Goal: Contribute content: Add original content to the website for others to see

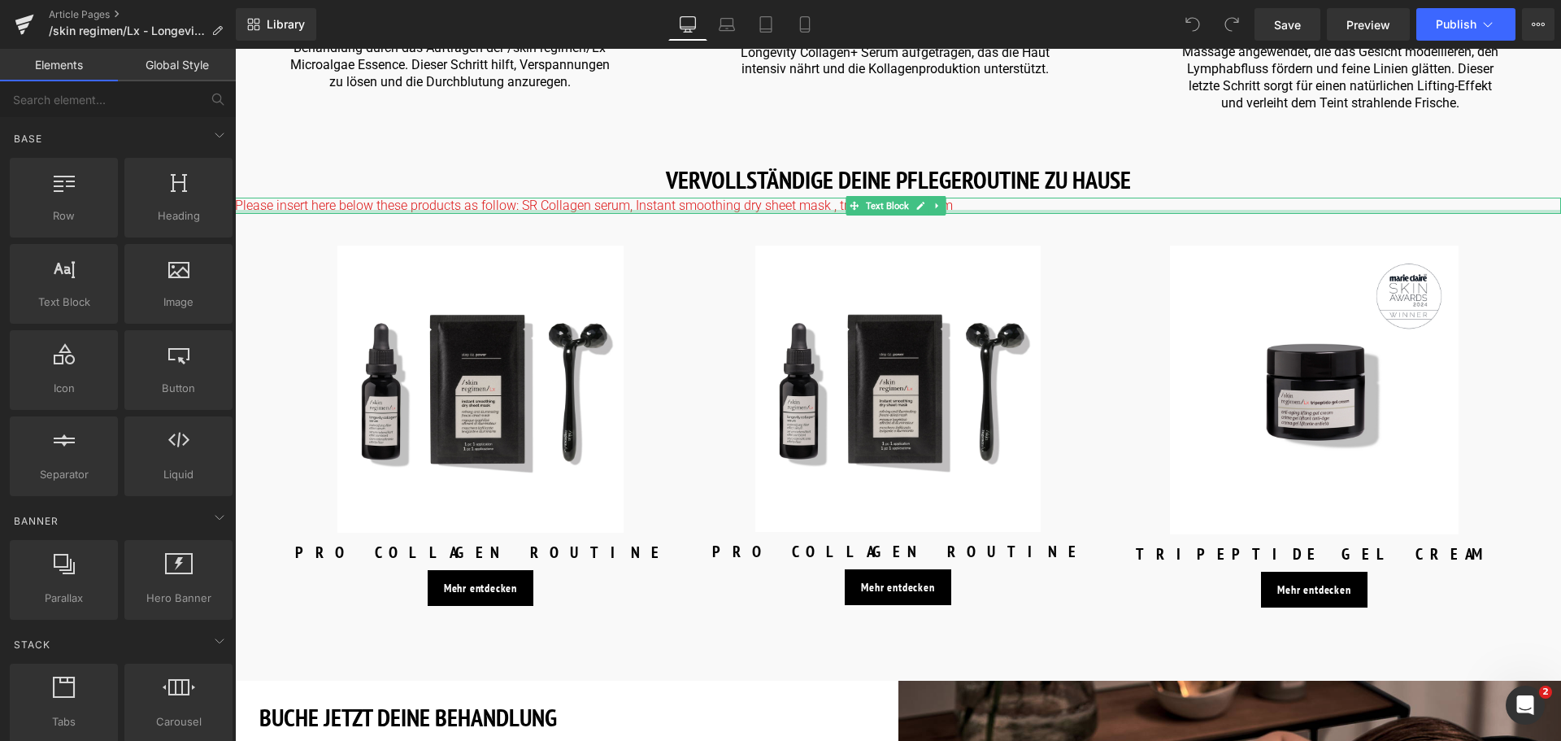
scroll to position [2358, 0]
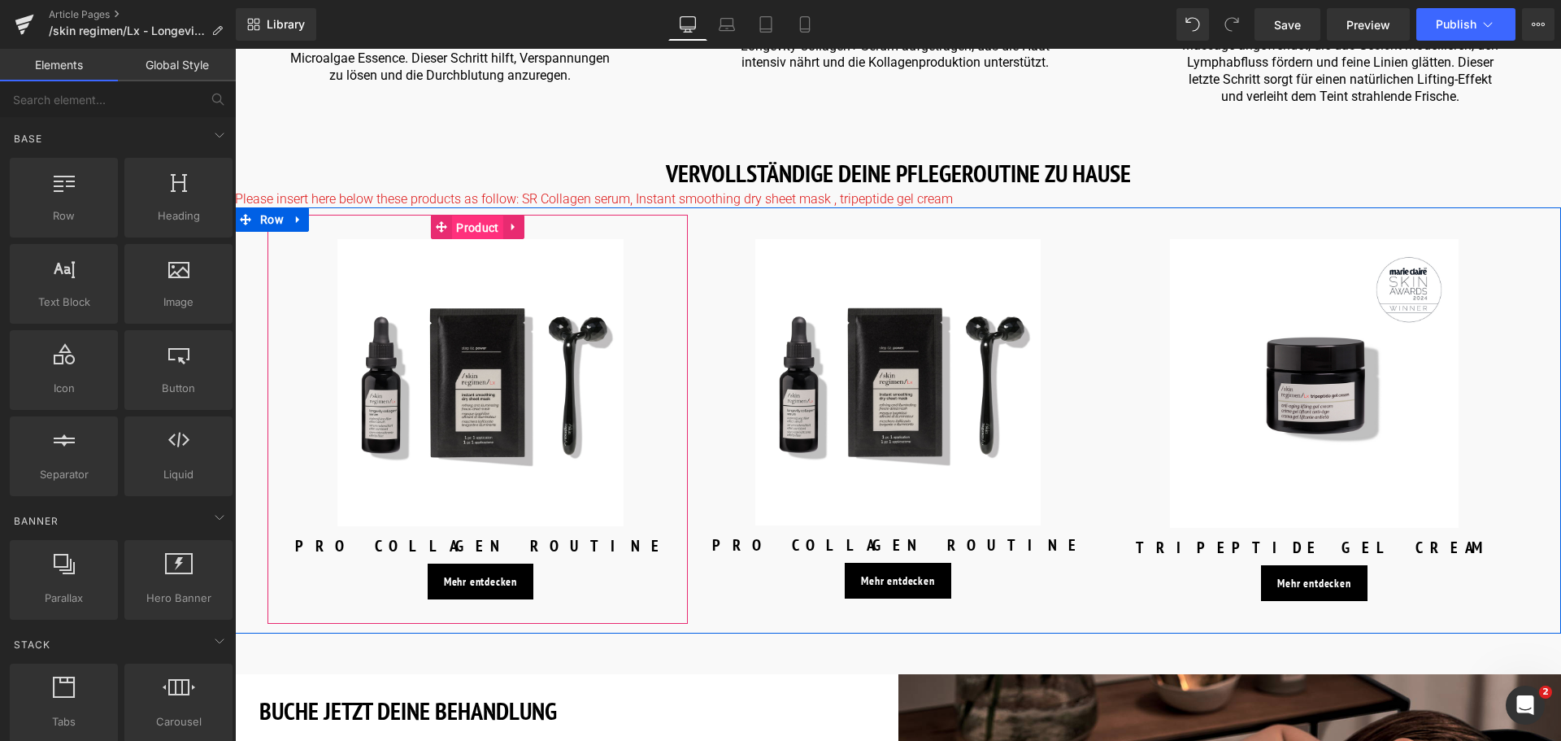
click at [480, 215] on span "Product" at bounding box center [477, 227] width 50 height 24
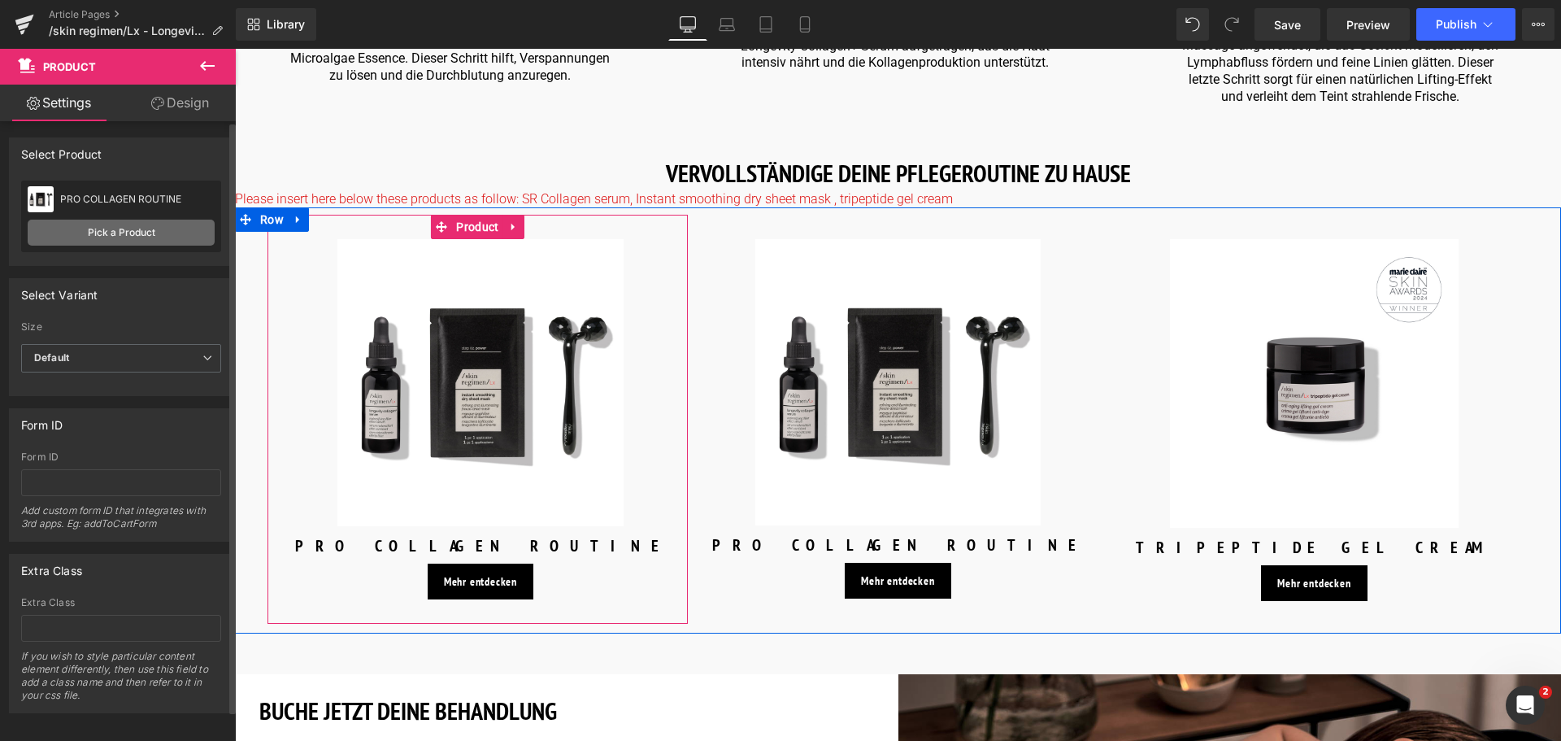
click at [107, 241] on link "Pick a Product" at bounding box center [121, 233] width 187 height 26
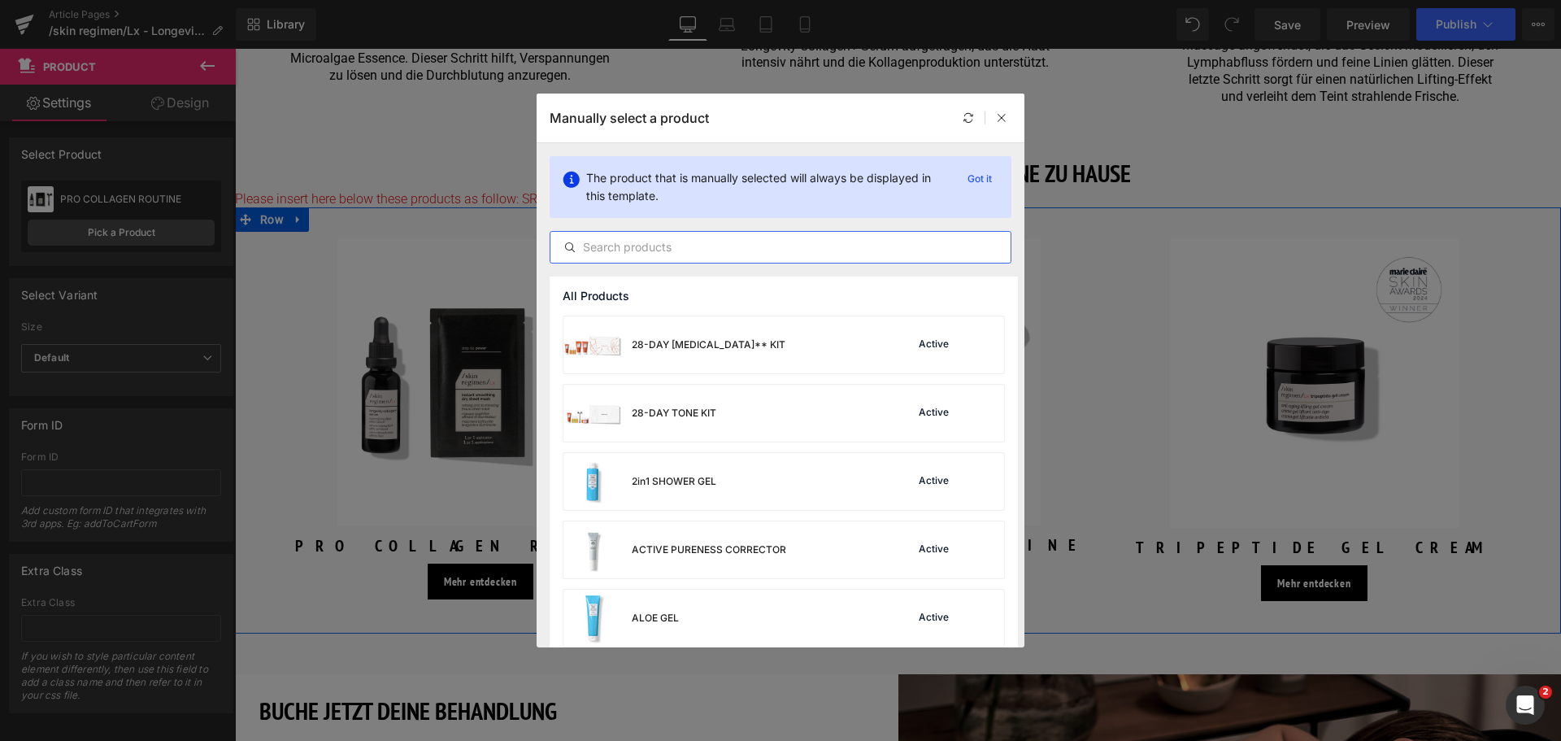
click at [797, 249] on input "text" at bounding box center [780, 247] width 460 height 20
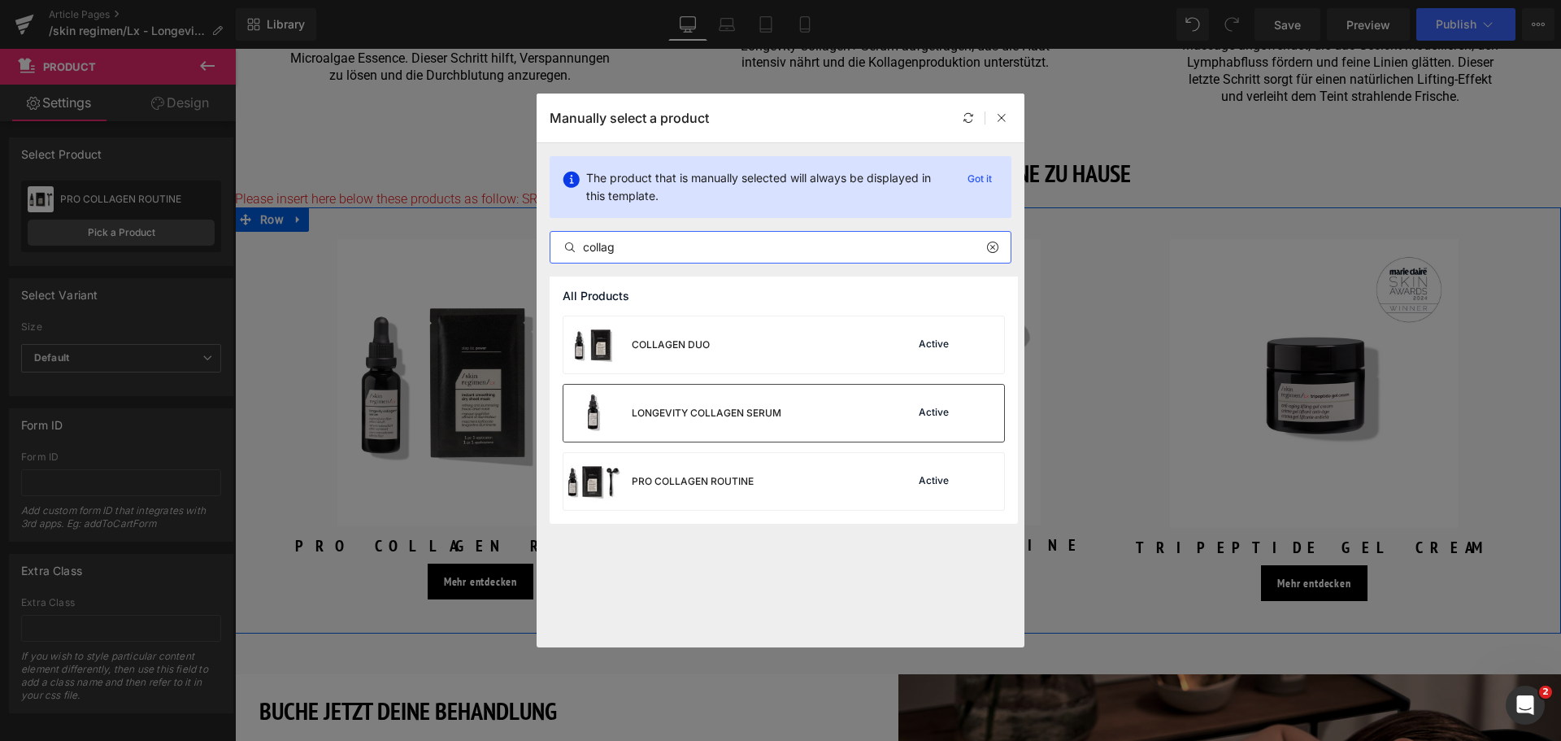
type input "collag"
click at [782, 403] on div "LONGEVITY COLLAGEN SERUM Active" at bounding box center [783, 413] width 441 height 57
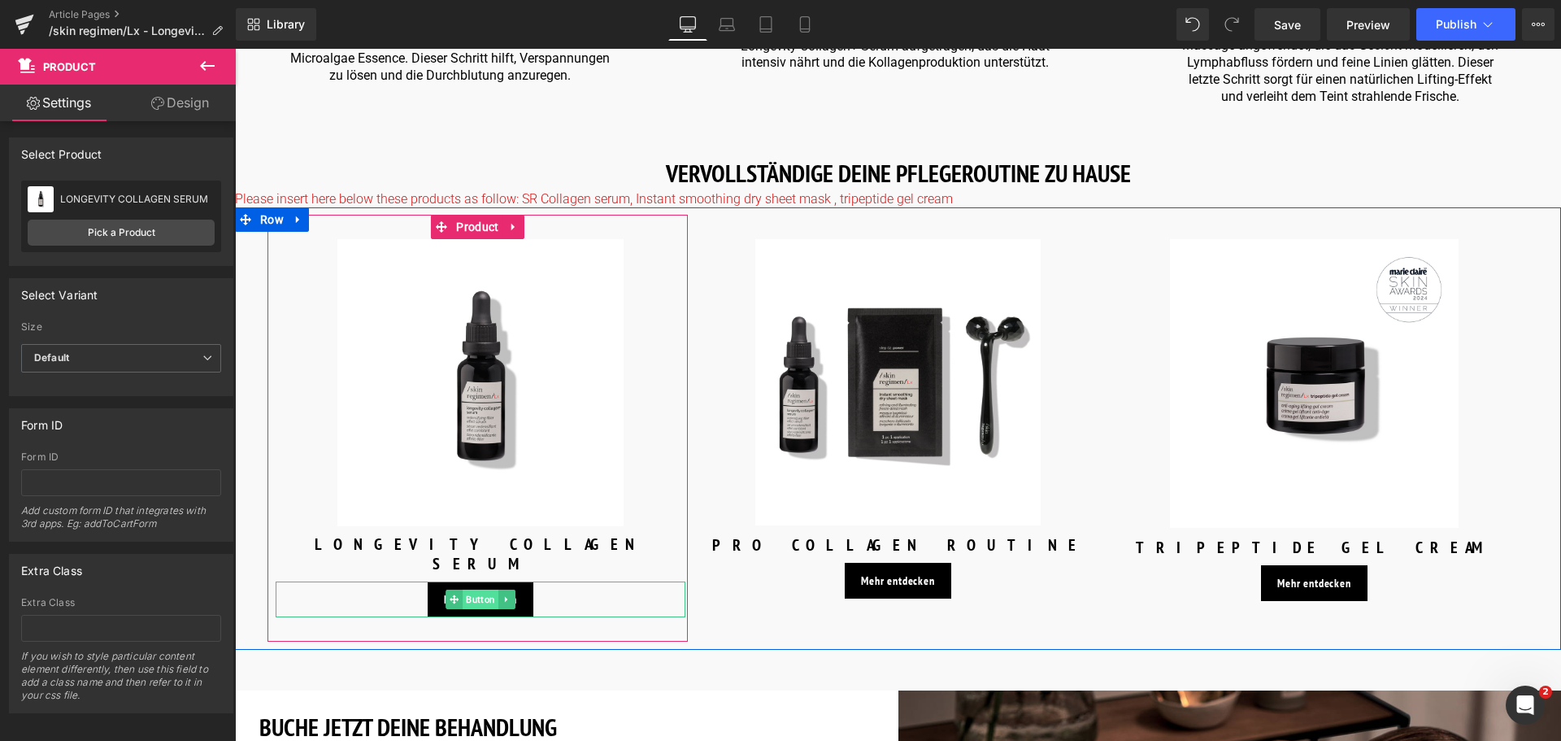
click at [477, 589] on span "Button" at bounding box center [481, 599] width 36 height 20
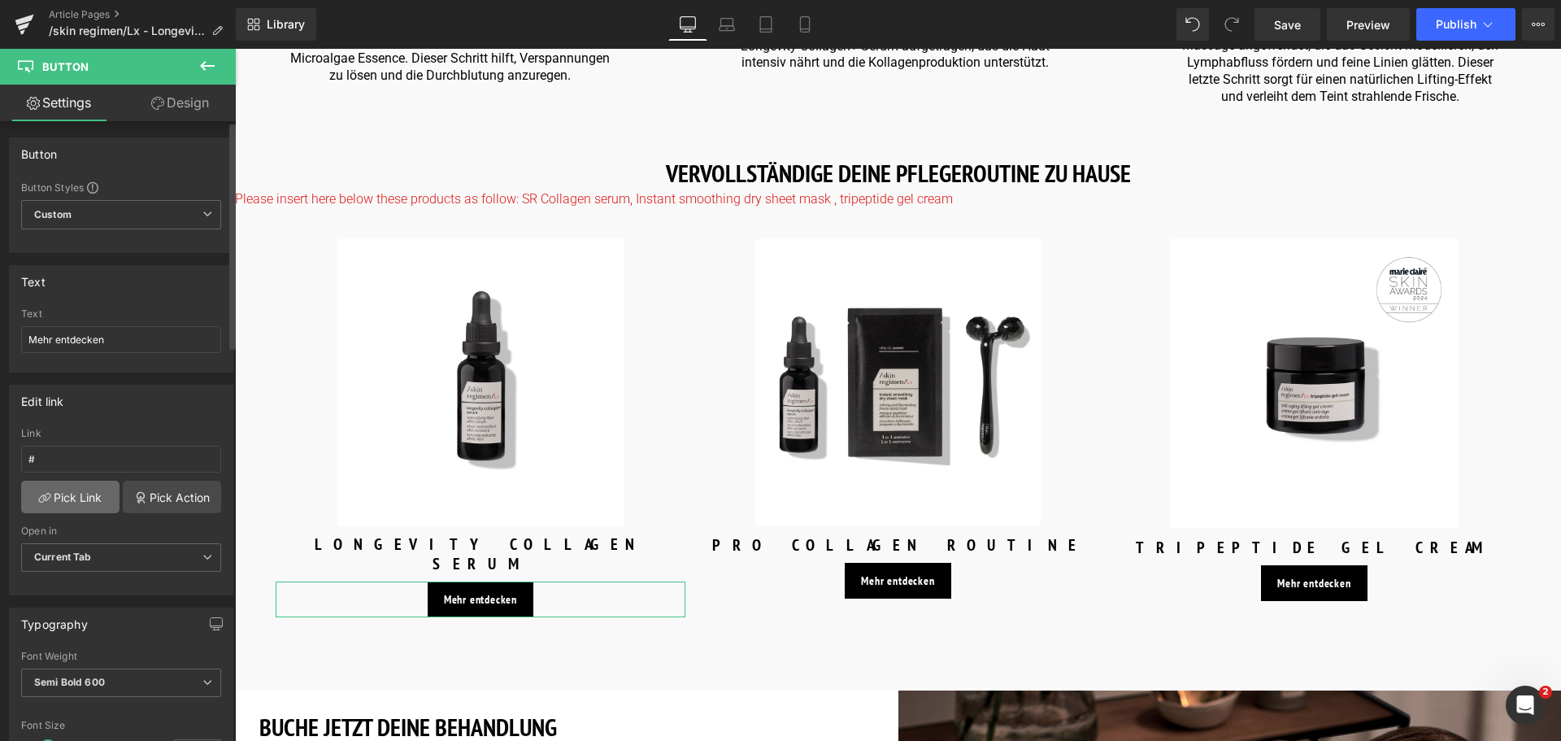
click at [73, 501] on link "Pick Link" at bounding box center [70, 496] width 98 height 33
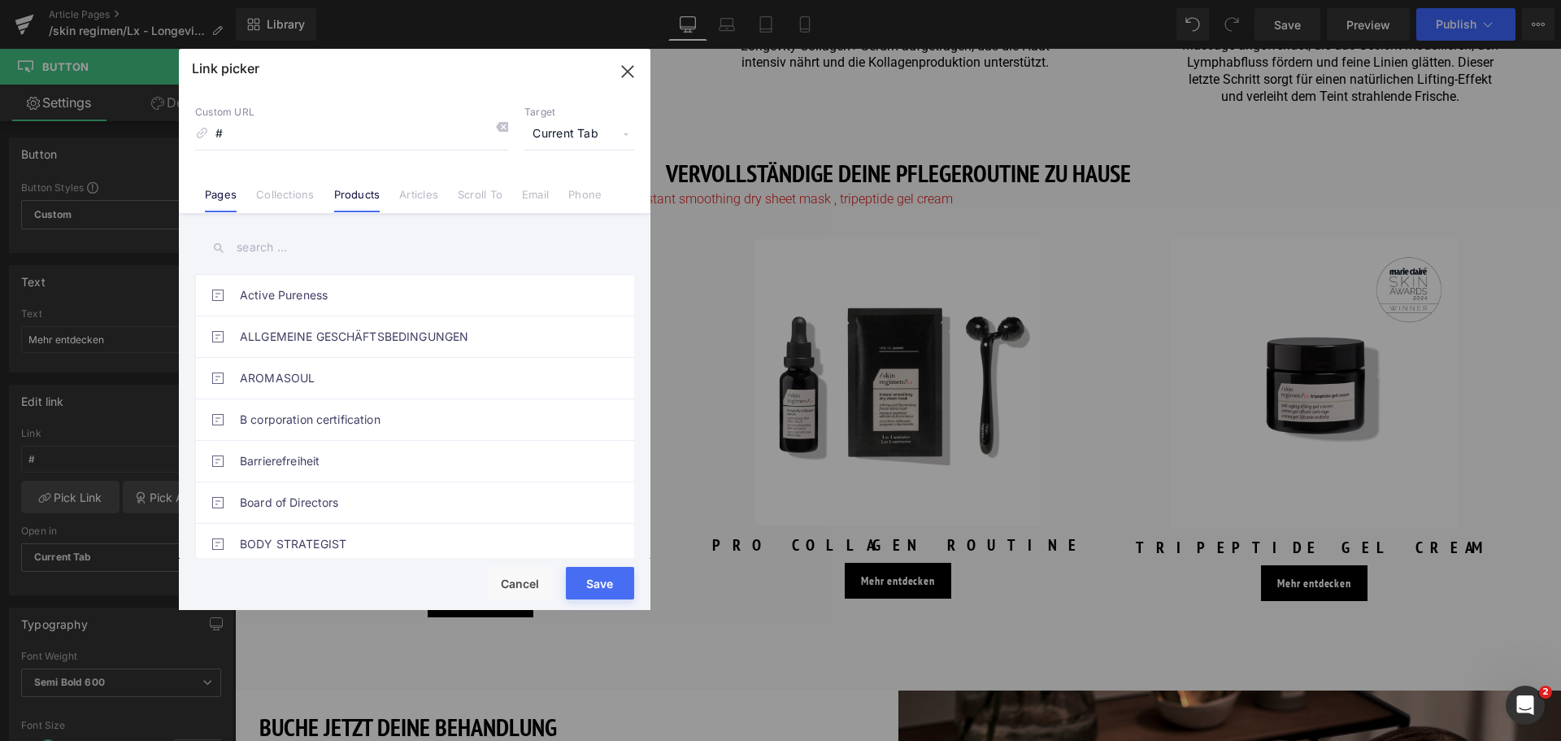
click at [365, 194] on link "Products" at bounding box center [357, 200] width 46 height 24
click at [337, 252] on input "text" at bounding box center [414, 247] width 439 height 37
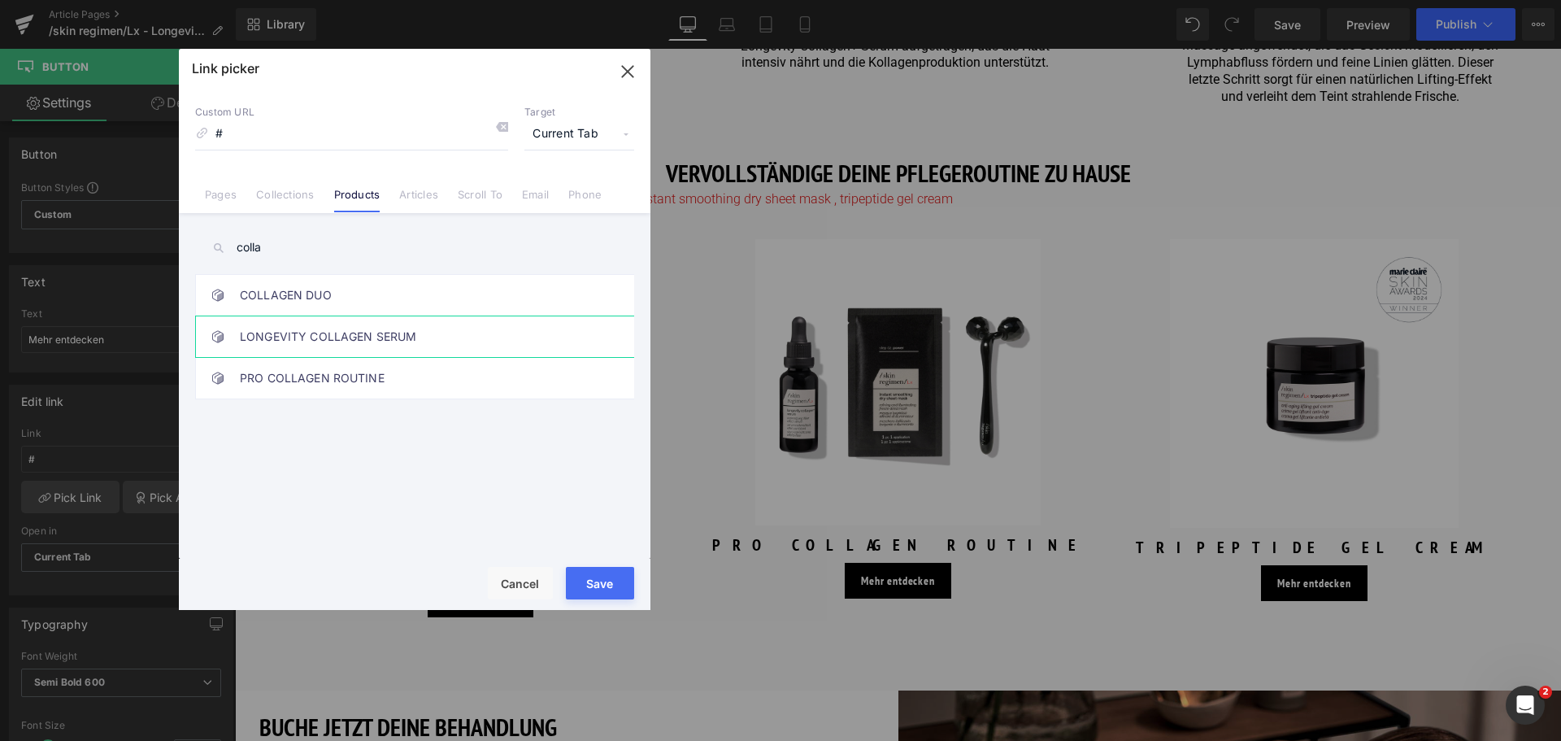
type input "colla"
click at [358, 348] on link "LONGEVITY COLLAGEN SERUM" at bounding box center [419, 336] width 358 height 41
click at [599, 588] on button "Save" at bounding box center [600, 583] width 68 height 33
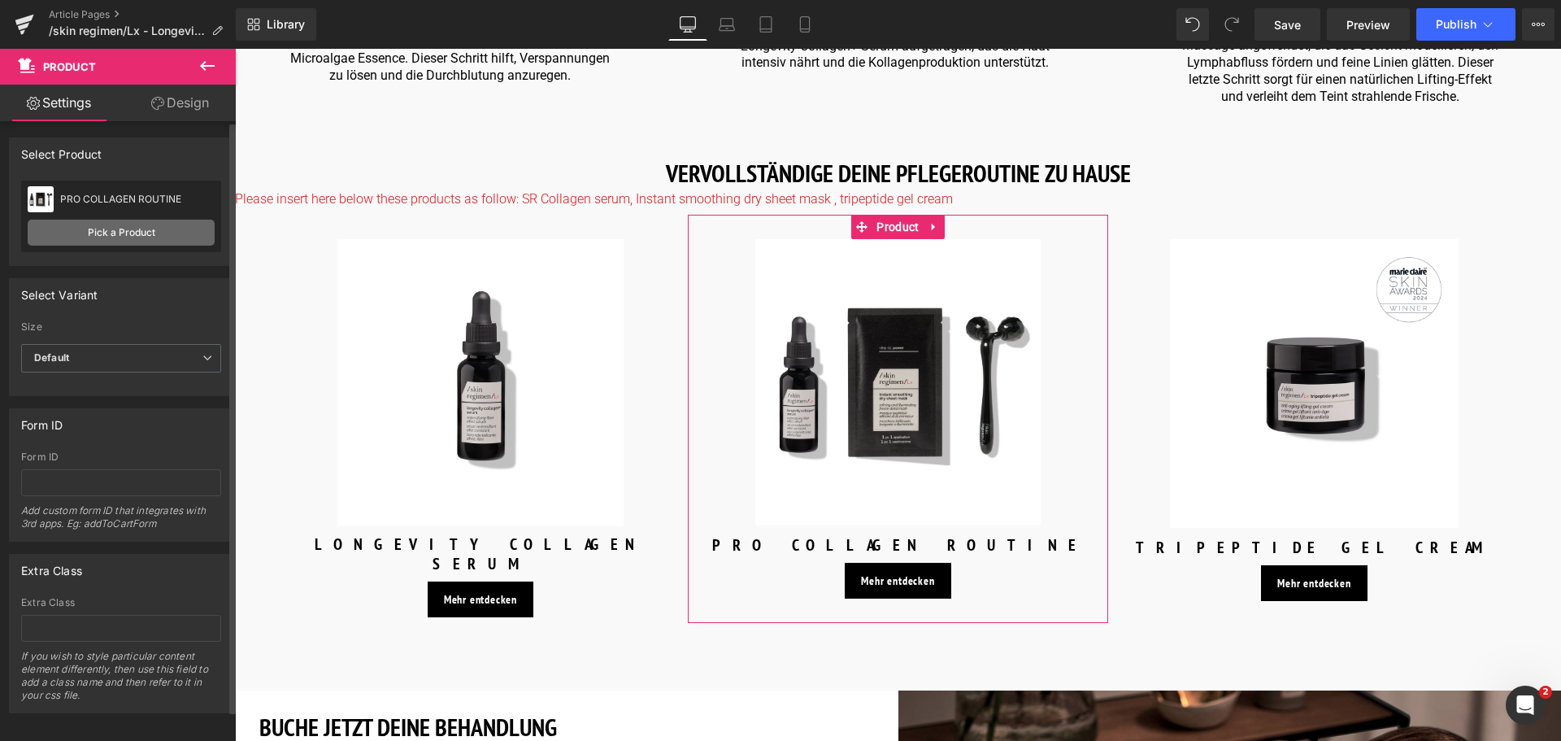
click at [135, 237] on link "Pick a Product" at bounding box center [121, 233] width 187 height 26
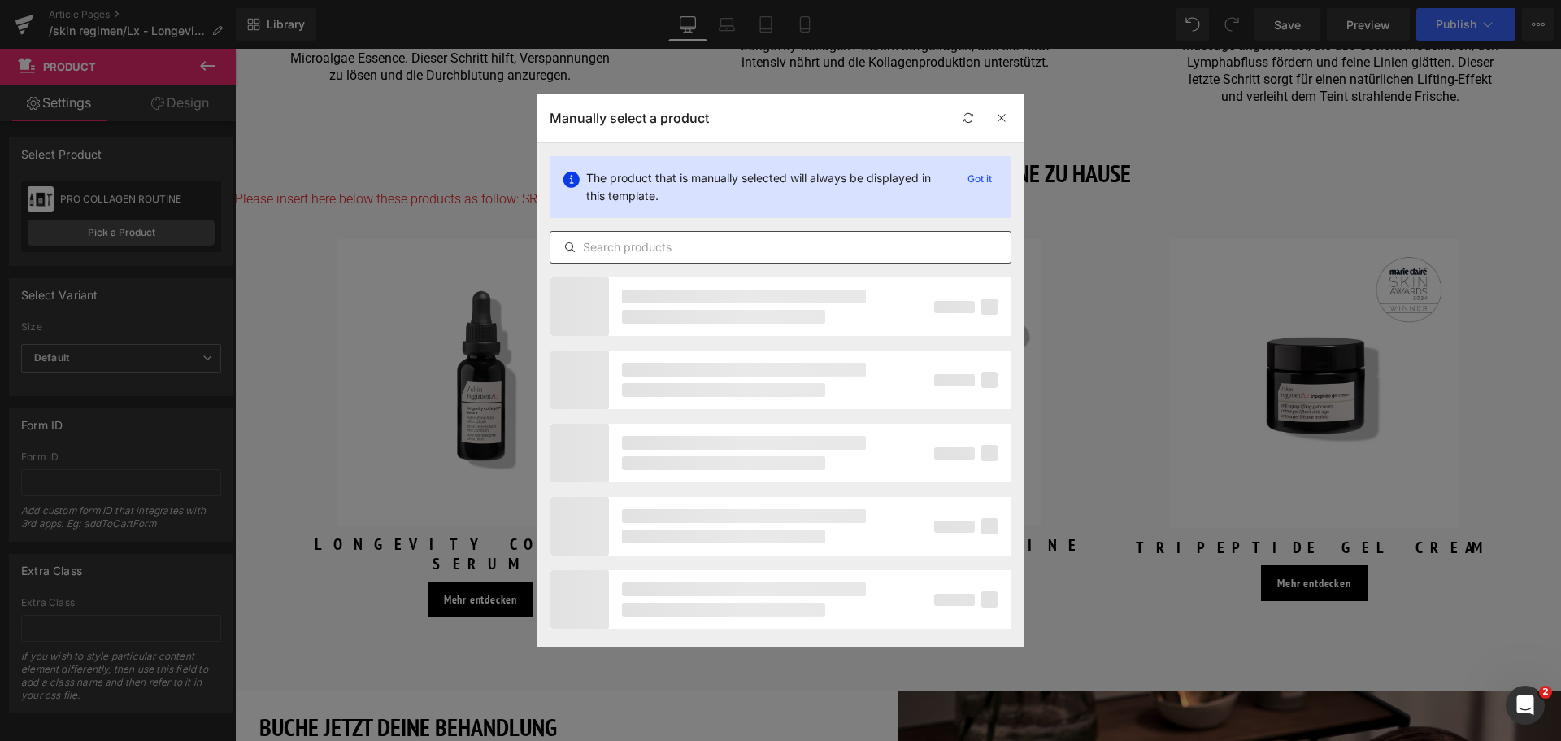
click at [727, 242] on input "text" at bounding box center [780, 247] width 460 height 20
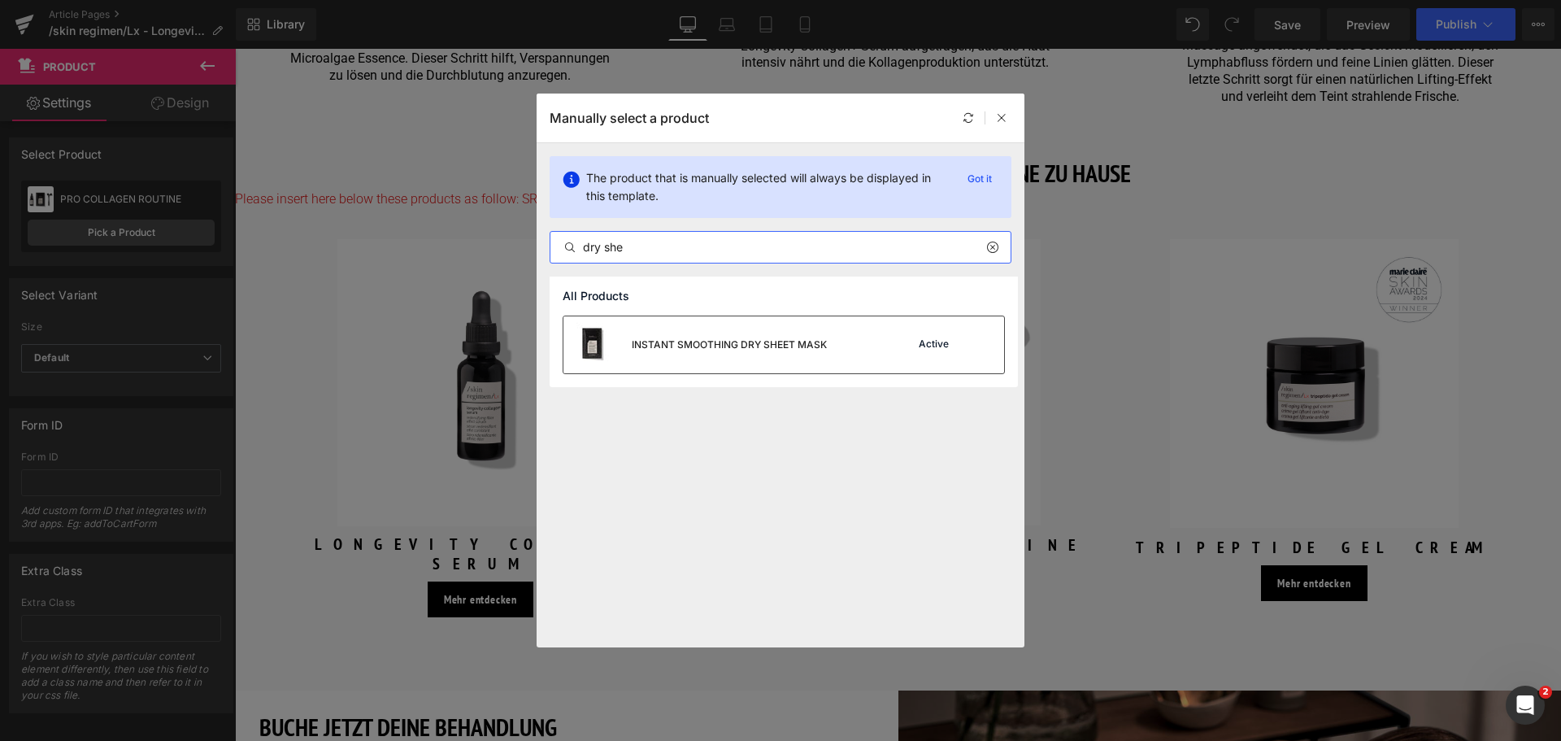
type input "dry she"
click at [728, 341] on div "INSTANT SMOOTHING DRY SHEET MASK" at bounding box center [729, 344] width 195 height 15
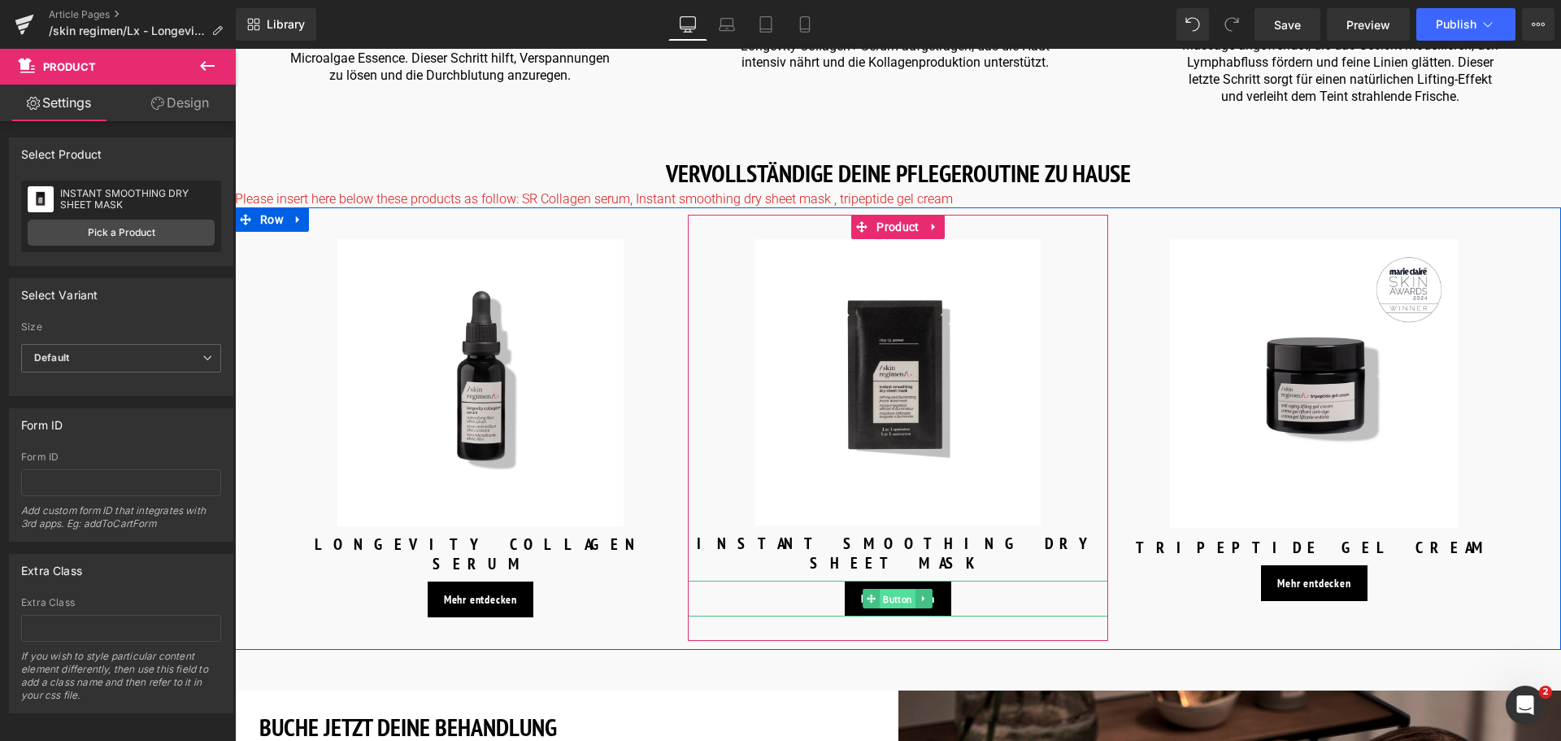
click at [890, 589] on span "Button" at bounding box center [898, 599] width 36 height 20
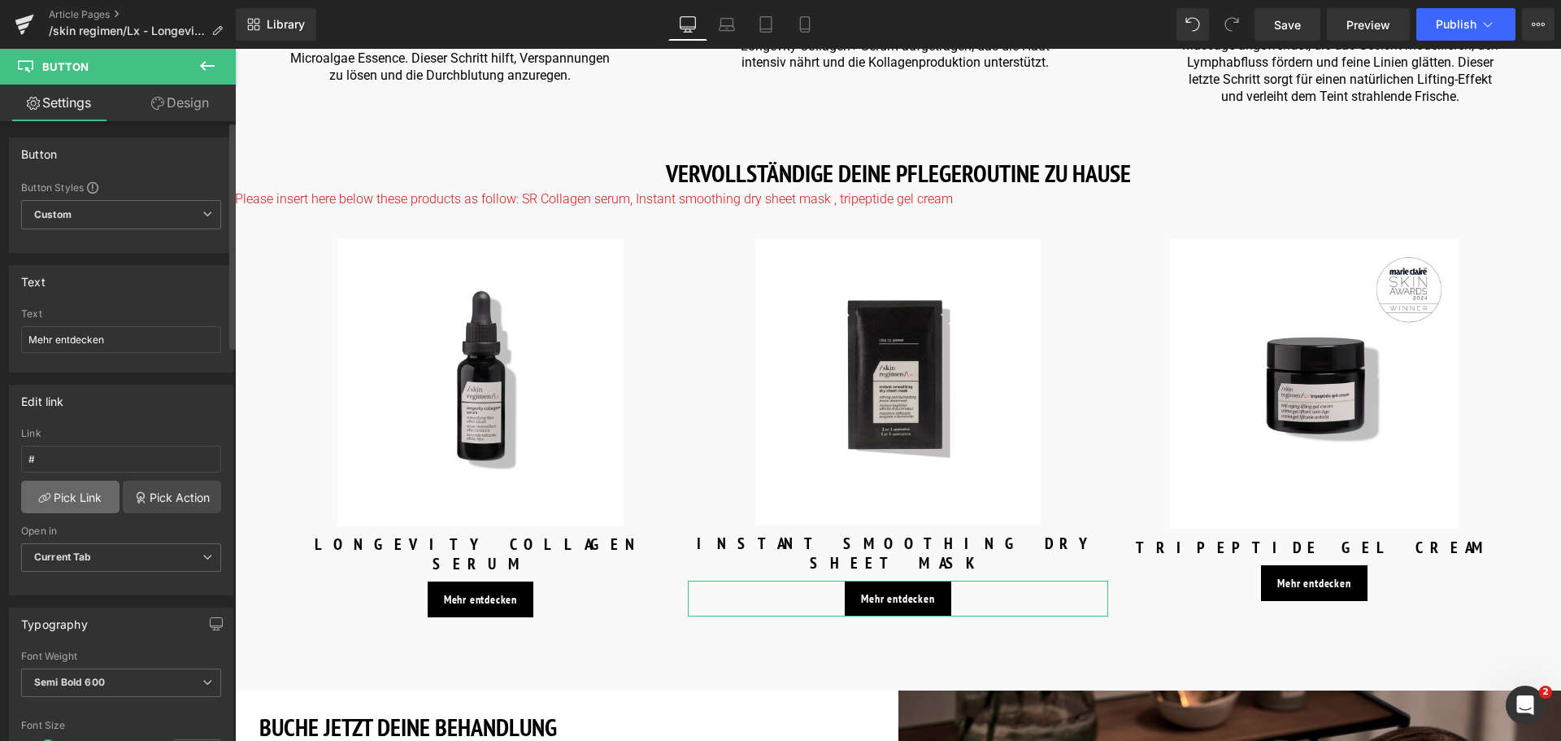
click at [85, 503] on link "Pick Link" at bounding box center [70, 496] width 98 height 33
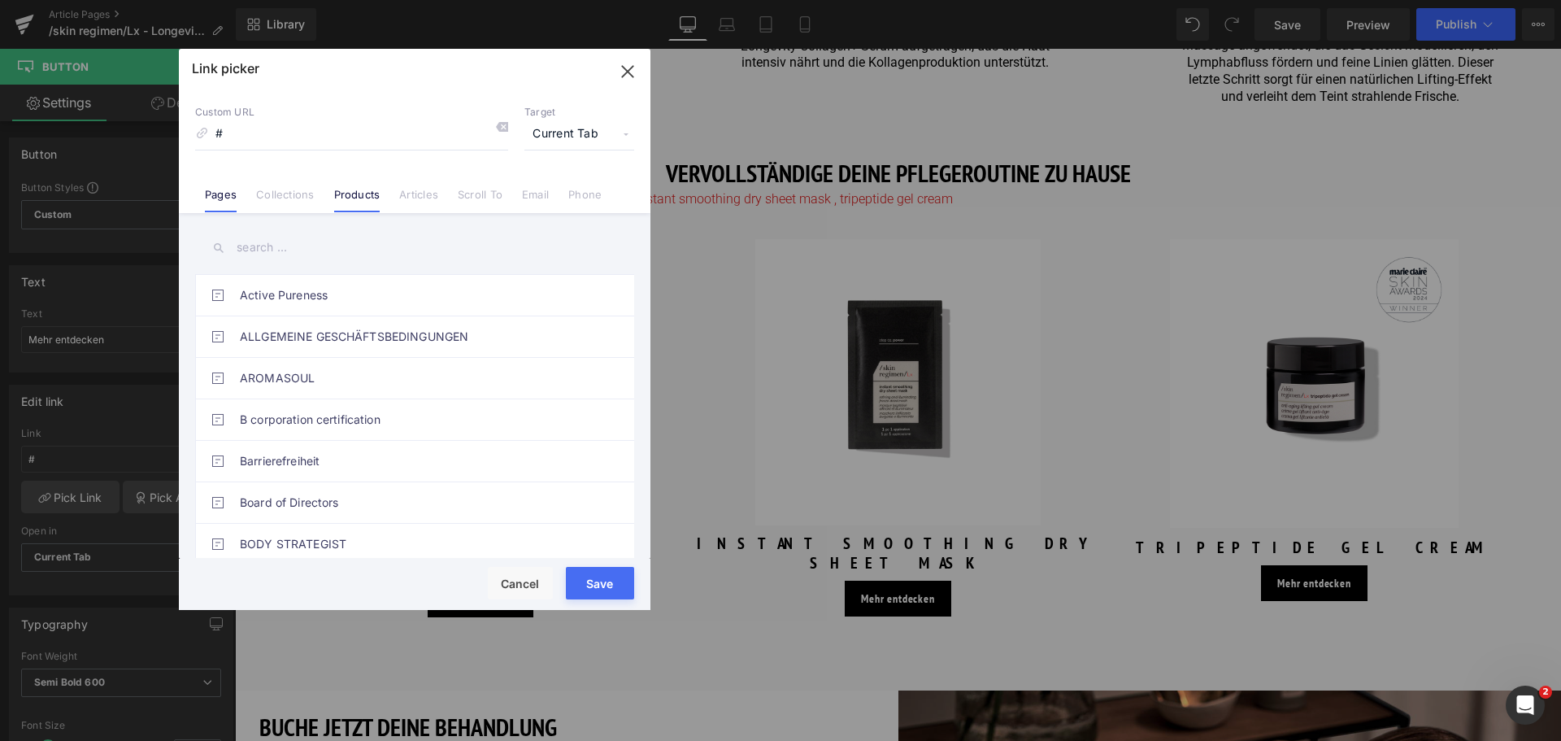
click at [352, 198] on link "Products" at bounding box center [357, 200] width 46 height 24
click at [302, 254] on input "text" at bounding box center [414, 247] width 439 height 37
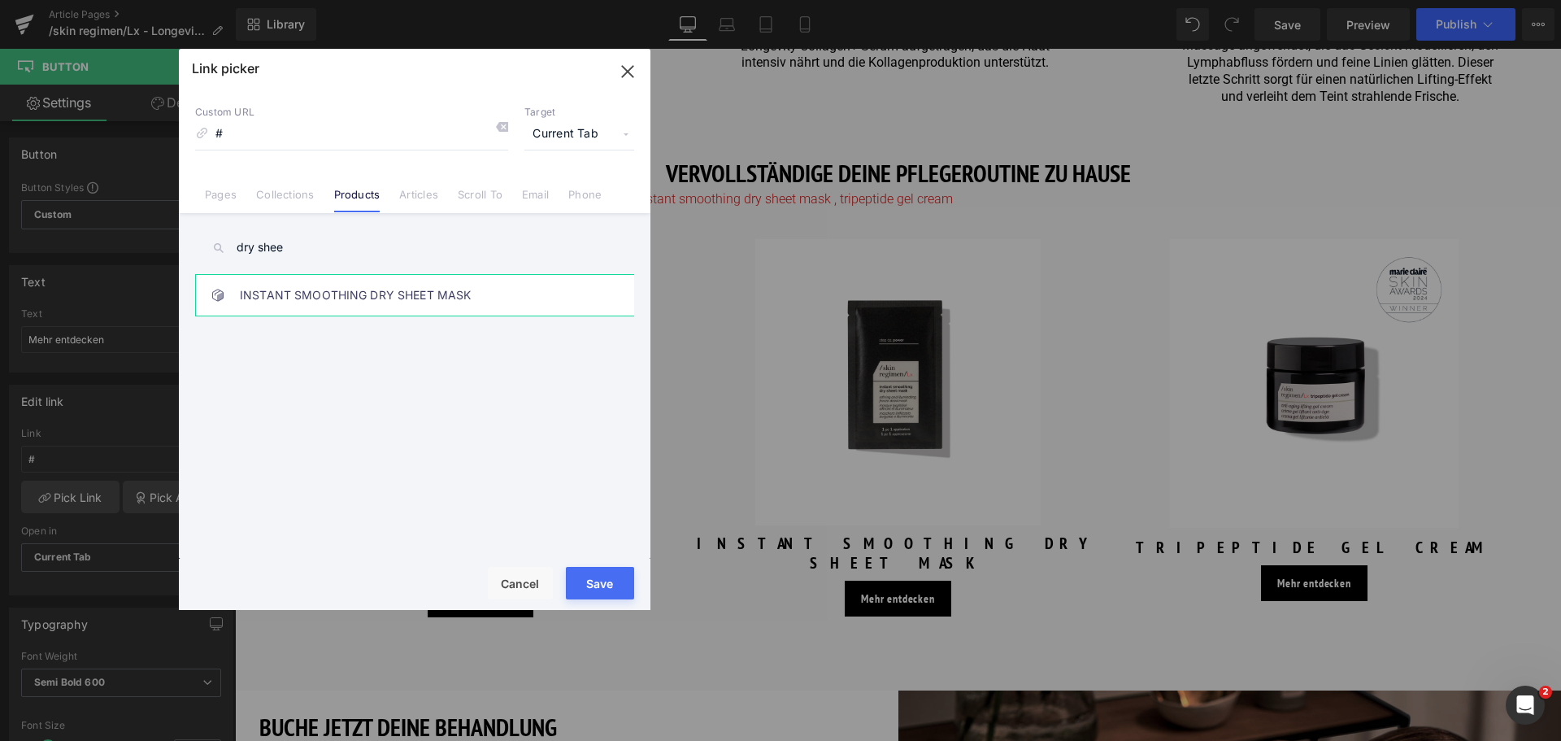
type input "dry shee"
click at [313, 309] on link "INSTANT SMOOTHING DRY SHEET MASK" at bounding box center [419, 295] width 358 height 41
click at [589, 586] on button "Save" at bounding box center [600, 583] width 68 height 33
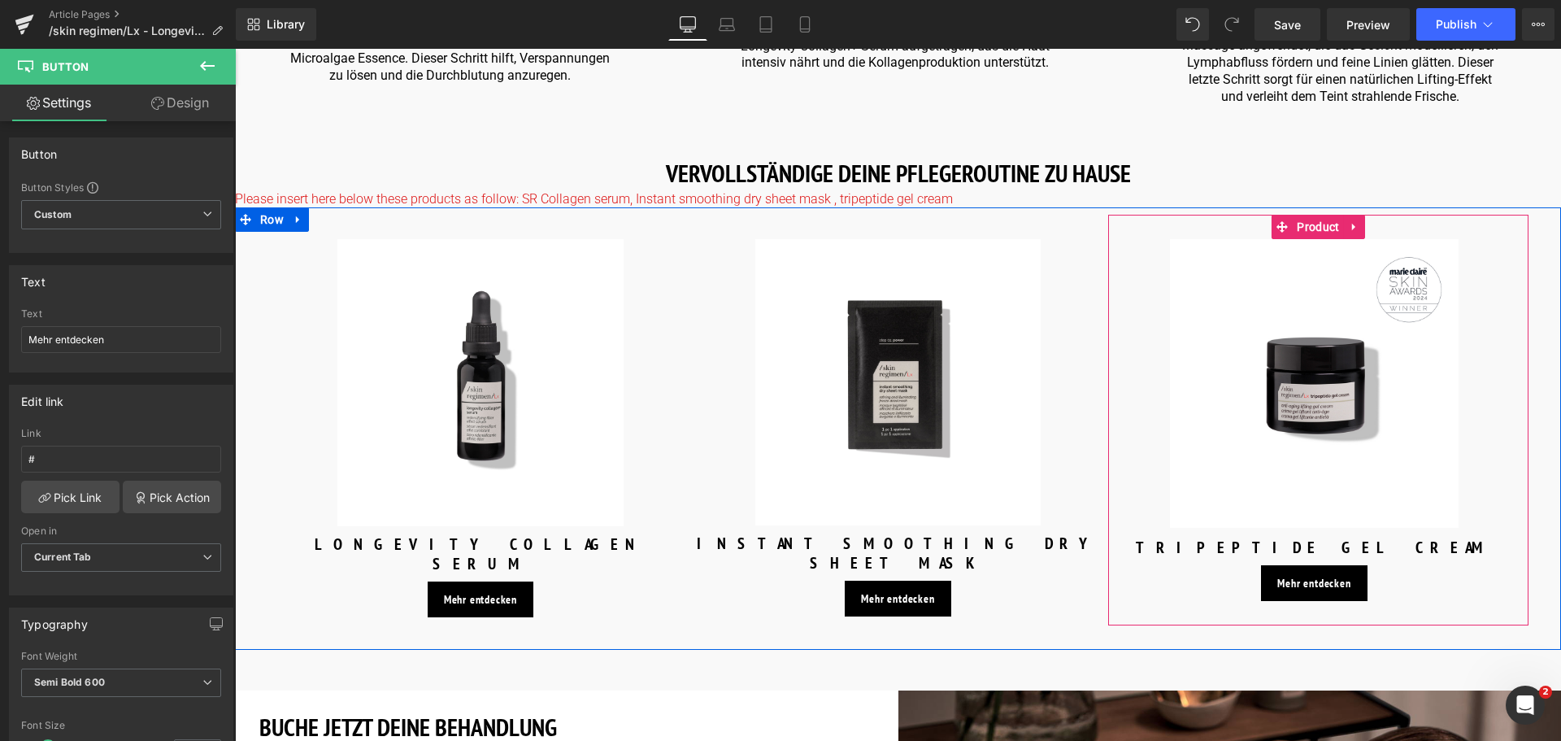
click at [235, 49] on div at bounding box center [235, 49] width 0 height 0
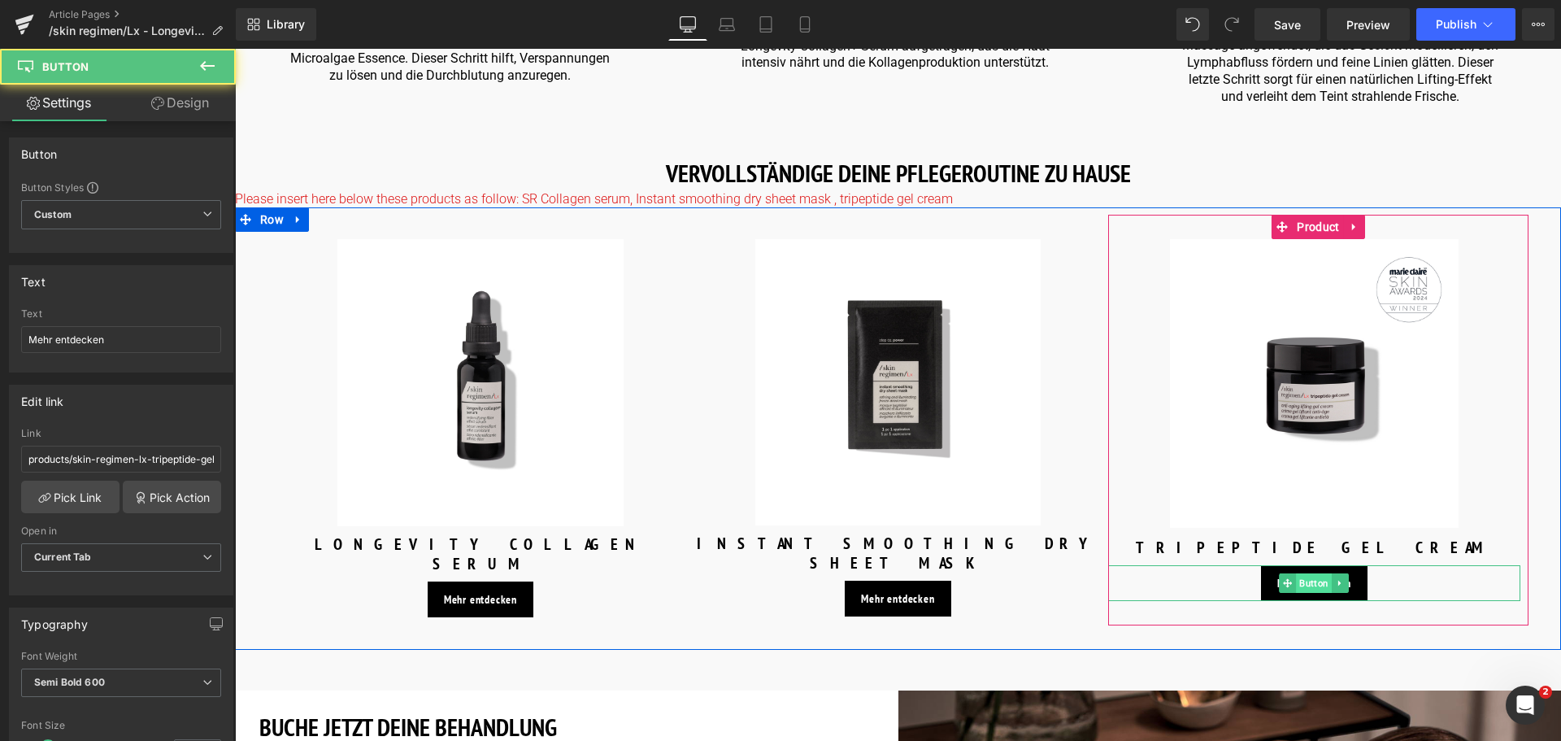
click at [1299, 573] on span "Button" at bounding box center [1315, 583] width 36 height 20
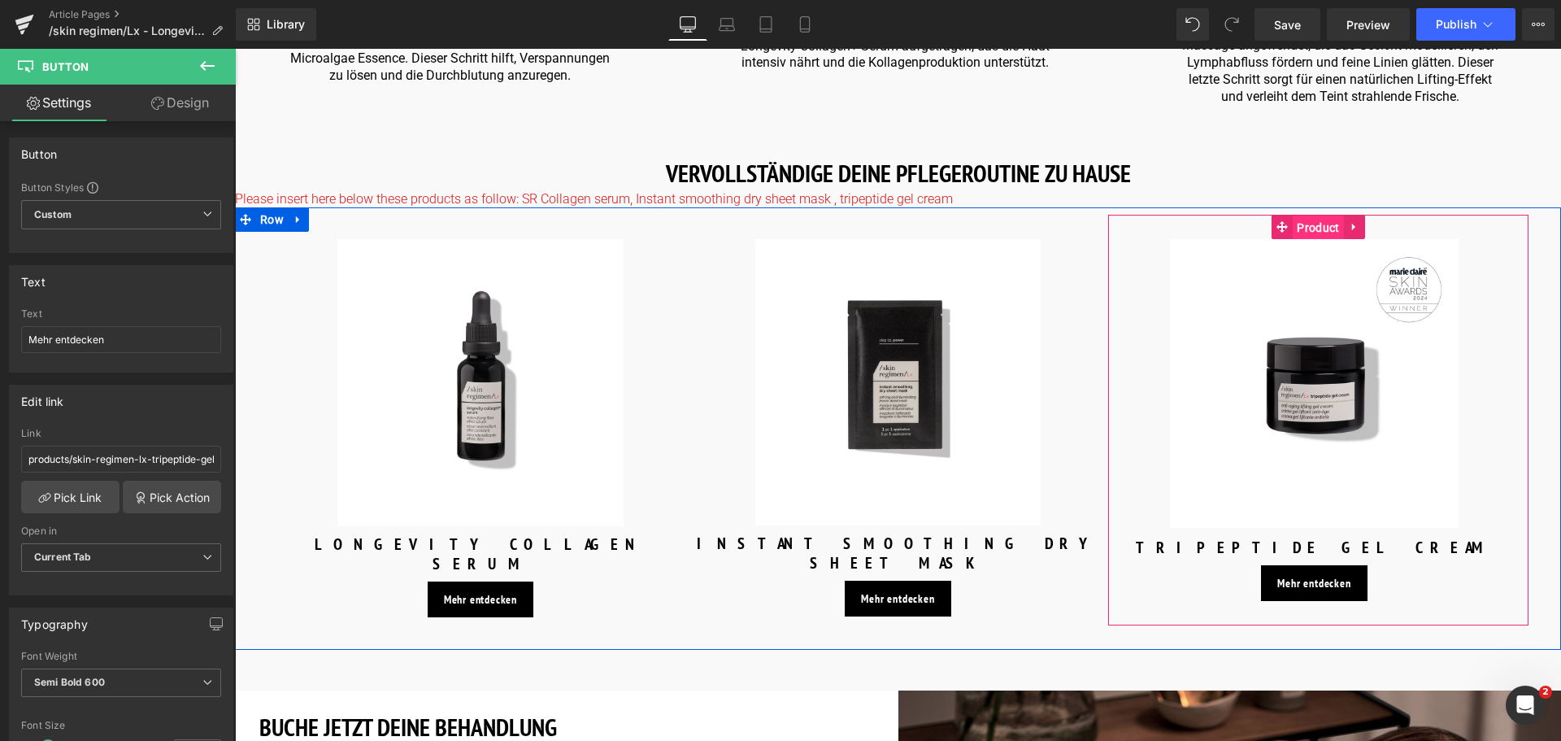
click at [1311, 215] on span "Product" at bounding box center [1318, 227] width 50 height 24
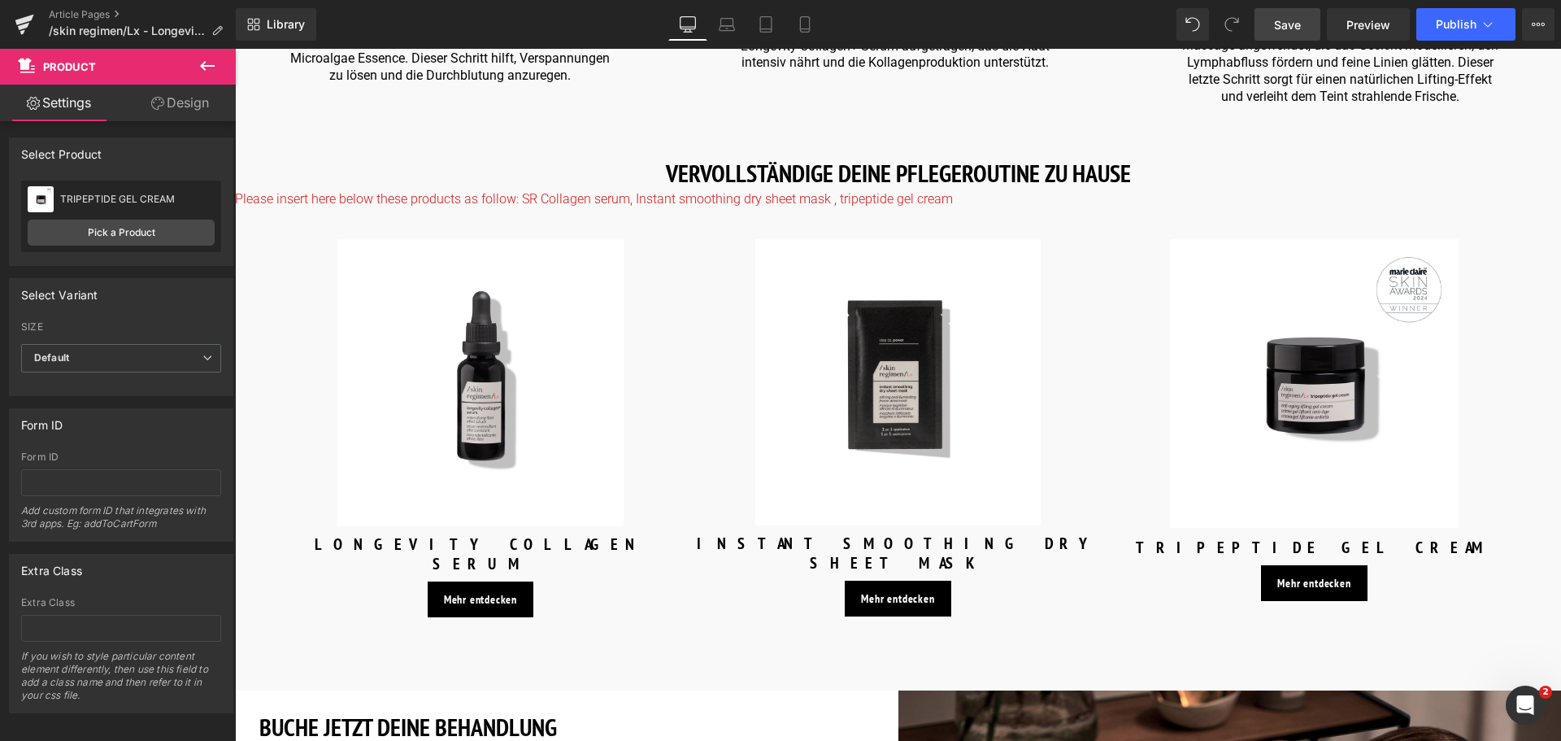
click at [1277, 24] on span "Save" at bounding box center [1287, 24] width 27 height 17
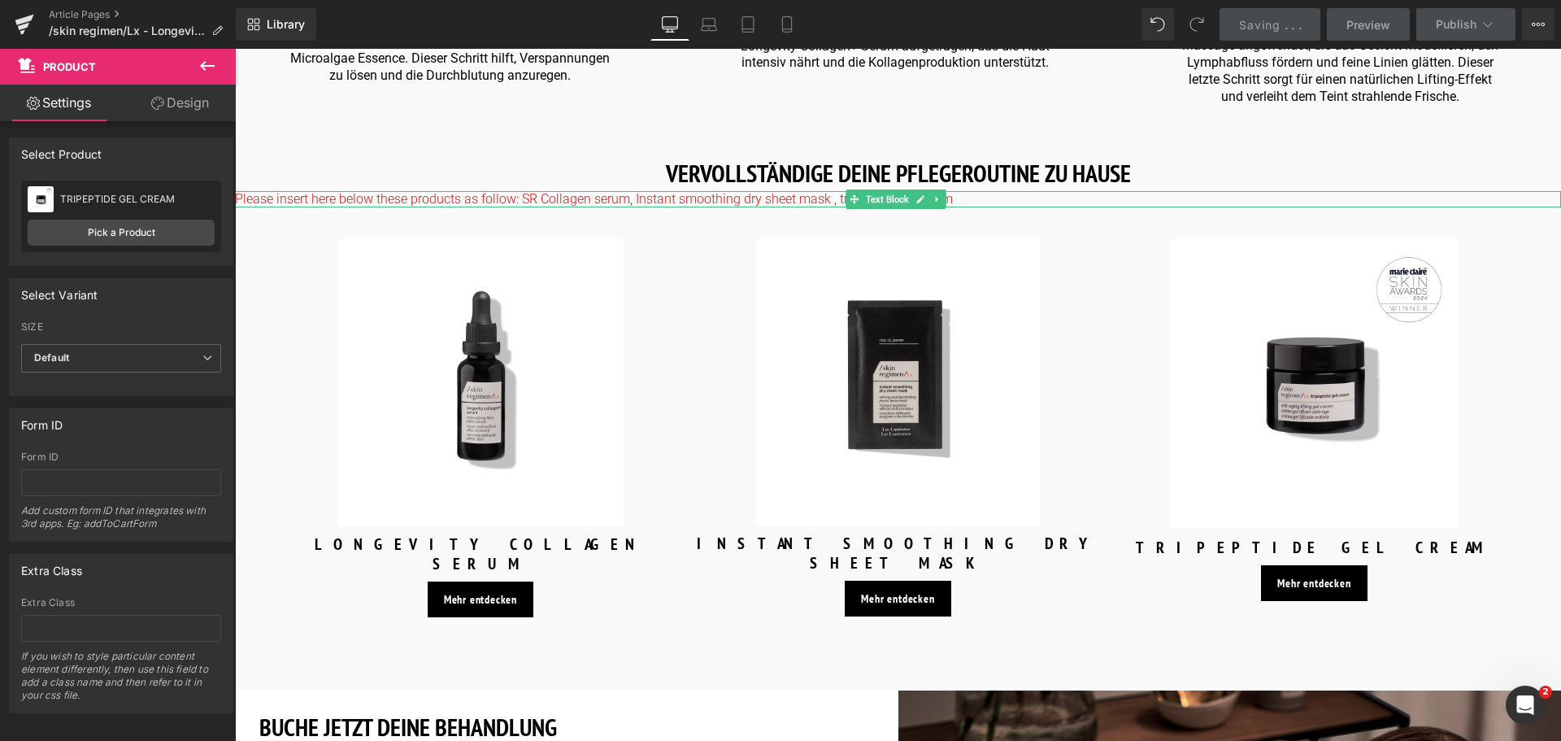
click at [970, 191] on p "Please insert here below these products as follow: SR Collagen serum, Instant s…" at bounding box center [898, 199] width 1326 height 17
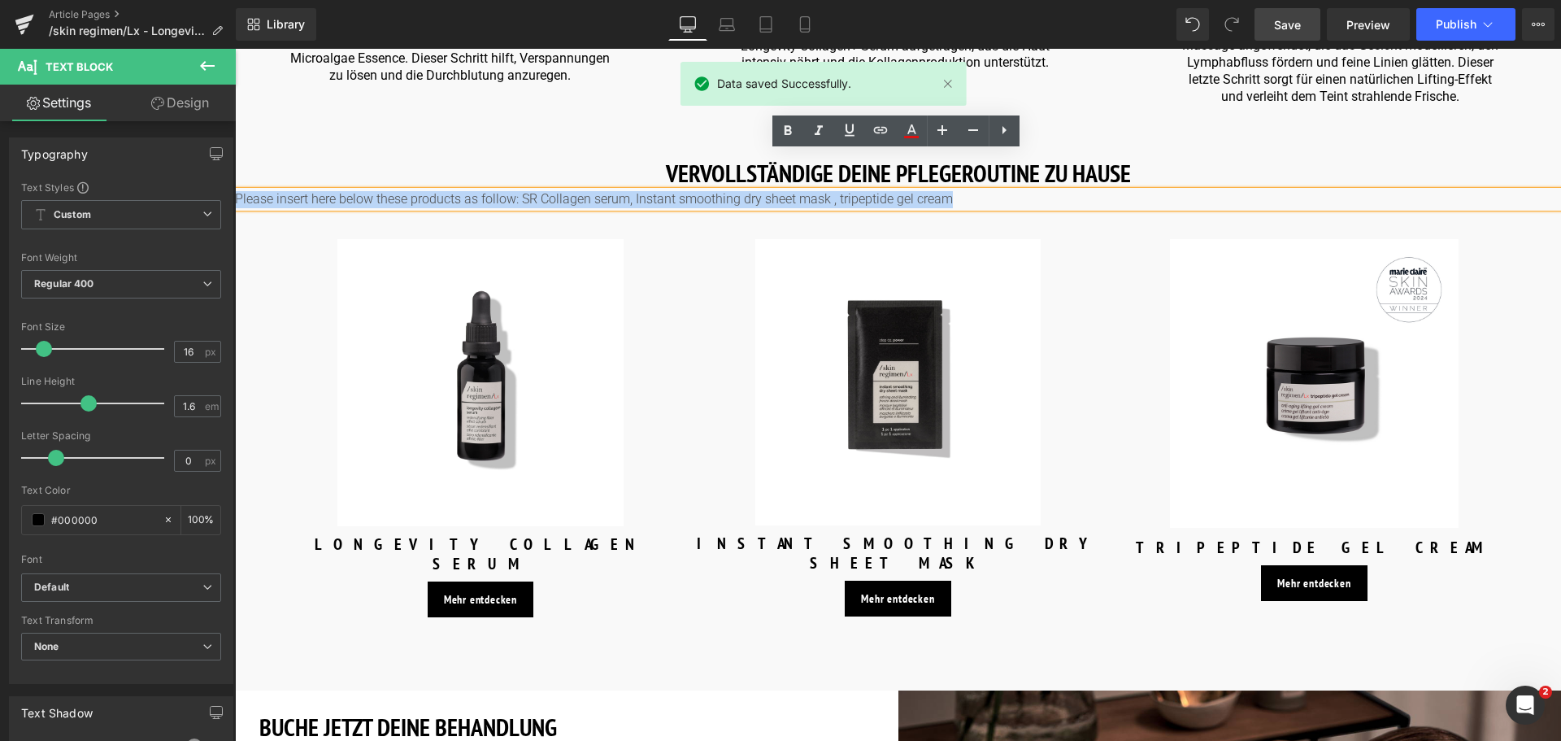
drag, startPoint x: 963, startPoint y: 163, endPoint x: 235, endPoint y: 224, distance: 730.2
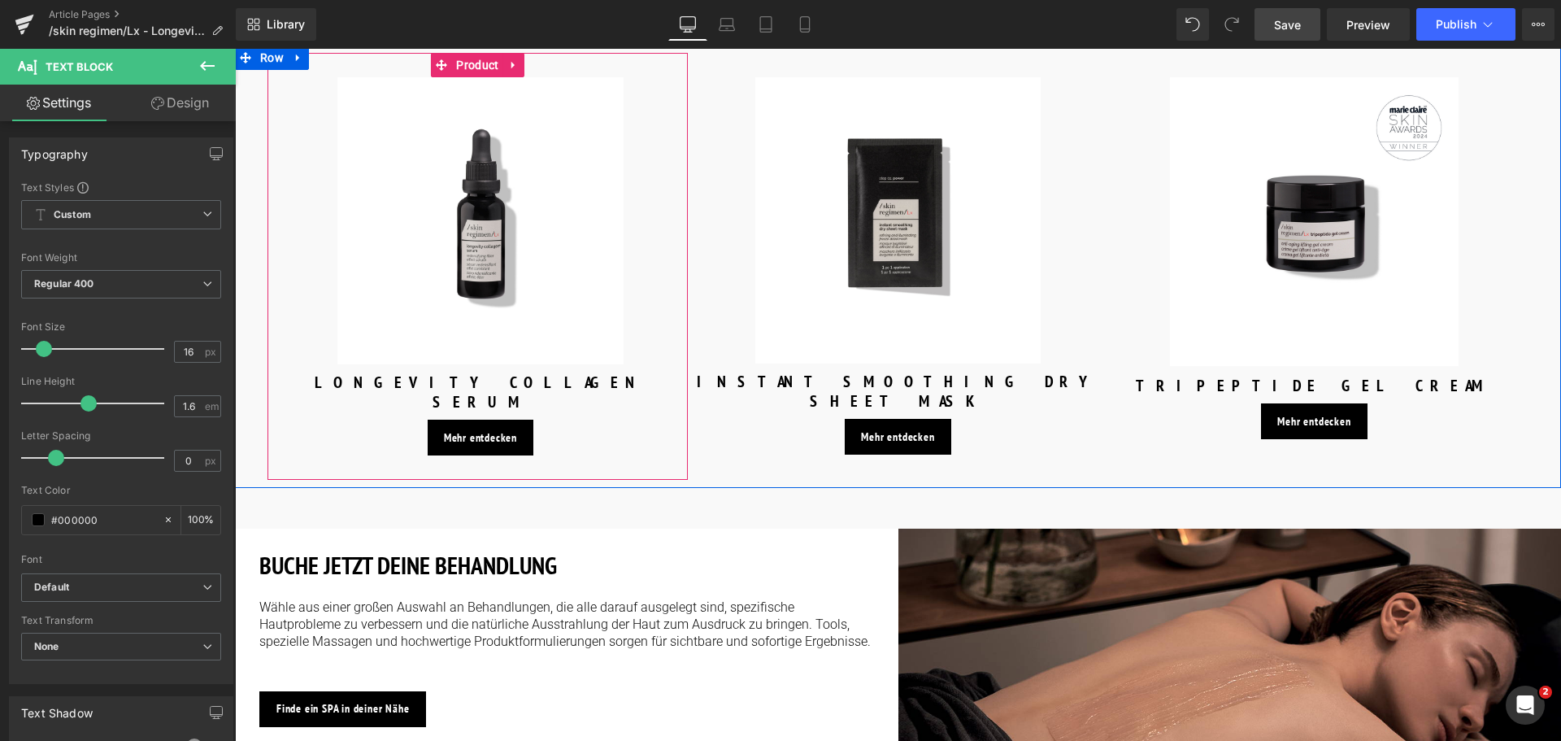
scroll to position [2520, 0]
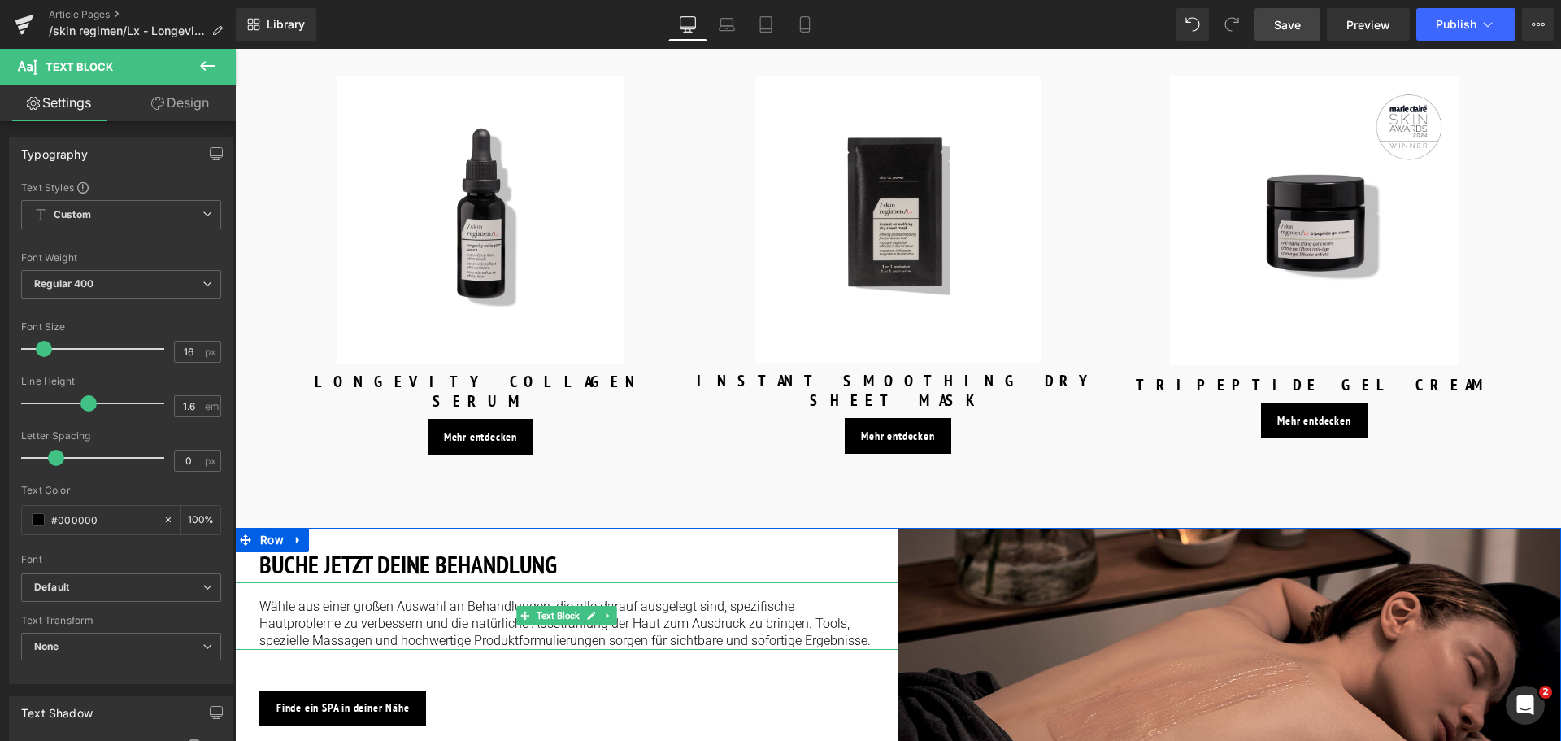
click at [822, 598] on p "Wähle aus einer großen Auswahl an Behandlungen, die alle darauf ausgelegt sind,…" at bounding box center [566, 623] width 615 height 50
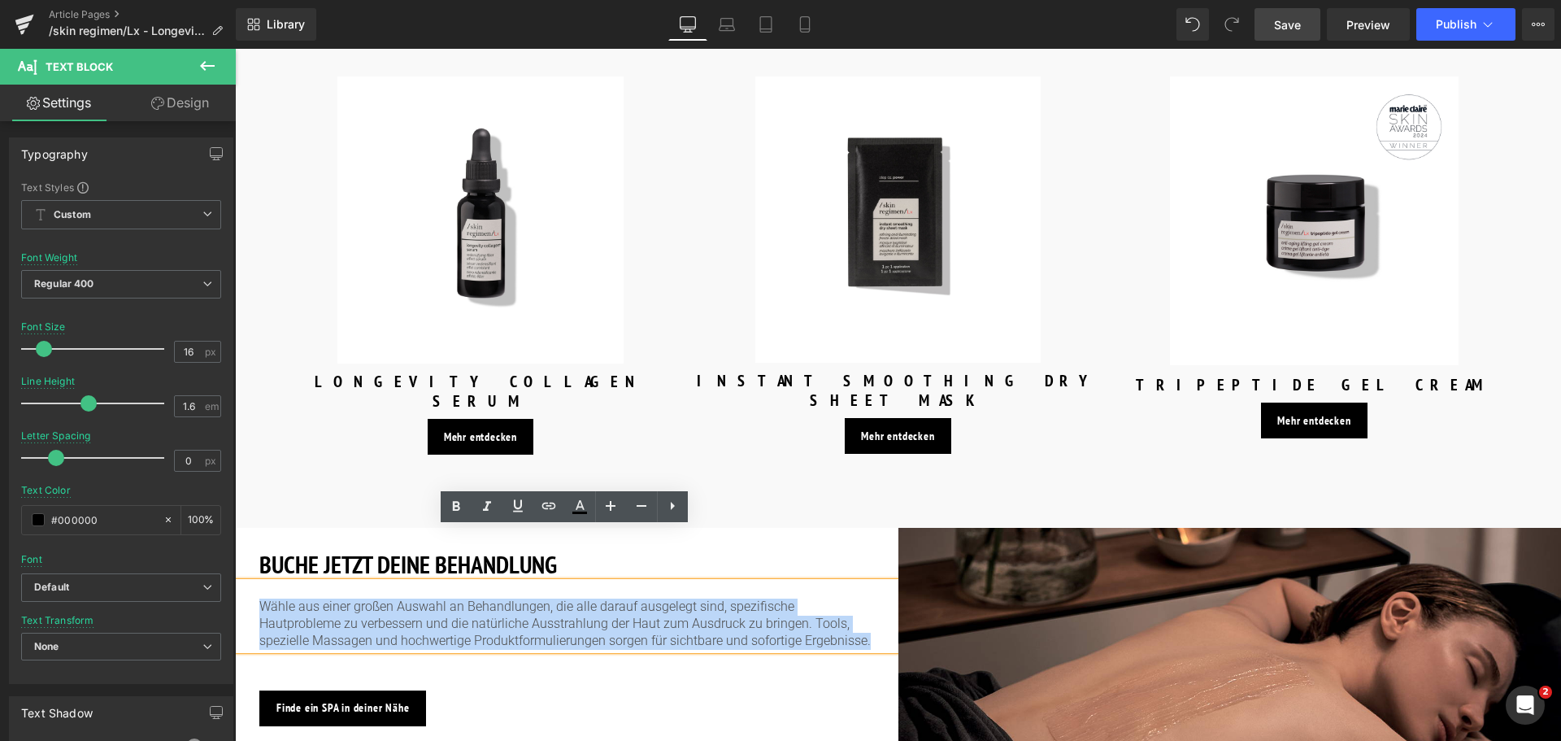
drag, startPoint x: 822, startPoint y: 583, endPoint x: 240, endPoint y: 528, distance: 584.7
click at [240, 582] on div "Wähle aus einer großen Auswahl an Behandlungen, die alle darauf ausgelegt sind,…" at bounding box center [566, 615] width 663 height 67
copy p "Wähle aus einer großen Auswahl an Behandlungen, die alle darauf ausgelegt sind,…"
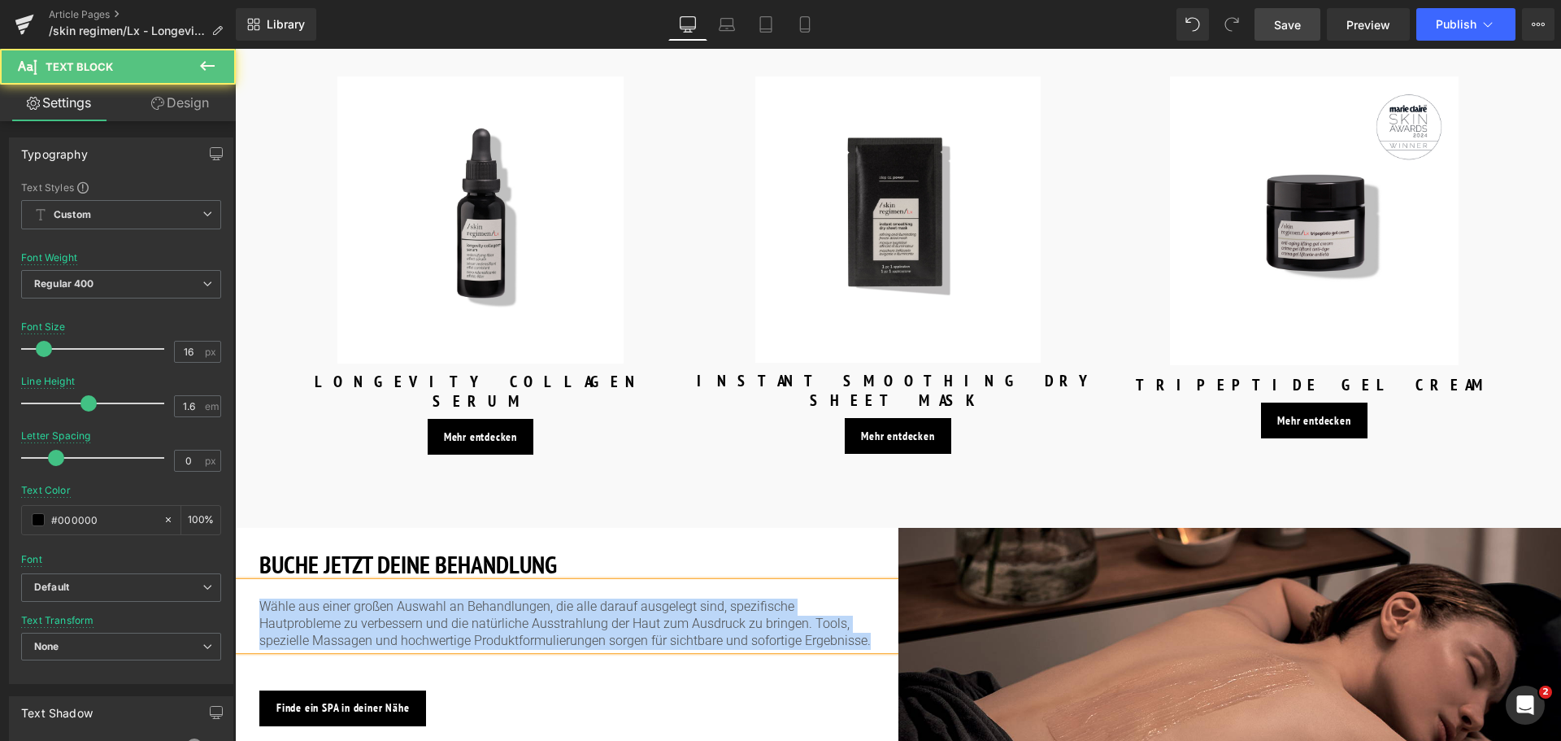
click at [847, 598] on p "Wähle aus einer großen Auswahl an Behandlungen, die alle darauf ausgelegt sind,…" at bounding box center [566, 623] width 615 height 50
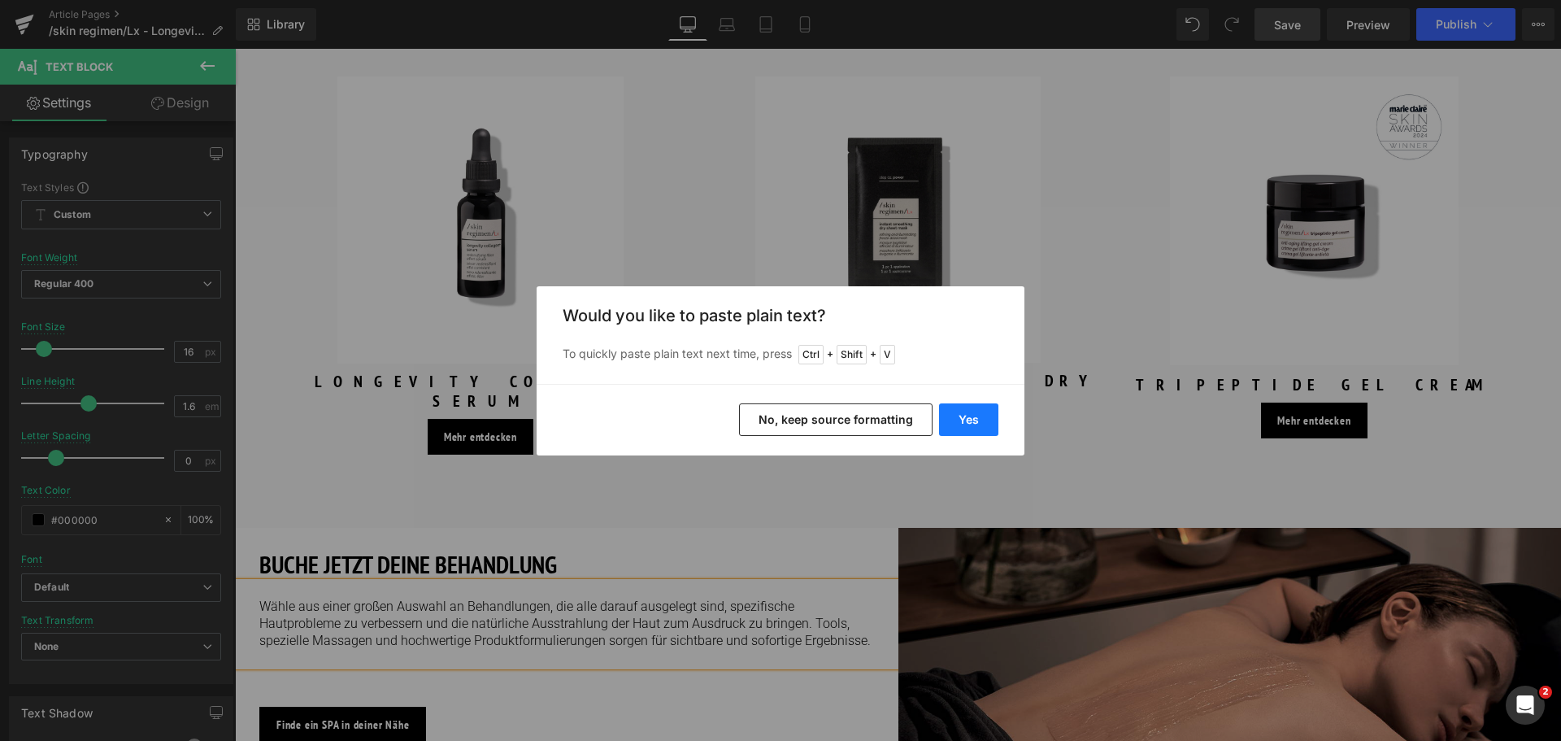
click at [962, 420] on button "Yes" at bounding box center [968, 419] width 59 height 33
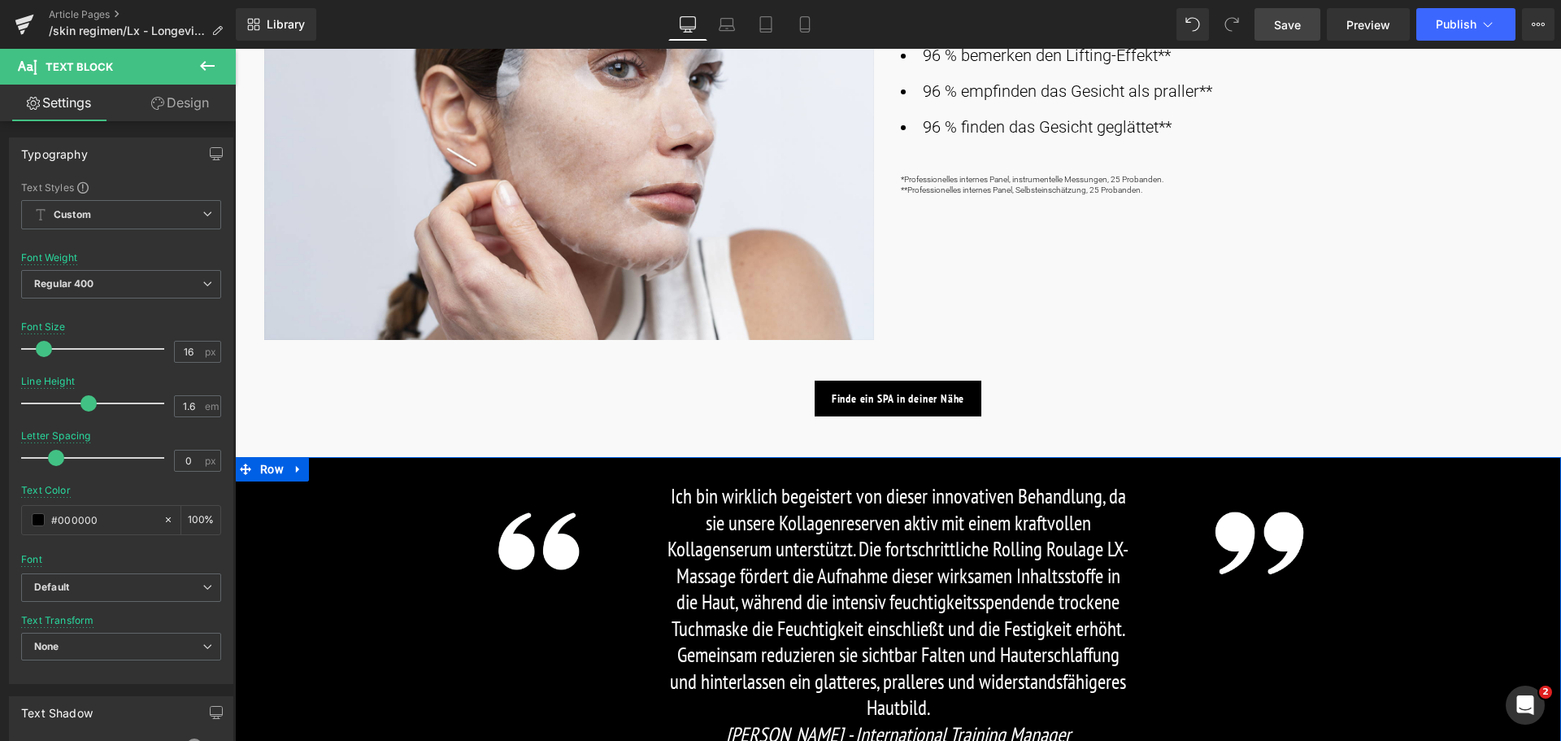
scroll to position [1220, 0]
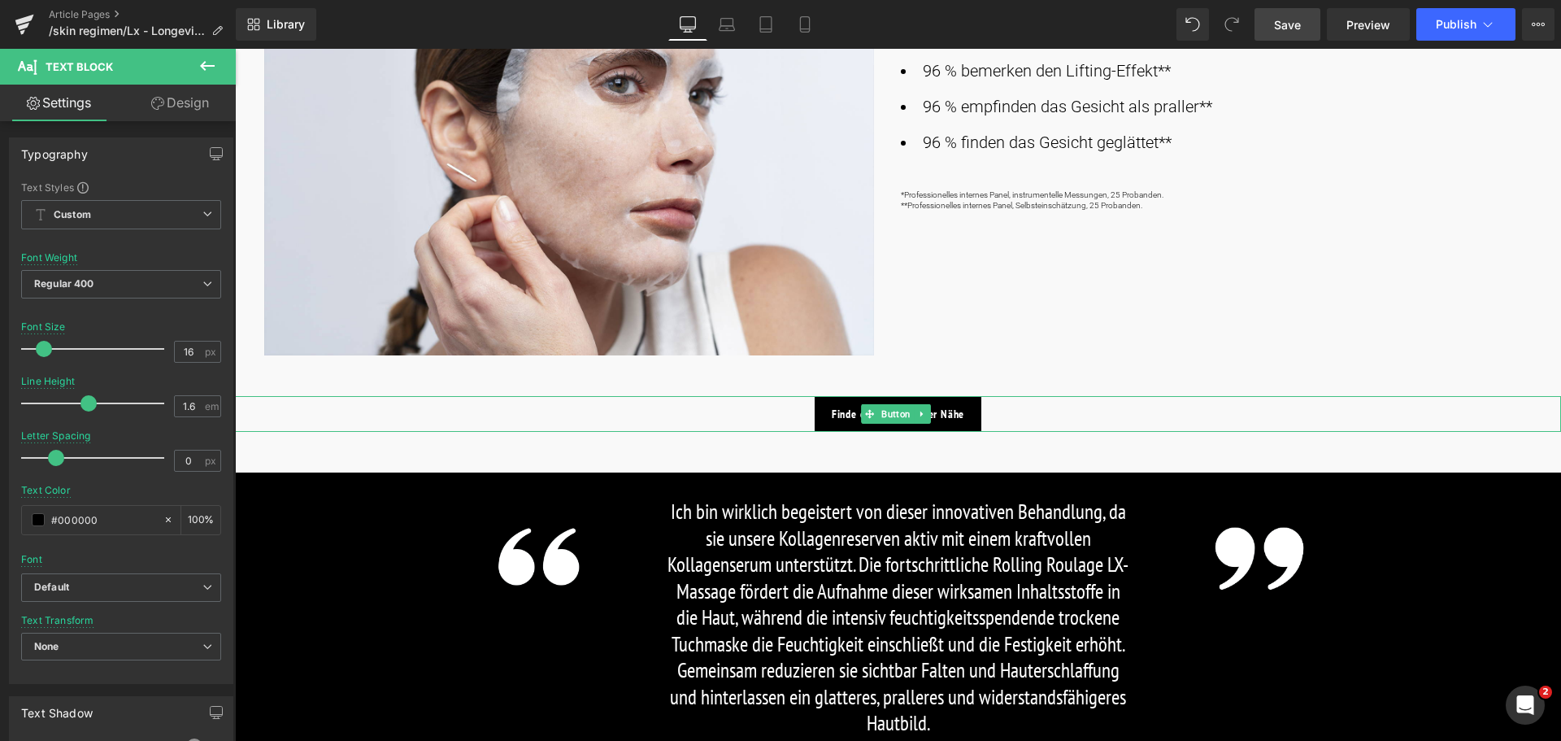
click at [915, 411] on link at bounding box center [921, 414] width 17 height 20
click at [803, 24] on icon at bounding box center [805, 24] width 16 height 16
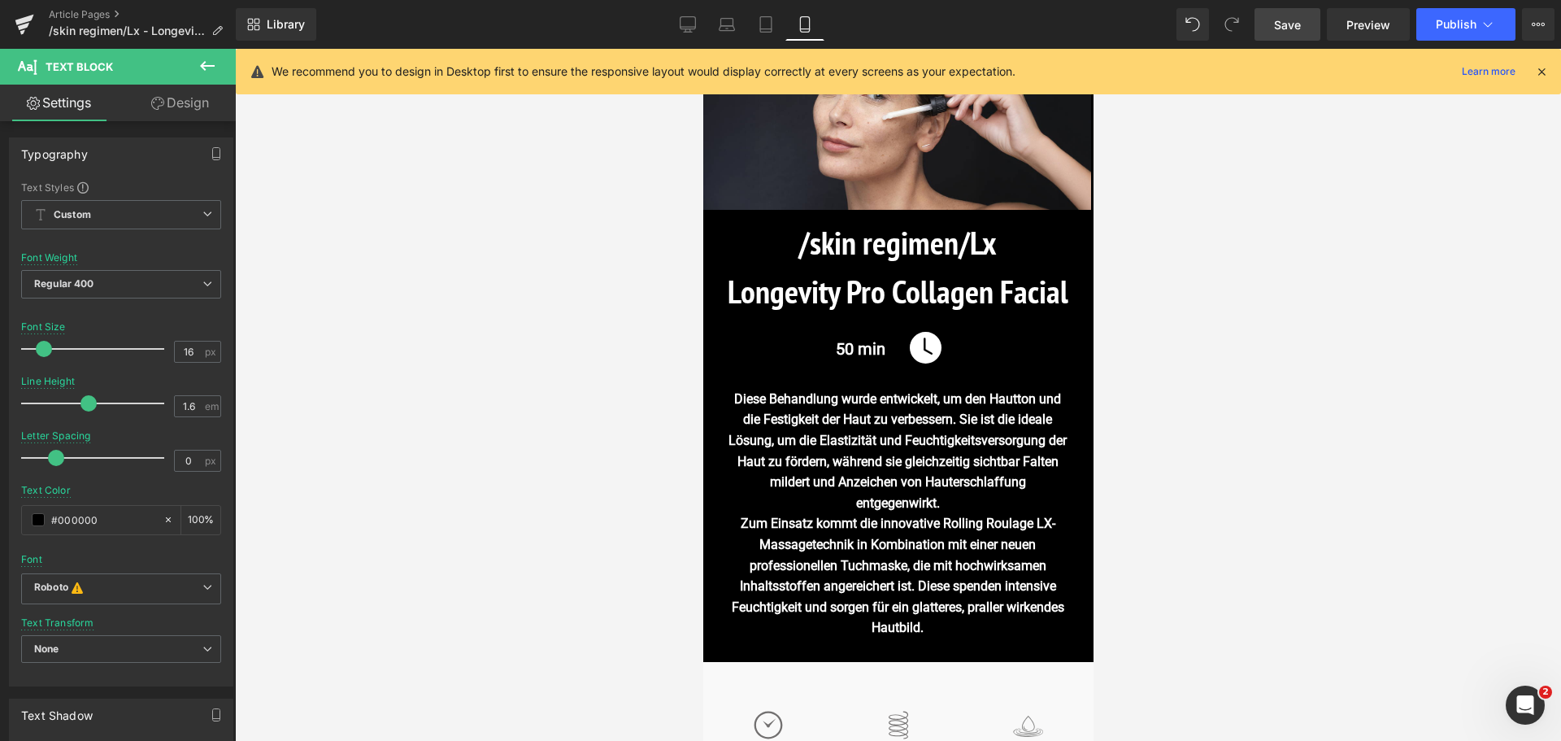
scroll to position [0, 0]
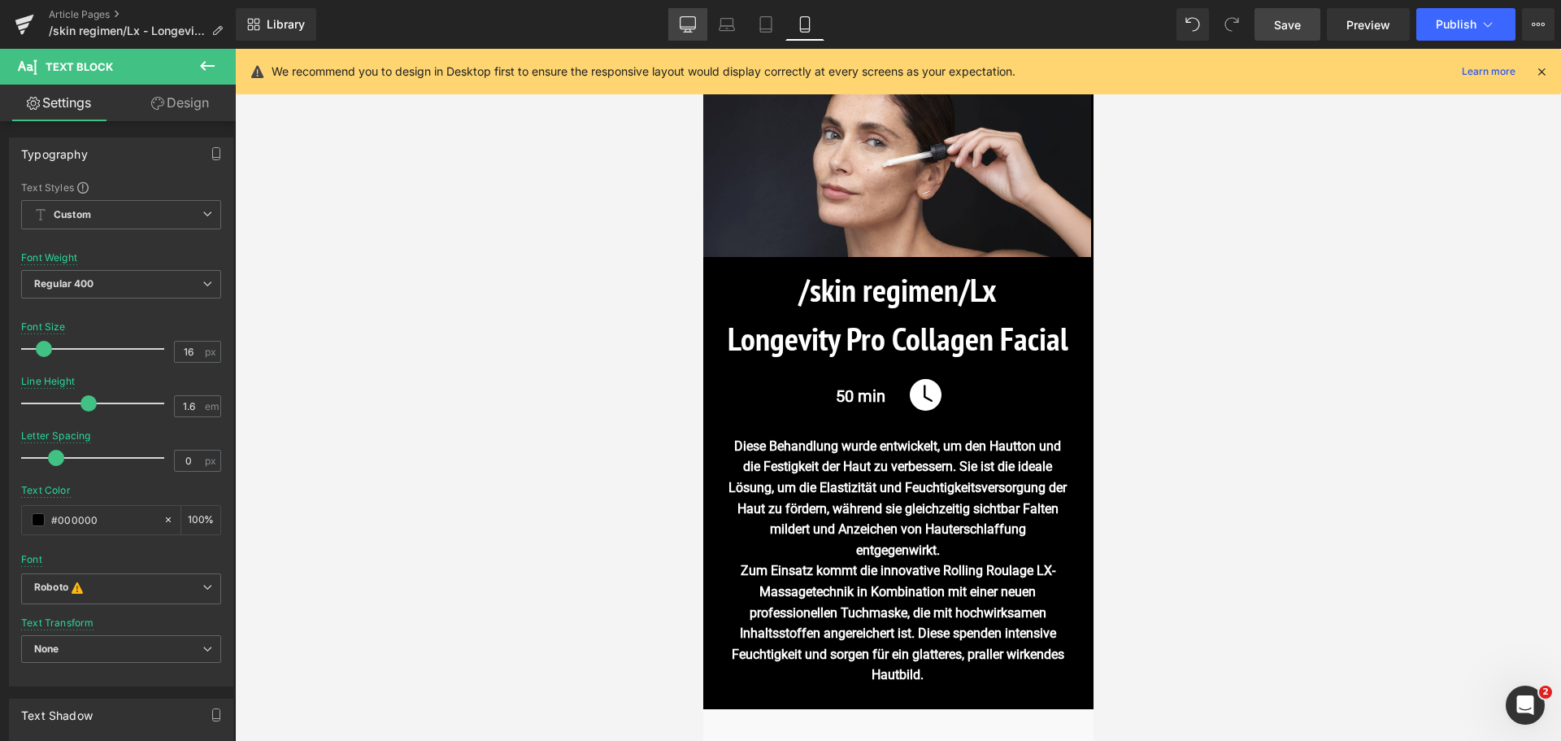
click at [687, 17] on icon at bounding box center [687, 23] width 15 height 12
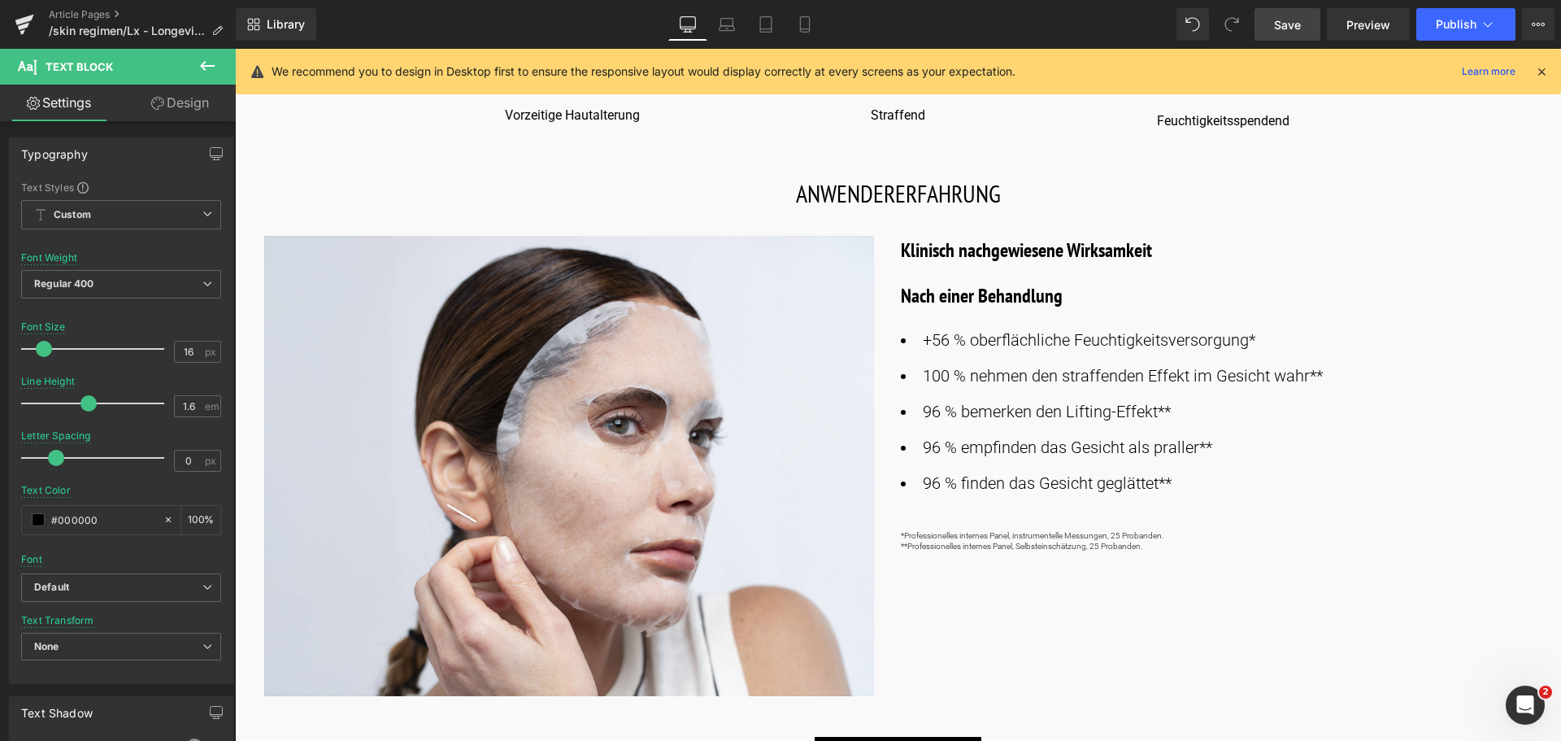
scroll to position [882, 0]
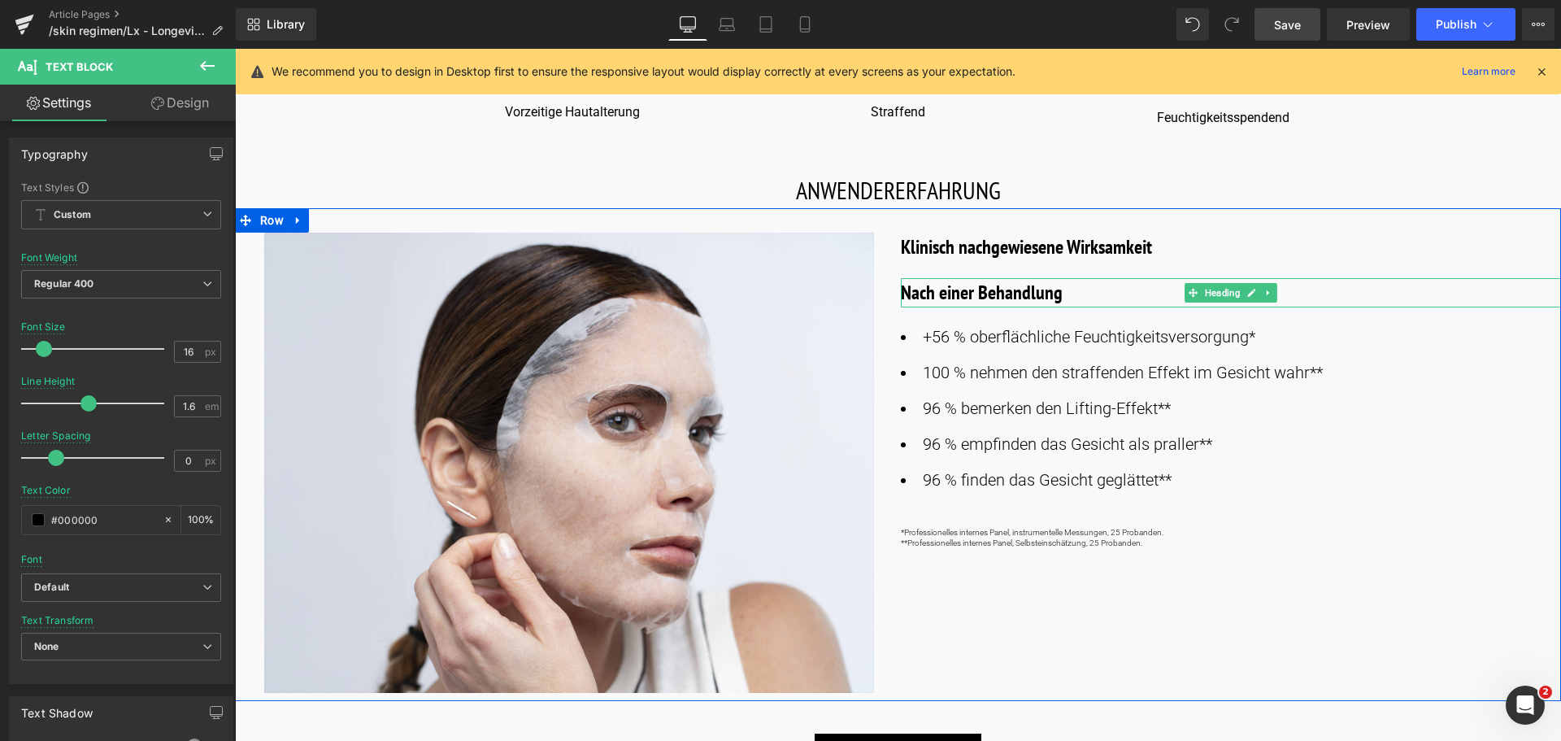
click at [989, 292] on h3 "Nach einer Behandlung" at bounding box center [1231, 292] width 661 height 29
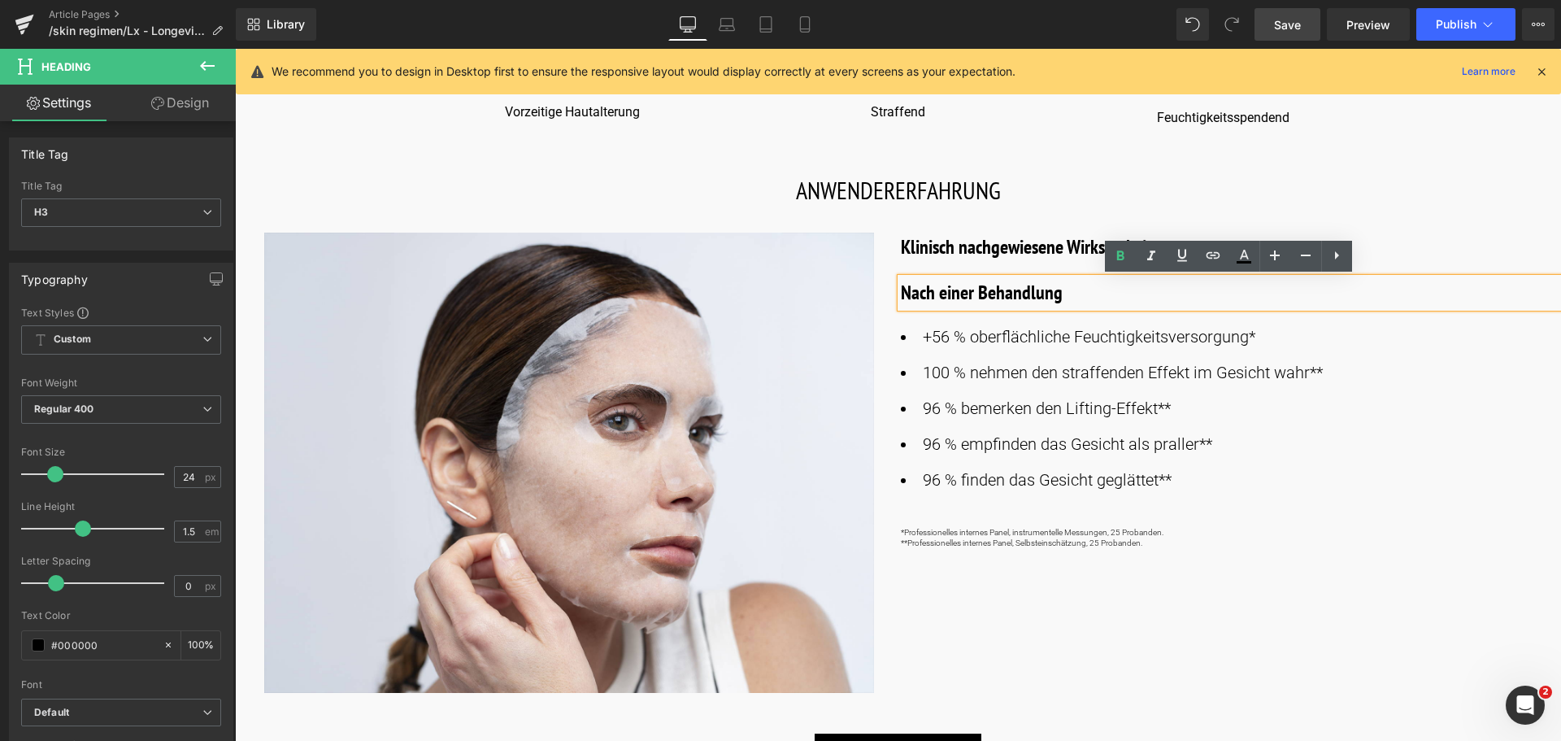
click at [1057, 298] on h3 "Nach einer Behandlung" at bounding box center [1231, 292] width 661 height 29
drag, startPoint x: 1067, startPoint y: 296, endPoint x: 900, endPoint y: 298, distance: 166.7
click at [901, 298] on h3 "Nach einer Behandlung" at bounding box center [1231, 292] width 661 height 29
copy h3 "Nach einer Behandlung"
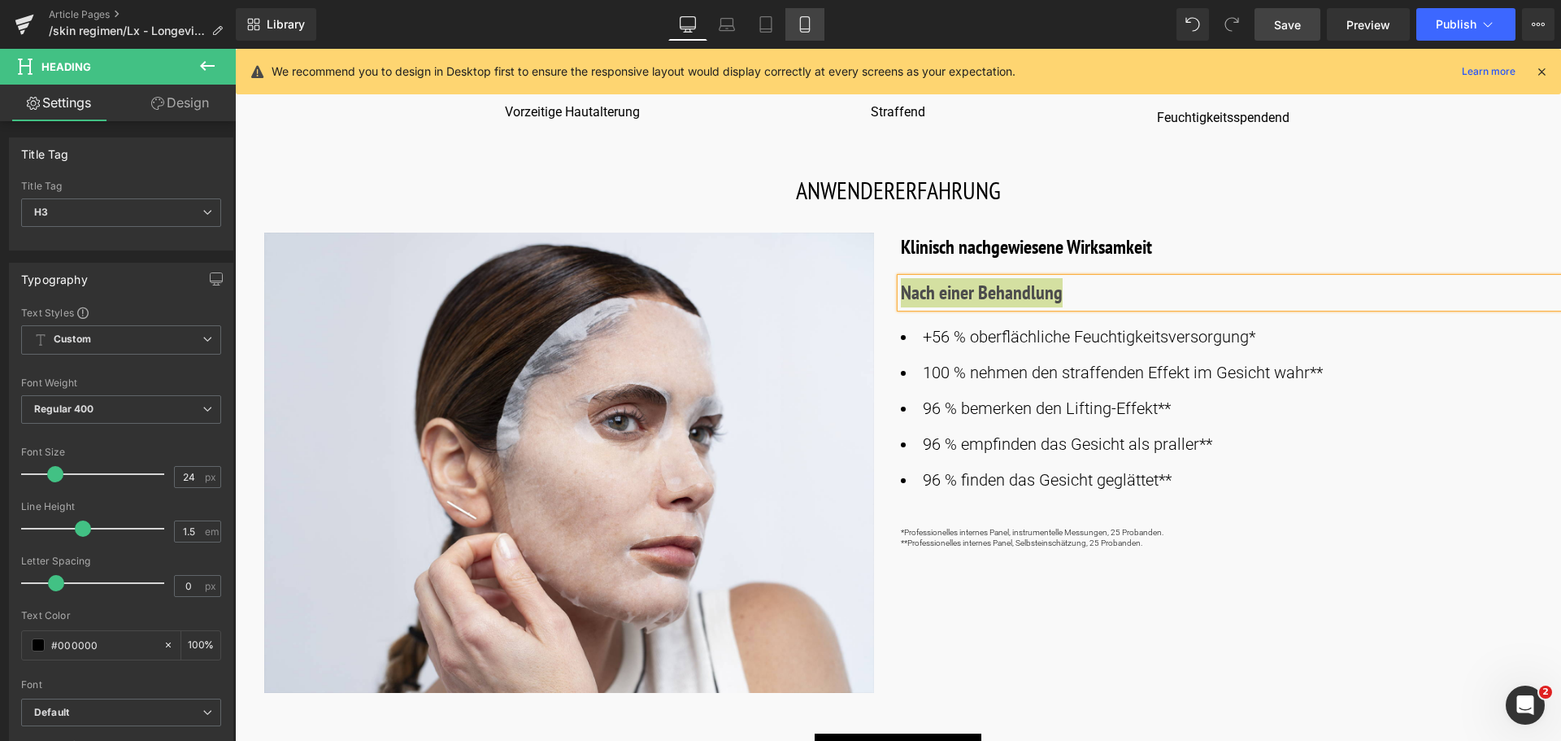
click at [805, 22] on icon at bounding box center [805, 24] width 16 height 16
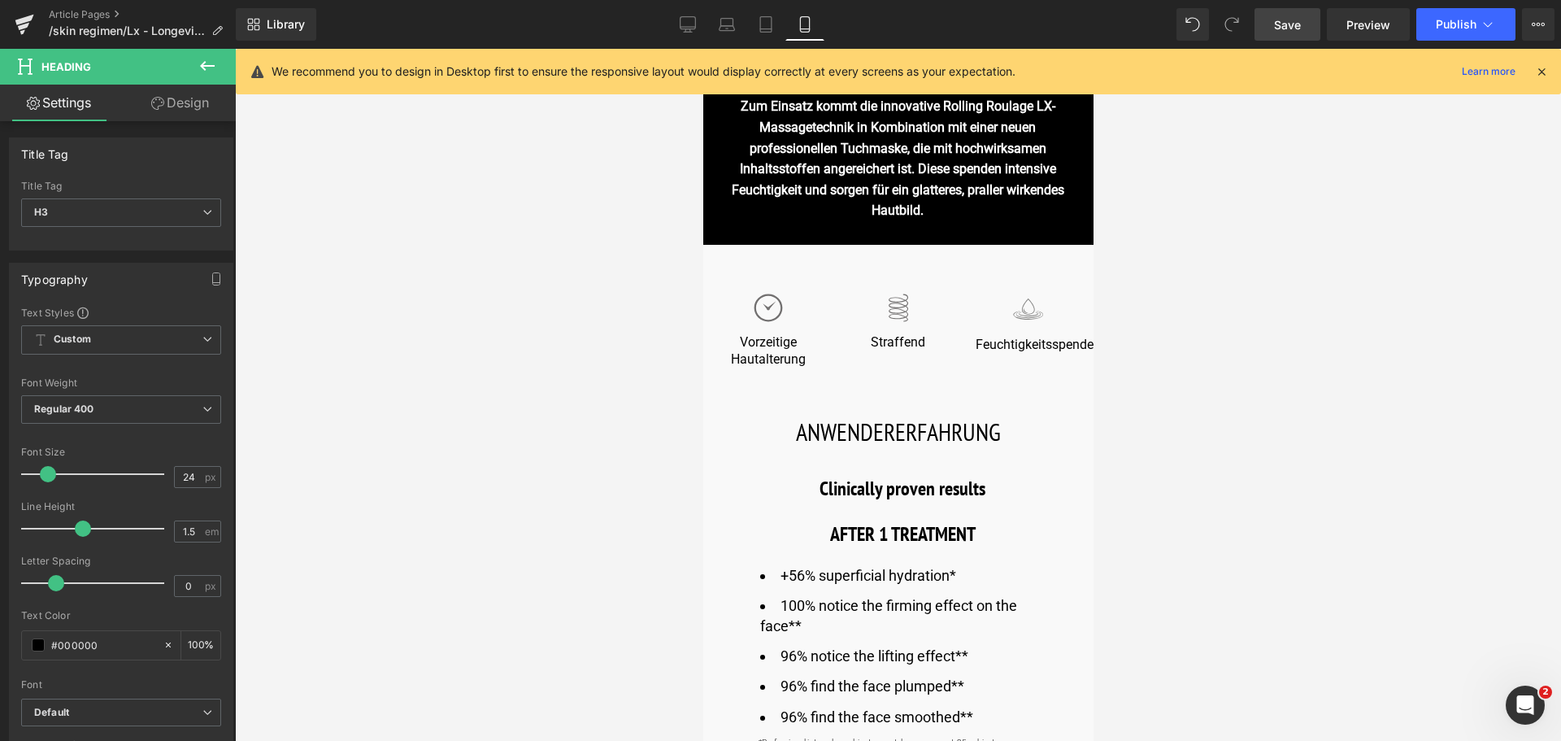
scroll to position [488, 0]
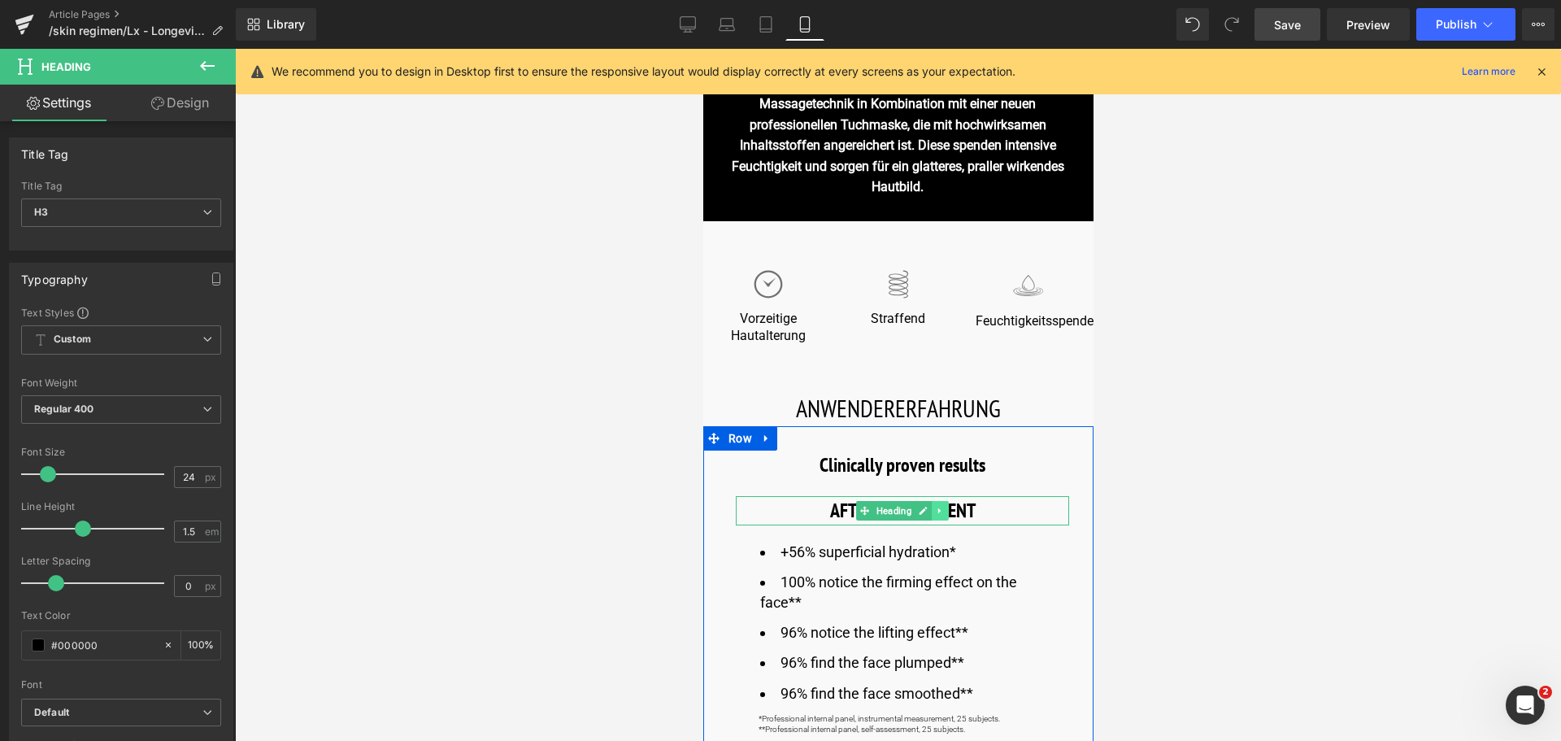
click at [943, 507] on link at bounding box center [939, 511] width 17 height 20
click at [989, 507] on h3 "AFTER 1 TREATMENT" at bounding box center [901, 510] width 333 height 29
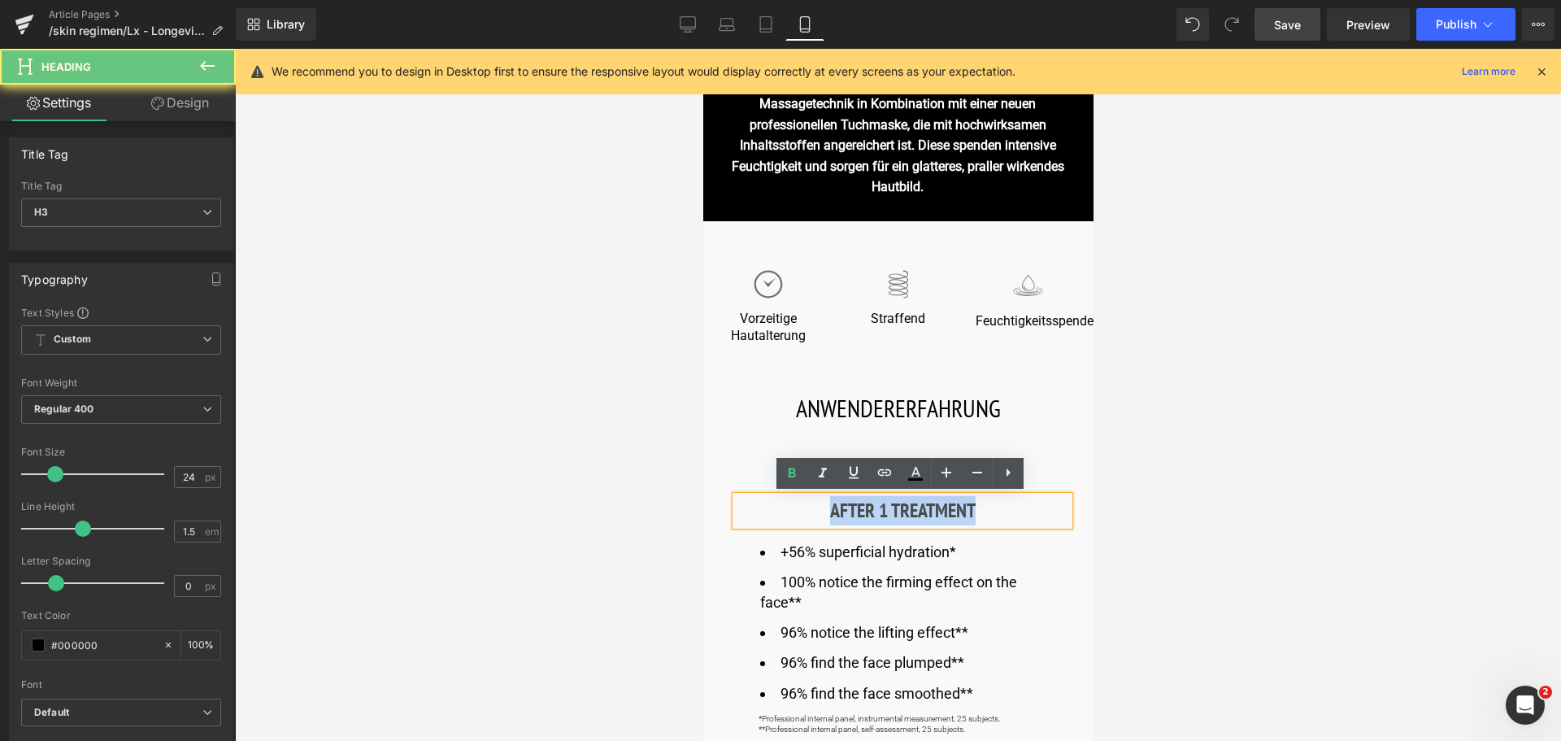
drag, startPoint x: 988, startPoint y: 507, endPoint x: 664, endPoint y: 505, distance: 323.6
paste div
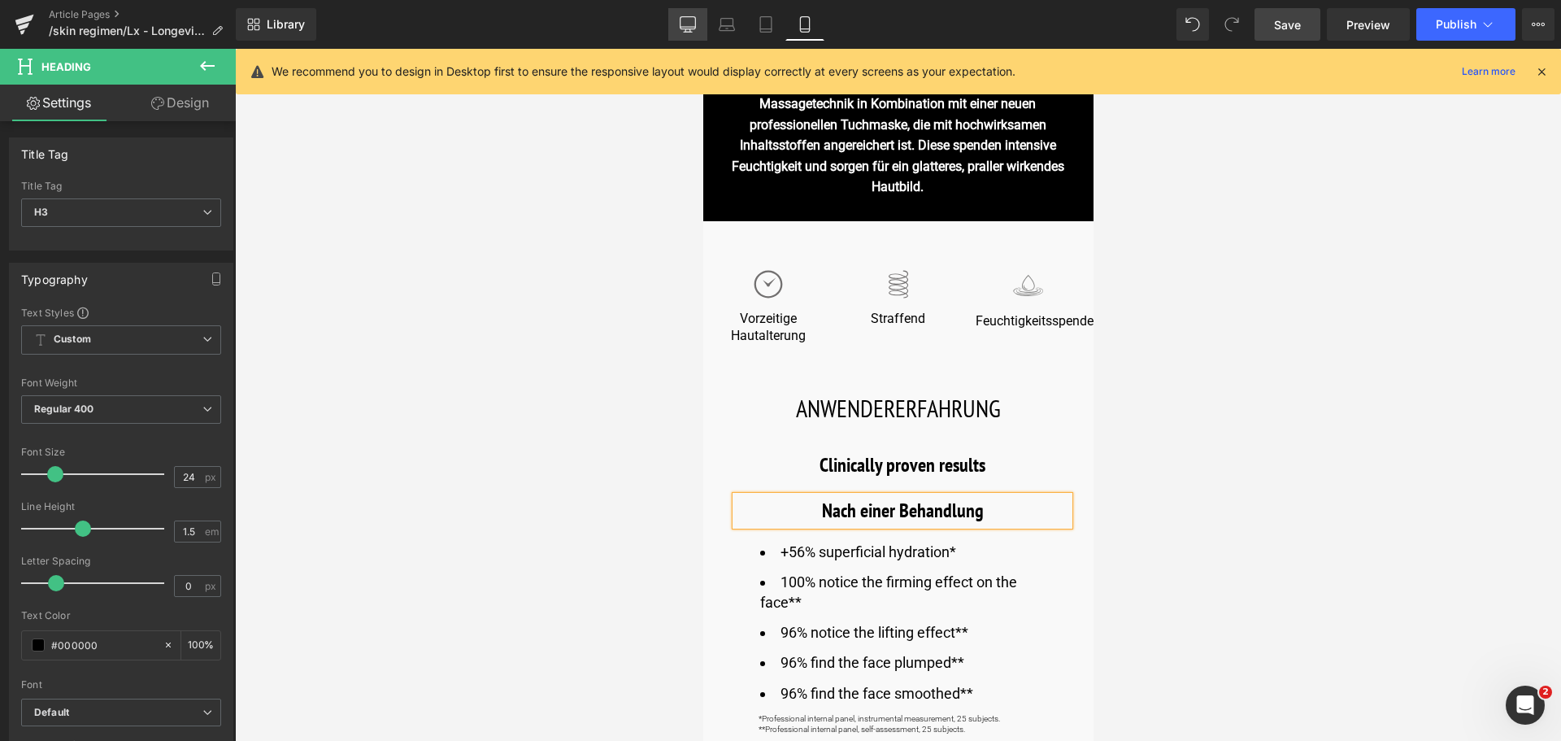
click at [687, 20] on icon at bounding box center [688, 24] width 16 height 16
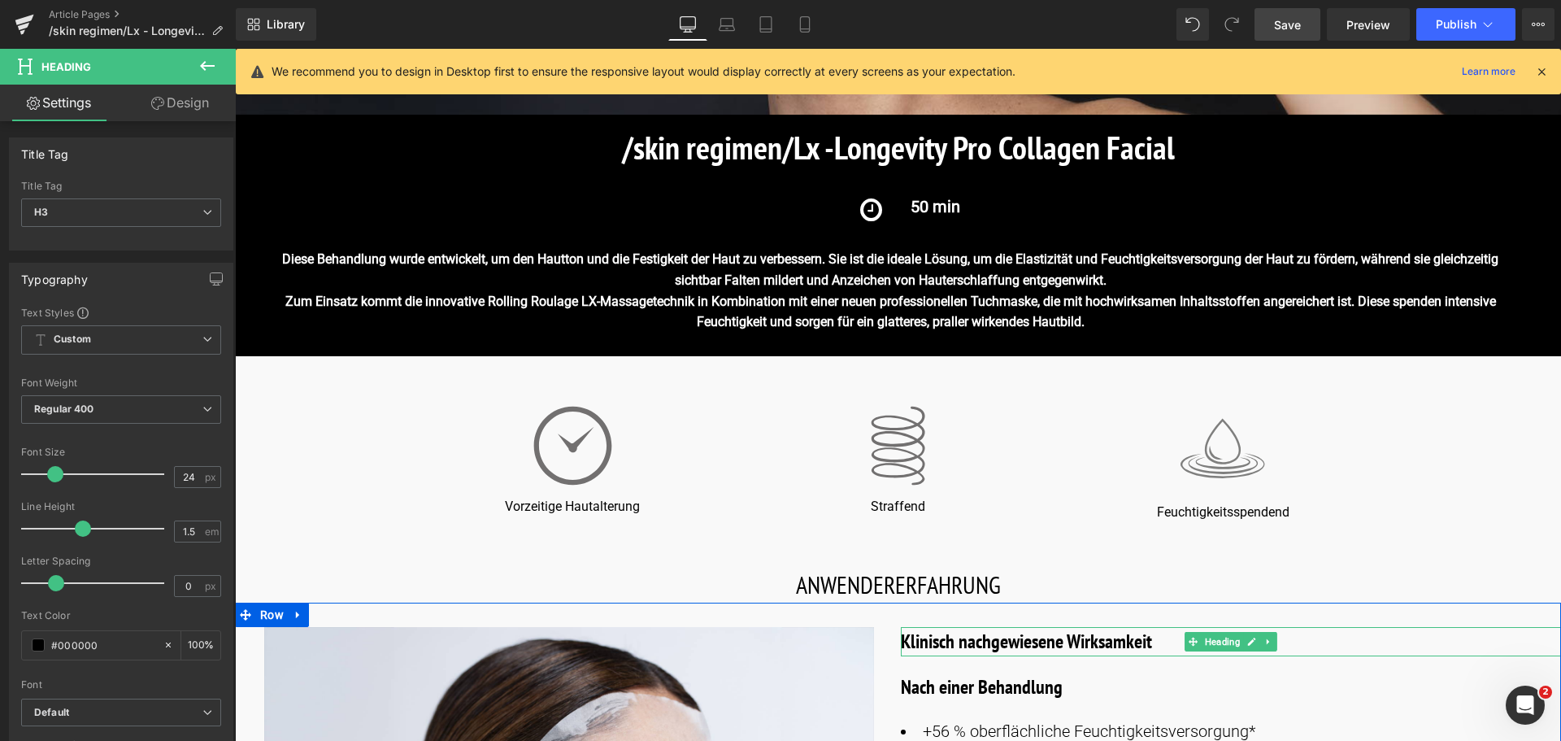
click at [1072, 648] on h3 "Klinisch nachgewiesene Wirksamkeit" at bounding box center [1231, 641] width 661 height 29
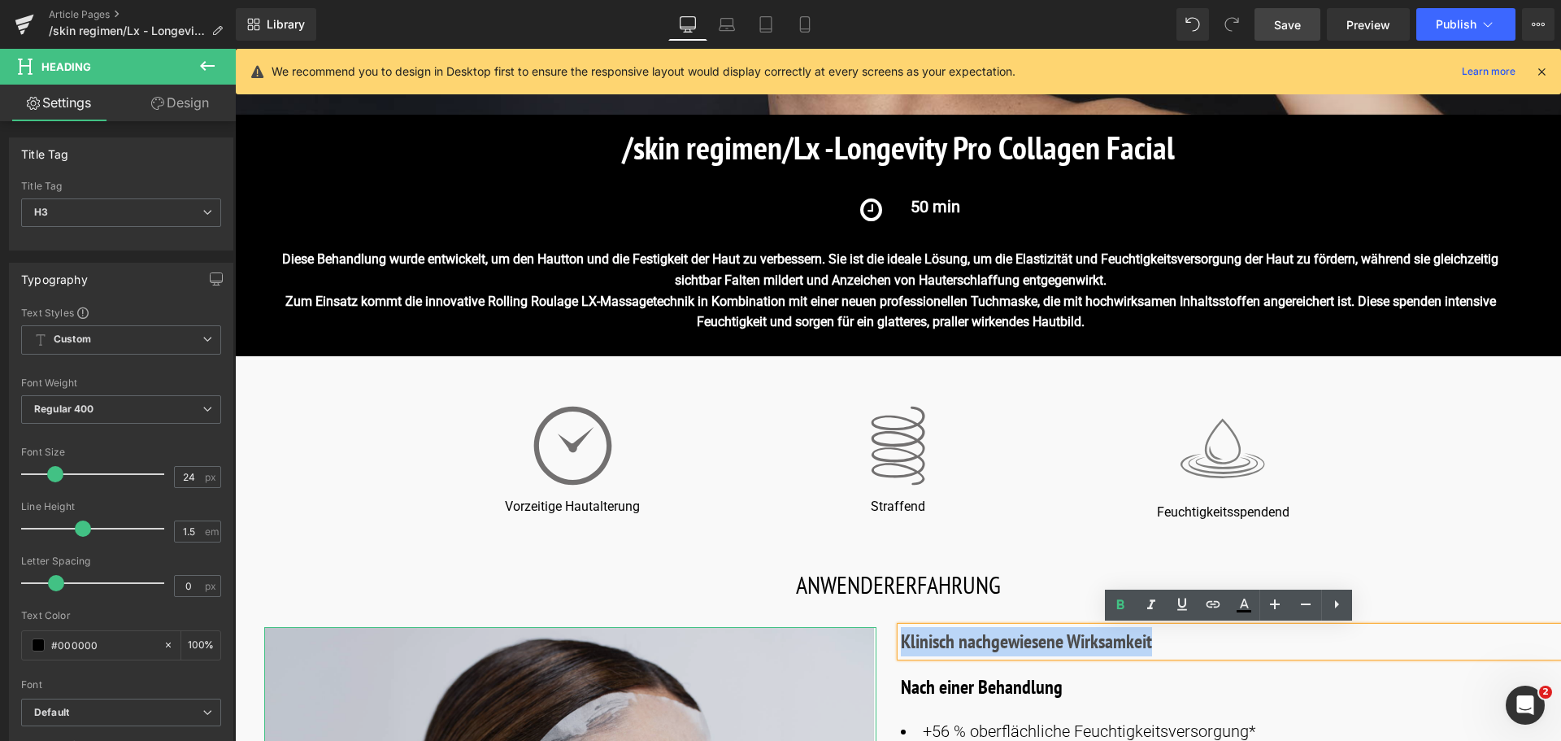
drag, startPoint x: 1164, startPoint y: 638, endPoint x: 819, endPoint y: 645, distance: 345.6
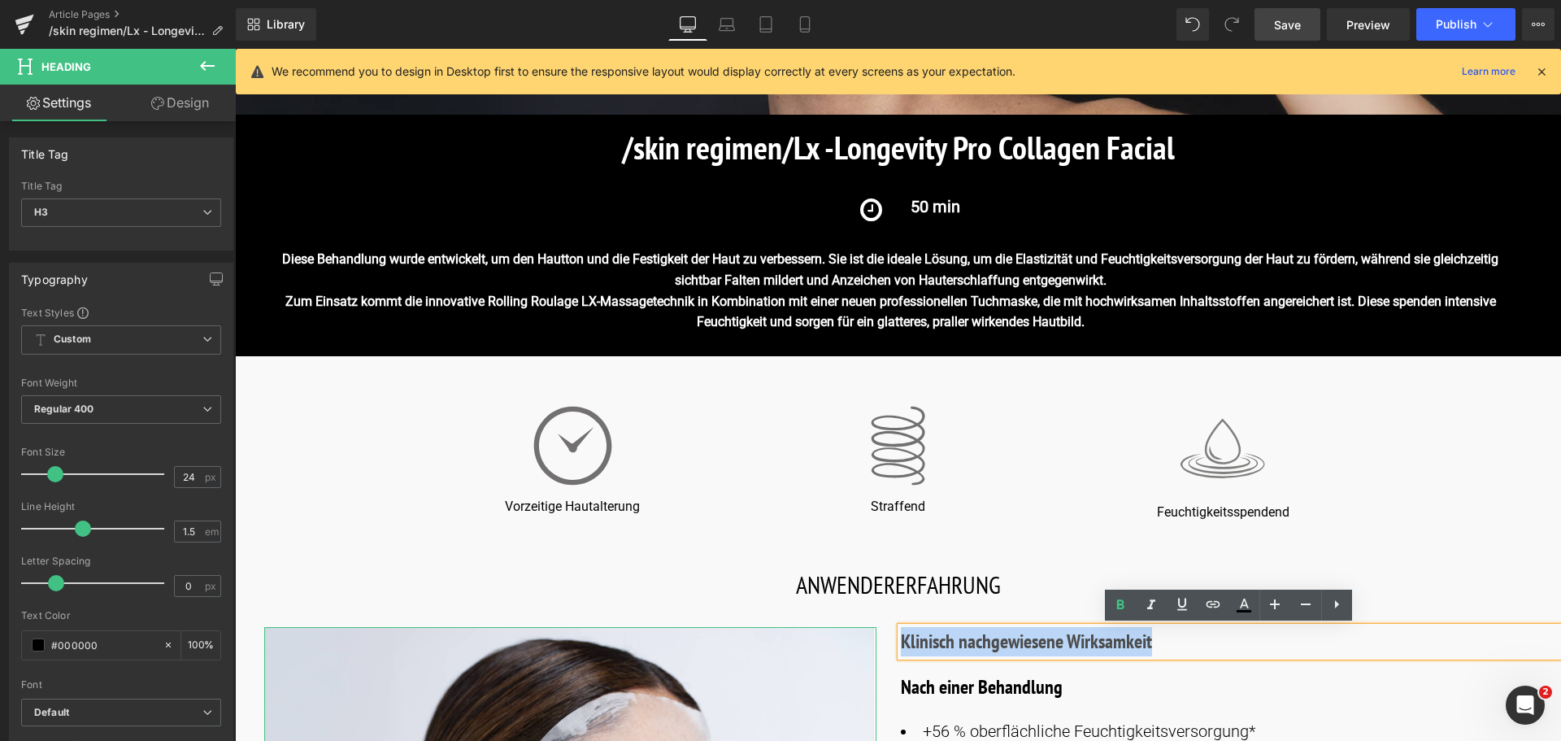
copy h3 "Klinisch nachgewiesene Wirksamkeit"
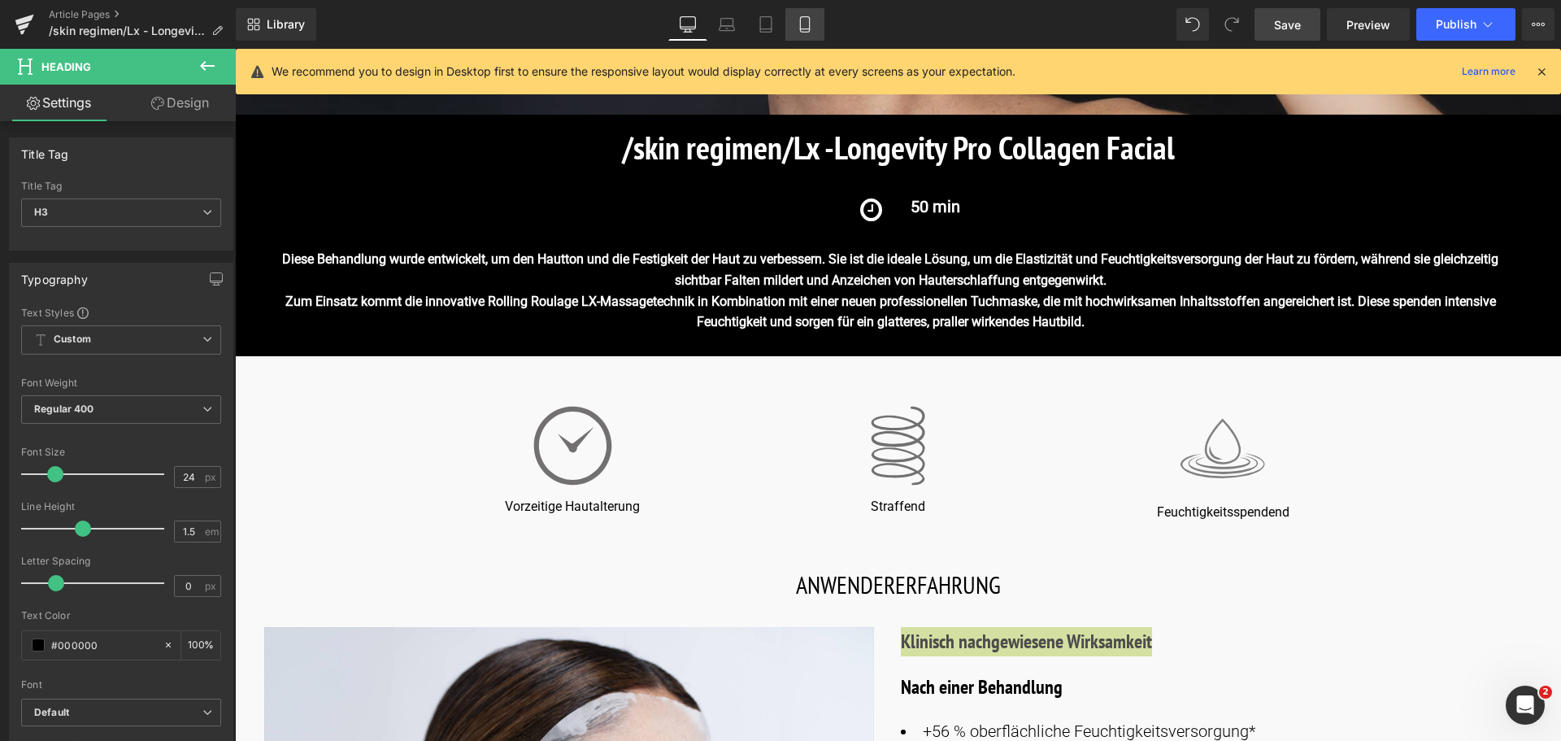
click at [800, 28] on icon at bounding box center [805, 24] width 16 height 16
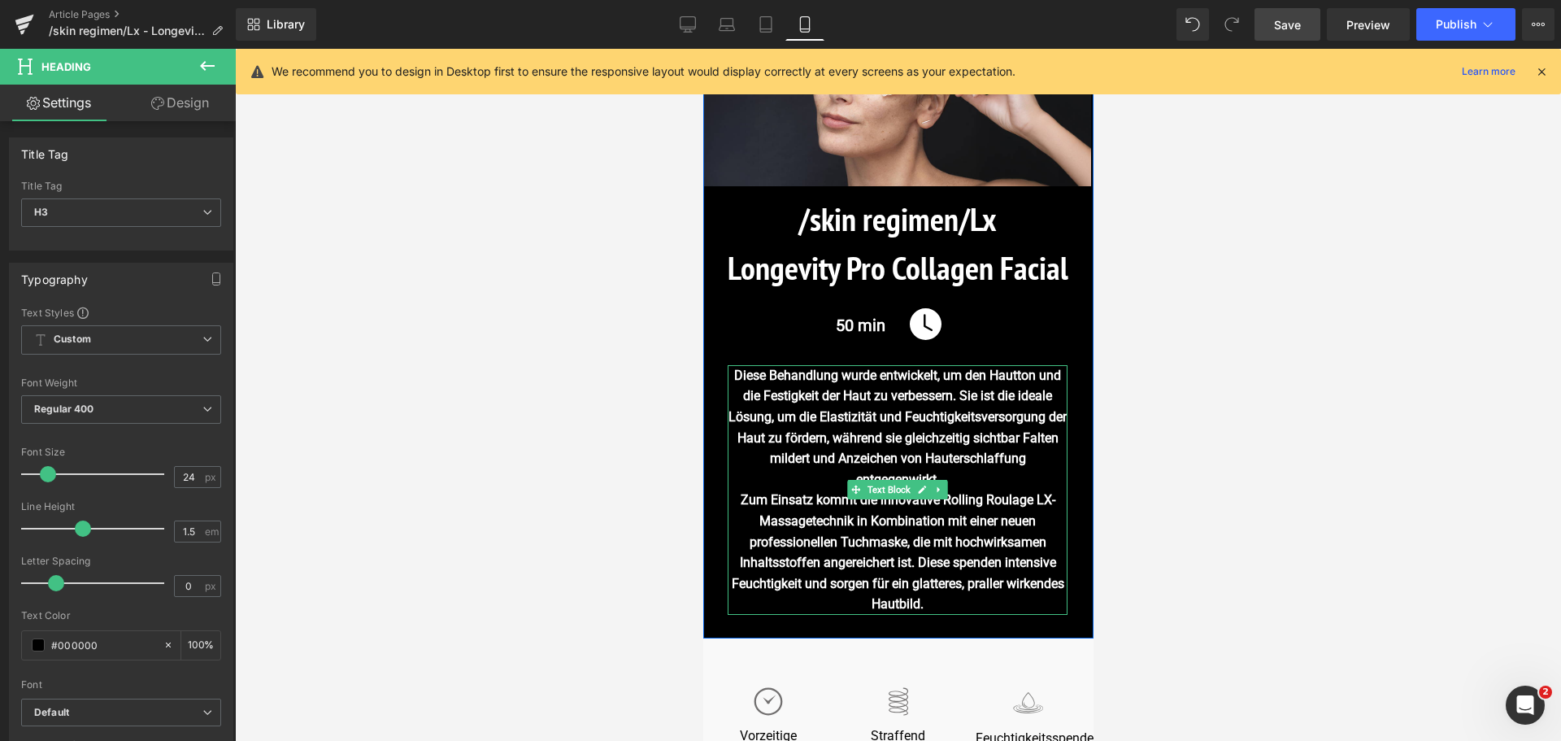
scroll to position [569, 0]
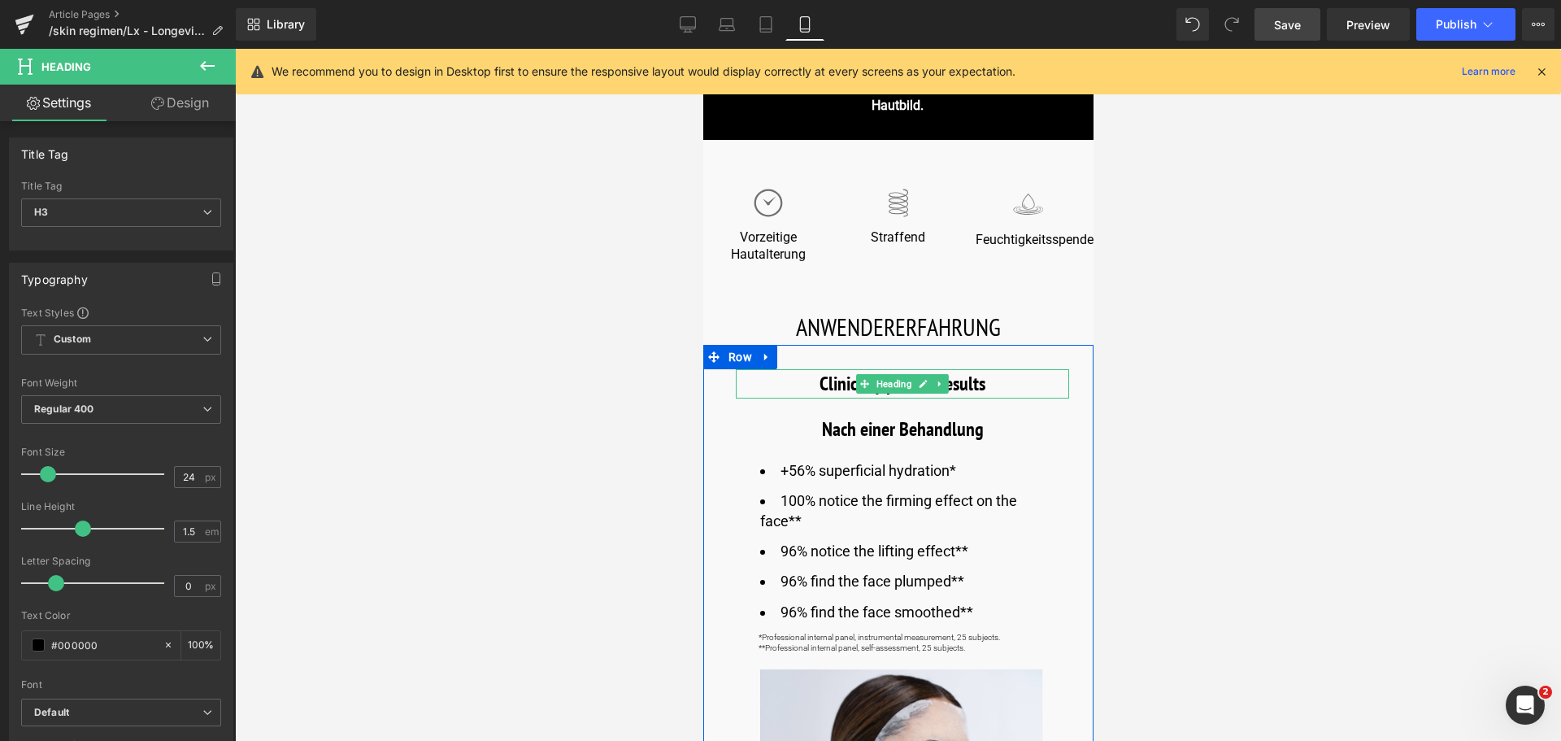
click at [989, 375] on h3 "Clinically proven results" at bounding box center [901, 383] width 333 height 29
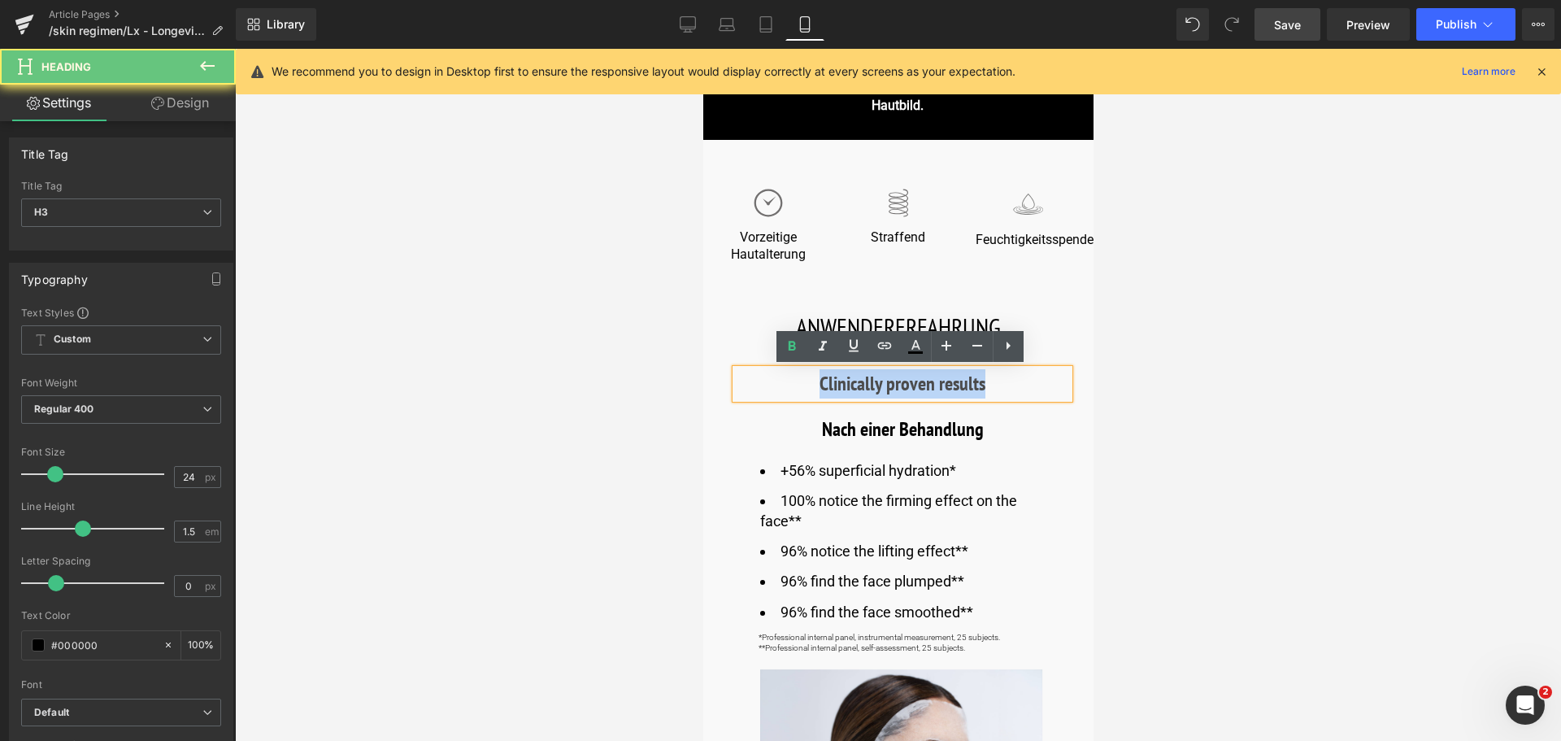
drag, startPoint x: 985, startPoint y: 380, endPoint x: 724, endPoint y: 402, distance: 261.9
click at [724, 402] on div "Clinically proven results Heading Nach einer Behandlung Heading +56% superficia…" at bounding box center [897, 618] width 390 height 546
paste div
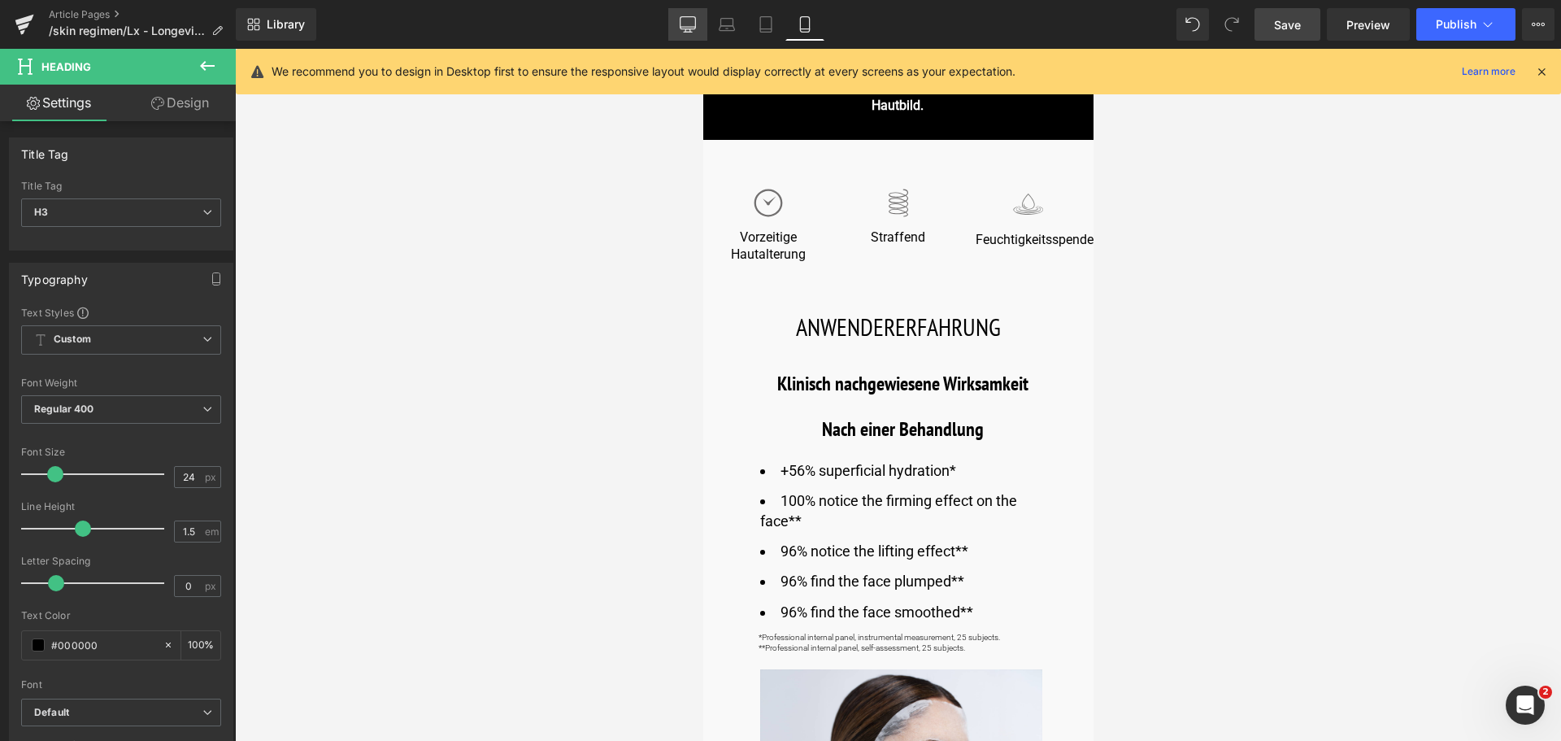
click at [685, 20] on icon at bounding box center [688, 24] width 16 height 16
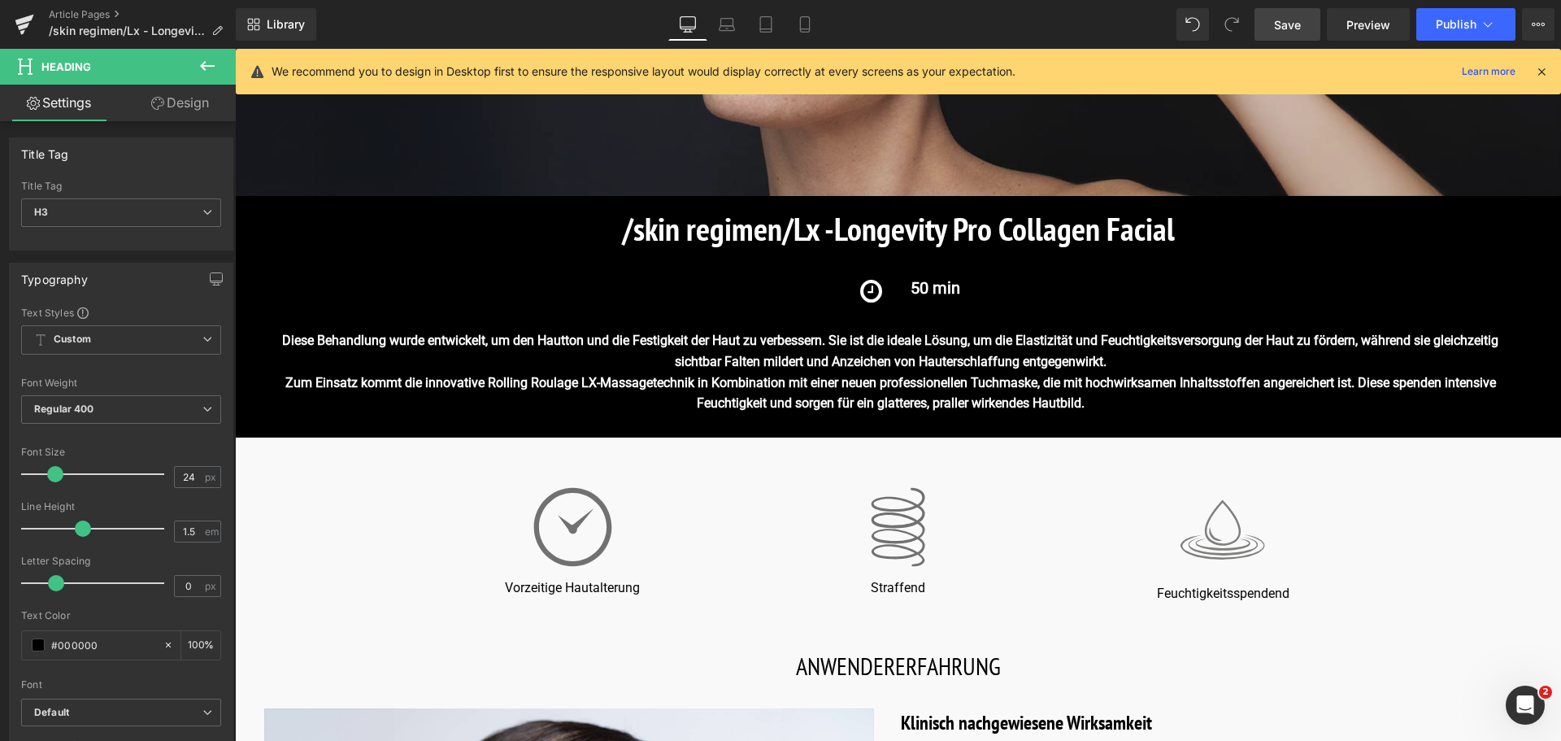
scroll to position [732, 0]
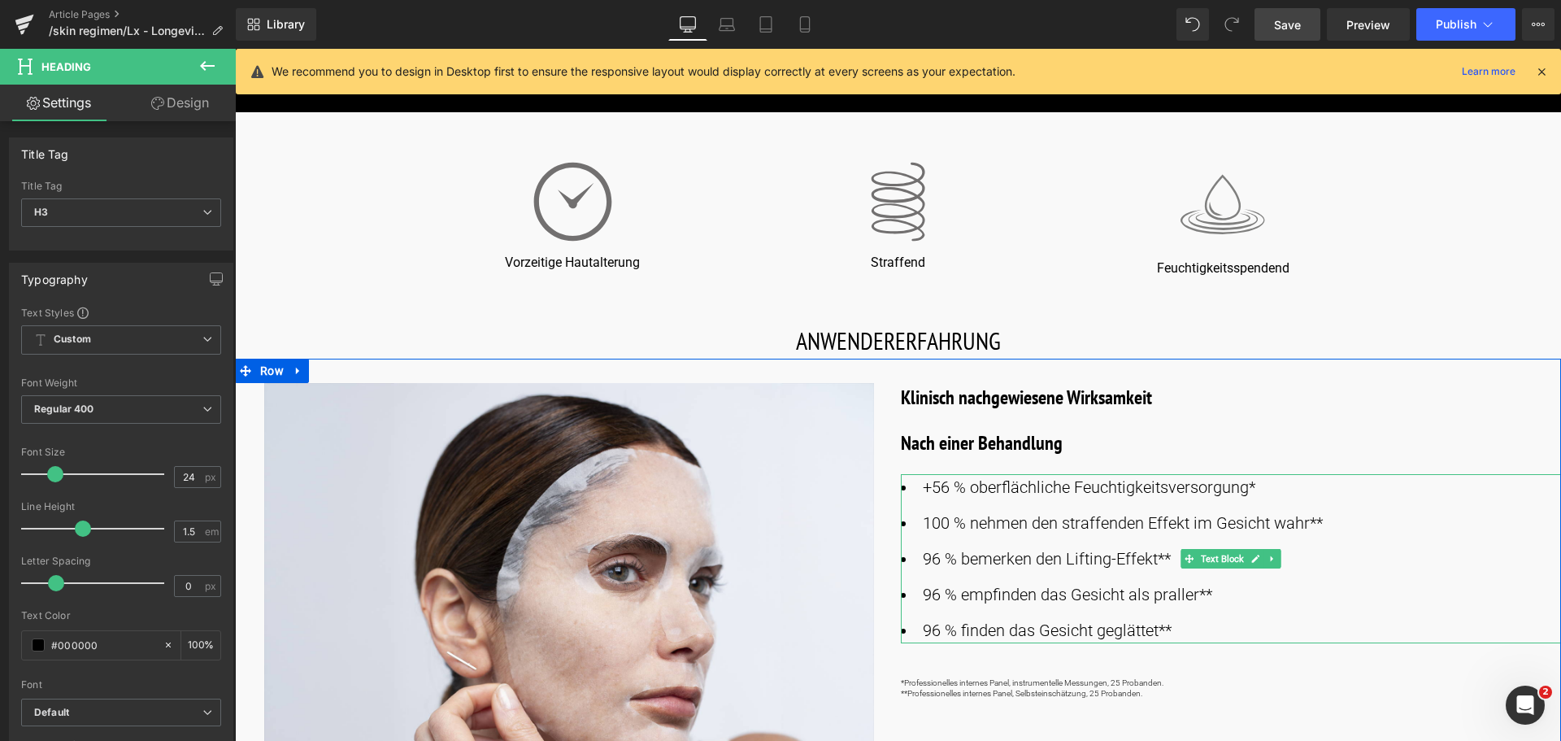
click at [1263, 491] on li "+56 % oberflächliche Feuchtigkeitsversorgung*" at bounding box center [1231, 487] width 661 height 26
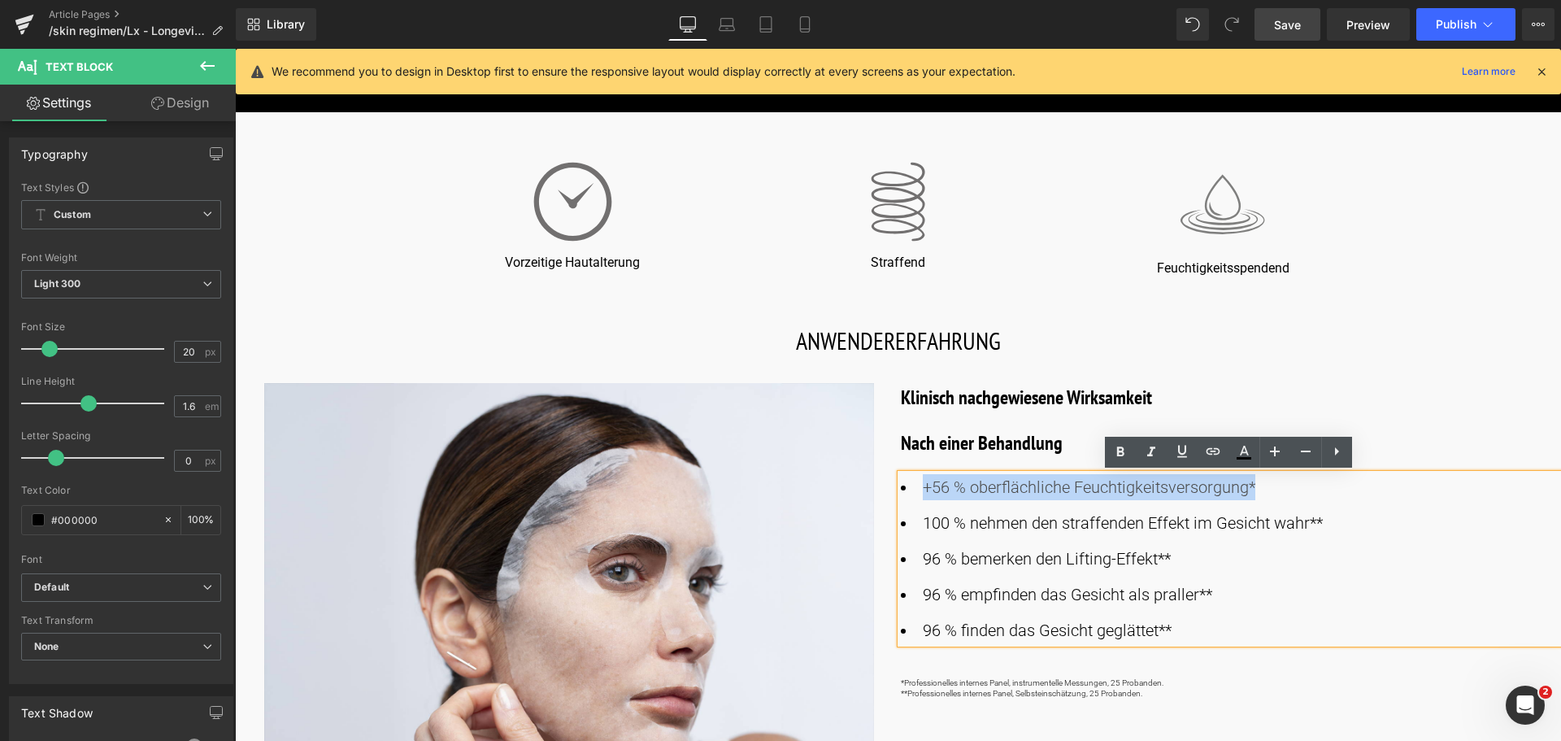
drag, startPoint x: 1255, startPoint y: 488, endPoint x: 918, endPoint y: 496, distance: 337.5
click at [918, 496] on li "+56 % oberflächliche Feuchtigkeitsversorgung*" at bounding box center [1231, 487] width 661 height 26
copy li "+56 % oberflächliche Feuchtigkeitsversorgung*"
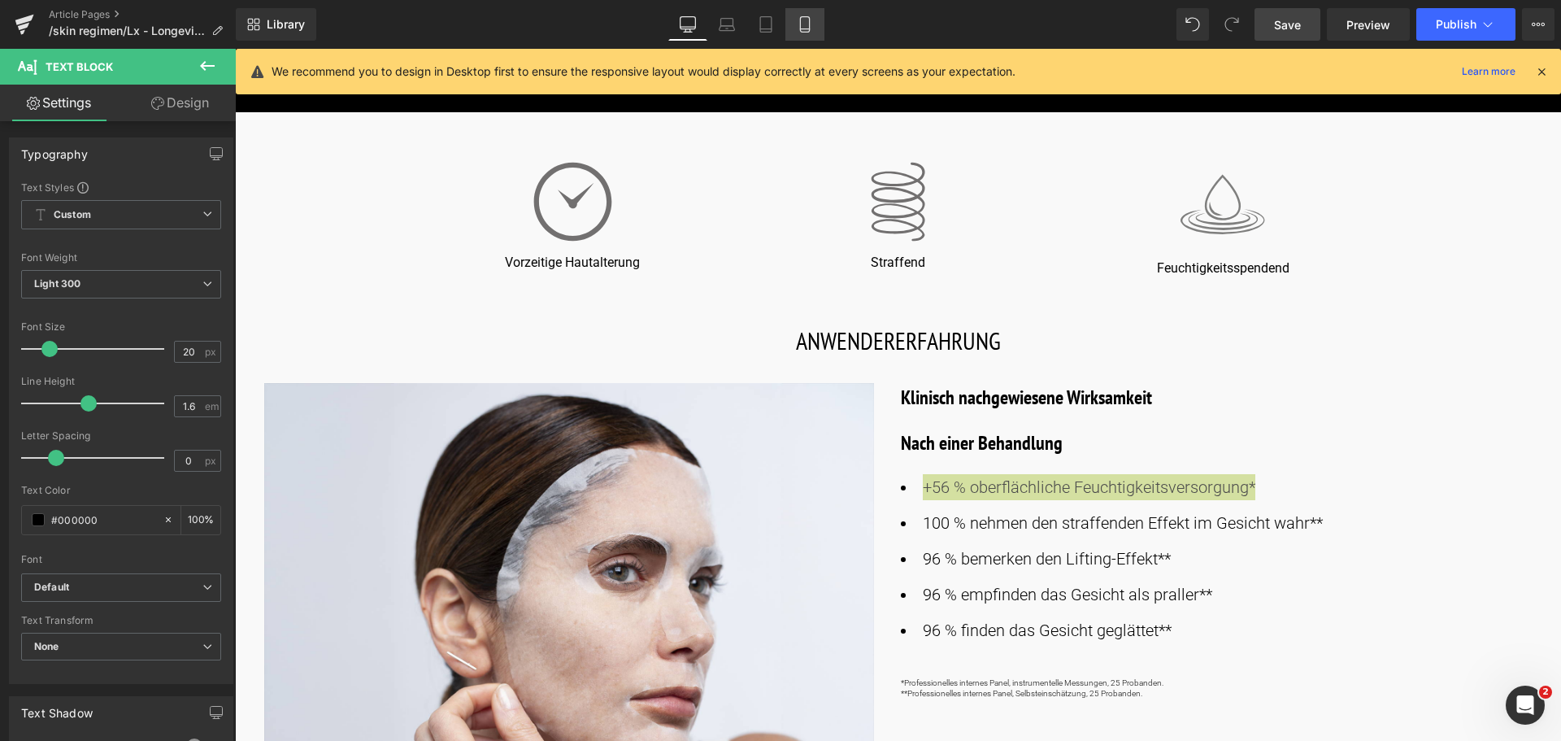
click at [807, 24] on icon at bounding box center [805, 24] width 16 height 16
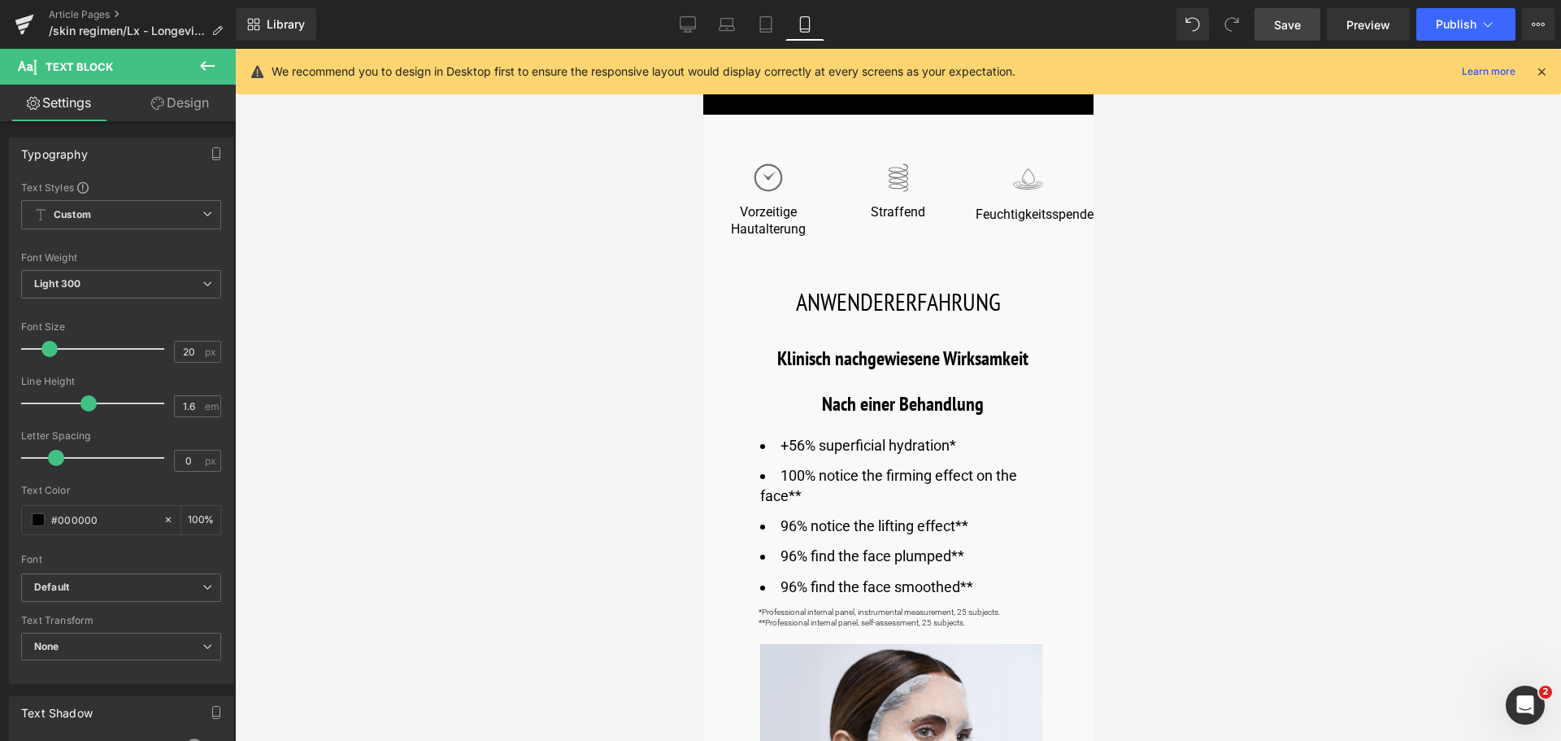
scroll to position [650, 0]
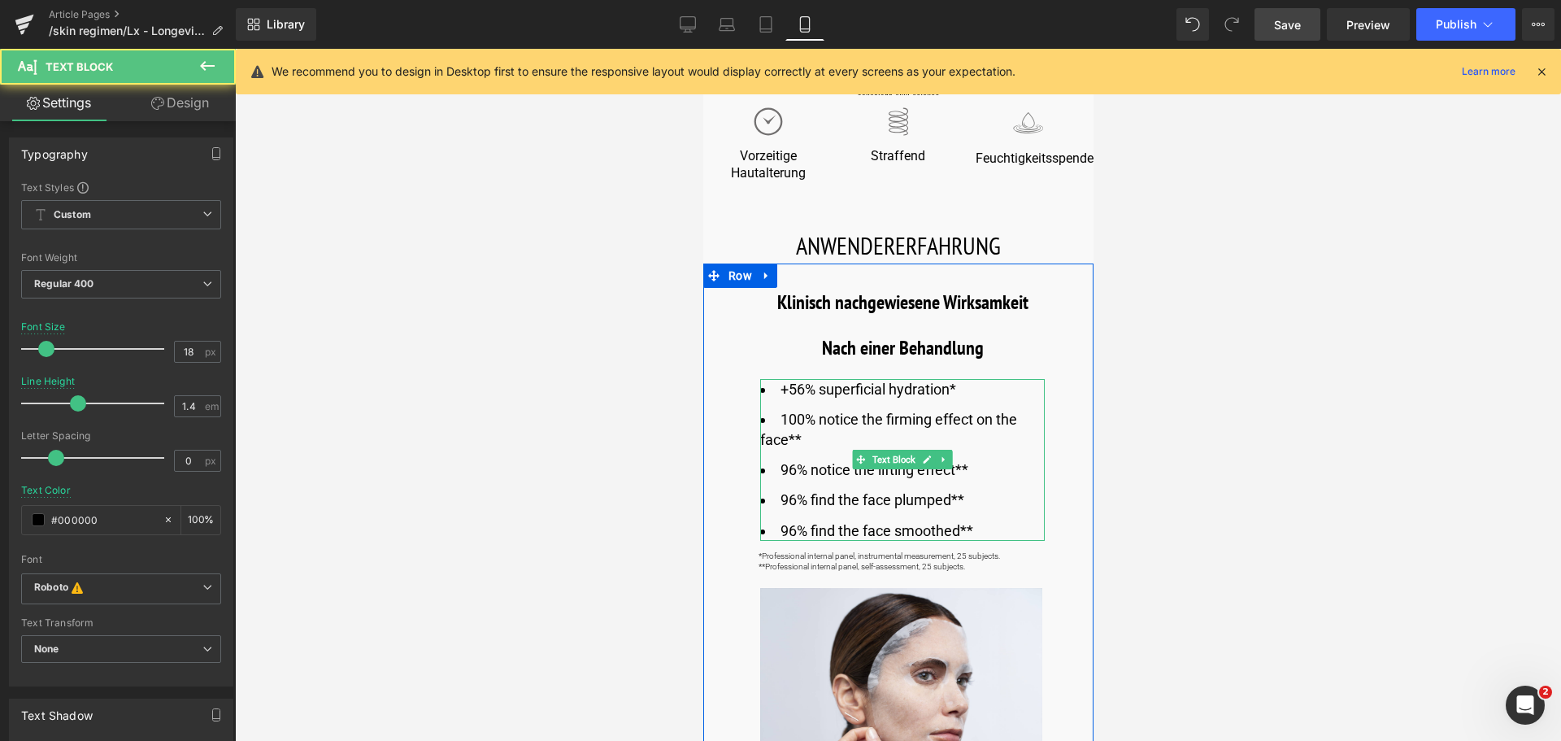
click at [974, 389] on li "+56% superficial hydration*" at bounding box center [901, 389] width 285 height 20
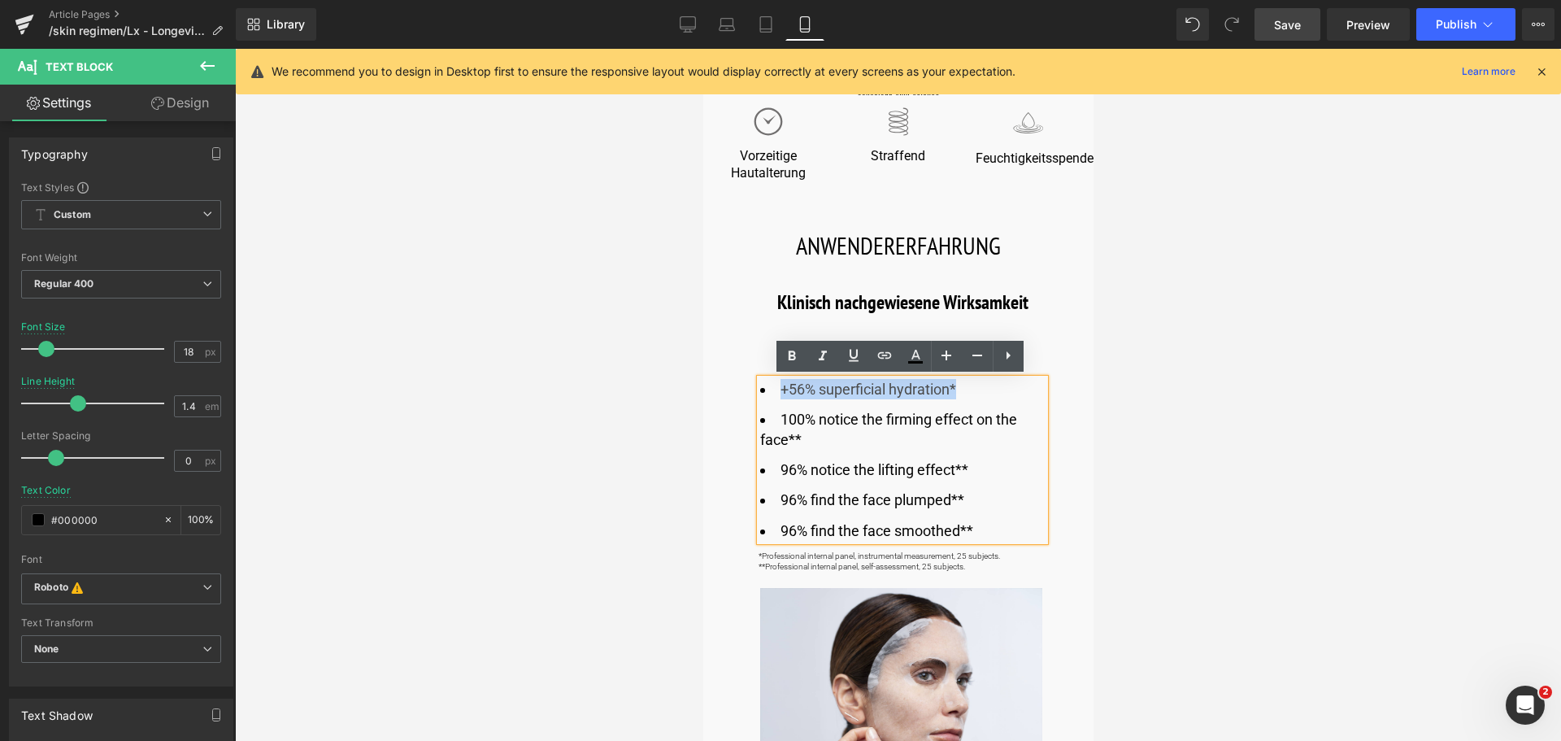
drag, startPoint x: 974, startPoint y: 389, endPoint x: 779, endPoint y: 397, distance: 195.3
click at [779, 397] on li "+56% superficial hydration*" at bounding box center [901, 389] width 285 height 20
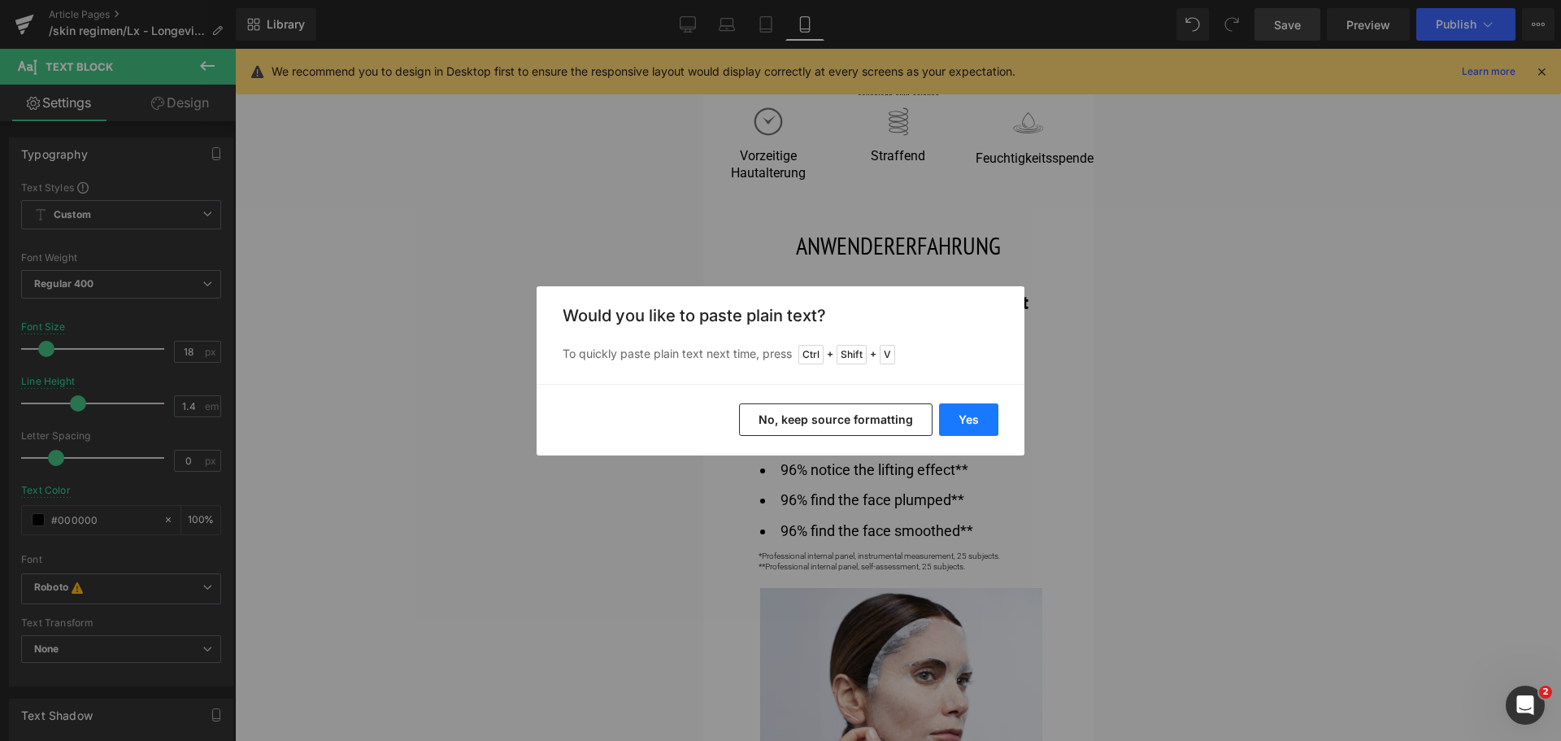
click at [963, 422] on button "Yes" at bounding box center [968, 419] width 59 height 33
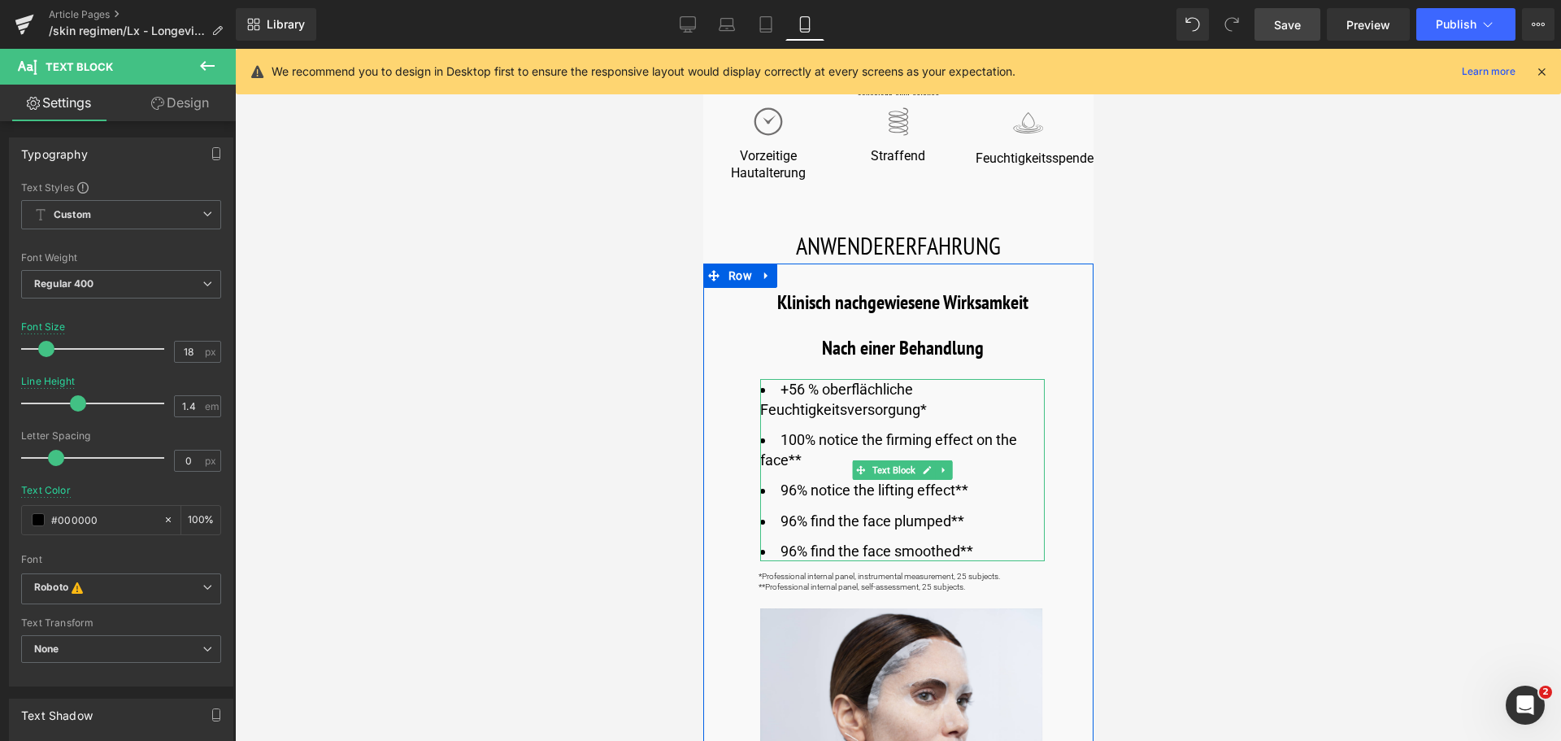
click at [763, 407] on li "+56 % oberflächliche Feuchtigkeitsversorgung*" at bounding box center [901, 399] width 285 height 41
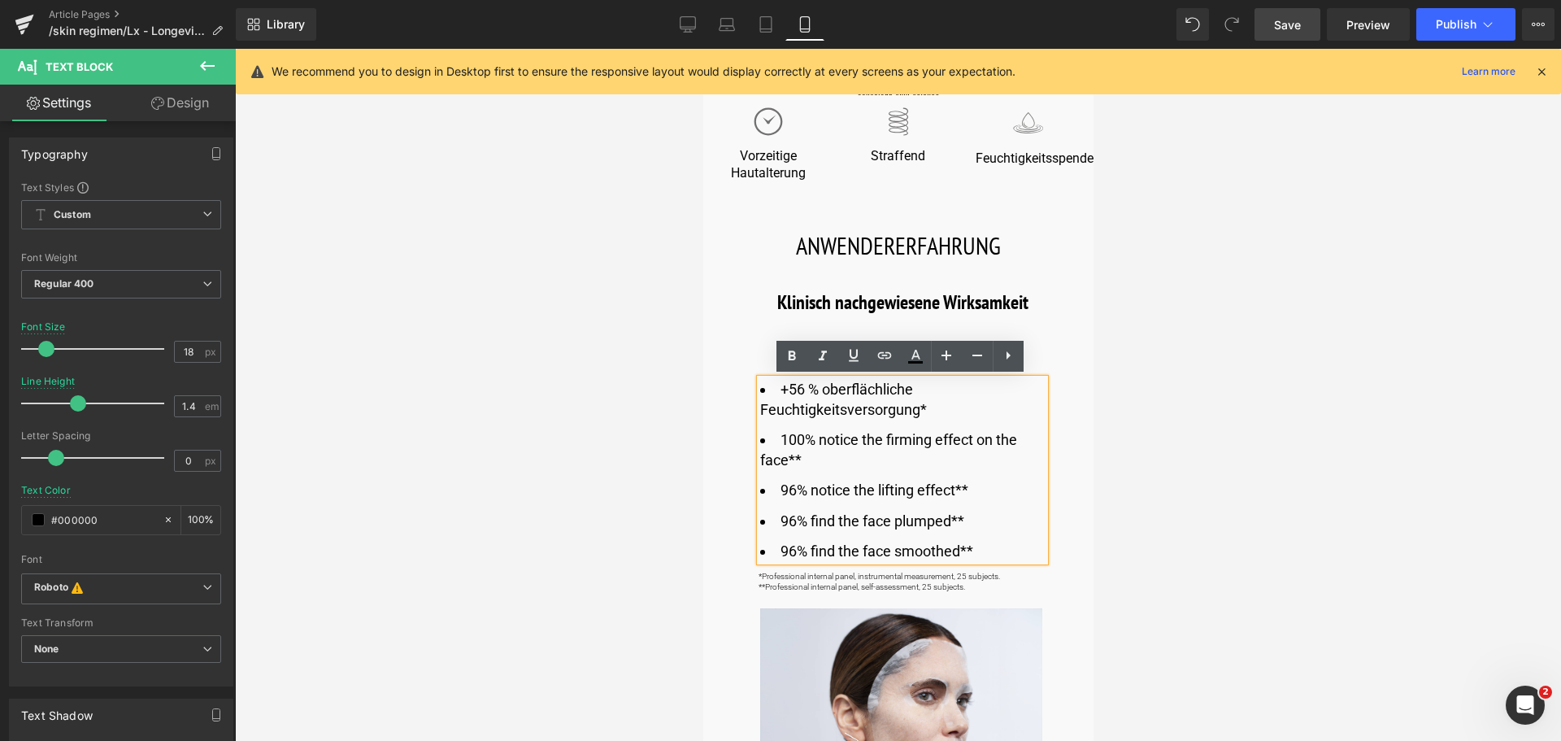
click at [760, 407] on li "+56 % oberflächliche Feuchtigkeitsversorgung*" at bounding box center [901, 399] width 285 height 41
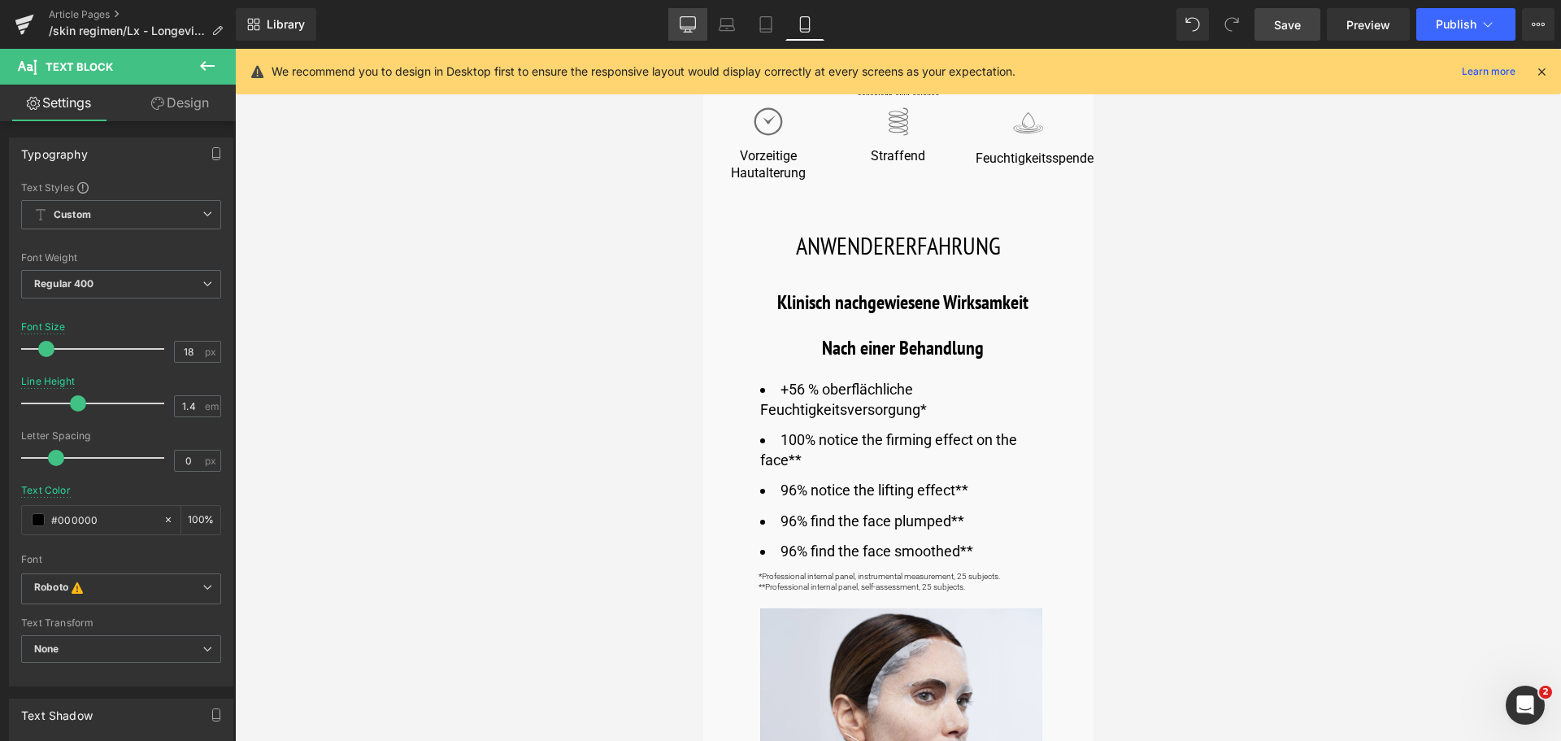
click at [686, 21] on icon at bounding box center [688, 24] width 16 height 16
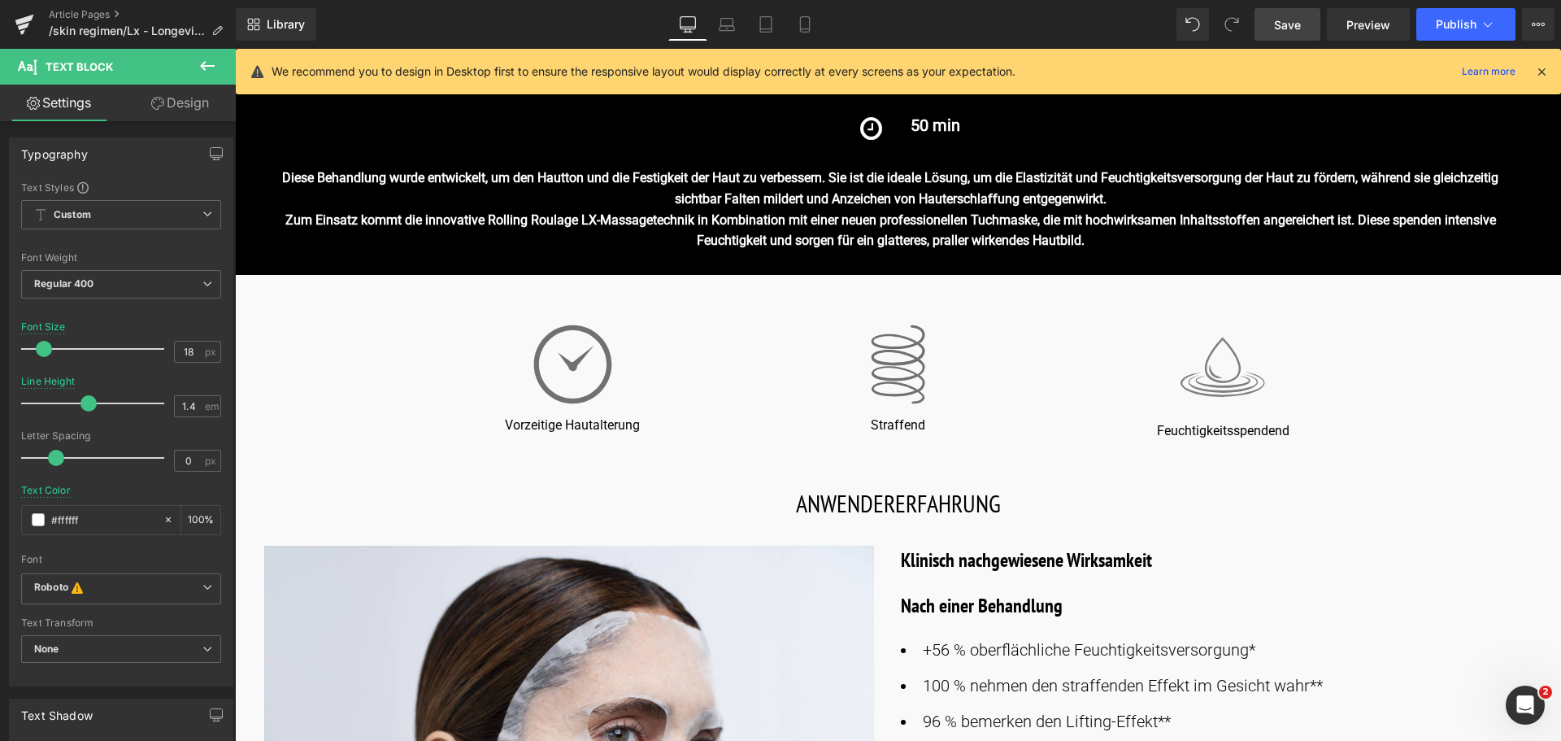
scroll to position [813, 0]
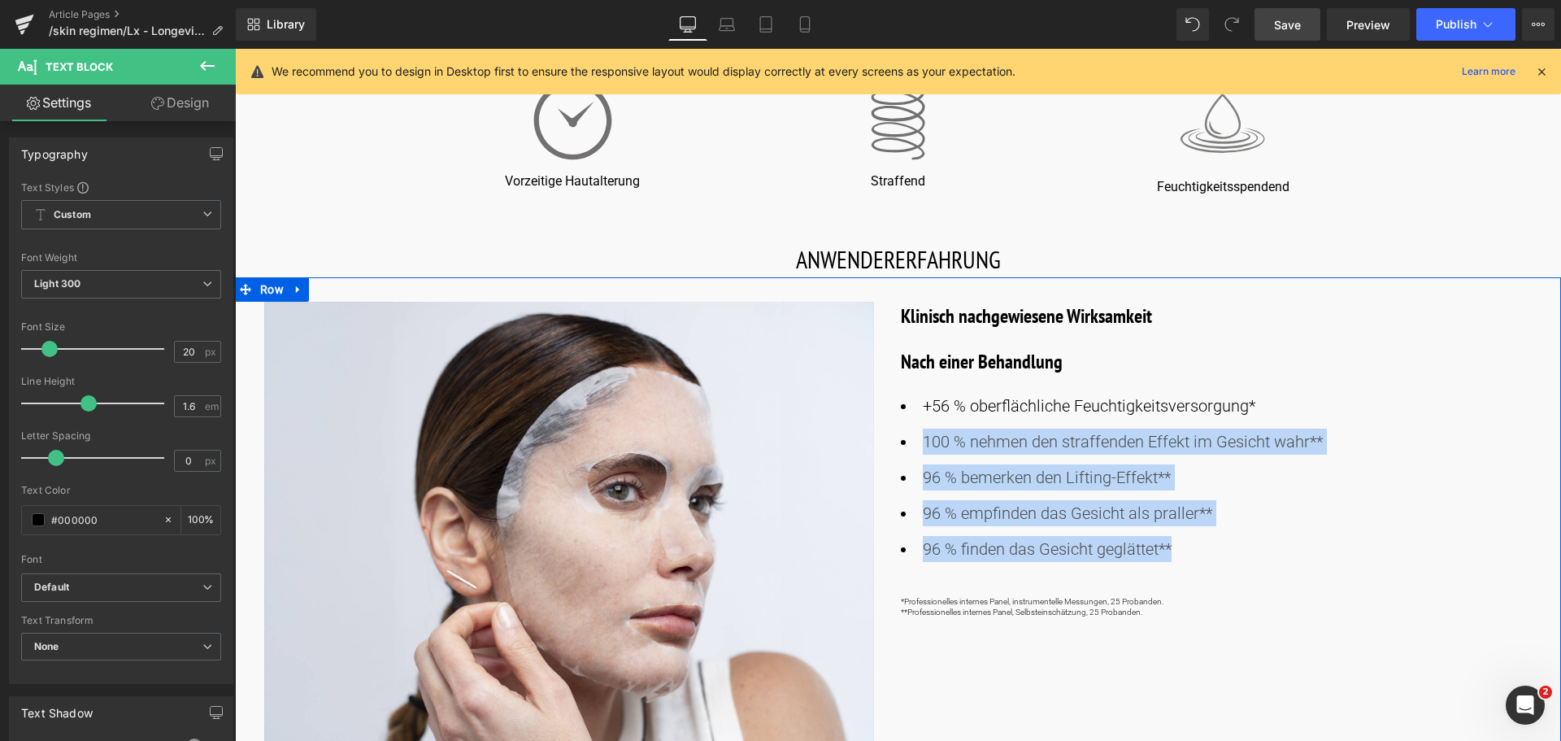
drag, startPoint x: 1098, startPoint y: 551, endPoint x: 893, endPoint y: 437, distance: 234.8
click at [893, 437] on div "Image Klinisch nachgewiesene Wirksamkeit Heading Nach einer Behandlung Heading …" at bounding box center [898, 523] width 1326 height 493
copy ul "100 % nehmen den straffenden Effekt im Gesicht wahr** 96 % bemerken den Lifting…"
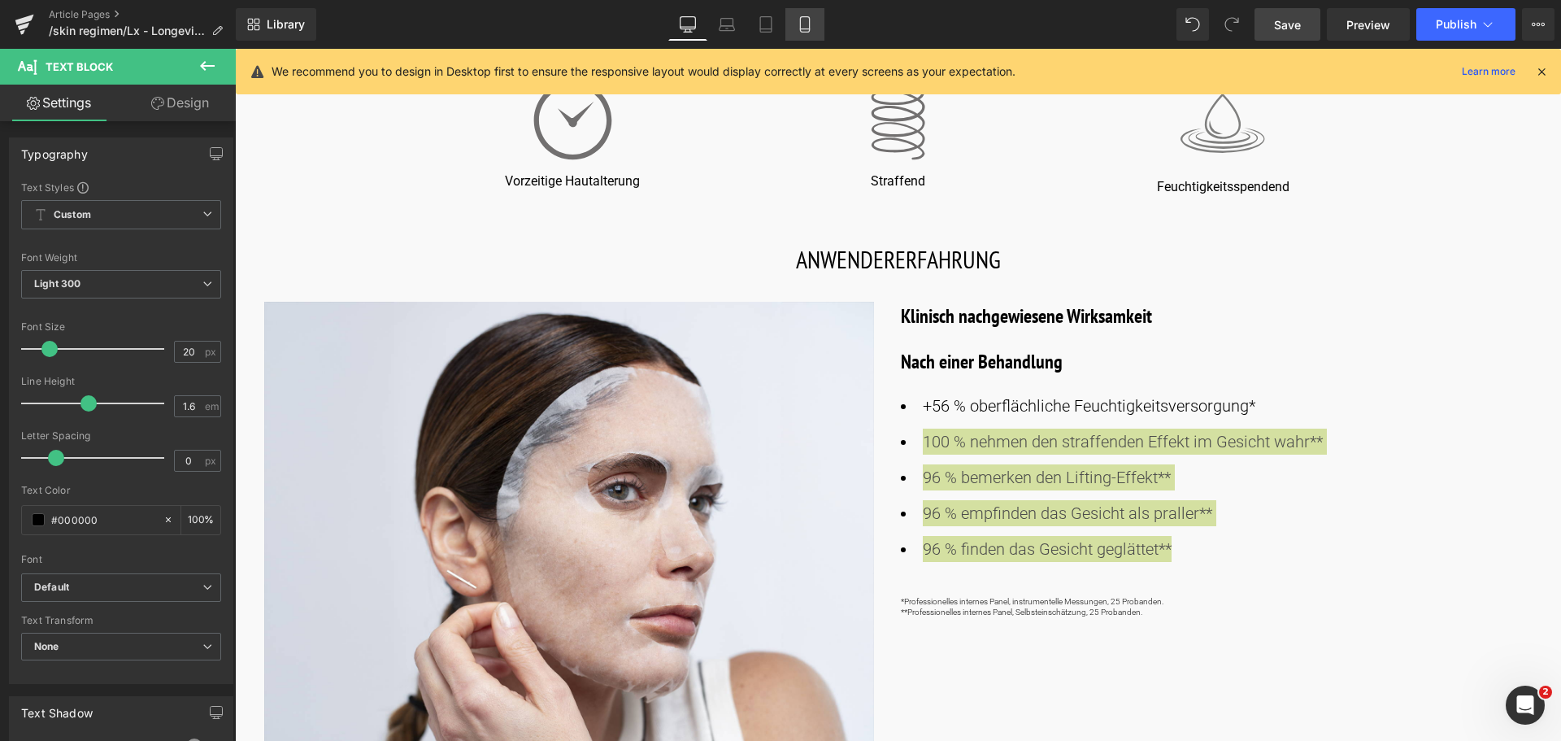
click at [802, 24] on icon at bounding box center [805, 24] width 16 height 16
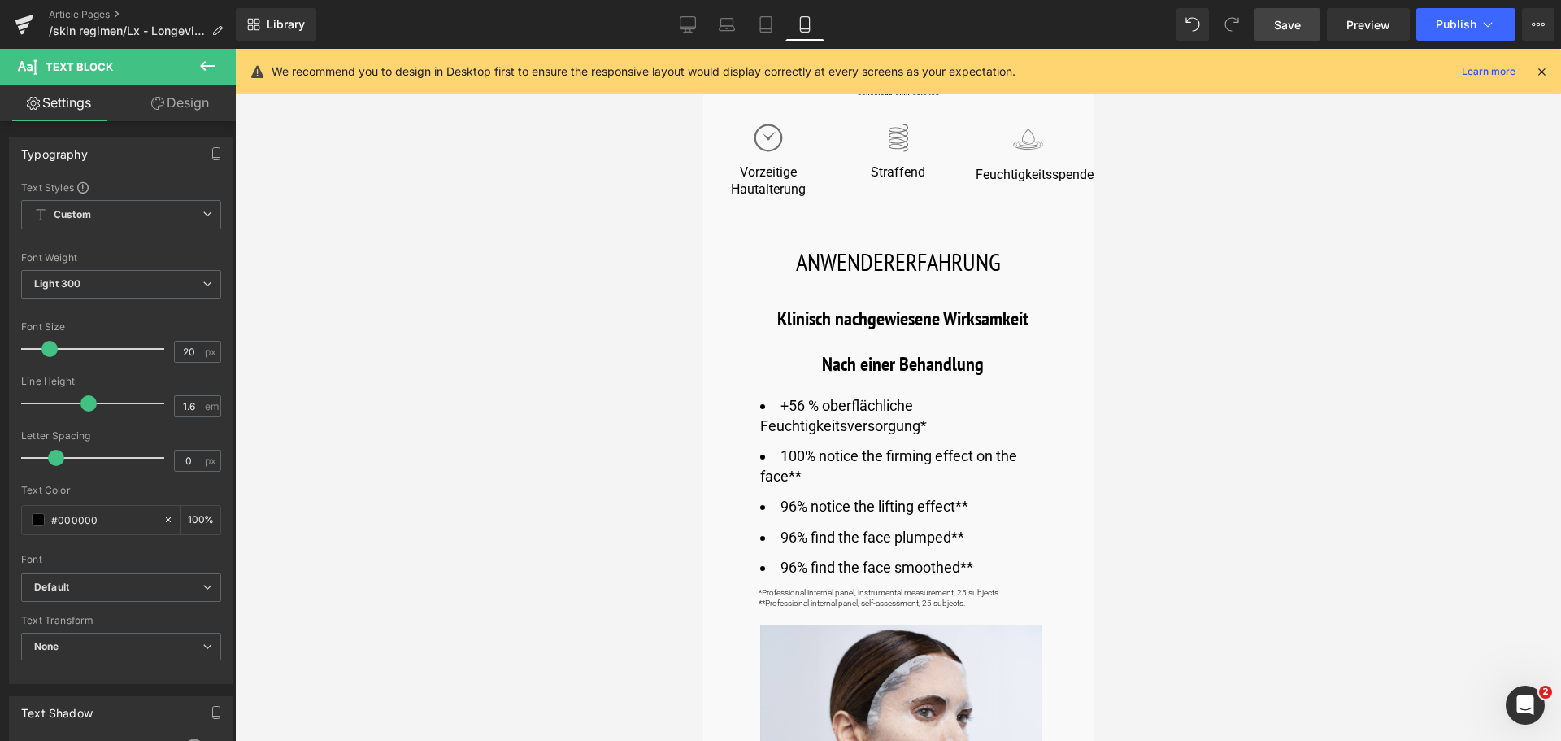
scroll to position [650, 0]
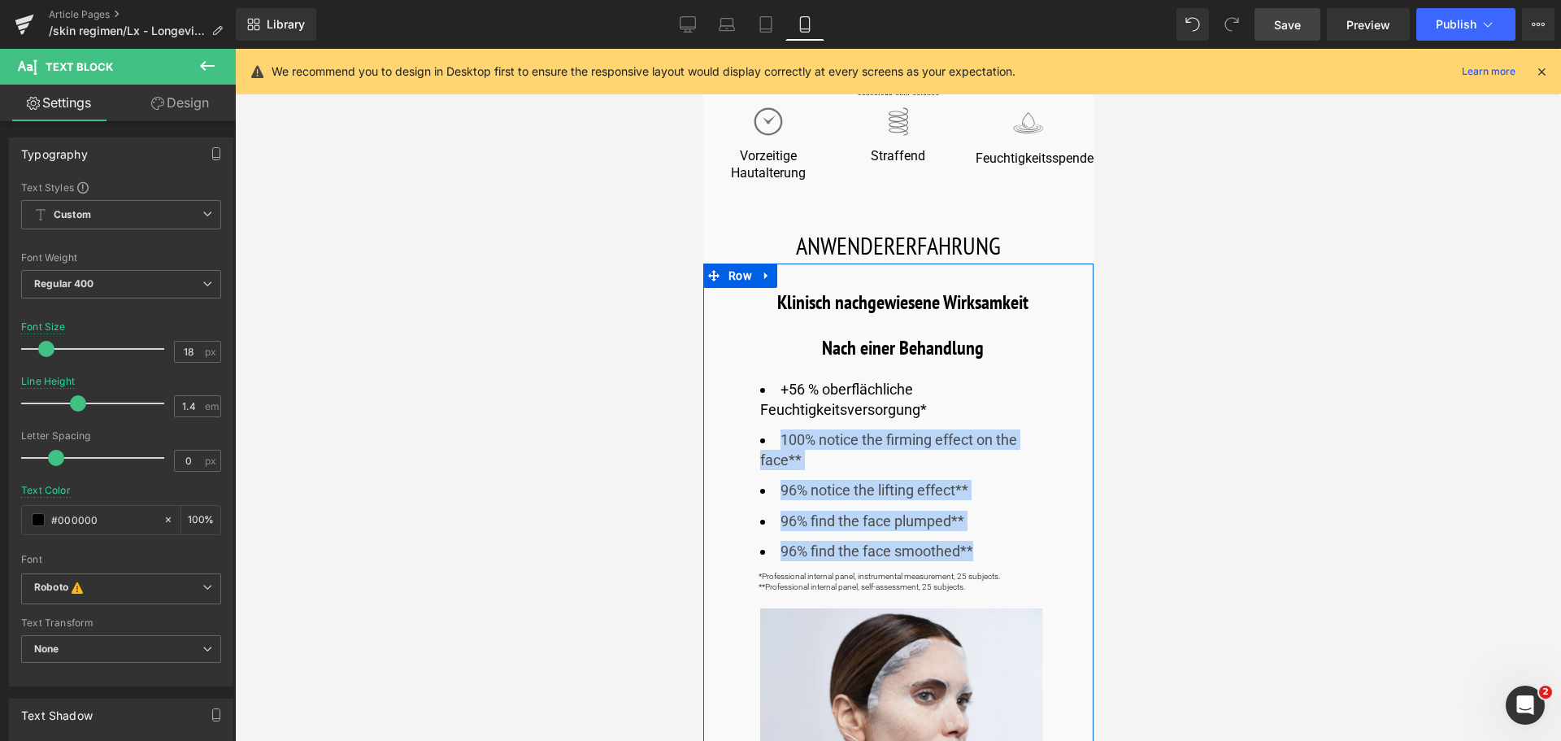
drag, startPoint x: 1005, startPoint y: 550, endPoint x: 748, endPoint y: 429, distance: 284.0
click at [748, 429] on div "+56 % oberflächliche Feuchtigkeitsversorgung* 100% notice the firming effect on…" at bounding box center [901, 592] width 333 height 459
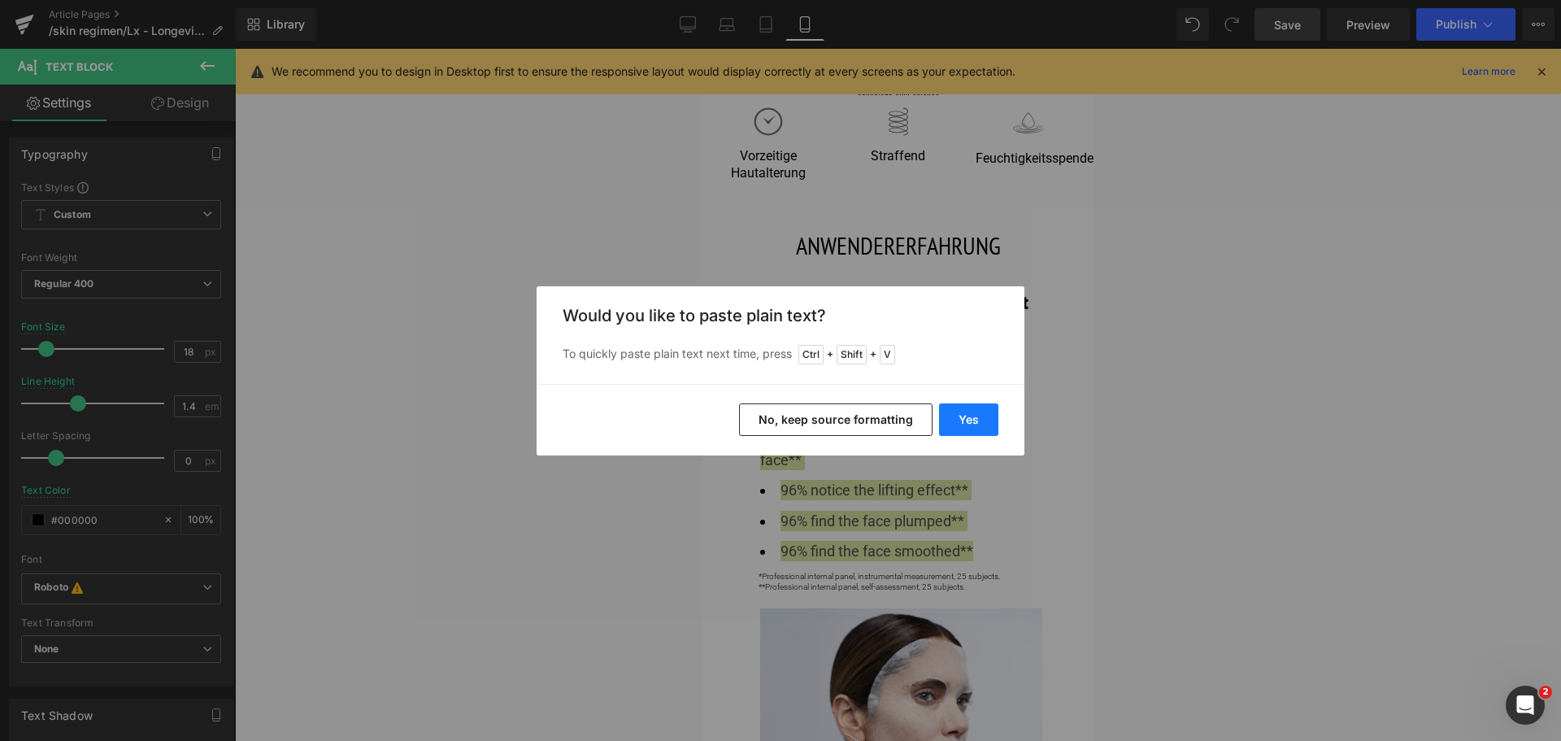
click at [966, 413] on button "Yes" at bounding box center [968, 419] width 59 height 33
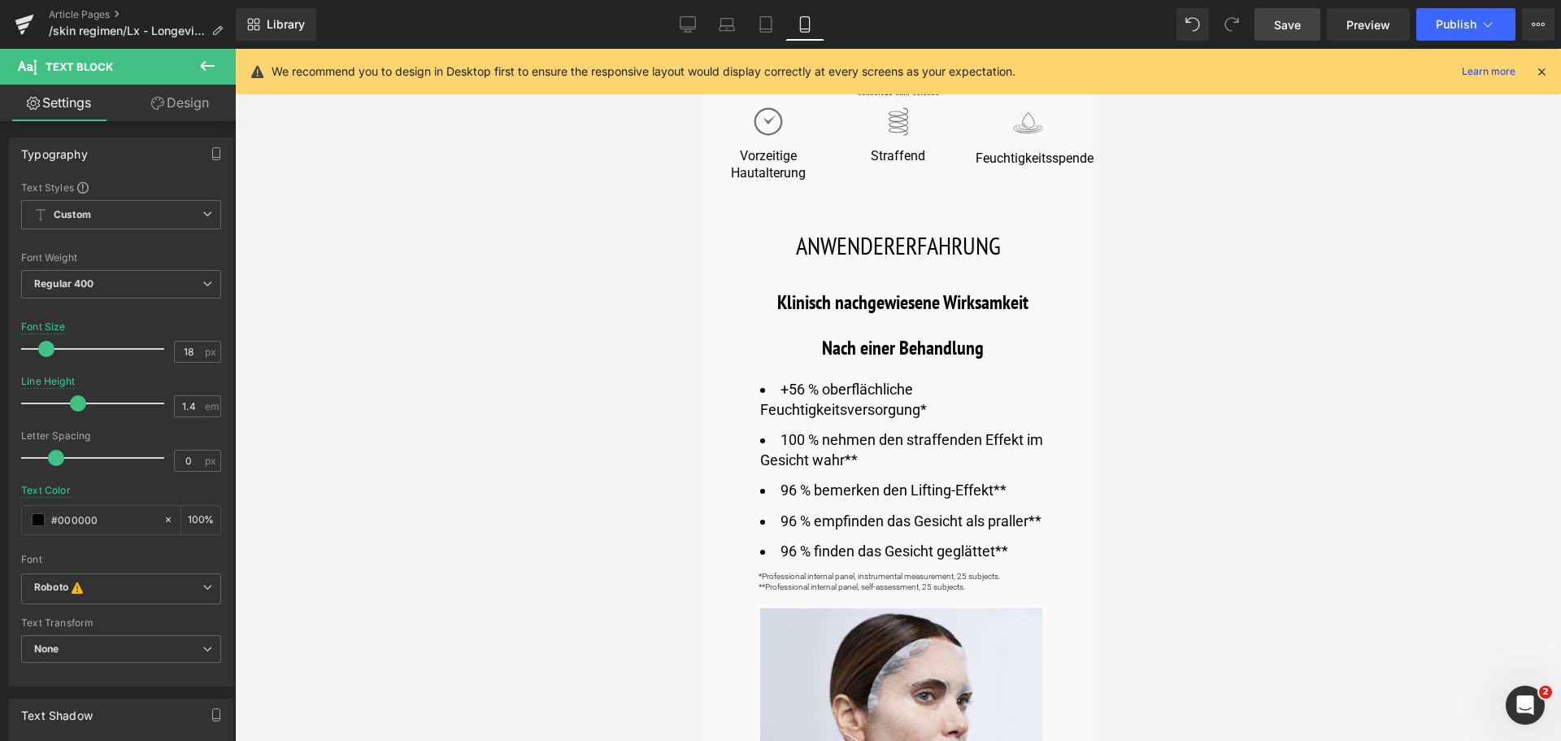
click at [1289, 23] on span "Save" at bounding box center [1287, 24] width 27 height 17
click at [667, 21] on icon at bounding box center [670, 24] width 16 height 16
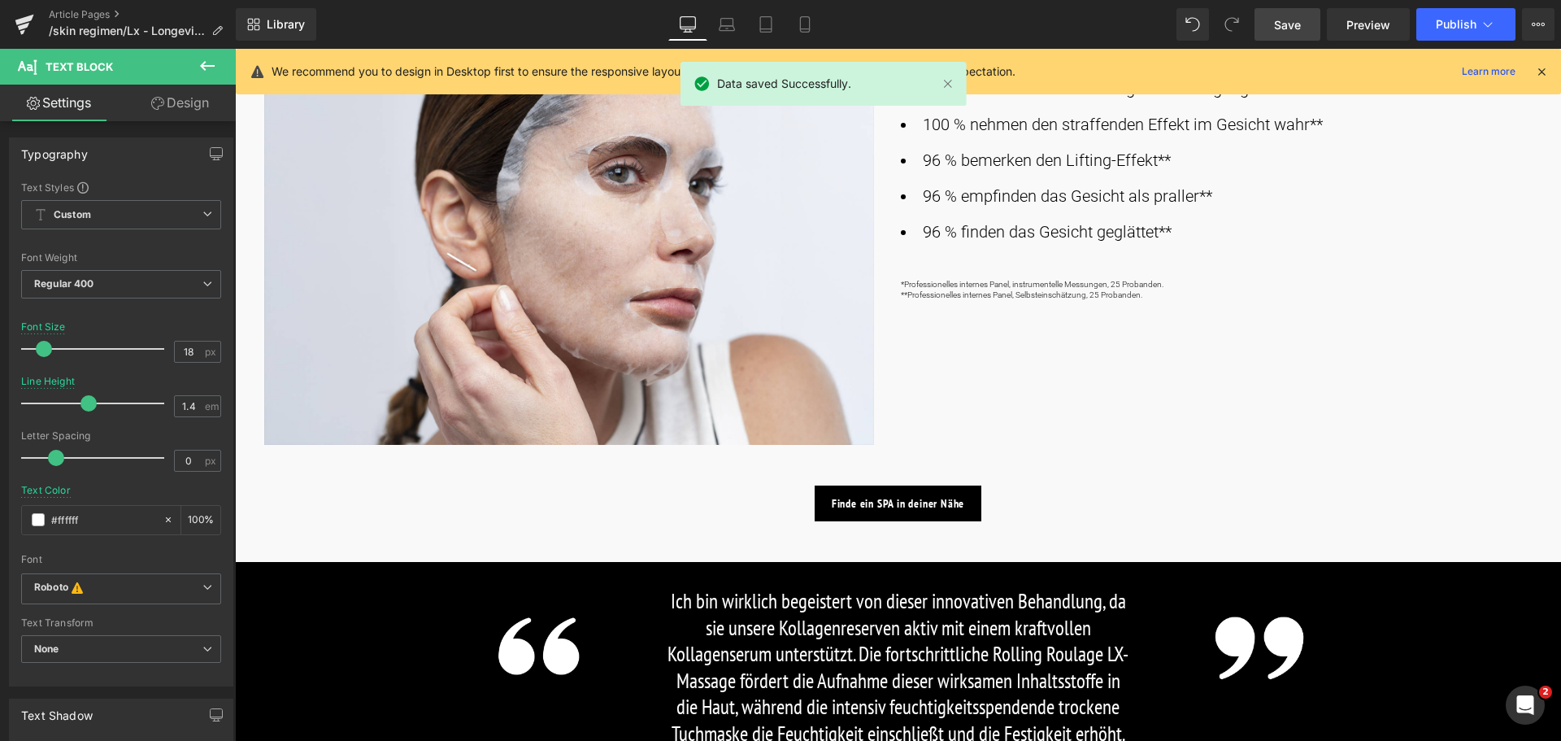
scroll to position [1138, 0]
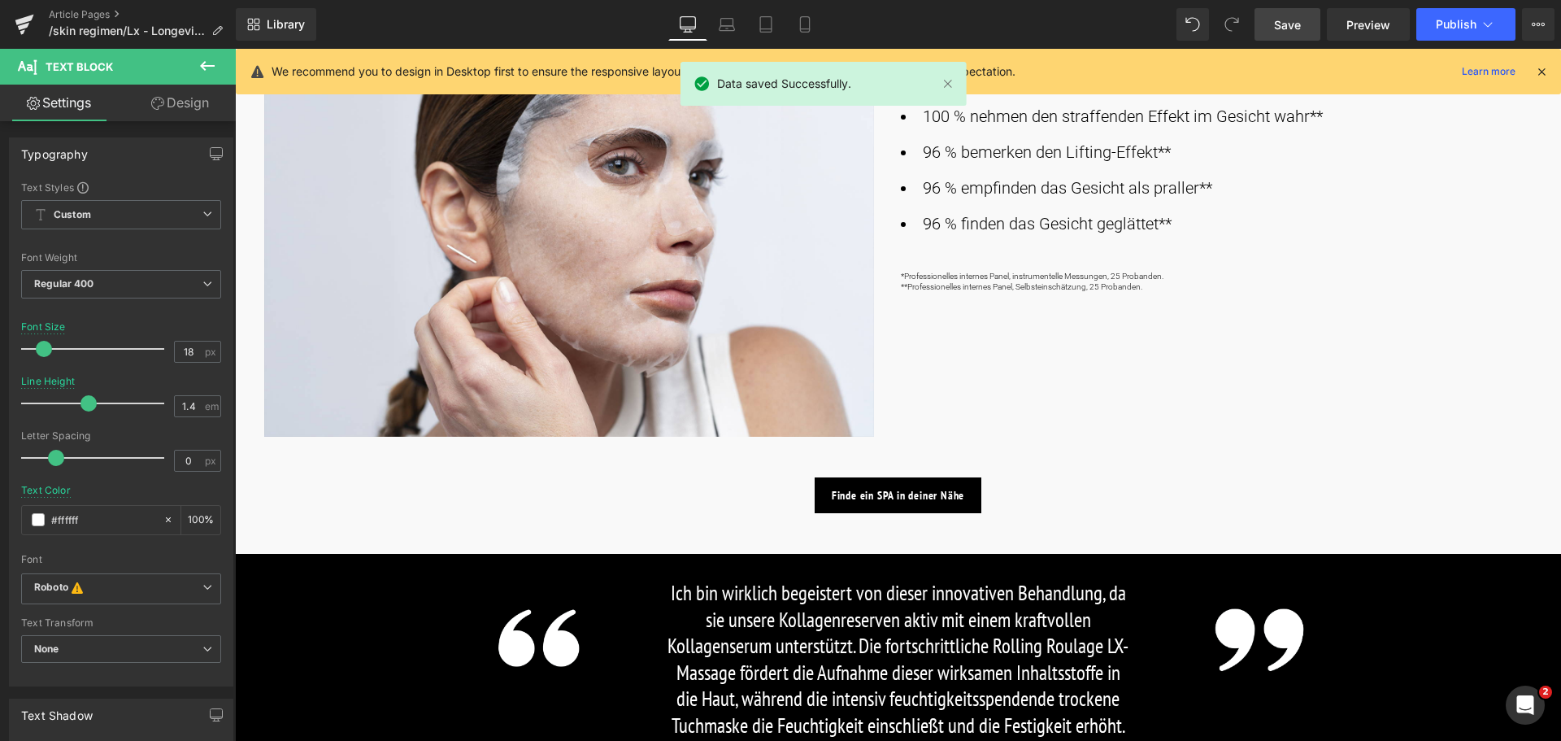
click at [1173, 293] on div "Image Klinisch nachgewiesene Wirksamkeit Heading Nach einer Behandlung Heading …" at bounding box center [898, 198] width 1326 height 493
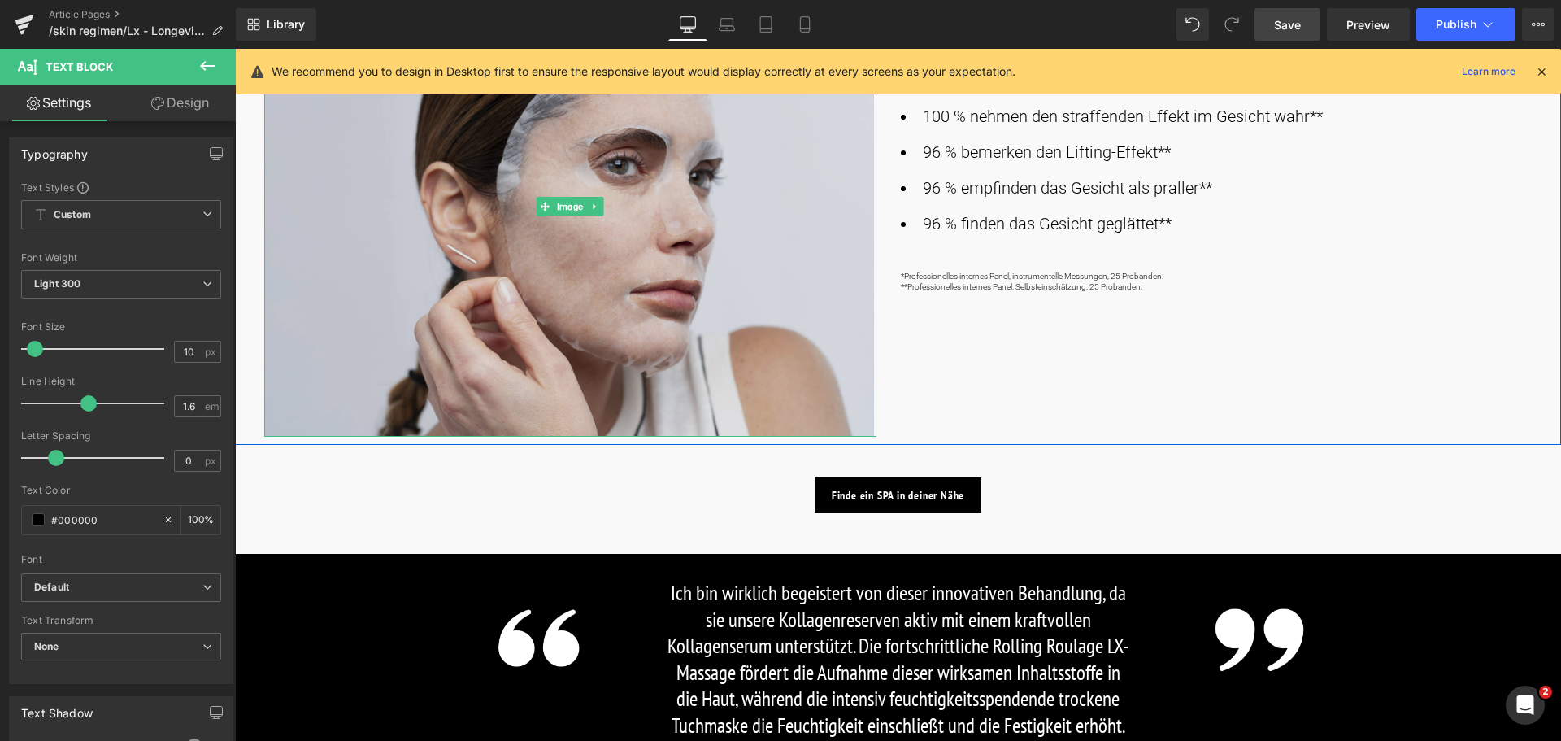
drag, startPoint x: 1107, startPoint y: 289, endPoint x: 855, endPoint y: 277, distance: 251.5
click at [855, 277] on div "Image Klinisch nachgewiesene Wirksamkeit Heading Nach einer Behandlung Heading …" at bounding box center [898, 198] width 1326 height 493
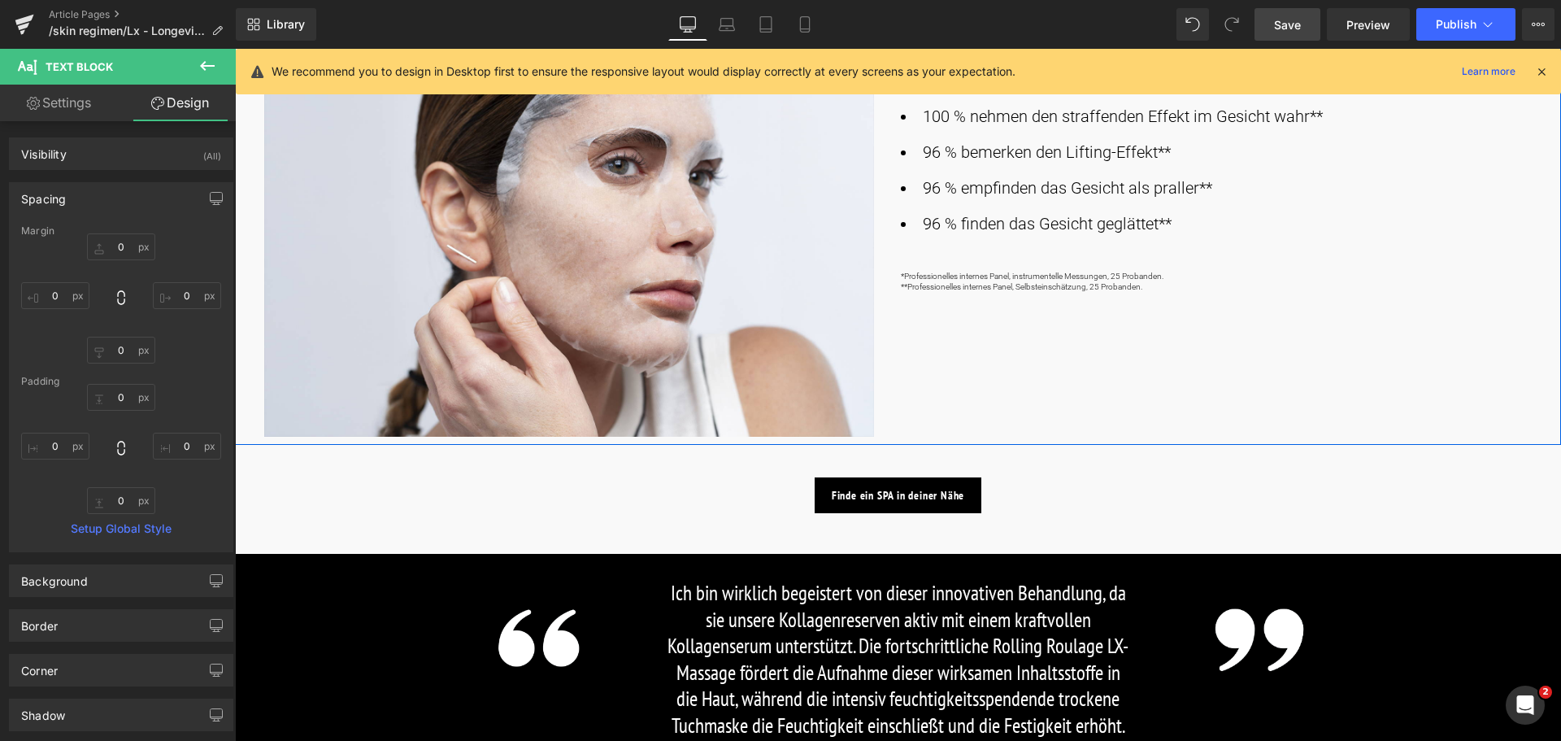
click at [235, 49] on div at bounding box center [235, 49] width 0 height 0
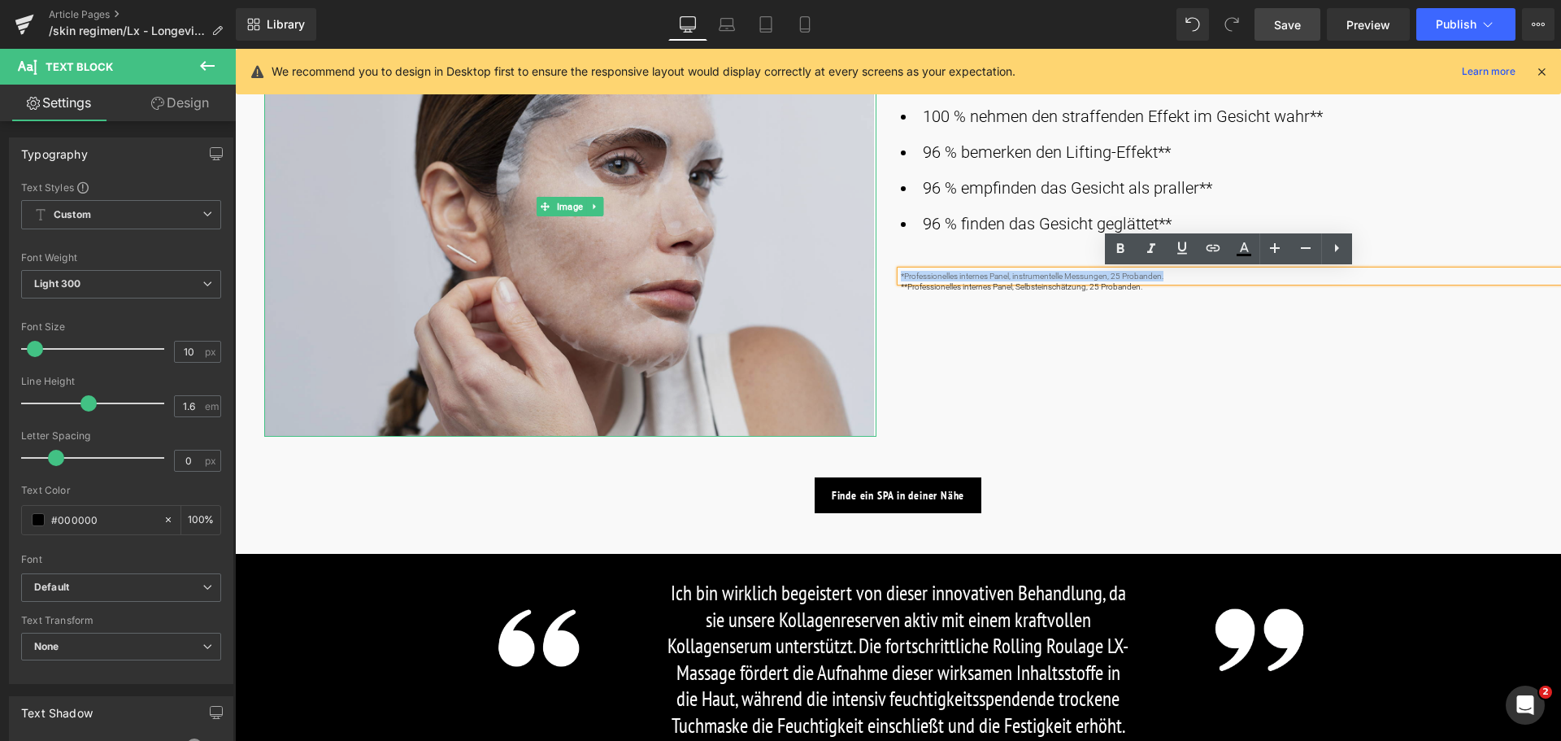
drag, startPoint x: 1171, startPoint y: 276, endPoint x: 825, endPoint y: 272, distance: 345.6
click at [825, 272] on div "Image Klinisch nachgewiesene Wirksamkeit Heading Nach einer Behandlung Heading …" at bounding box center [898, 198] width 1326 height 493
copy p "*Professionelles internes Panel, instrumentelle Messungen, 25 Probanden."
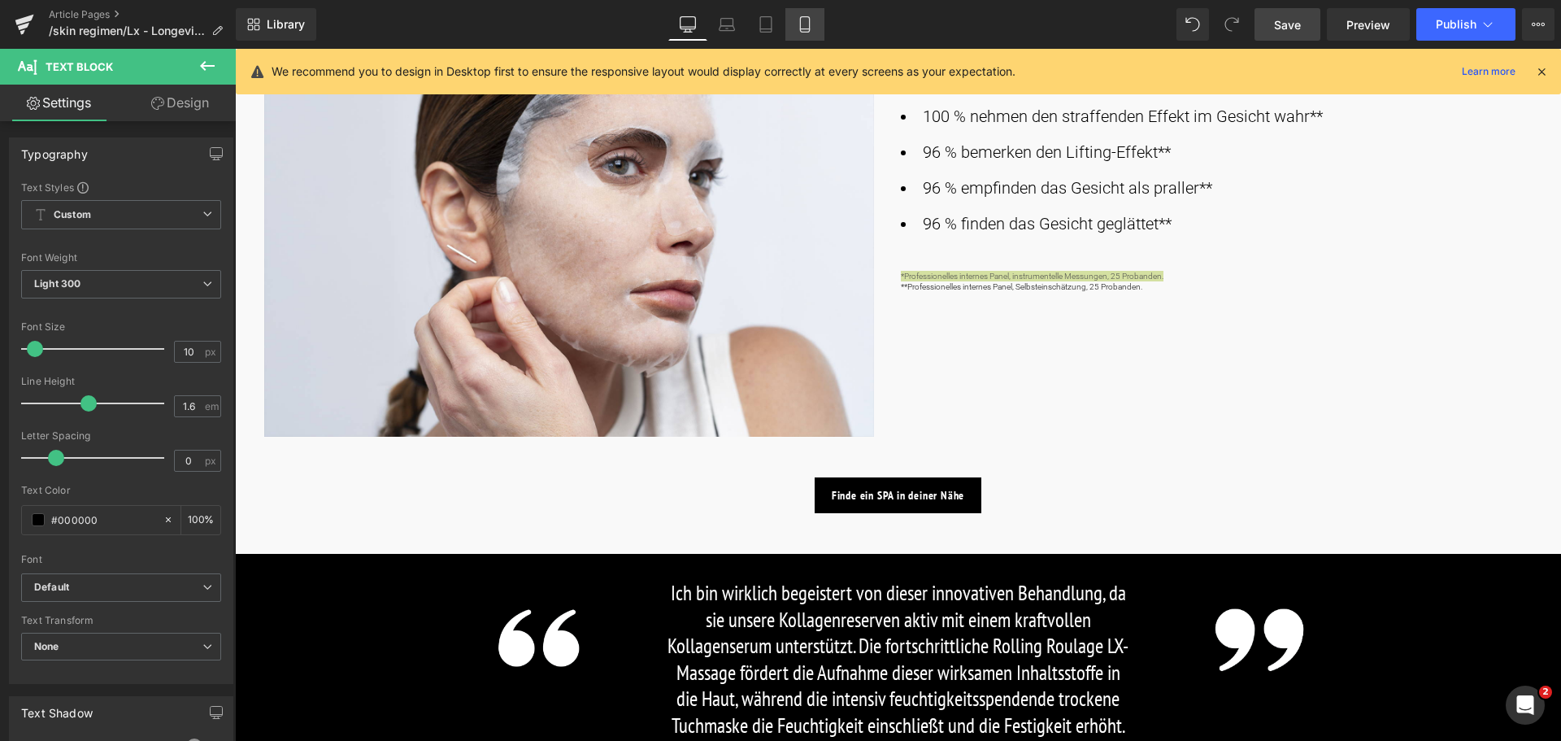
click at [814, 20] on link "Mobile" at bounding box center [804, 24] width 39 height 33
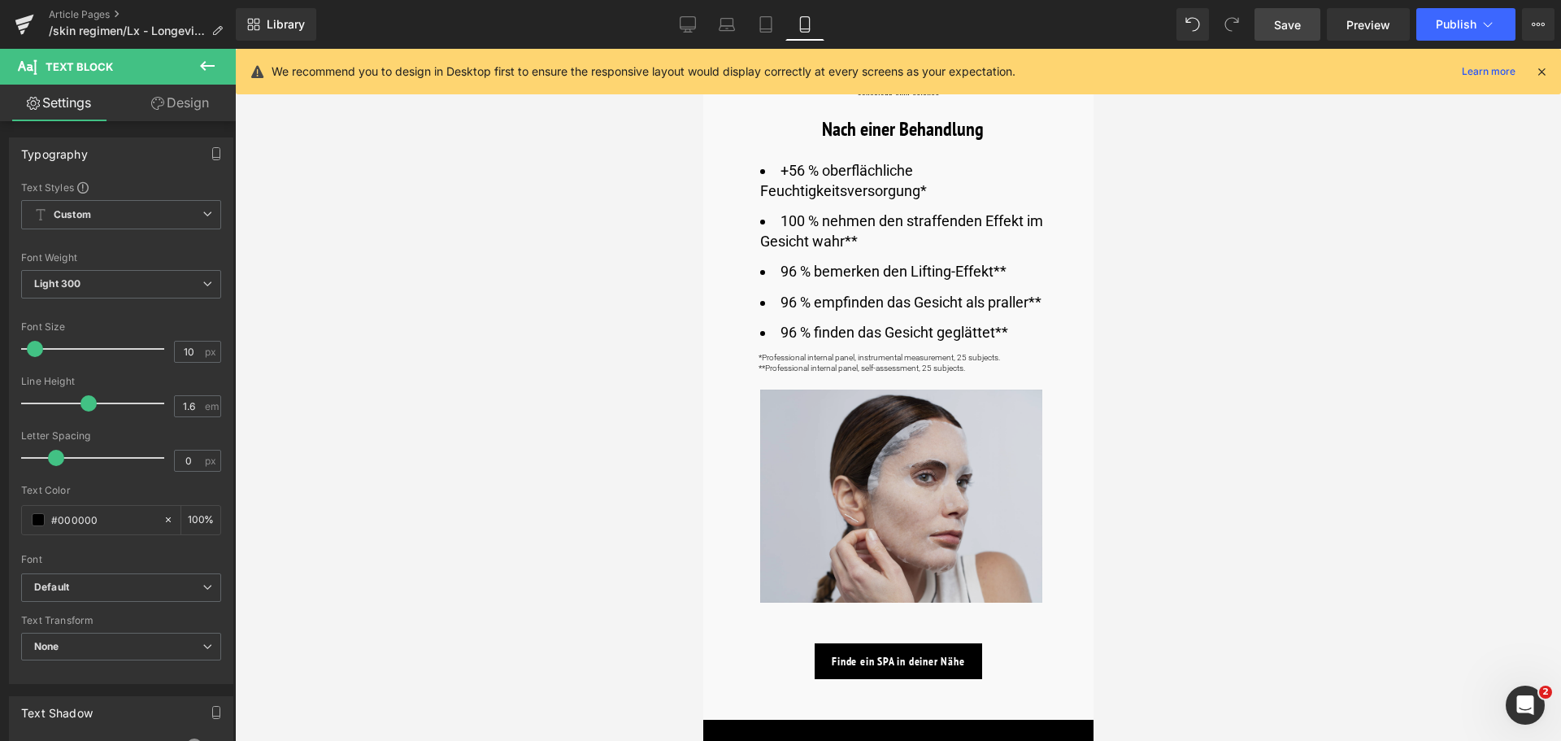
scroll to position [894, 0]
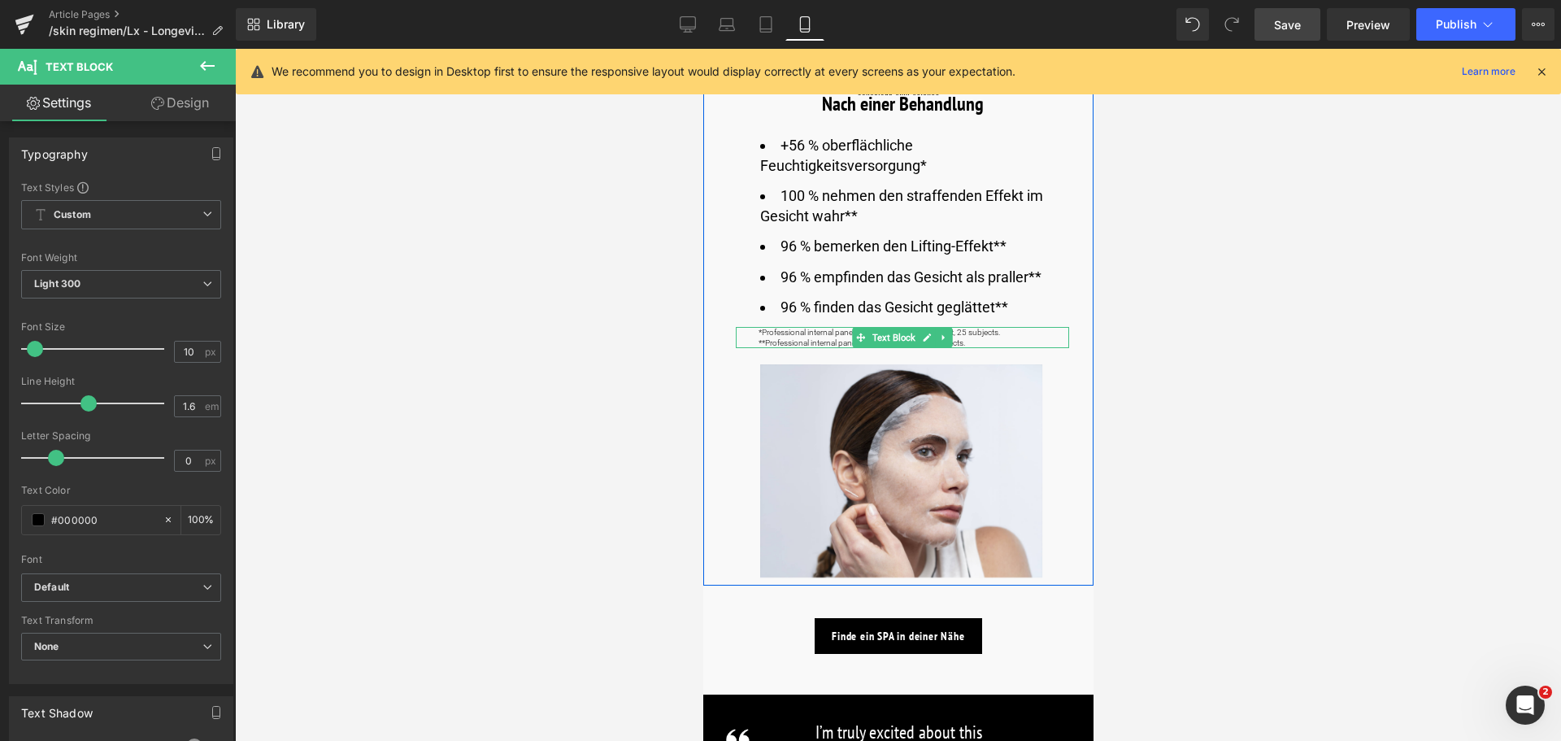
click at [996, 334] on span "*Professional internal panel, instrumental measurement, 25 subjects." at bounding box center [878, 332] width 241 height 9
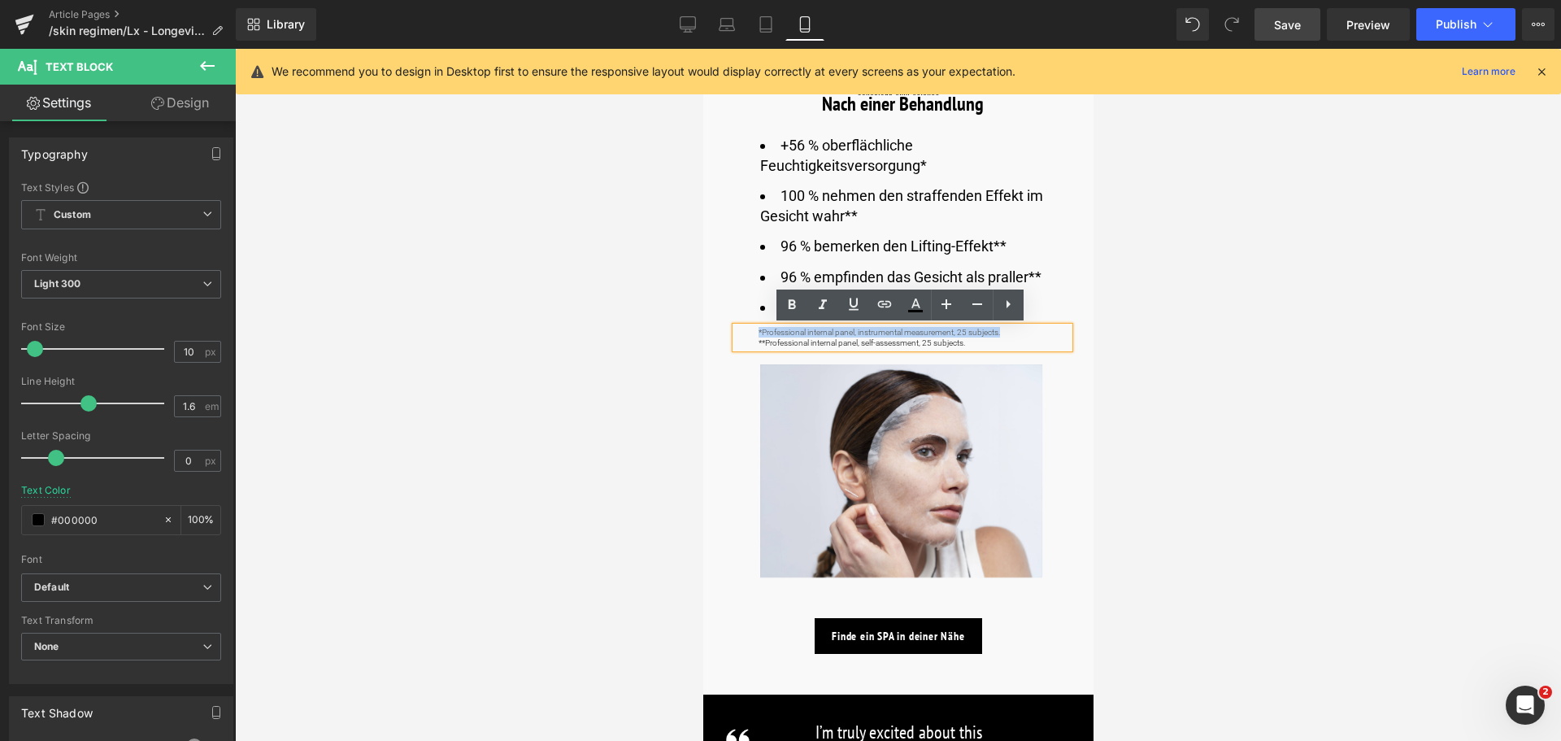
drag, startPoint x: 1004, startPoint y: 334, endPoint x: 725, endPoint y: 314, distance: 279.6
click at [725, 314] on div "Klinisch nachgewiesene Wirksamkeit Heading Nach einer Behandlung Heading +56 % …" at bounding box center [897, 303] width 390 height 567
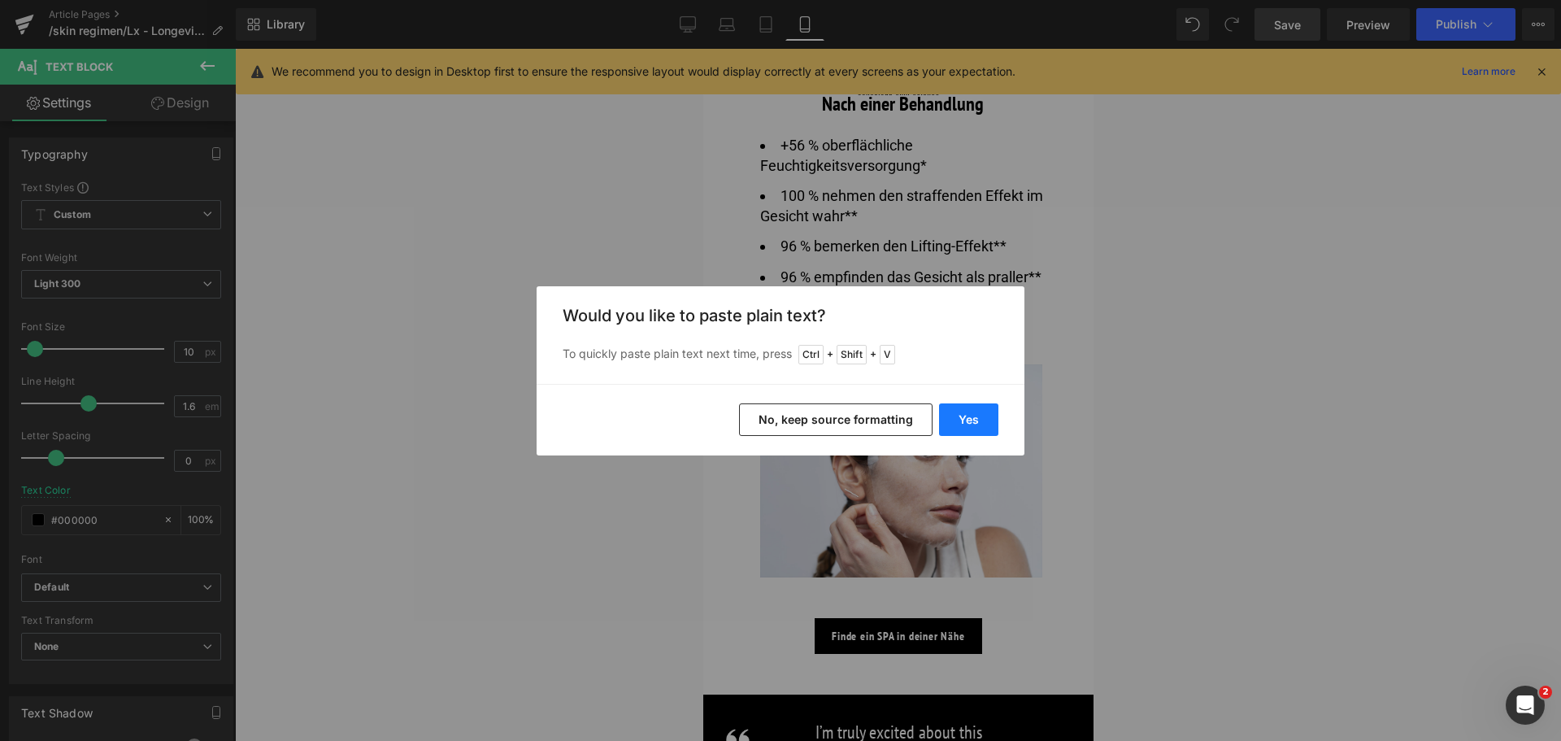
click at [970, 419] on button "Yes" at bounding box center [968, 419] width 59 height 33
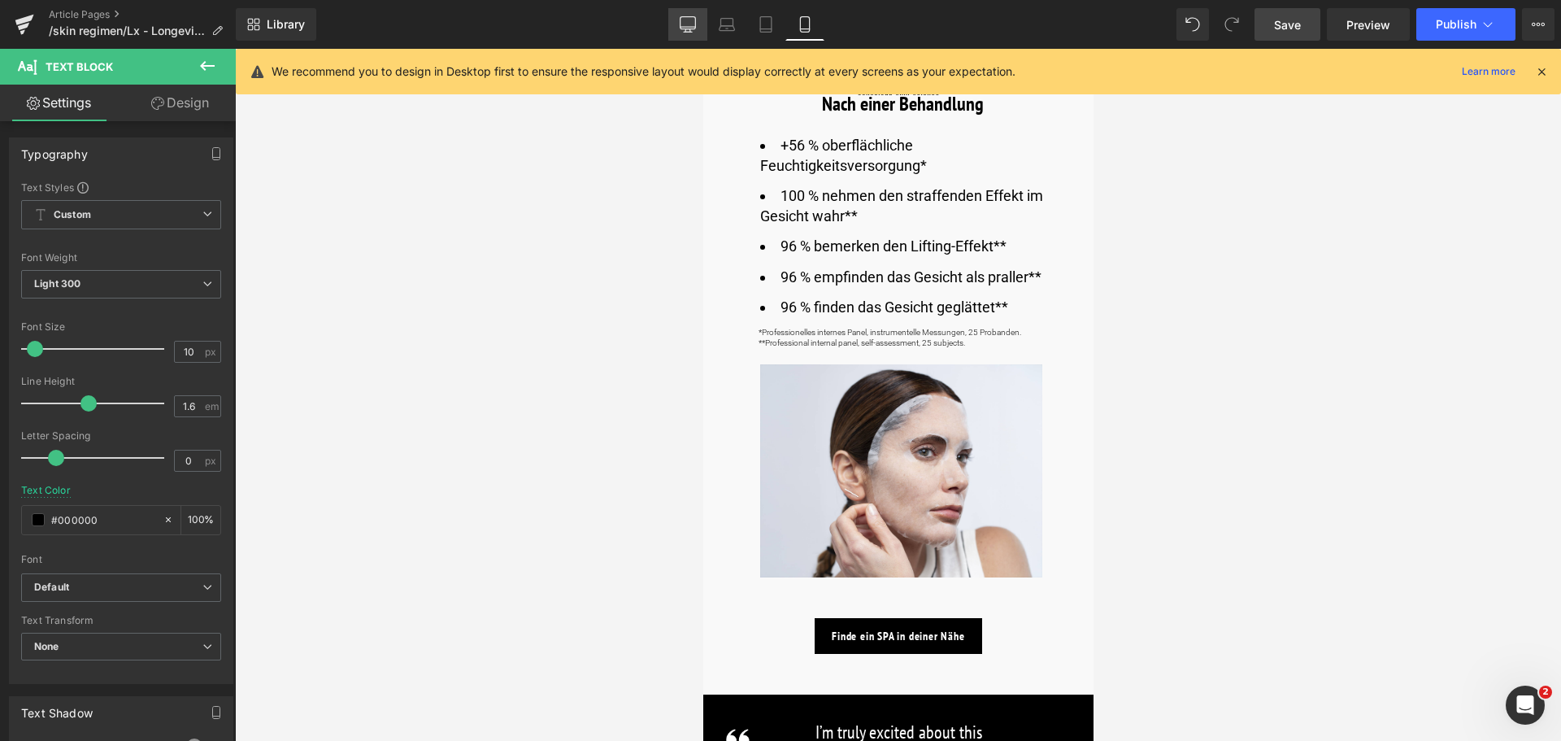
click at [684, 21] on icon at bounding box center [688, 24] width 16 height 16
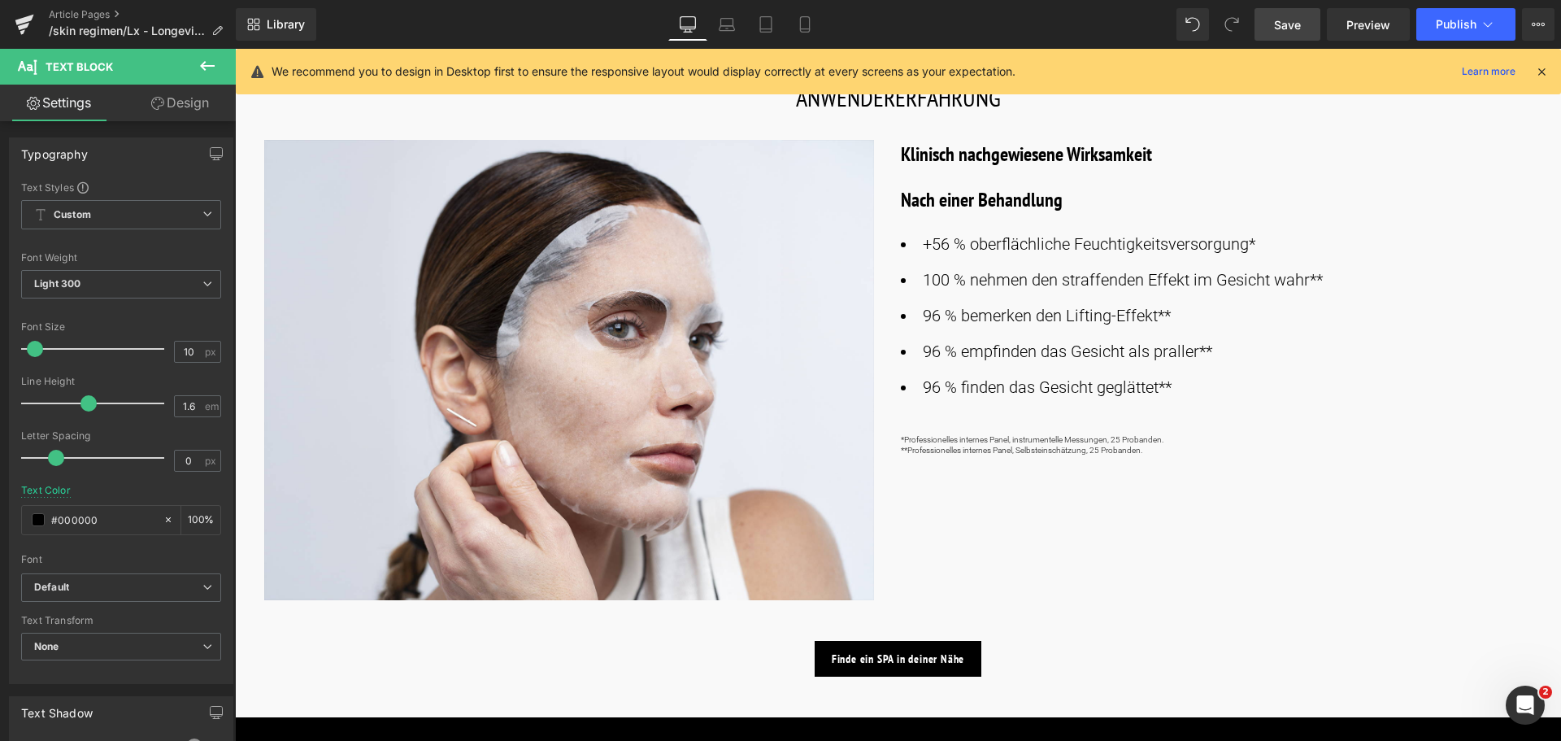
scroll to position [976, 0]
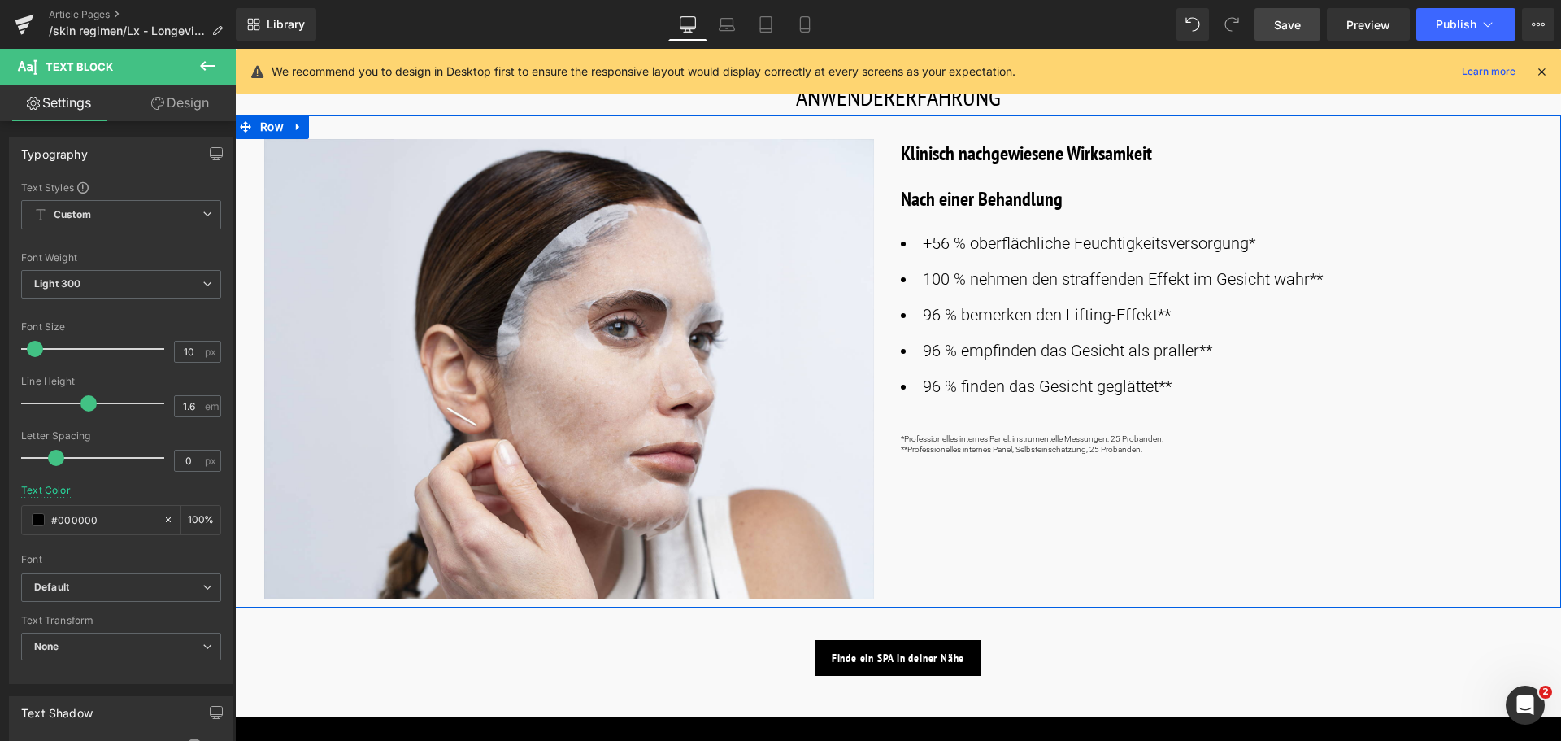
click at [1145, 454] on div "Image Klinisch nachgewiesene Wirksamkeit Heading Nach einer Behandlung Heading …" at bounding box center [898, 361] width 1326 height 493
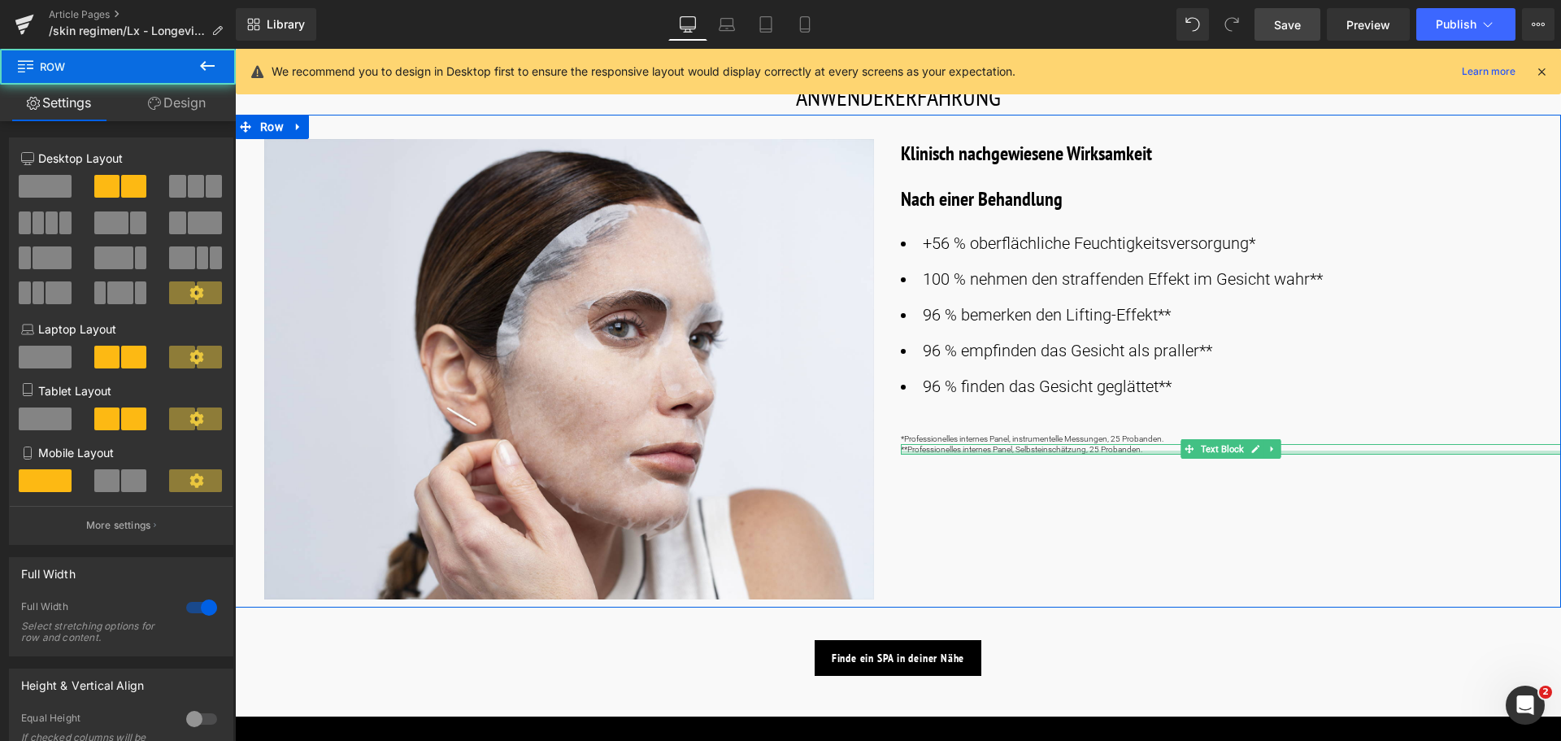
click at [1140, 450] on div at bounding box center [1231, 452] width 661 height 4
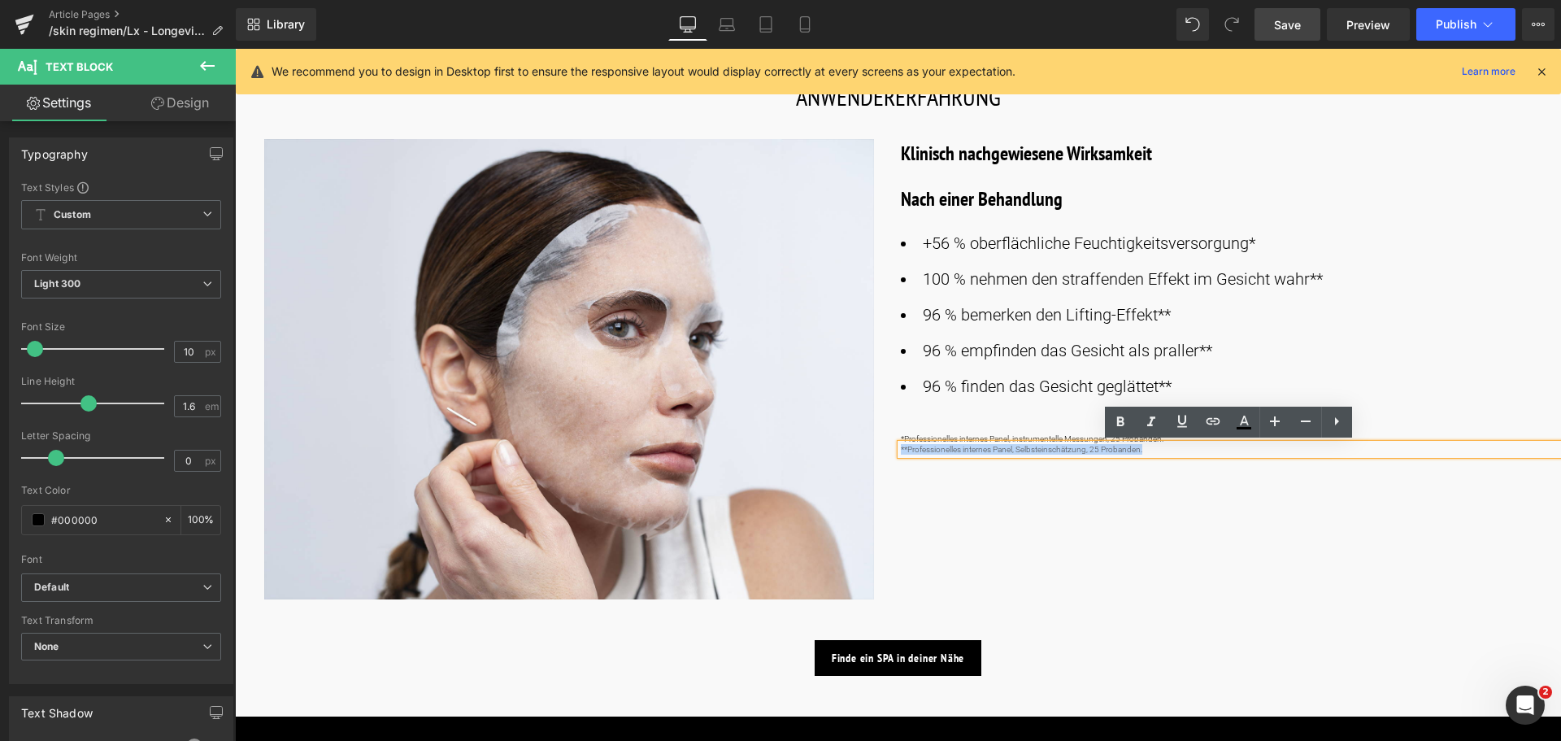
drag, startPoint x: 1140, startPoint y: 450, endPoint x: 892, endPoint y: 451, distance: 248.0
click at [892, 451] on div "Image Klinisch nachgewiesene Wirksamkeit Heading Nach einer Behandlung Heading …" at bounding box center [898, 361] width 1326 height 493
copy p "**Professionelles internes Panel, Selbsteinschätzung, 25 Probanden."
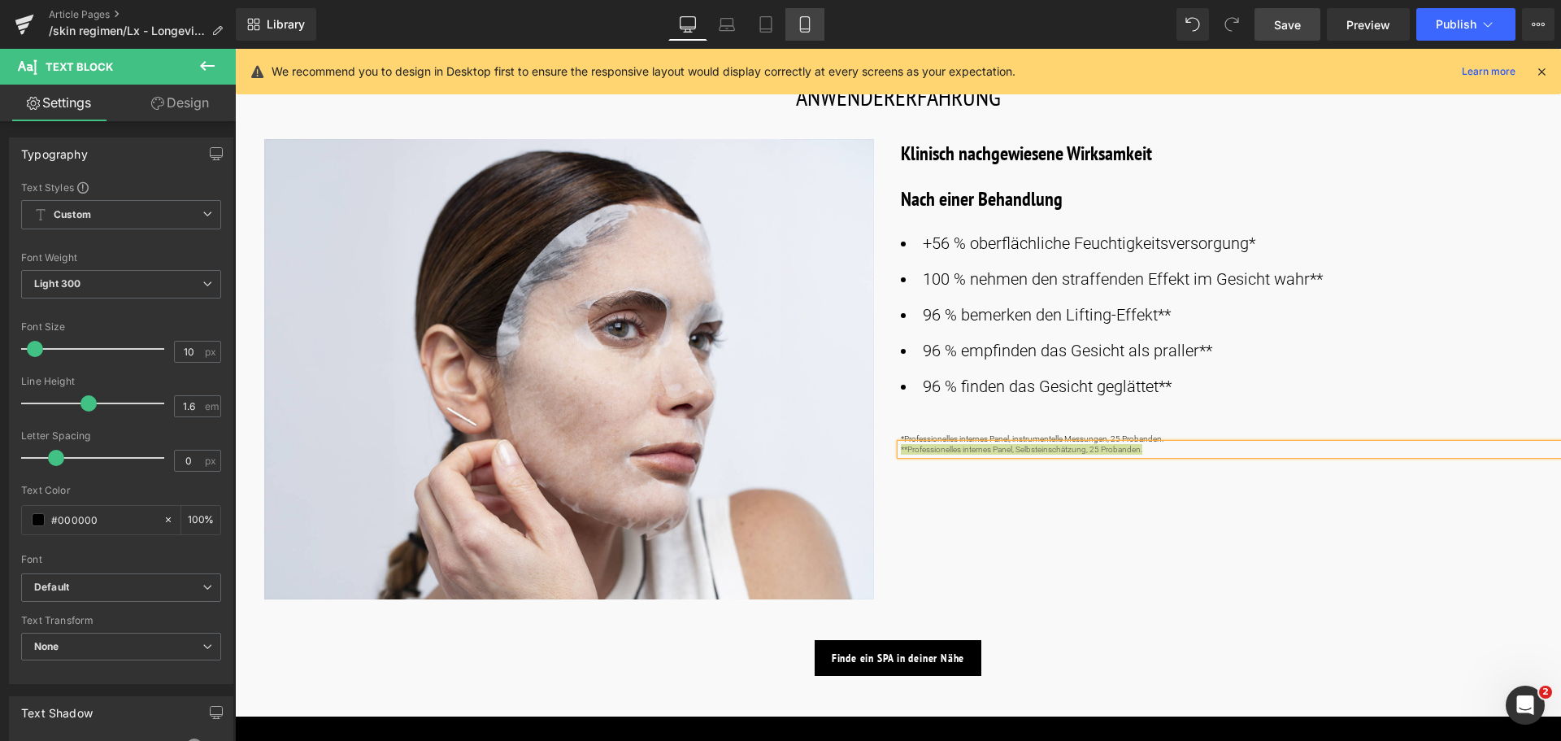
click at [802, 24] on icon at bounding box center [805, 24] width 16 height 16
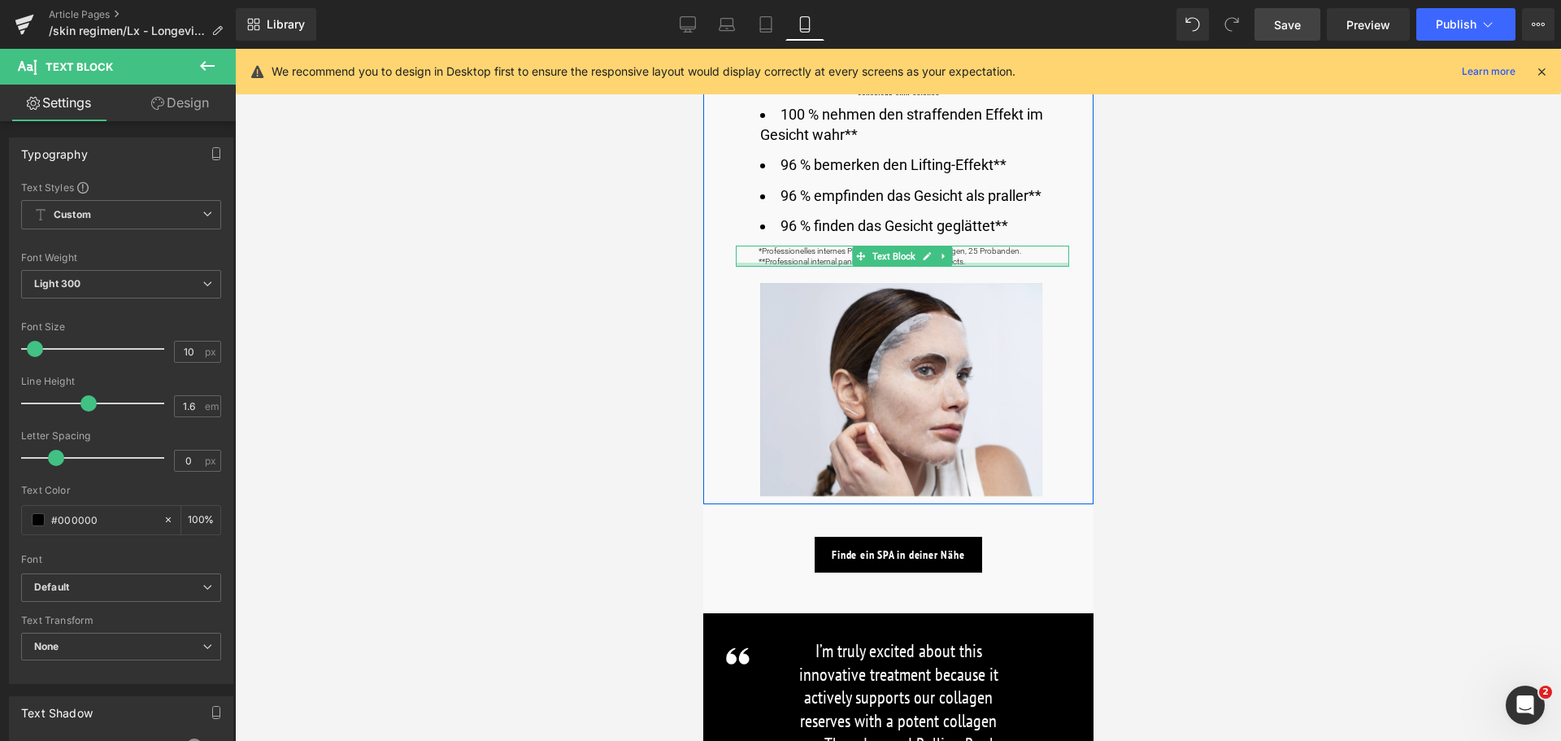
click at [980, 263] on div at bounding box center [901, 265] width 333 height 4
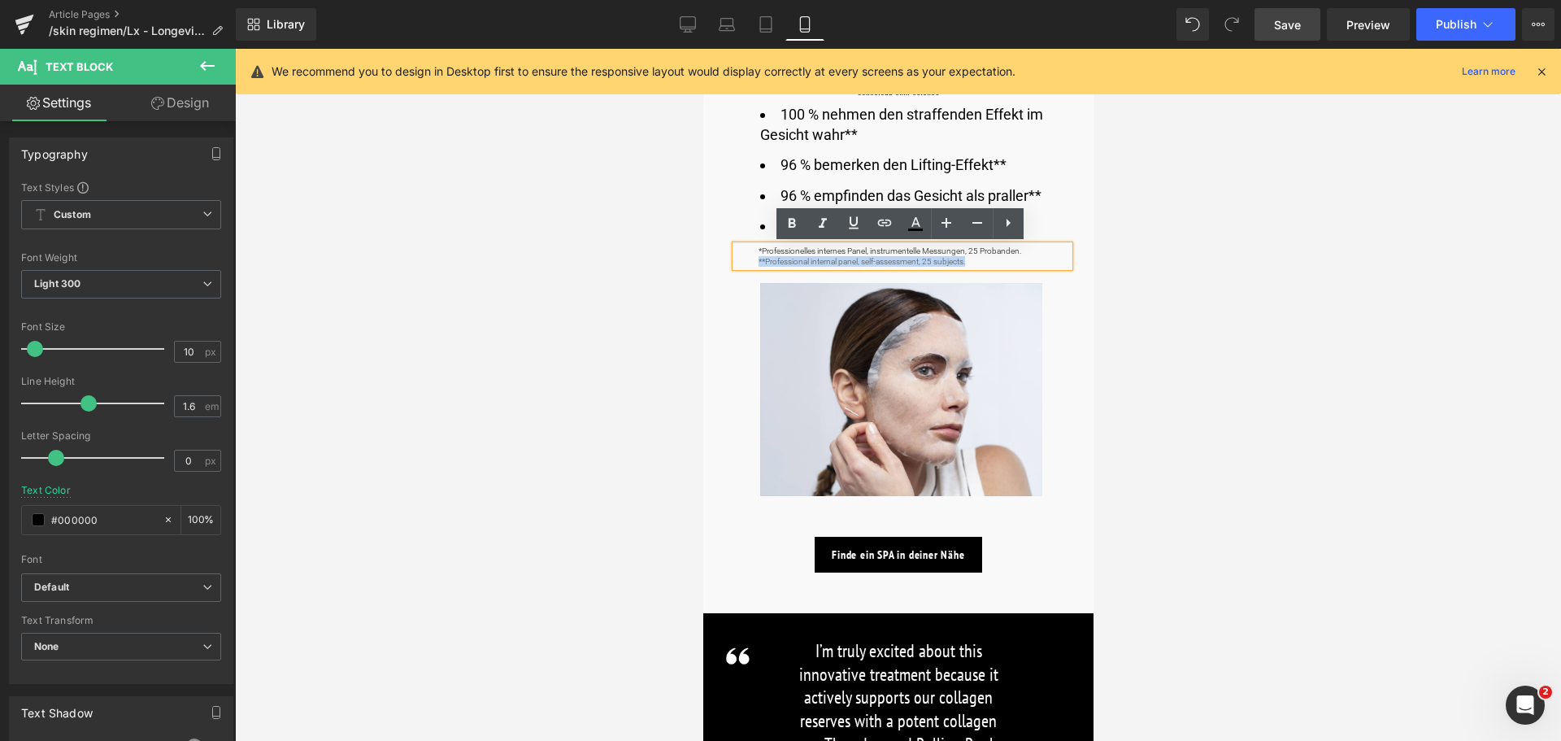
drag, startPoint x: 980, startPoint y: 262, endPoint x: 750, endPoint y: 264, distance: 229.3
click at [750, 264] on div "*Professionelles internes Panel, instrumentelle Messungen, 25 Probanden. **Prof…" at bounding box center [901, 256] width 333 height 21
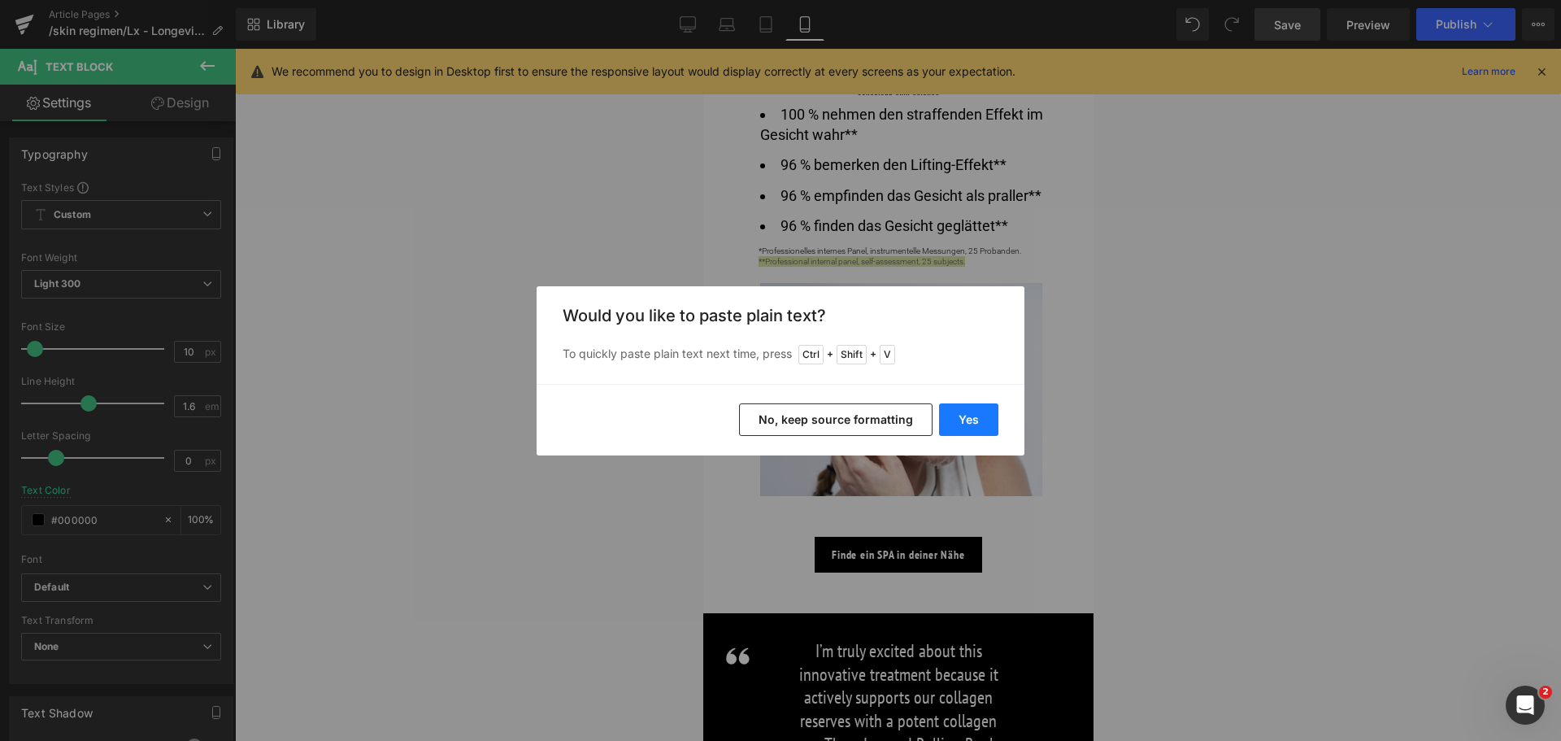
click at [962, 413] on button "Yes" at bounding box center [968, 419] width 59 height 33
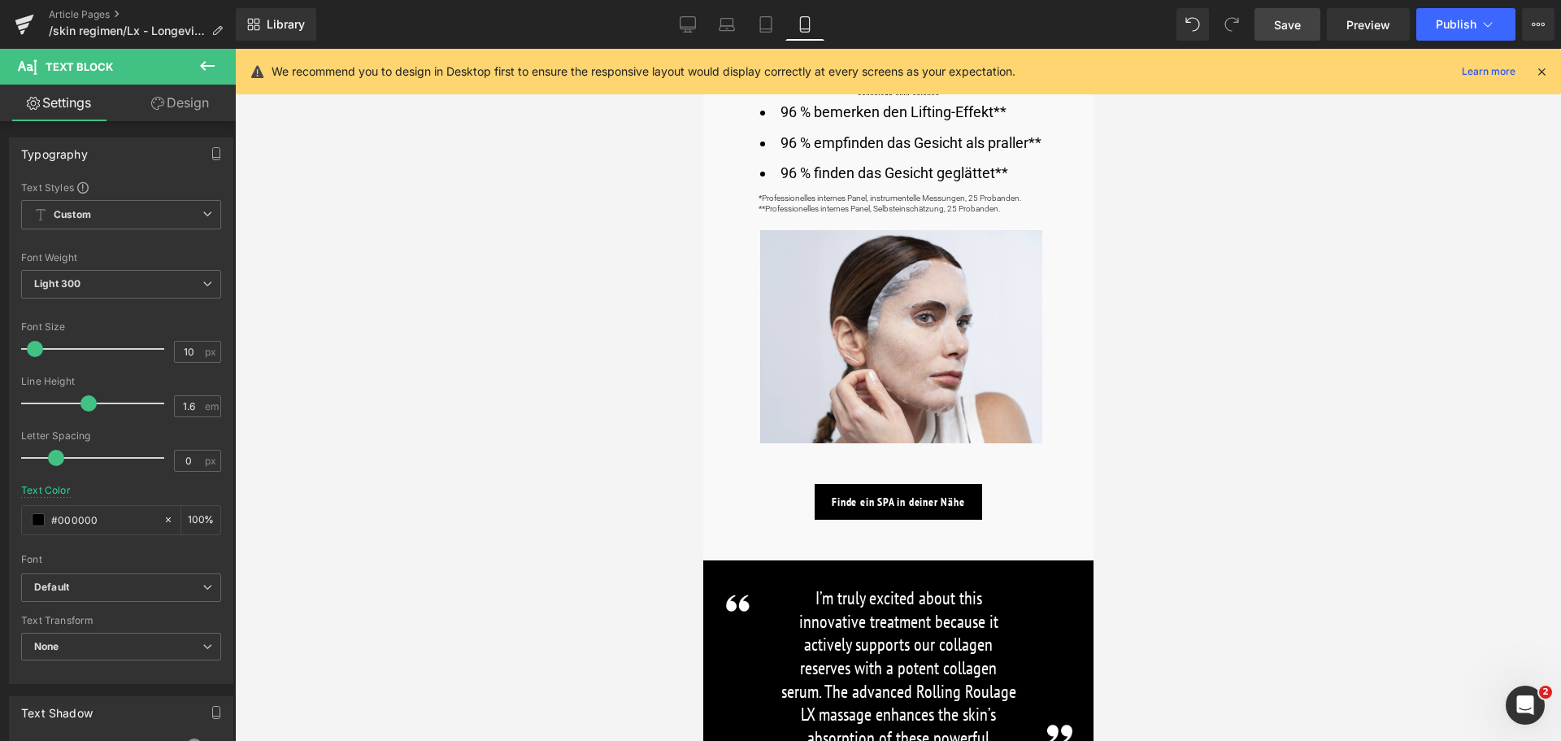
scroll to position [1220, 0]
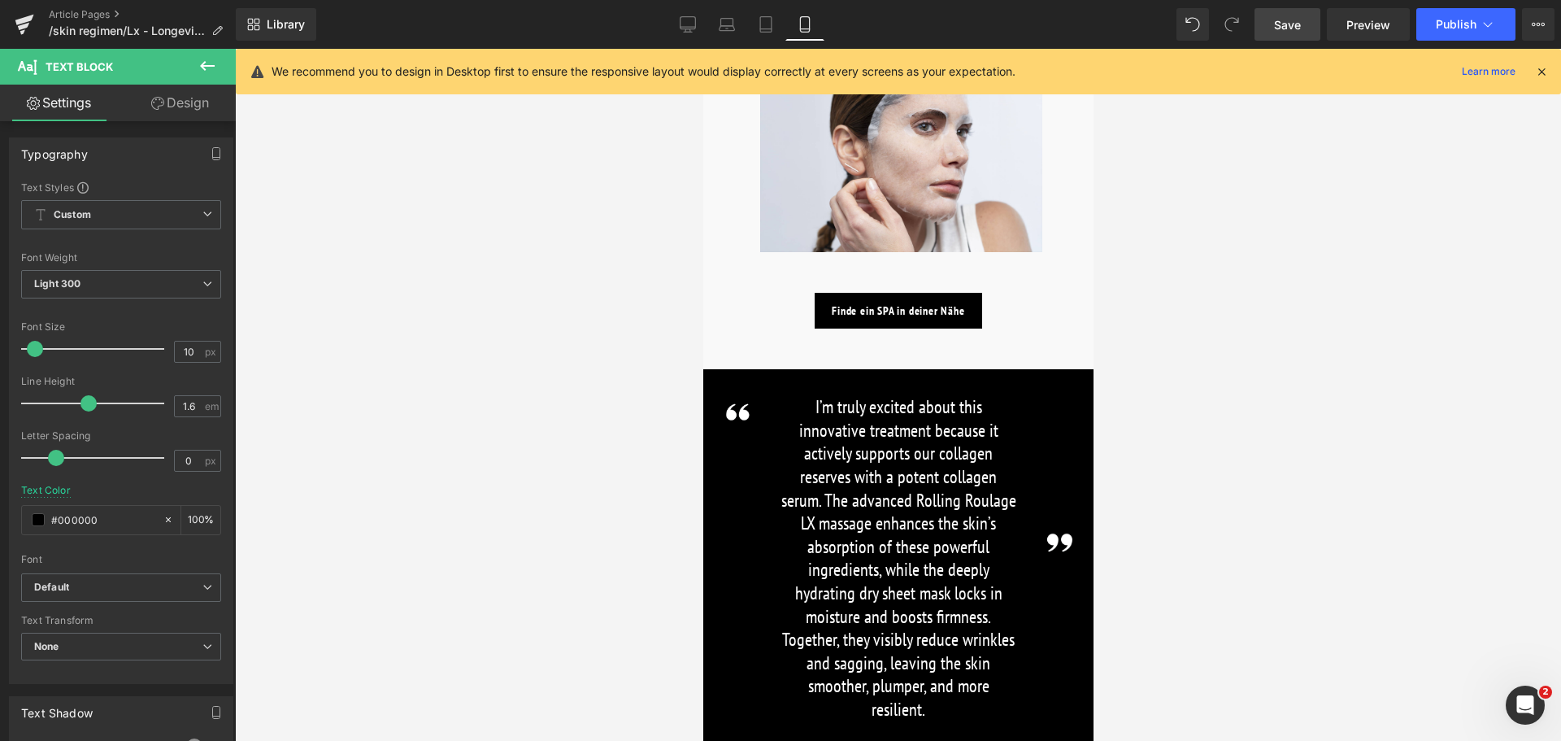
click at [1280, 30] on span "Save" at bounding box center [1287, 24] width 27 height 17
click at [674, 20] on icon at bounding box center [670, 24] width 16 height 16
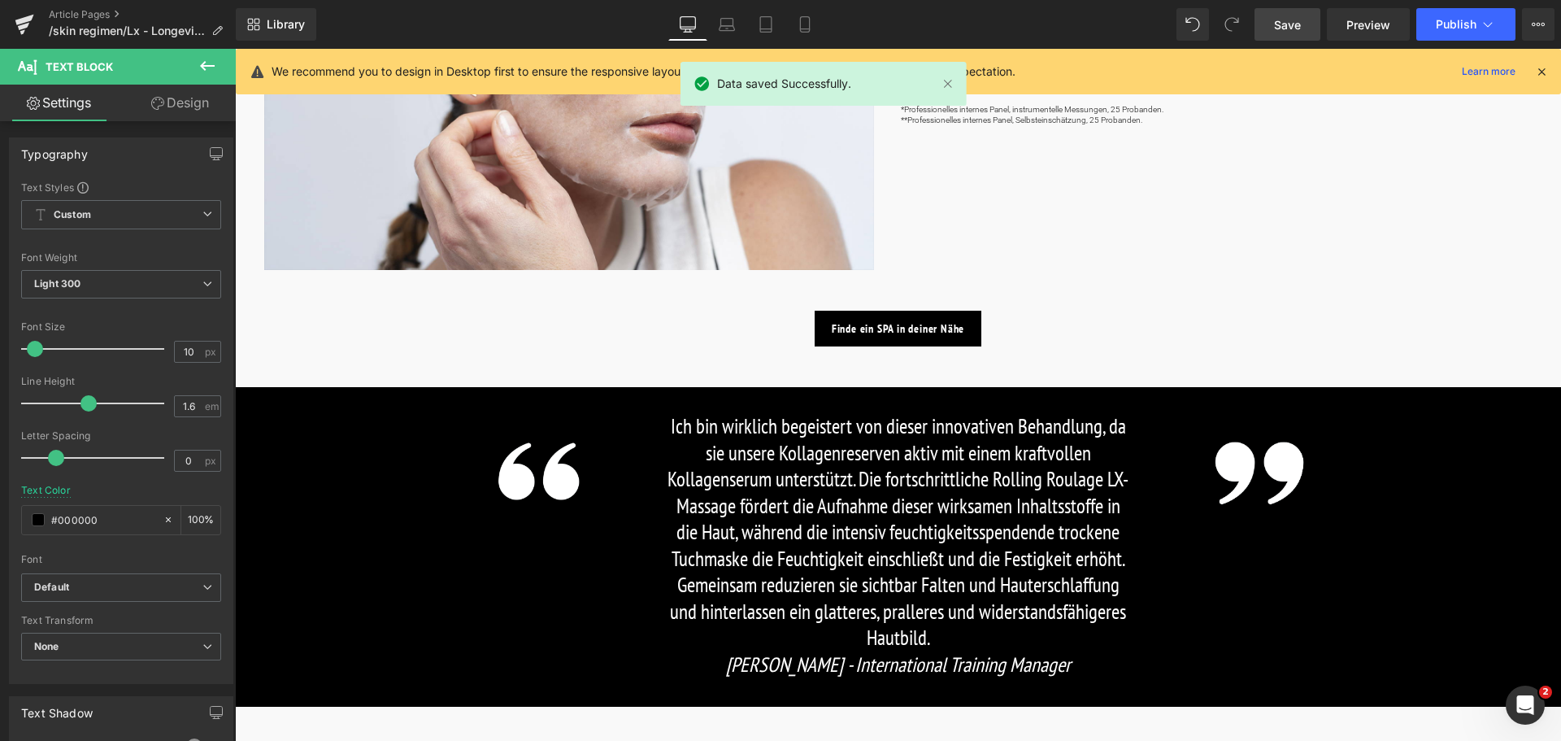
scroll to position [1545, 0]
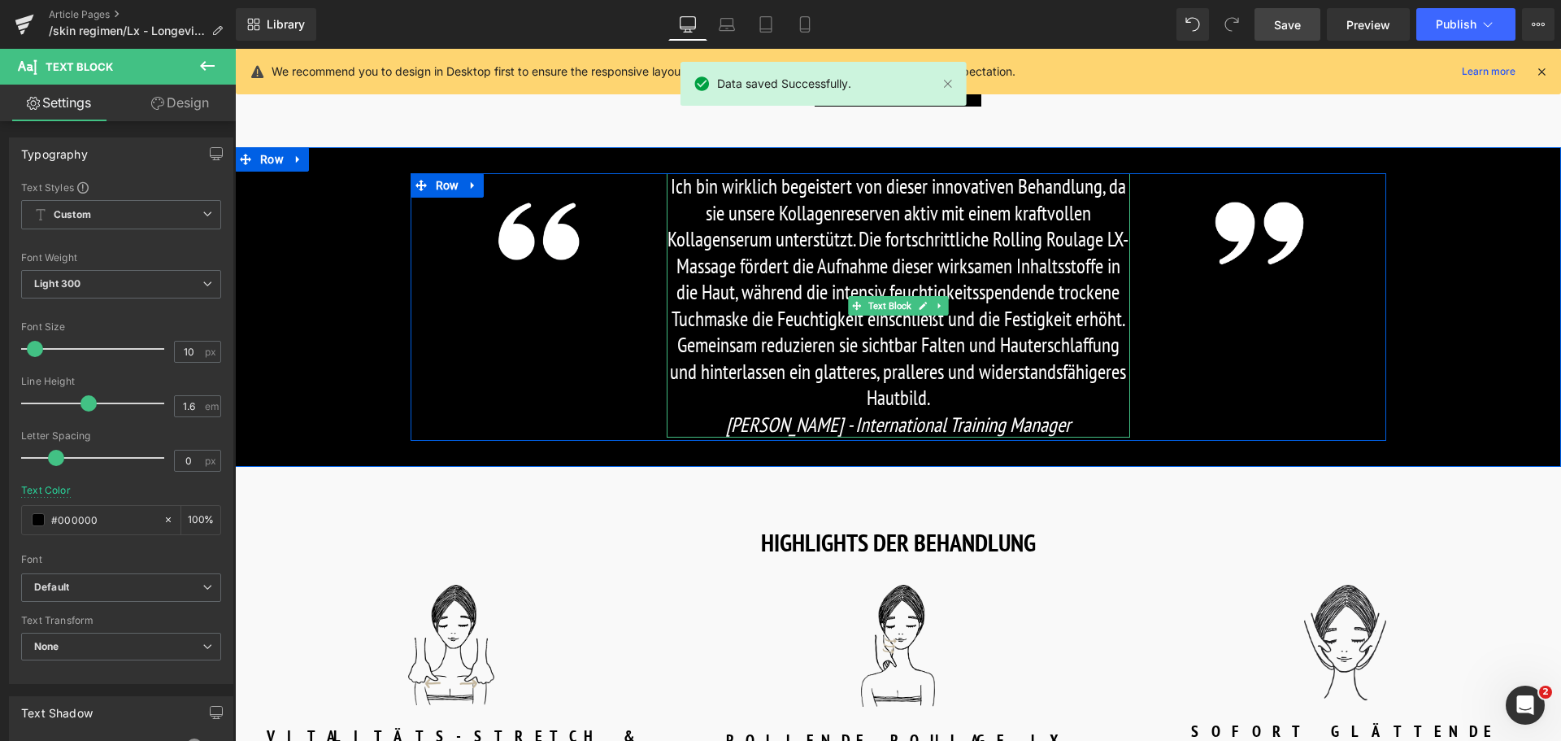
click at [682, 253] on p "Ich bin wirklich begeistert von dieser innovativen Behandlung, da sie unsere Ko…" at bounding box center [898, 292] width 463 height 238
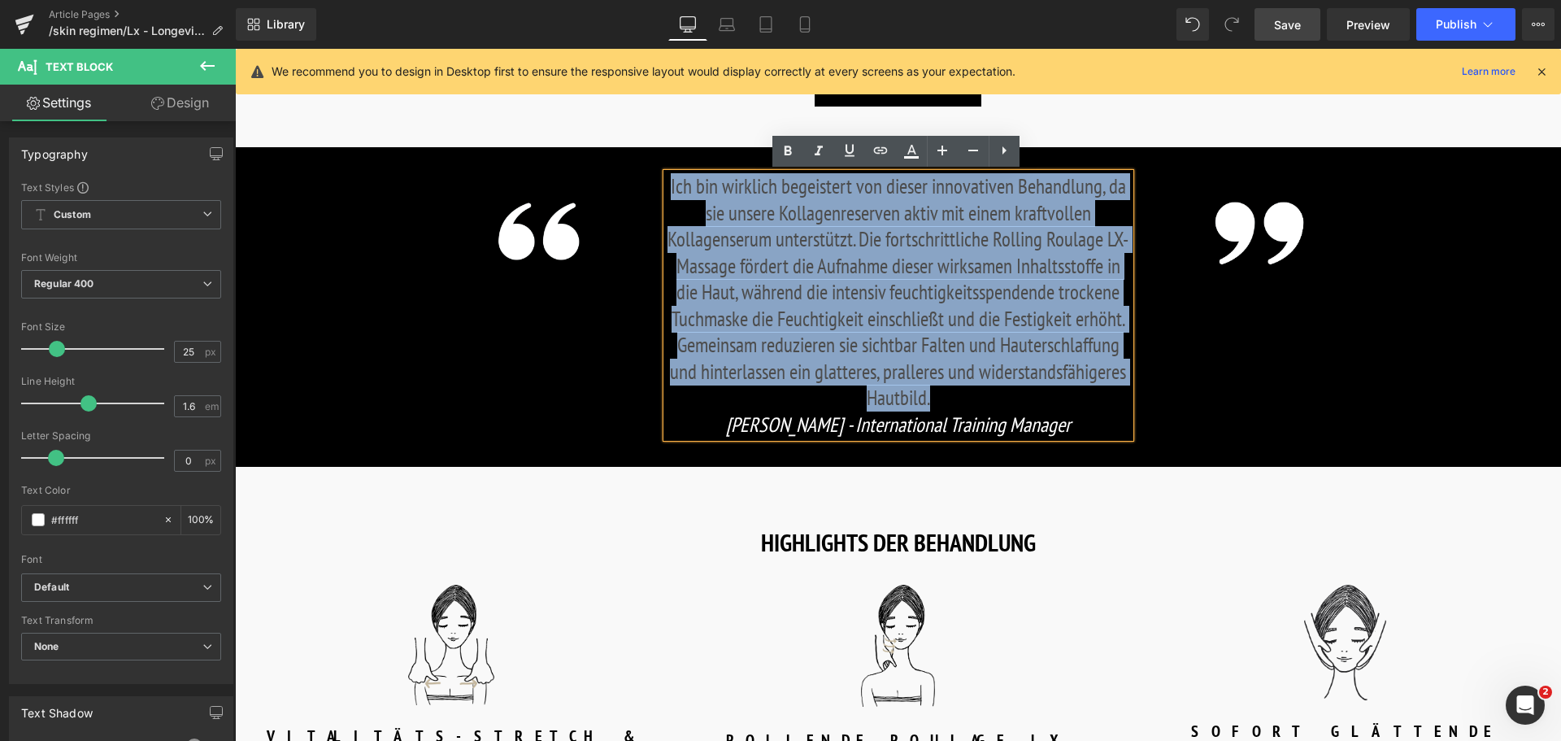
drag, startPoint x: 668, startPoint y: 190, endPoint x: 1110, endPoint y: 403, distance: 490.2
click at [1110, 403] on p "Ich bin wirklich begeistert von dieser innovativen Behandlung, da sie unsere Ko…" at bounding box center [898, 292] width 463 height 238
copy p "Ich bin wirklich begeistert von dieser innovativen Behandlung, da sie unsere Ko…"
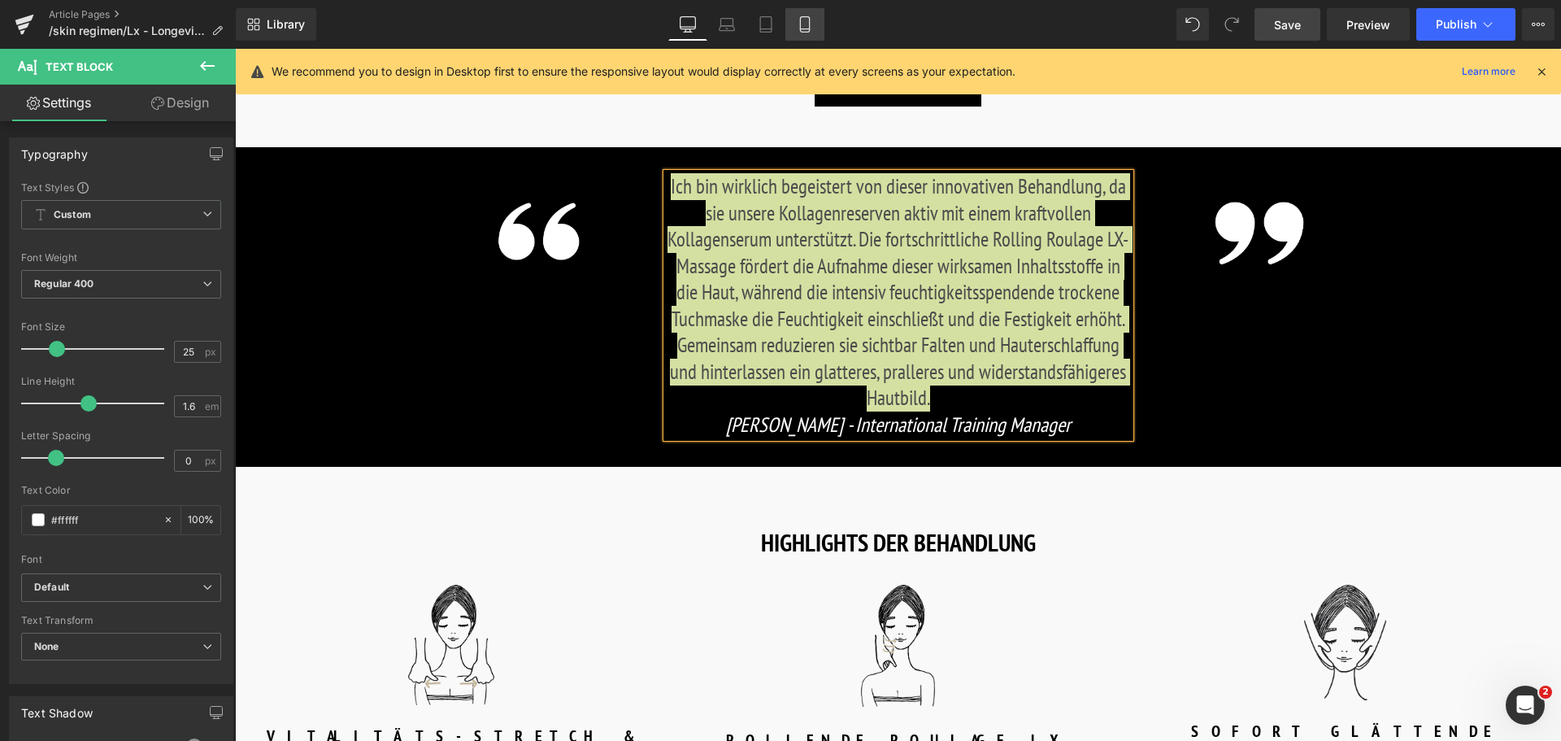
click at [802, 24] on icon at bounding box center [805, 24] width 16 height 16
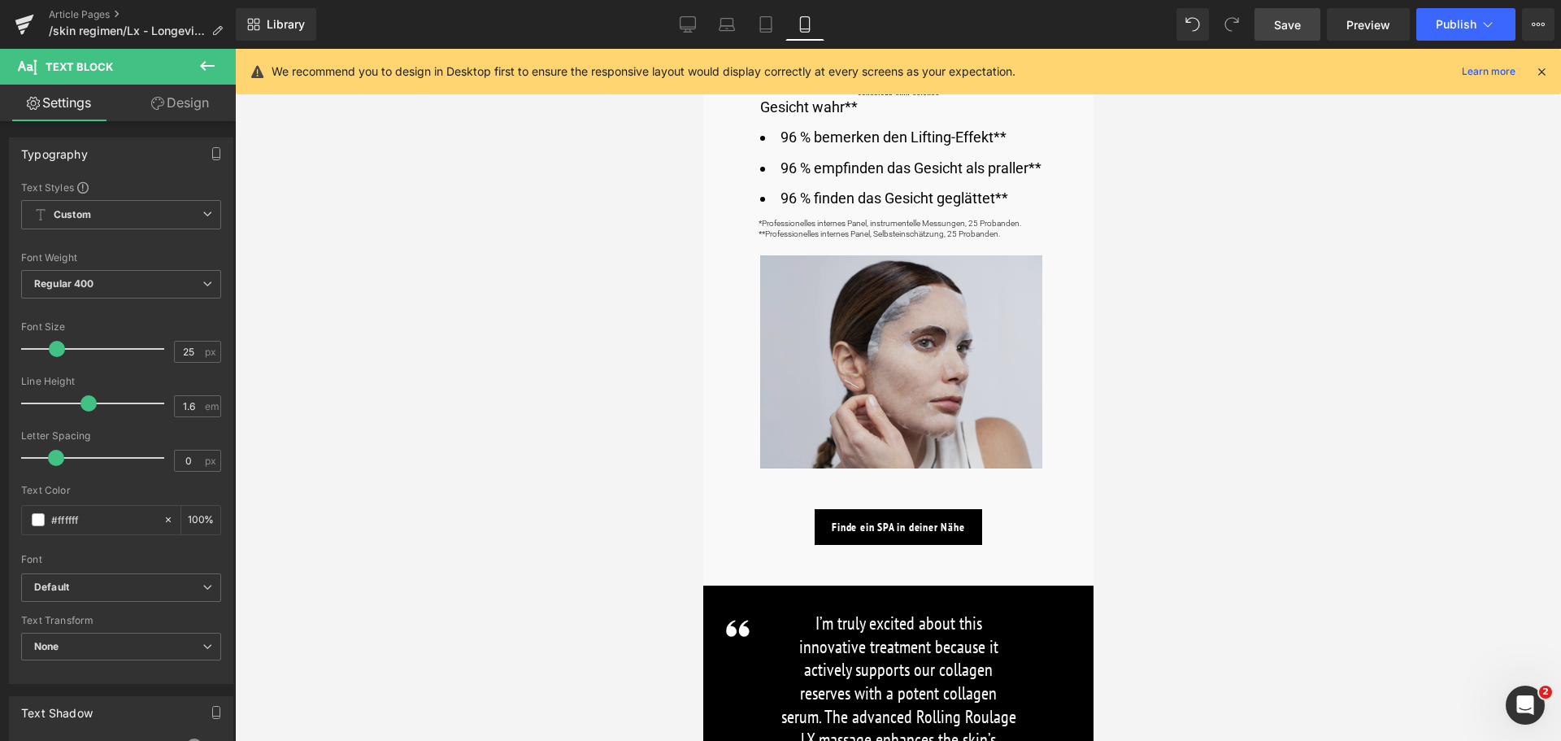
scroll to position [1220, 0]
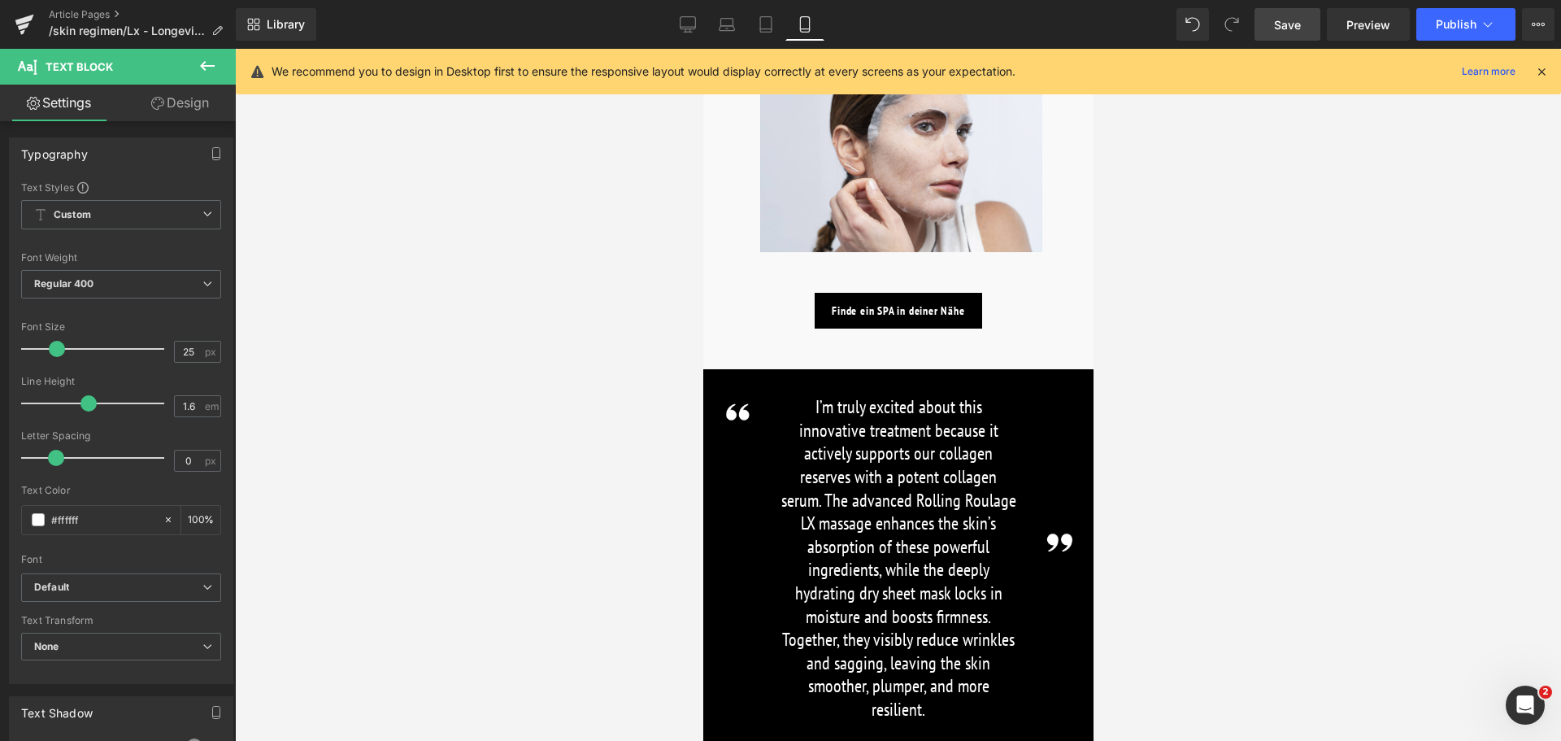
click at [847, 448] on p "I’m truly excited about this innovative treatment because it actively supports …" at bounding box center [898, 557] width 236 height 325
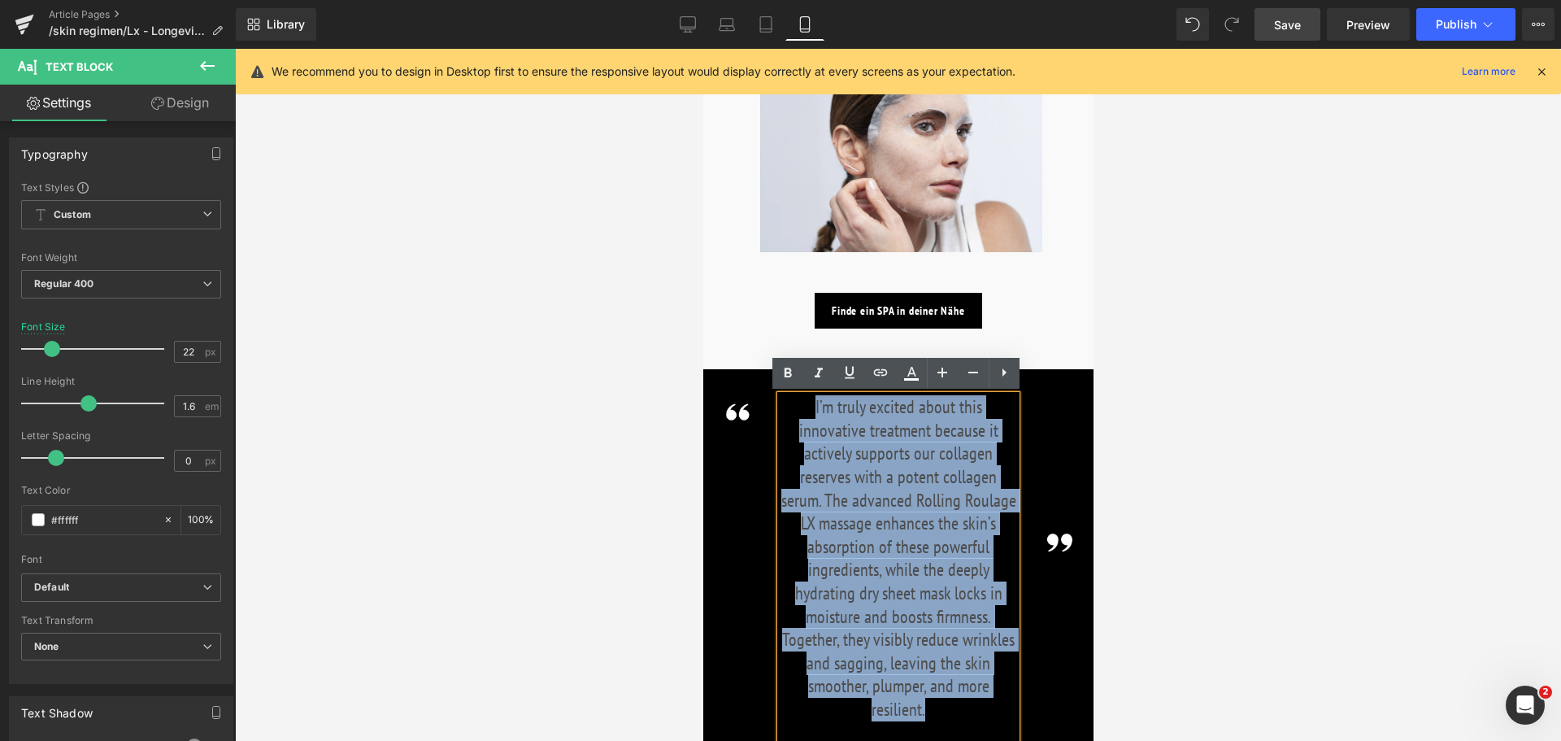
drag, startPoint x: 777, startPoint y: 404, endPoint x: 1011, endPoint y: 666, distance: 351.2
click at [1011, 666] on p "I’m truly excited about this innovative treatment because it actively supports …" at bounding box center [898, 557] width 236 height 325
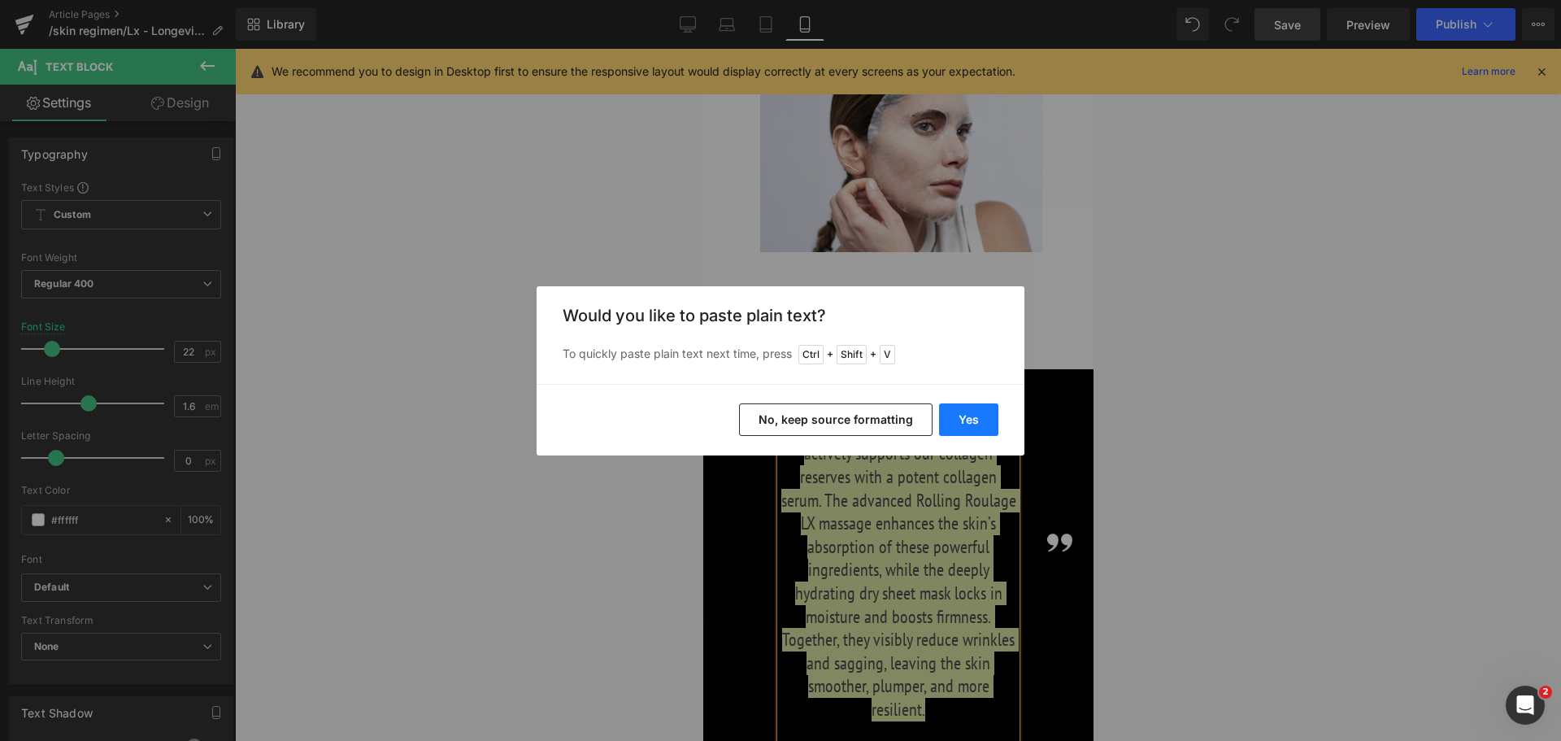
click at [971, 405] on button "Yes" at bounding box center [968, 419] width 59 height 33
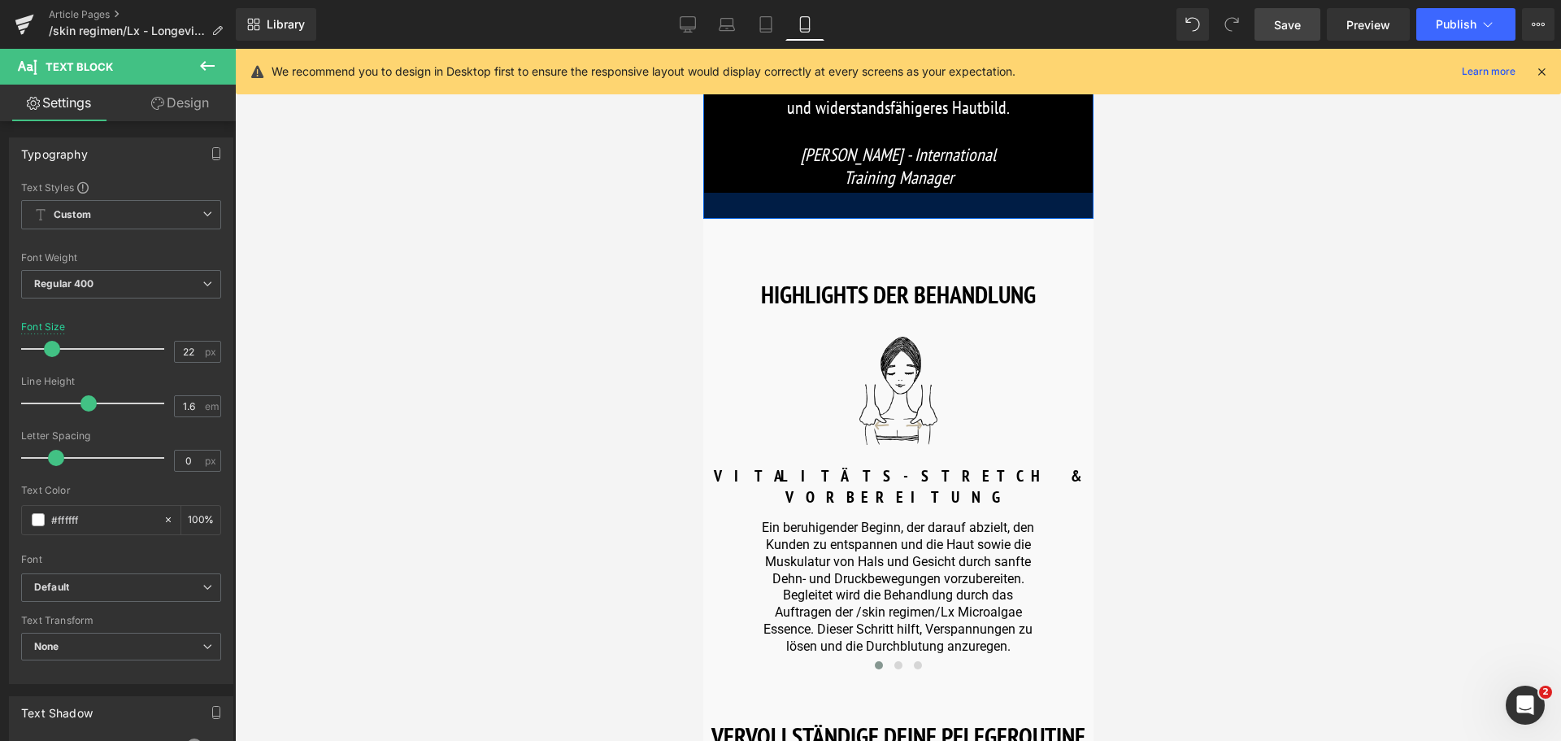
scroll to position [1870, 0]
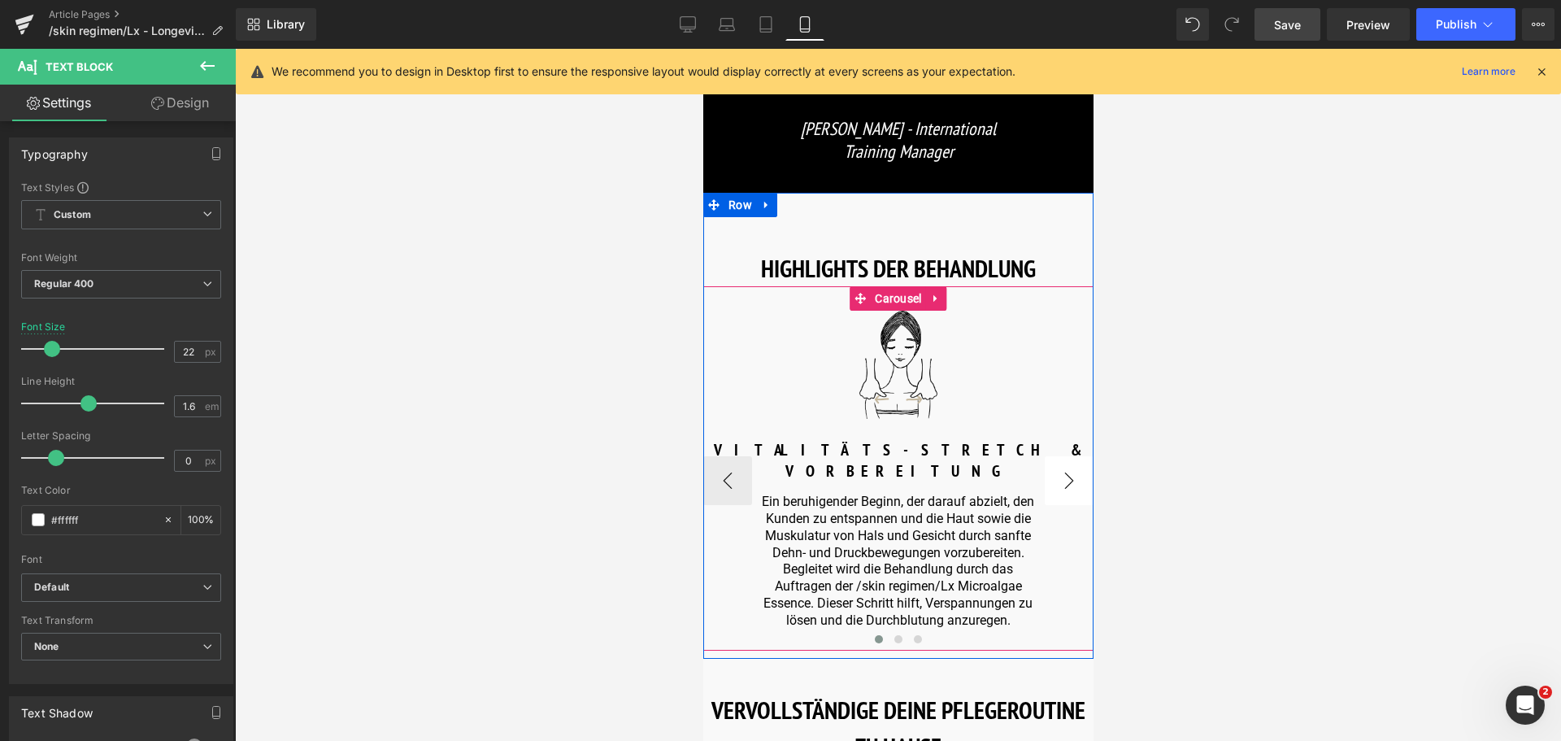
click at [1066, 459] on button "›" at bounding box center [1068, 480] width 49 height 49
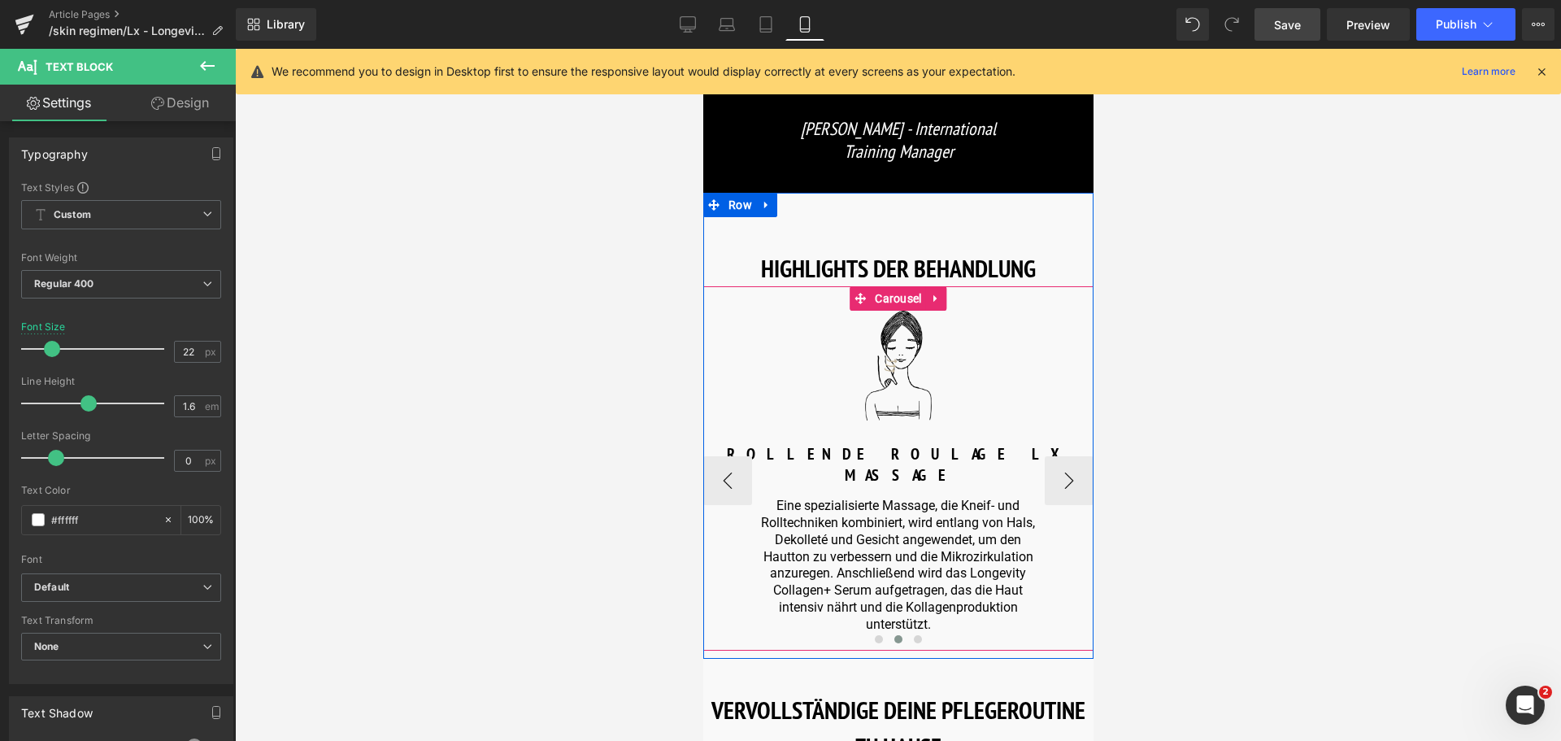
click at [1067, 459] on button "›" at bounding box center [1068, 480] width 49 height 49
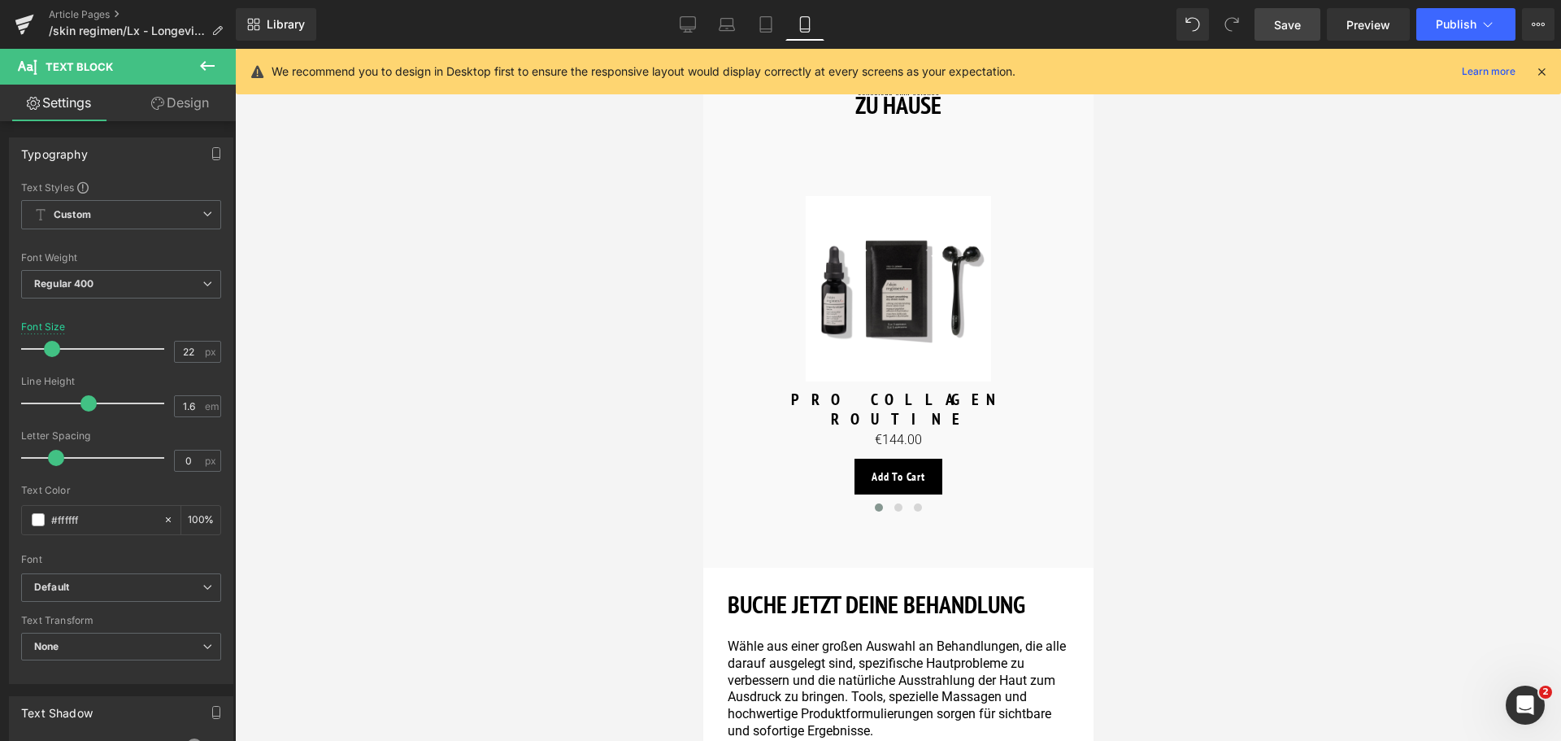
scroll to position [2520, 0]
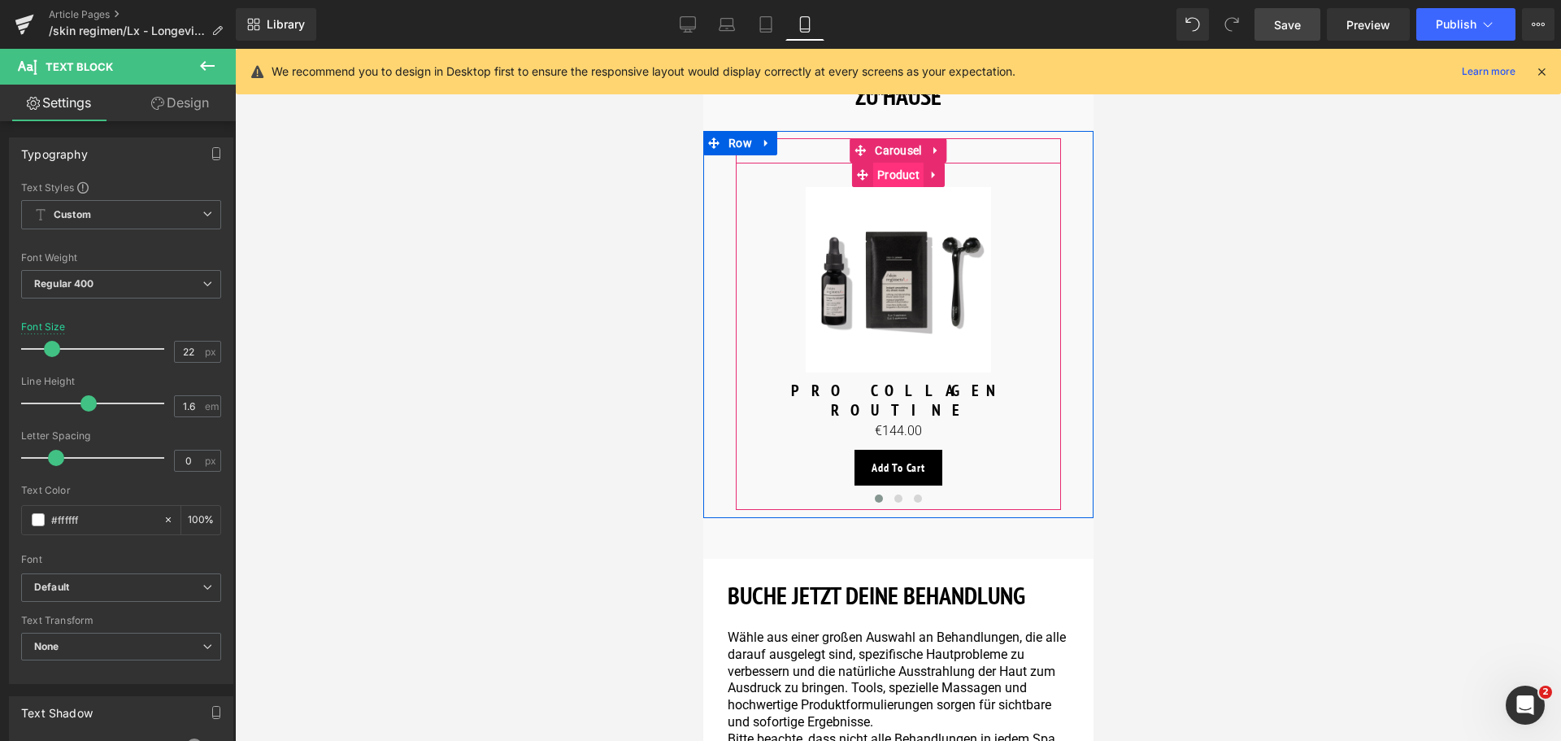
click at [896, 163] on span "Product" at bounding box center [897, 175] width 50 height 24
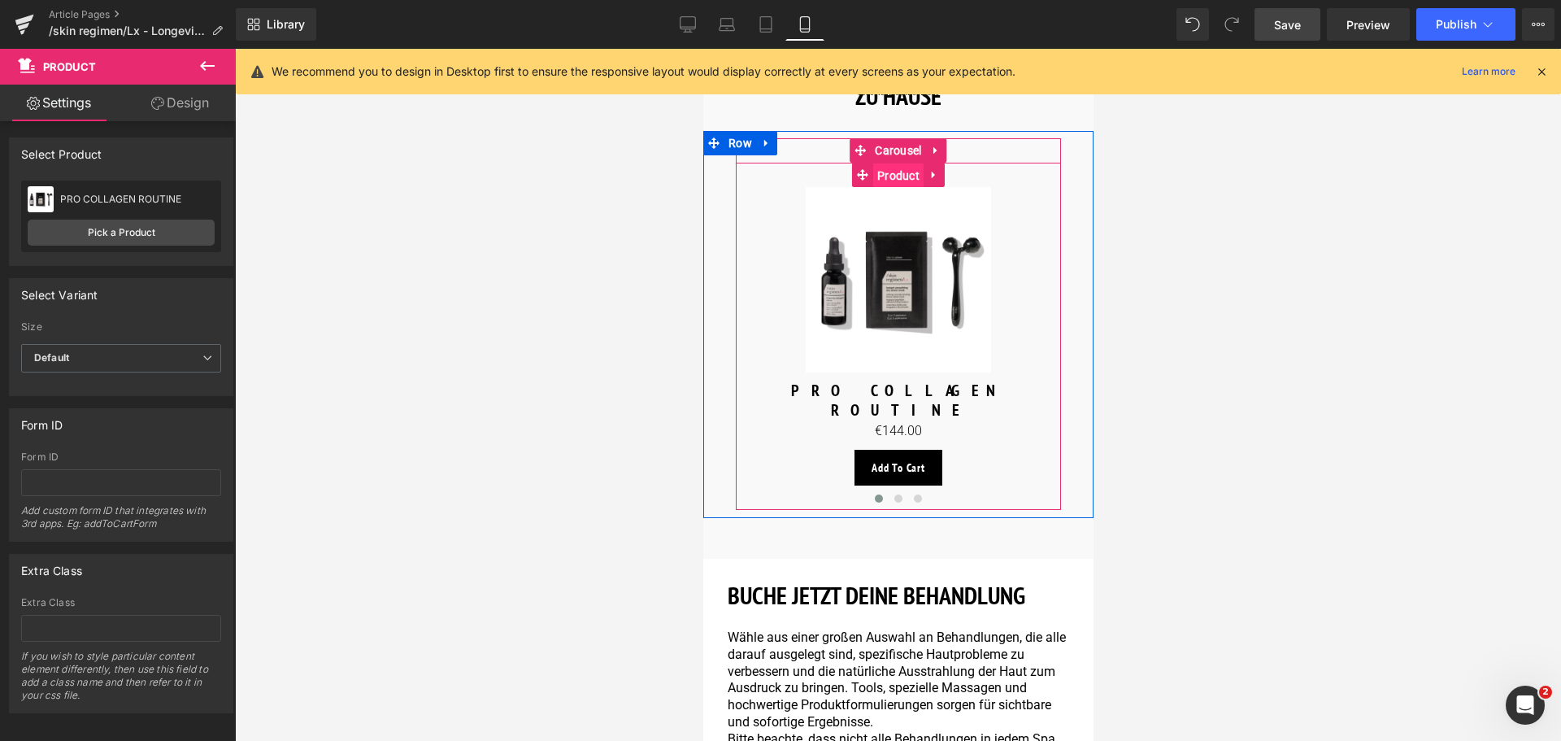
click at [896, 163] on span "Product" at bounding box center [897, 175] width 50 height 24
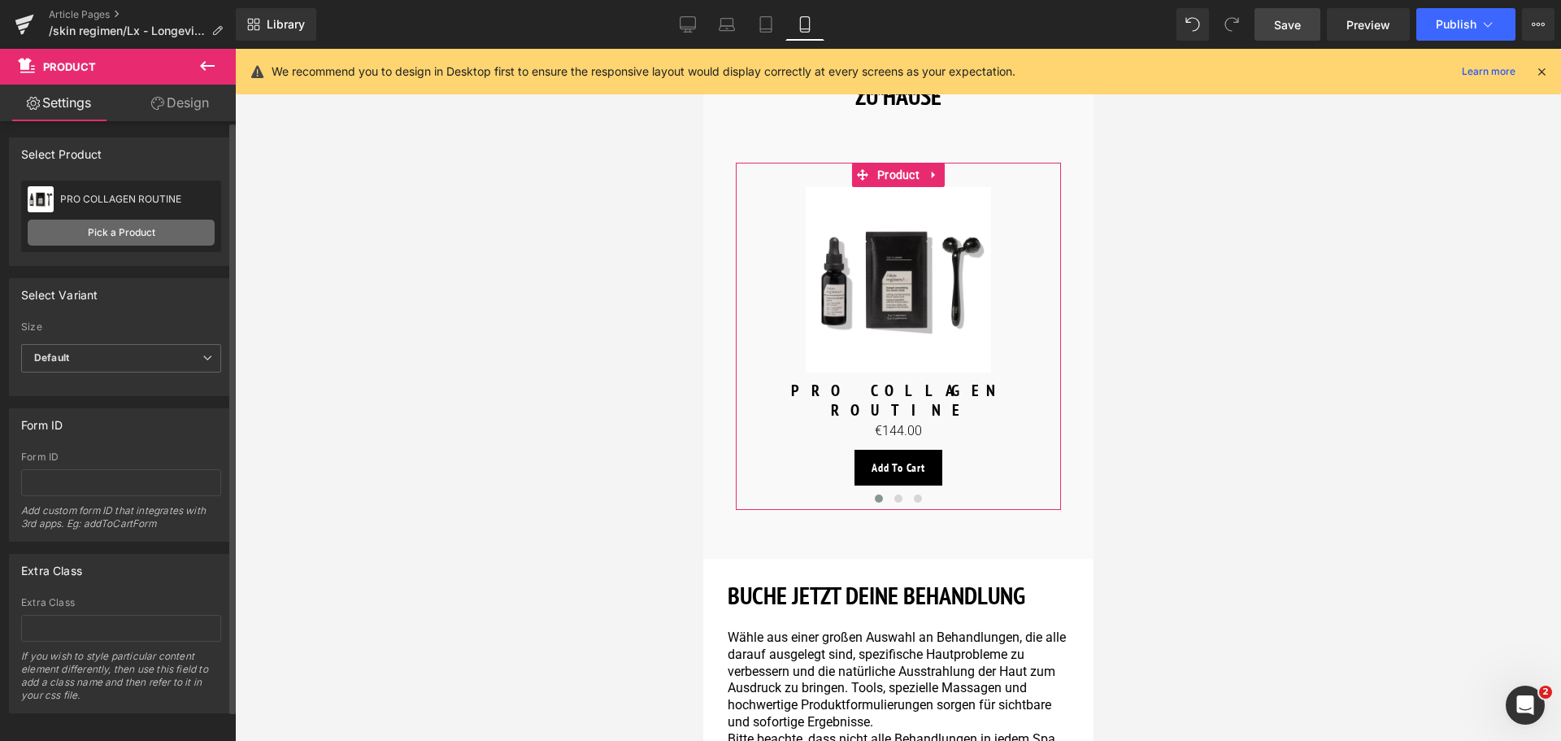
click at [106, 235] on link "Pick a Product" at bounding box center [121, 233] width 187 height 26
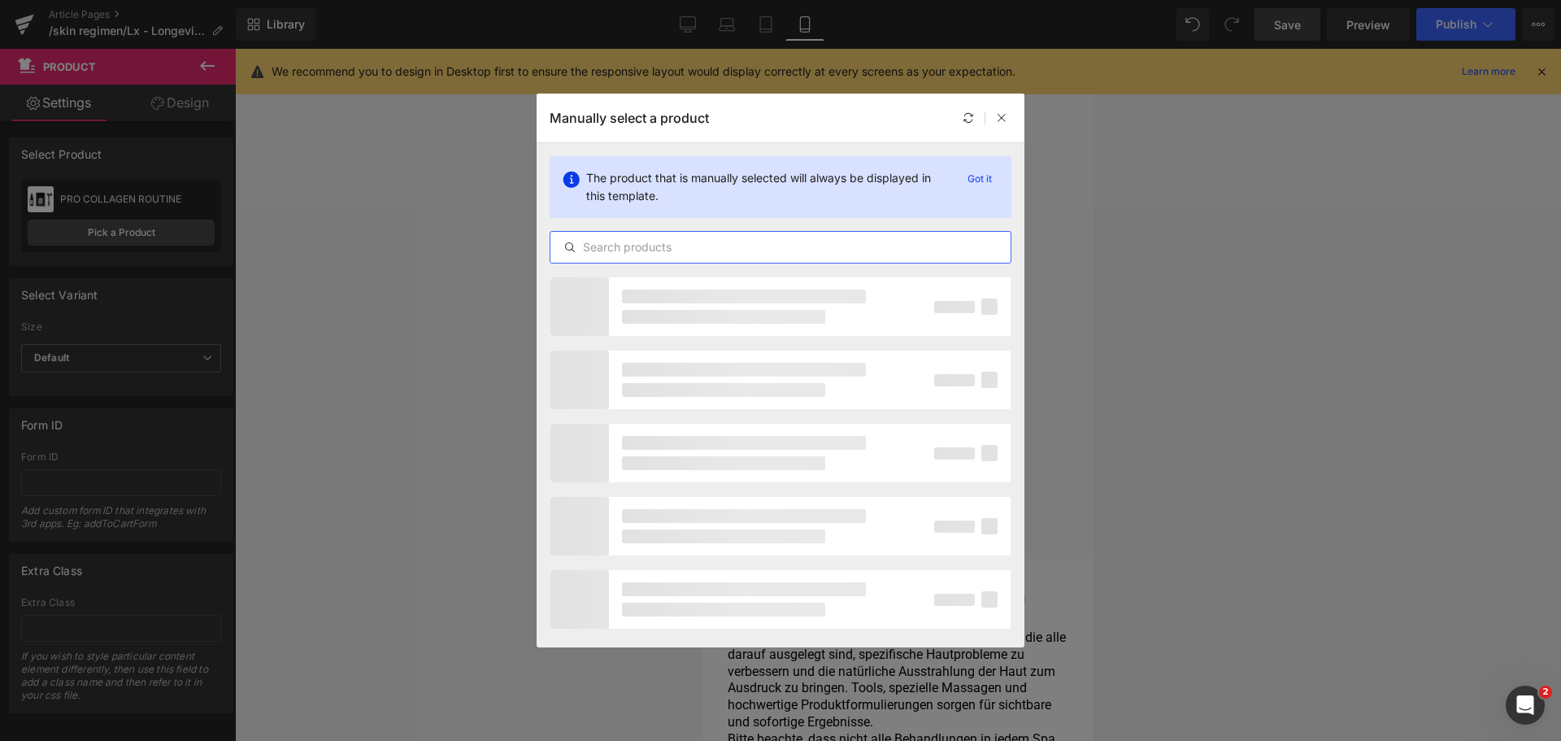
click at [702, 247] on input "text" at bounding box center [780, 247] width 460 height 20
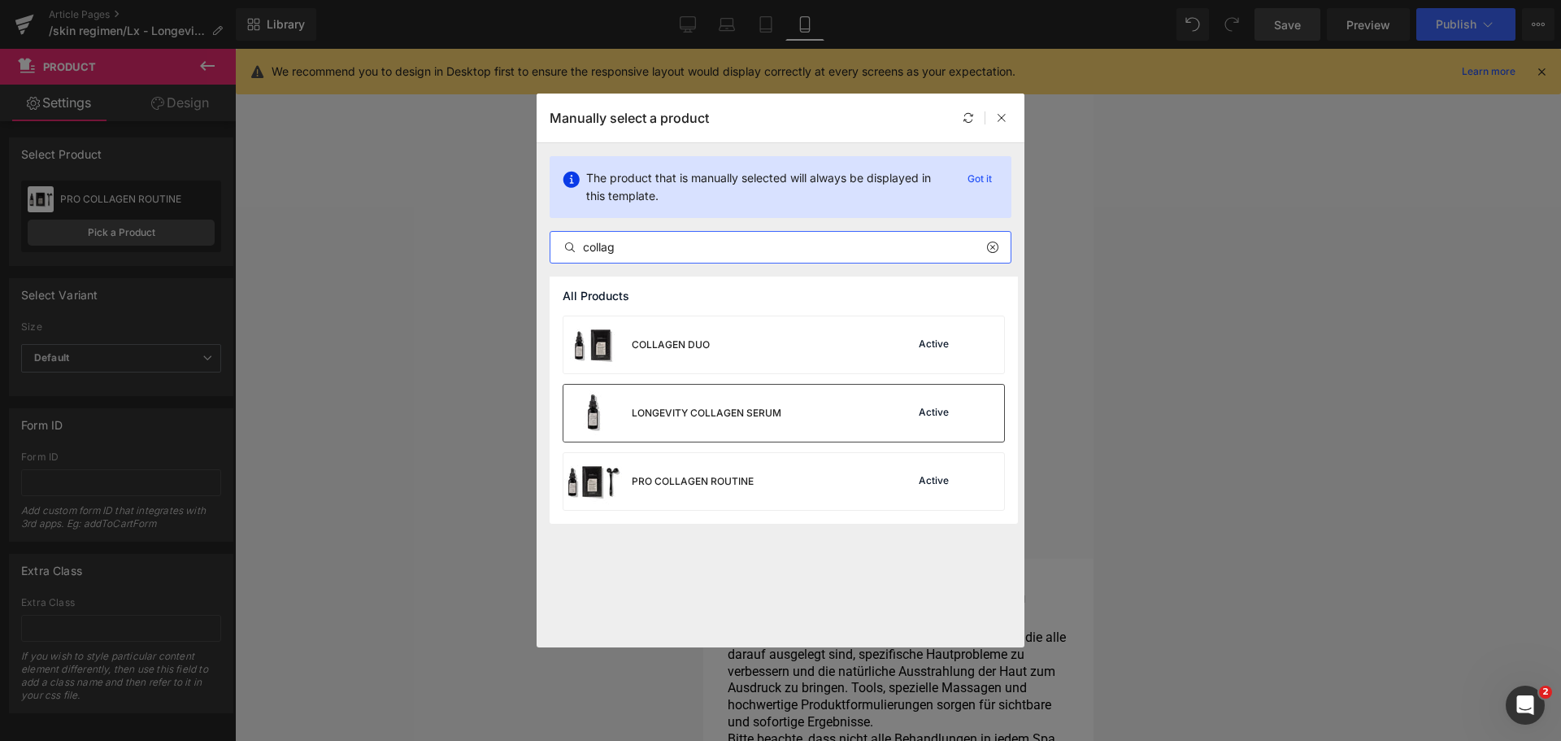
type input "collag"
click at [696, 404] on div "LONGEVITY COLLAGEN SERUM" at bounding box center [672, 413] width 218 height 57
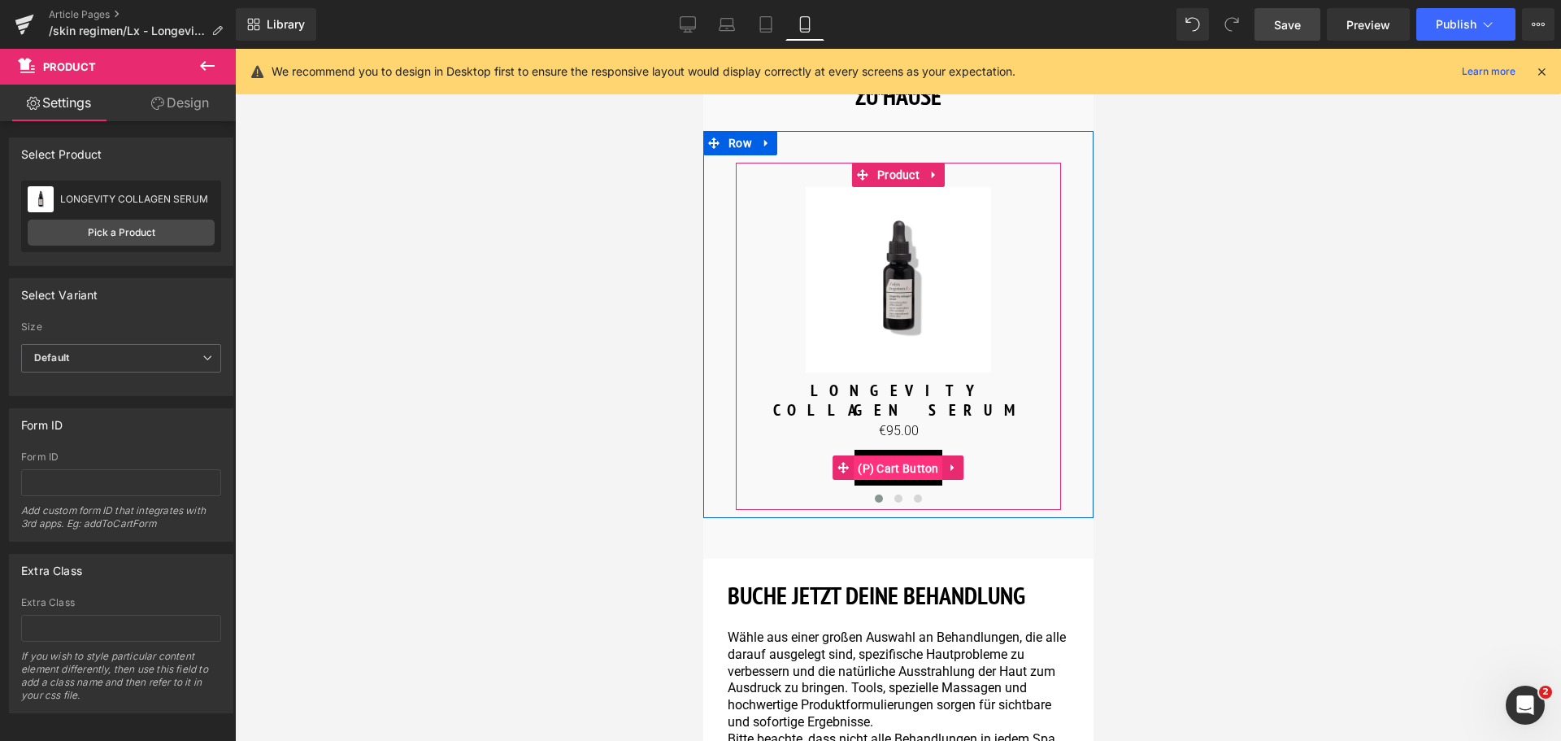
click at [894, 456] on span "(P) Cart Button" at bounding box center [897, 468] width 89 height 24
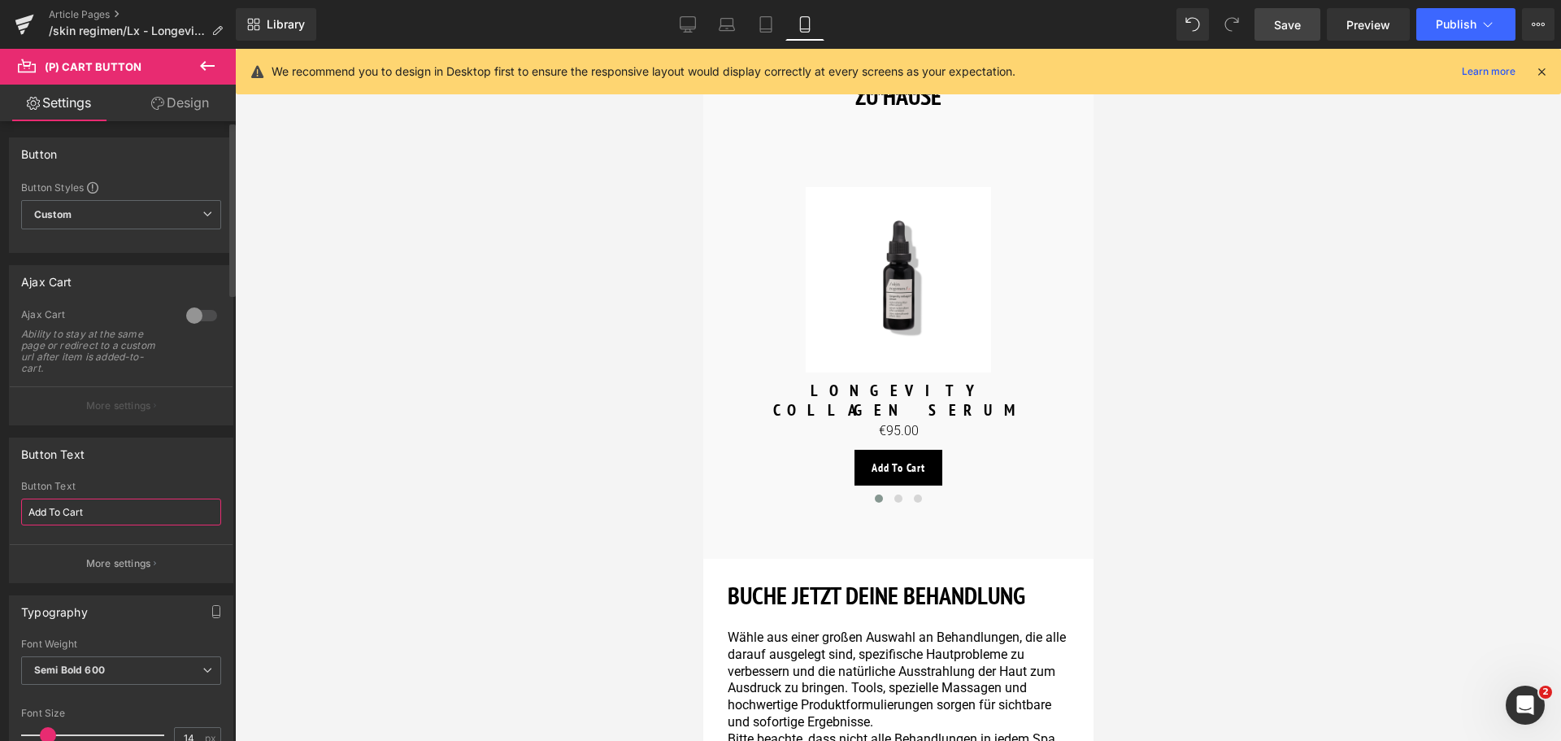
drag, startPoint x: 107, startPoint y: 515, endPoint x: 0, endPoint y: 485, distance: 111.5
click at [0, 485] on div "Button Text Add To Cart Button Text Add To Cart More settings" at bounding box center [121, 504] width 243 height 158
type input "Mehr entdecken"
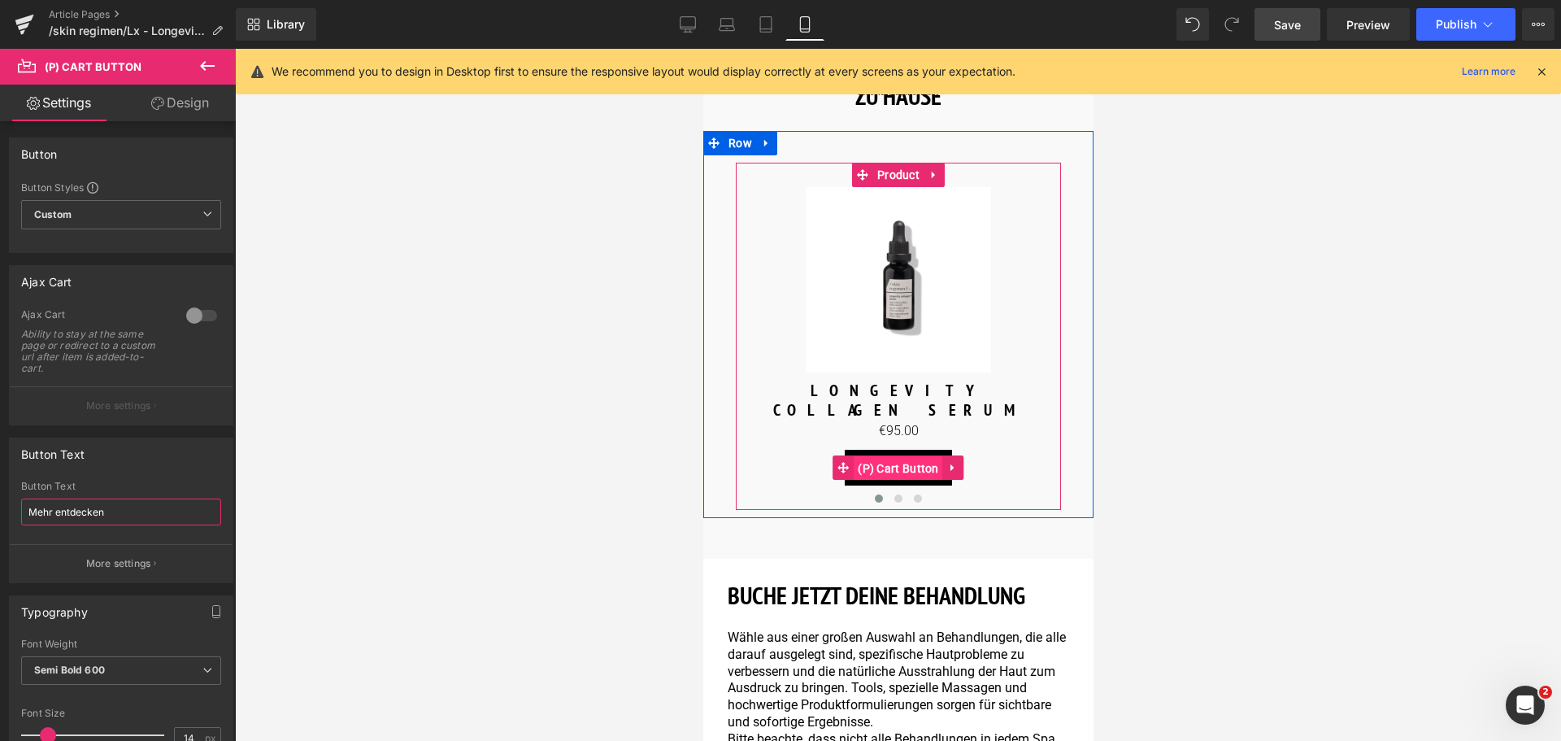
click at [895, 456] on span "(P) Cart Button" at bounding box center [897, 468] width 89 height 24
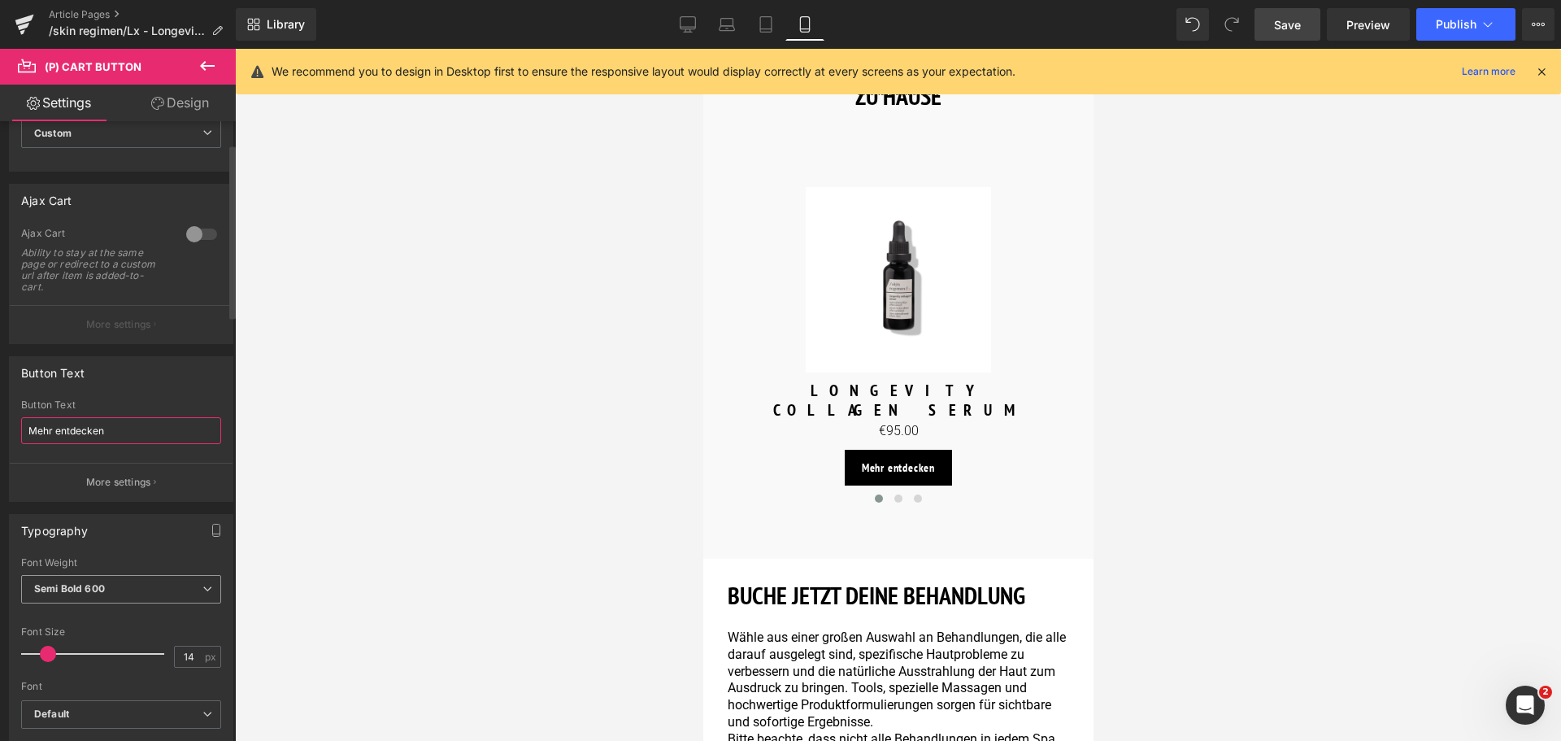
scroll to position [0, 0]
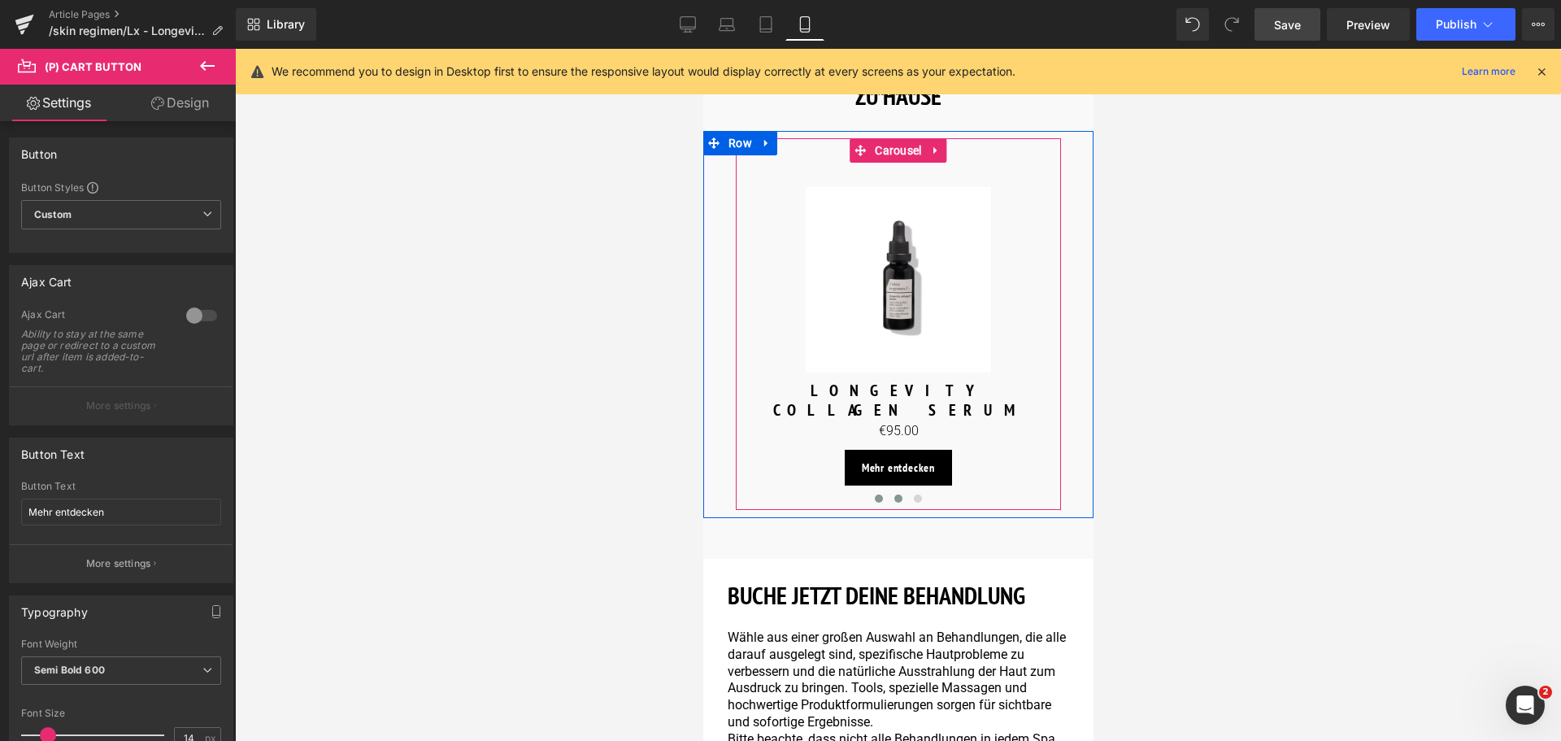
click at [888, 490] on button at bounding box center [898, 498] width 20 height 16
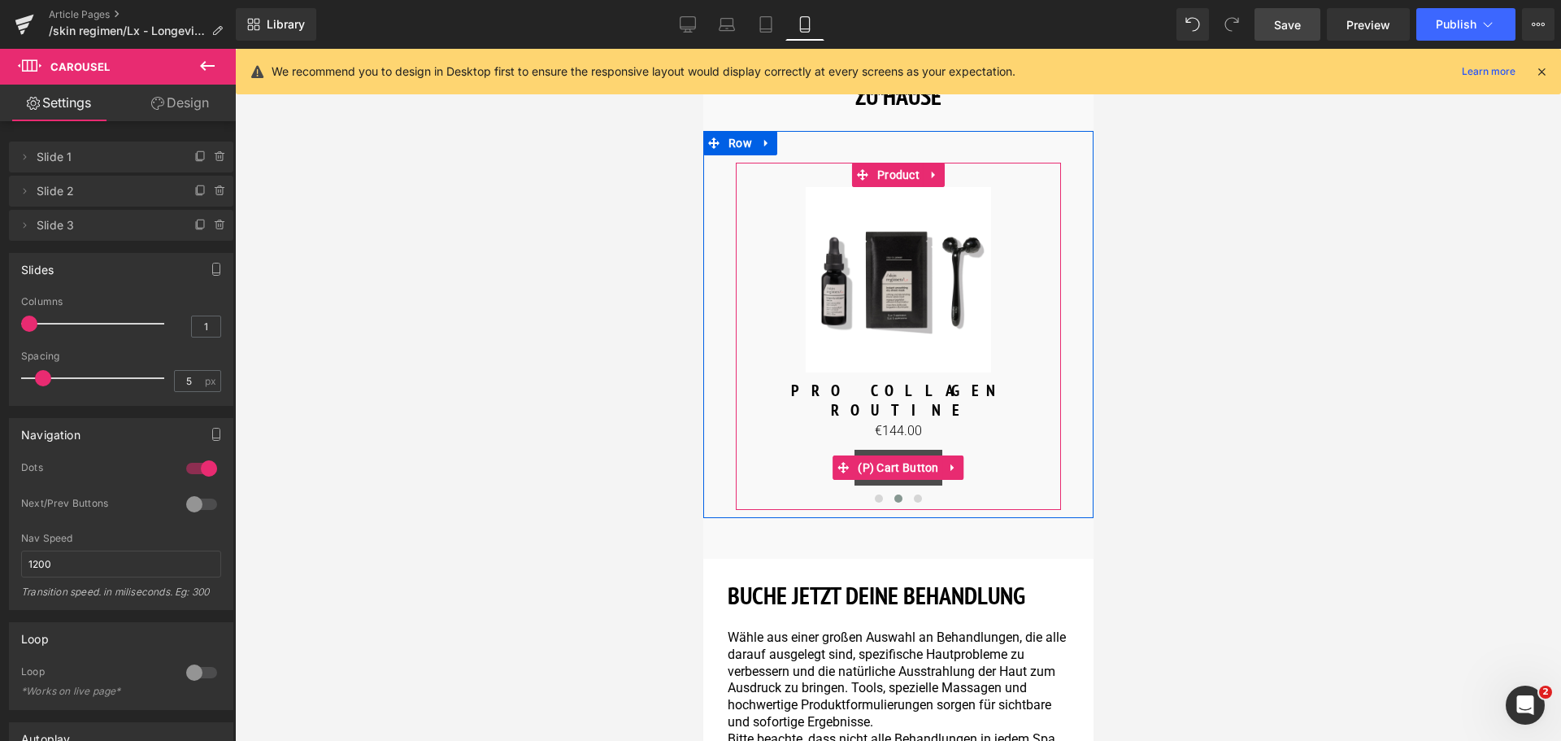
click at [897, 455] on span "(P) Cart Button" at bounding box center [897, 467] width 89 height 24
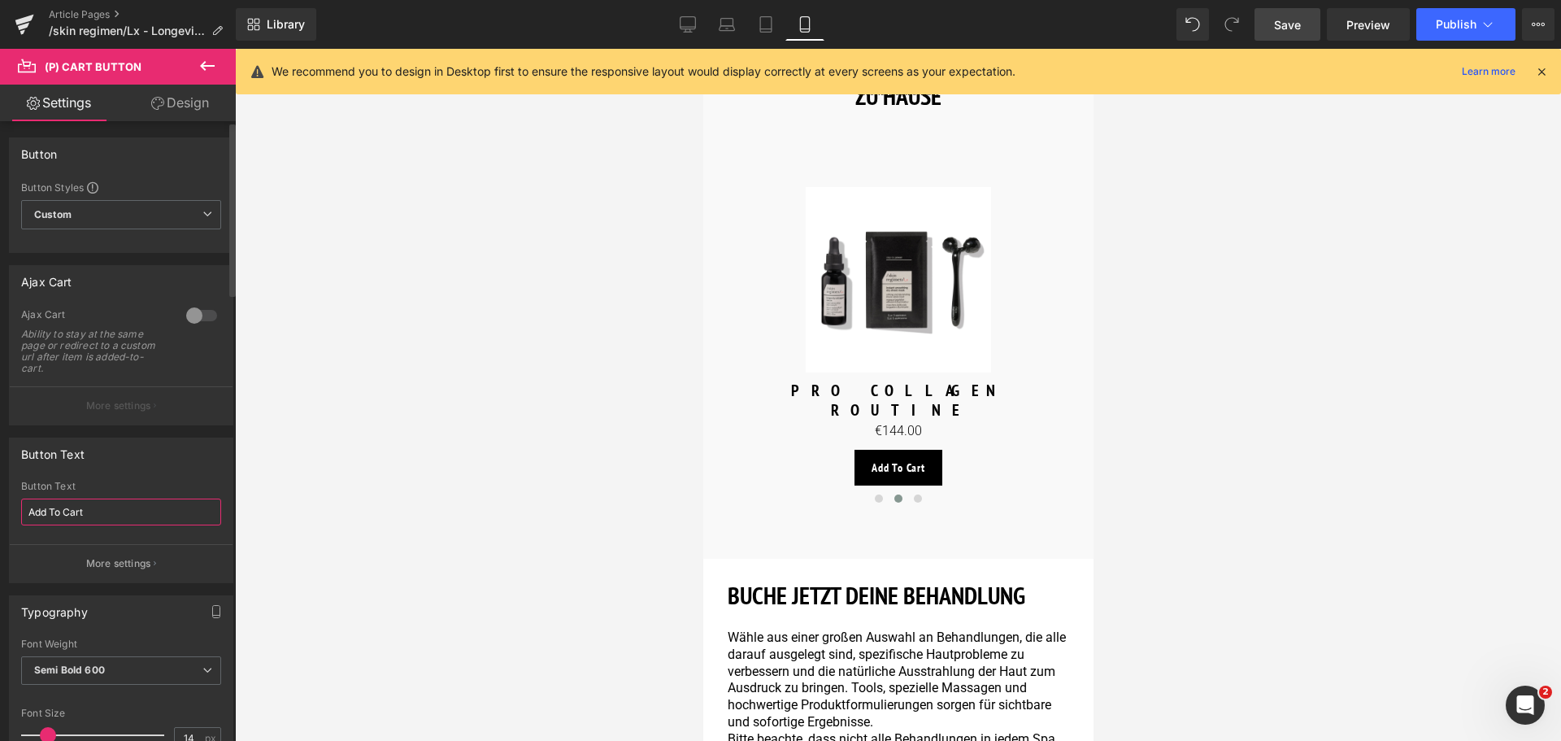
drag, startPoint x: 97, startPoint y: 522, endPoint x: 0, endPoint y: 533, distance: 97.3
click at [0, 533] on div "Button Text Add To Cart Button Text Add To Cart More settings" at bounding box center [121, 504] width 243 height 158
type input "Mehr entdecken"
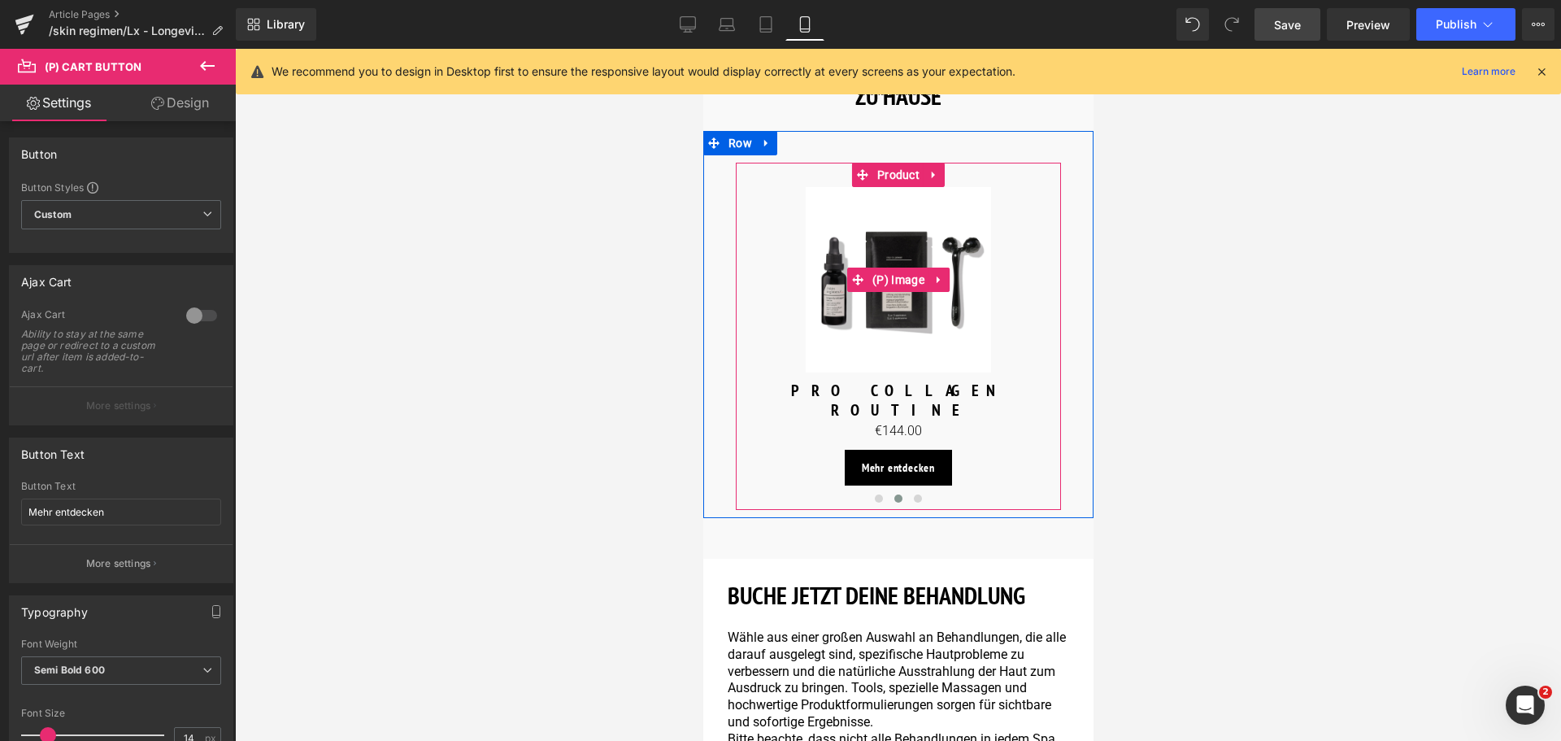
click at [900, 305] on img at bounding box center [897, 279] width 185 height 185
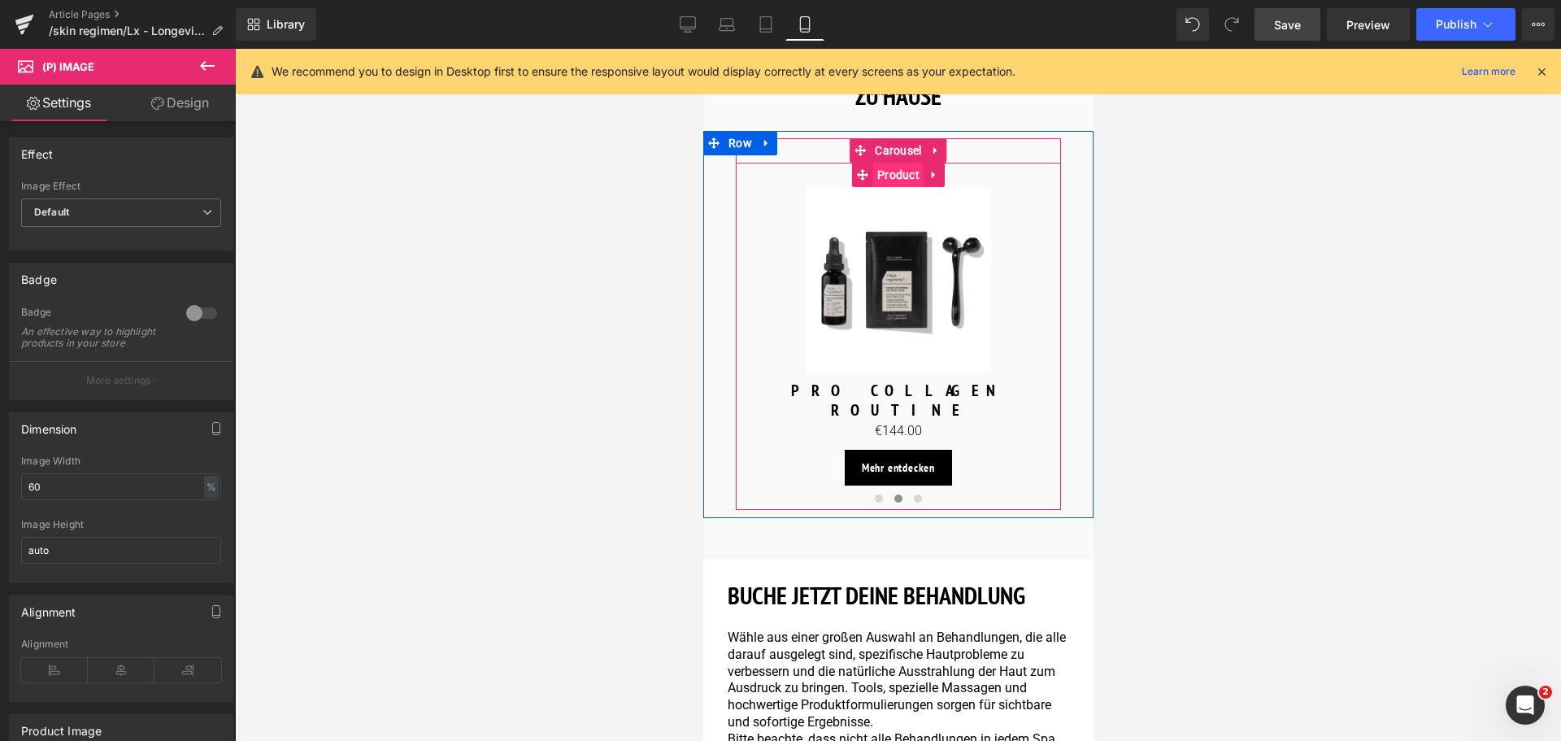
click at [897, 163] on span "Product" at bounding box center [897, 175] width 50 height 24
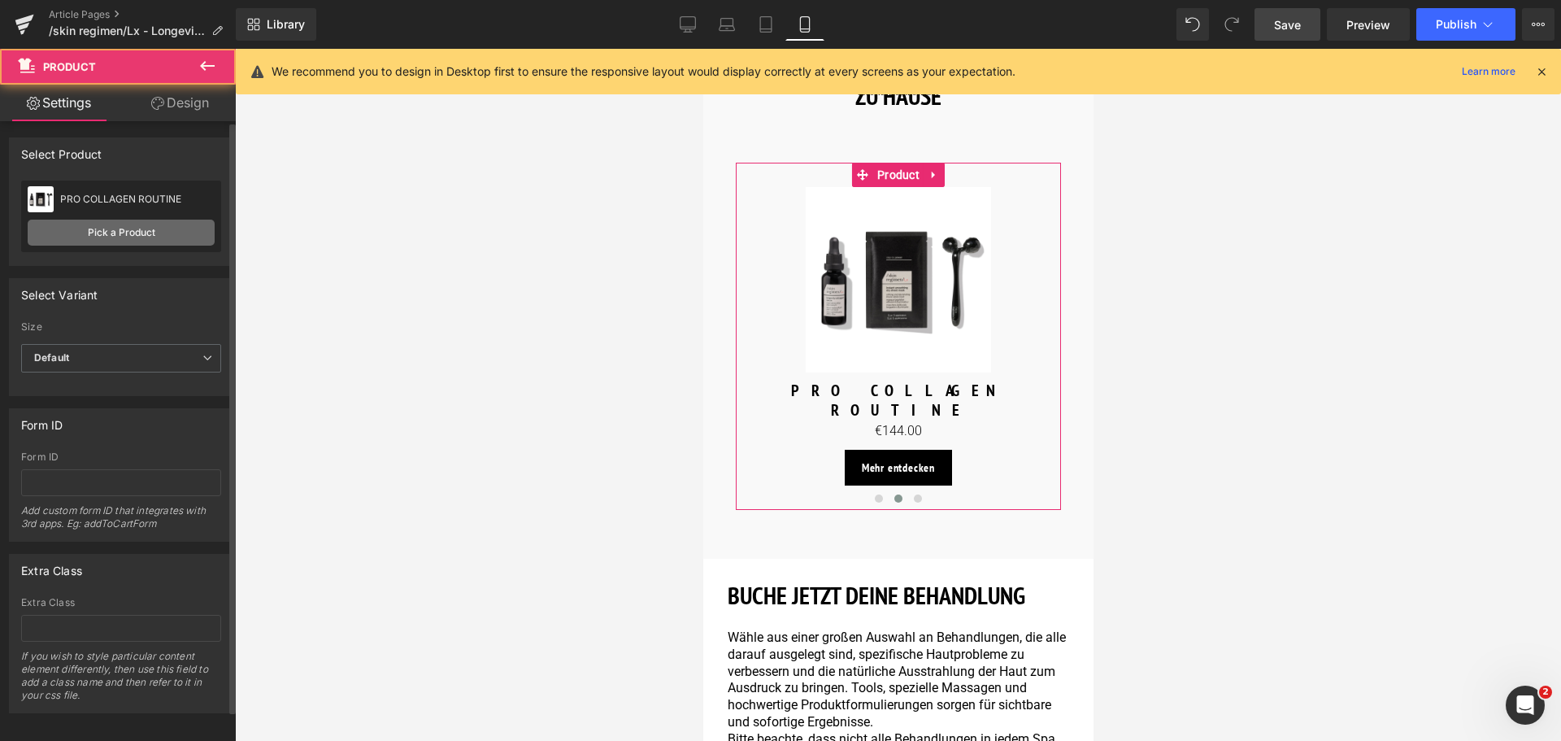
click at [92, 232] on link "Pick a Product" at bounding box center [121, 233] width 187 height 26
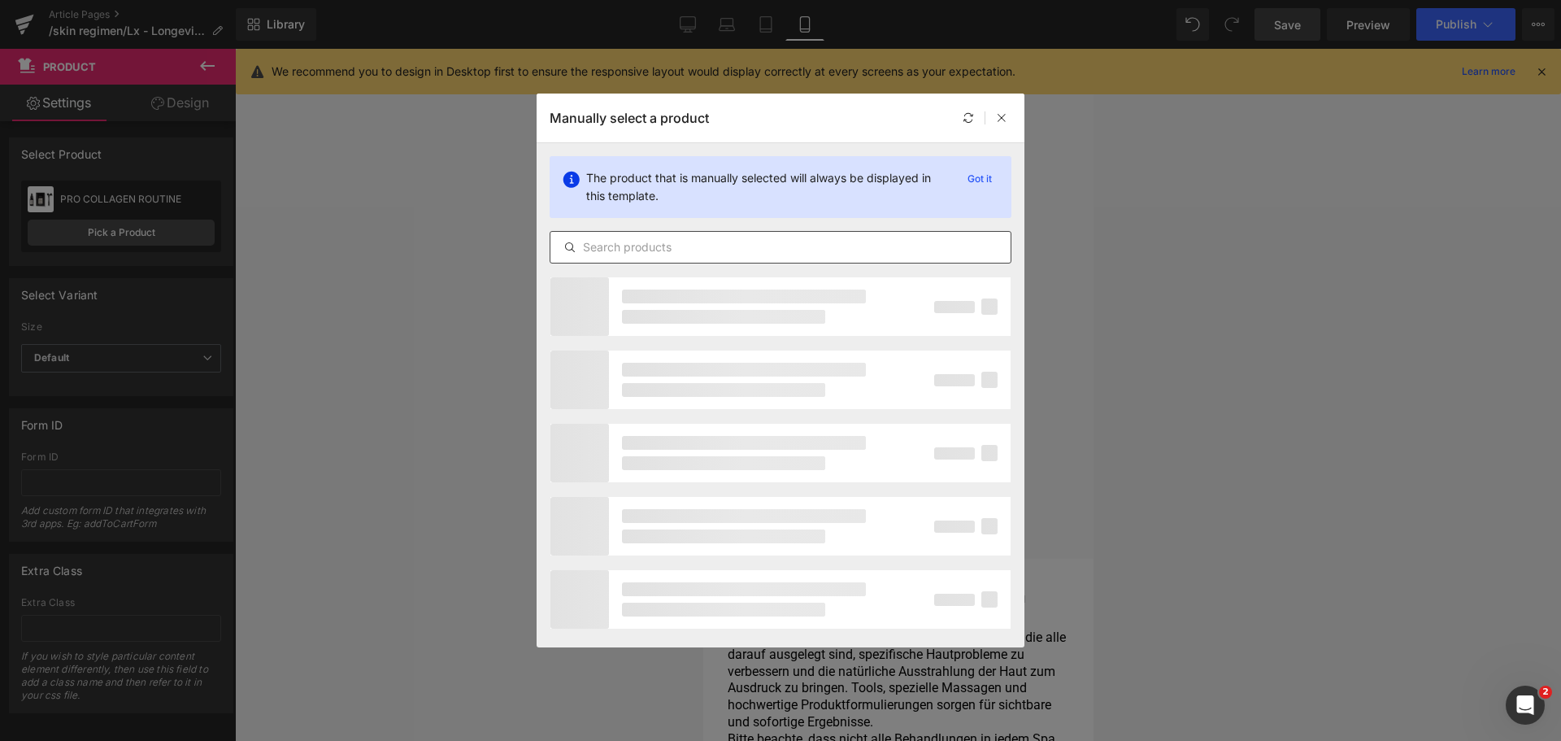
click at [611, 247] on input "text" at bounding box center [780, 247] width 460 height 20
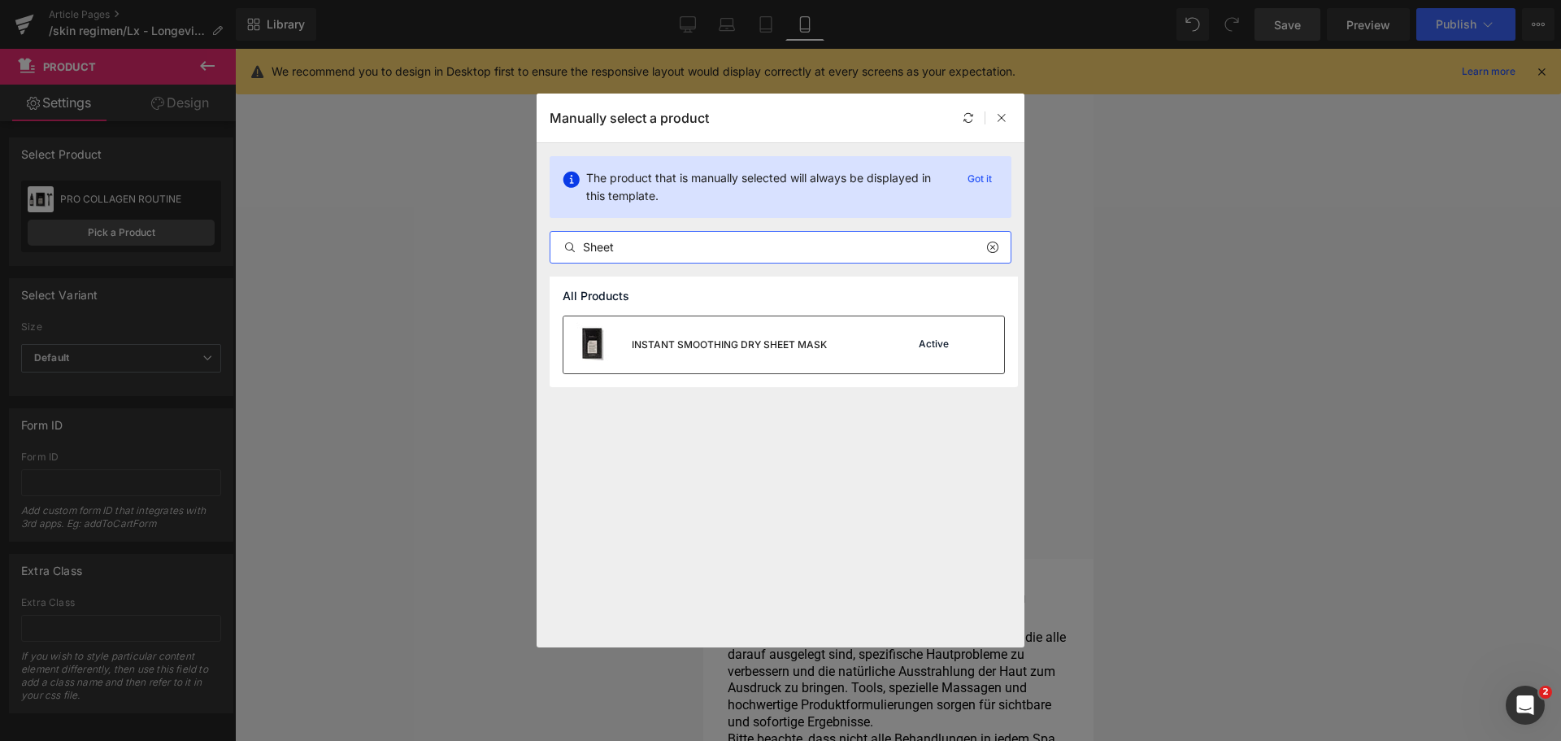
type input "Sheet"
click at [640, 344] on div "INSTANT SMOOTHING DRY SHEET MASK" at bounding box center [729, 344] width 195 height 15
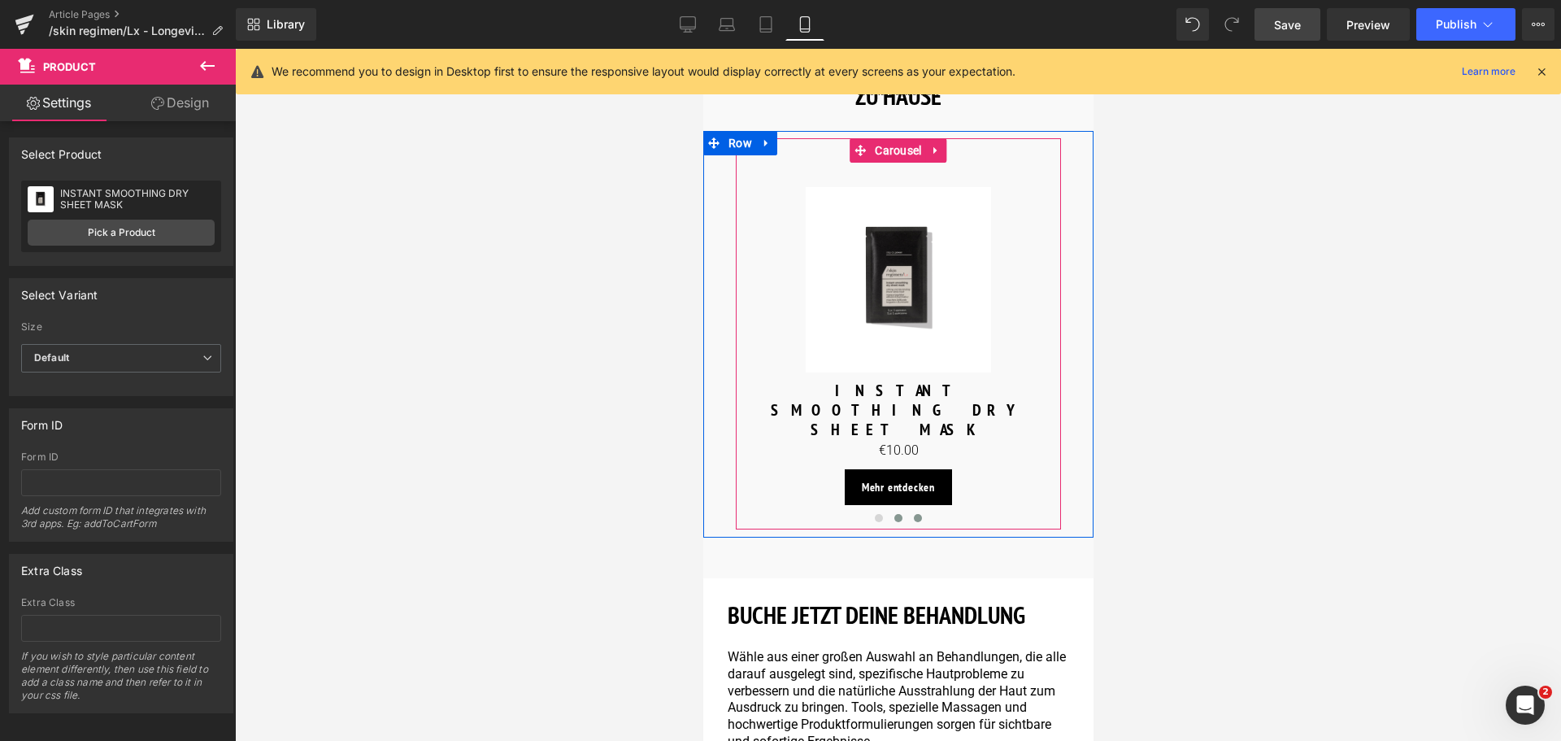
click at [918, 510] on button at bounding box center [917, 518] width 20 height 16
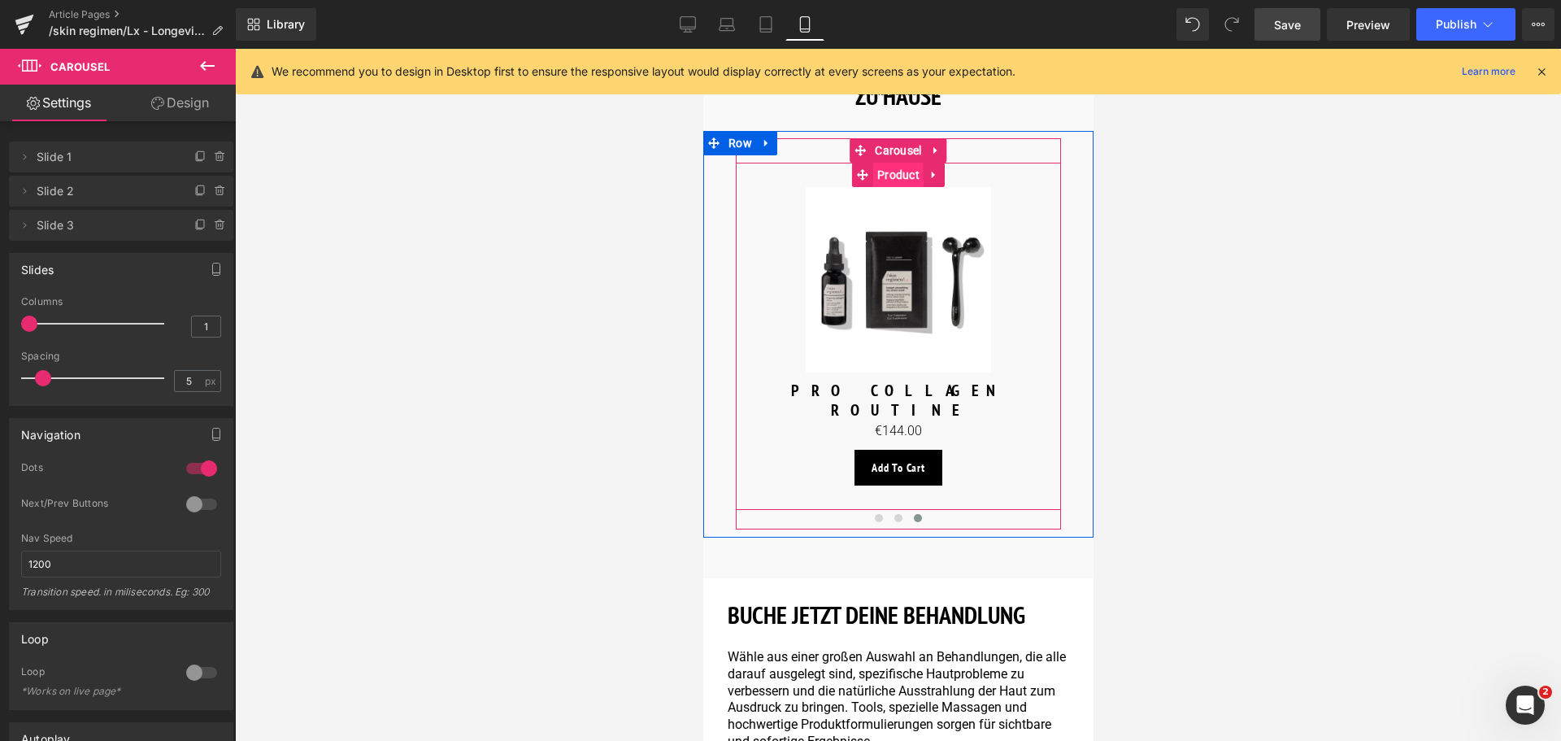
click at [894, 163] on span "Product" at bounding box center [897, 175] width 50 height 24
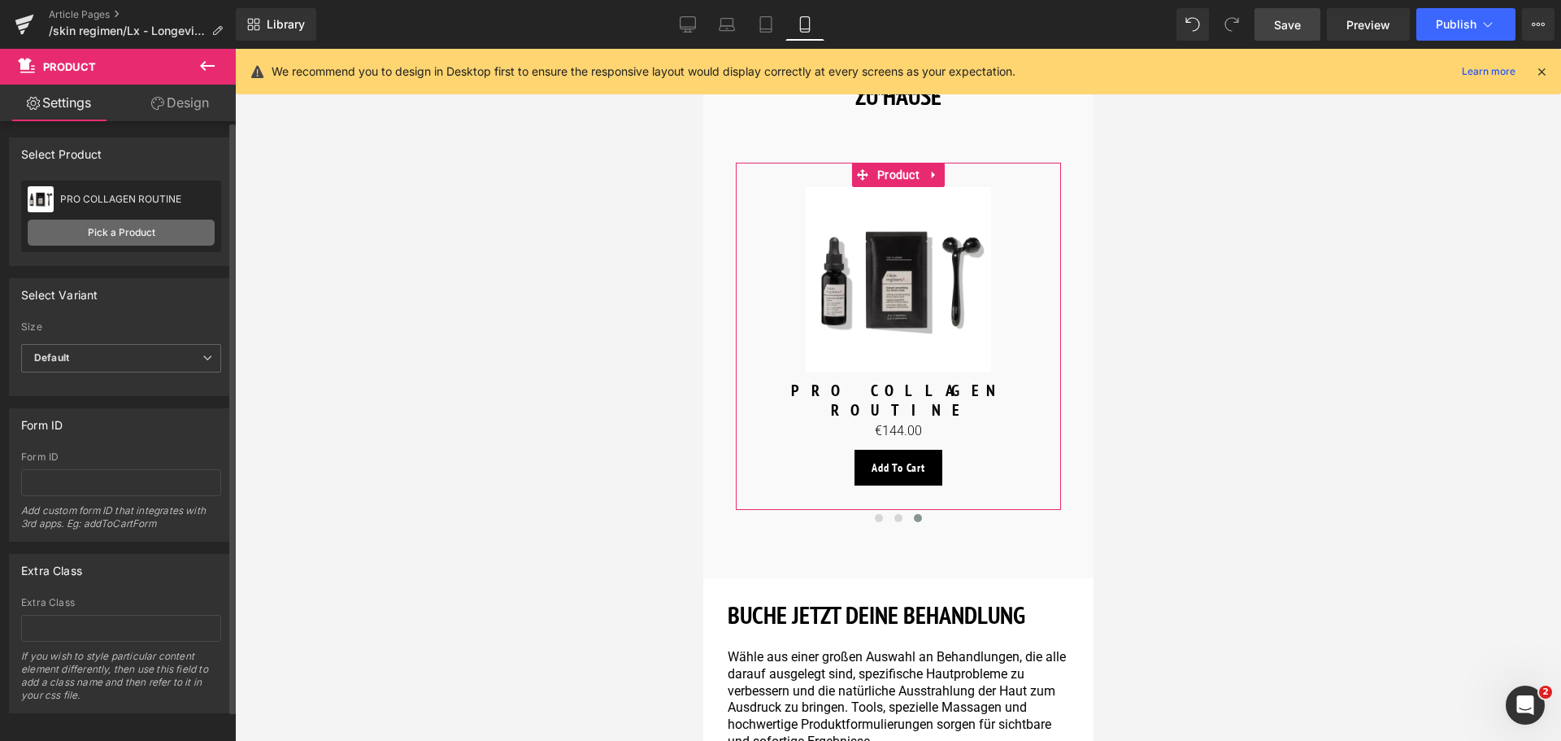
click at [109, 241] on link "Pick a Product" at bounding box center [121, 233] width 187 height 26
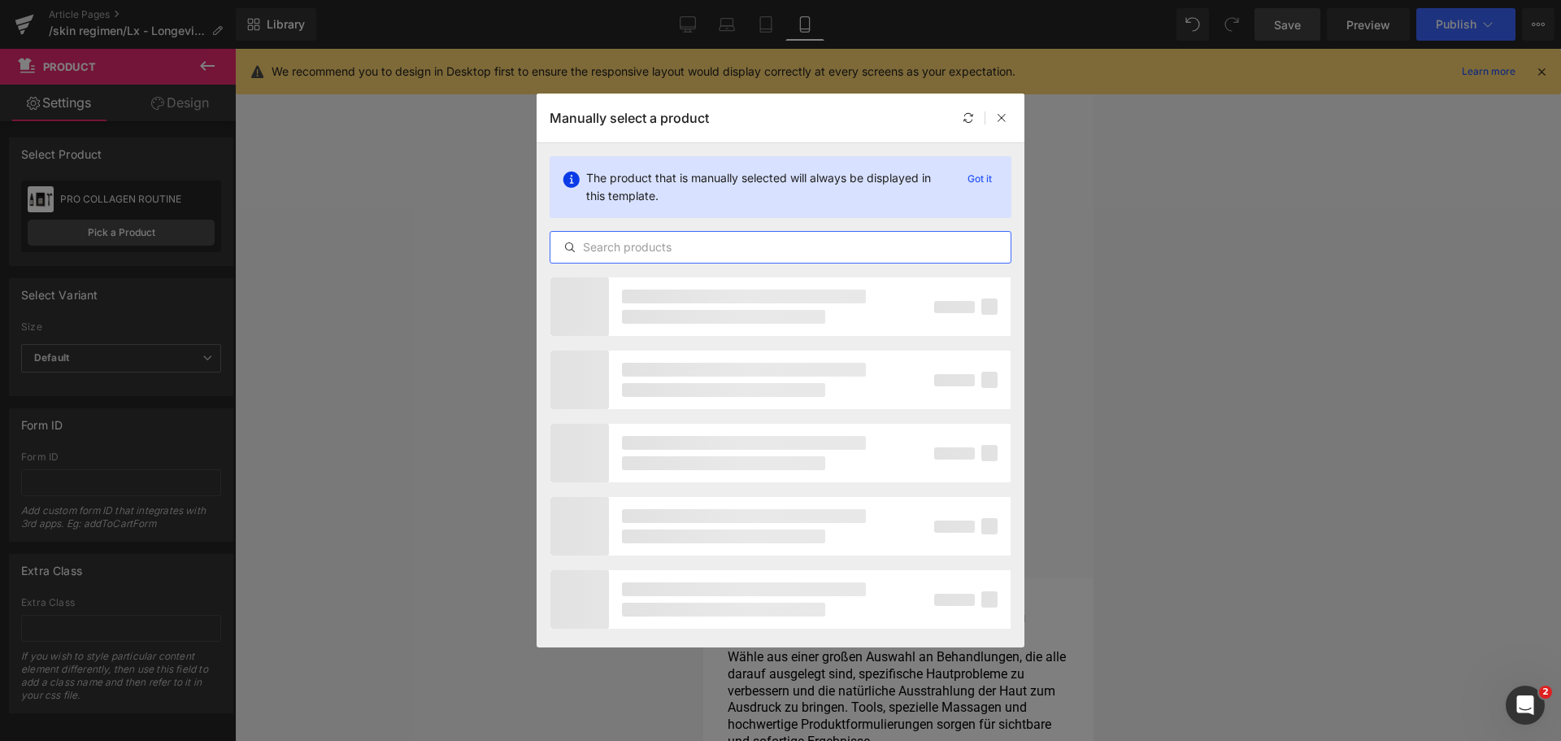
click at [681, 255] on input "text" at bounding box center [780, 247] width 460 height 20
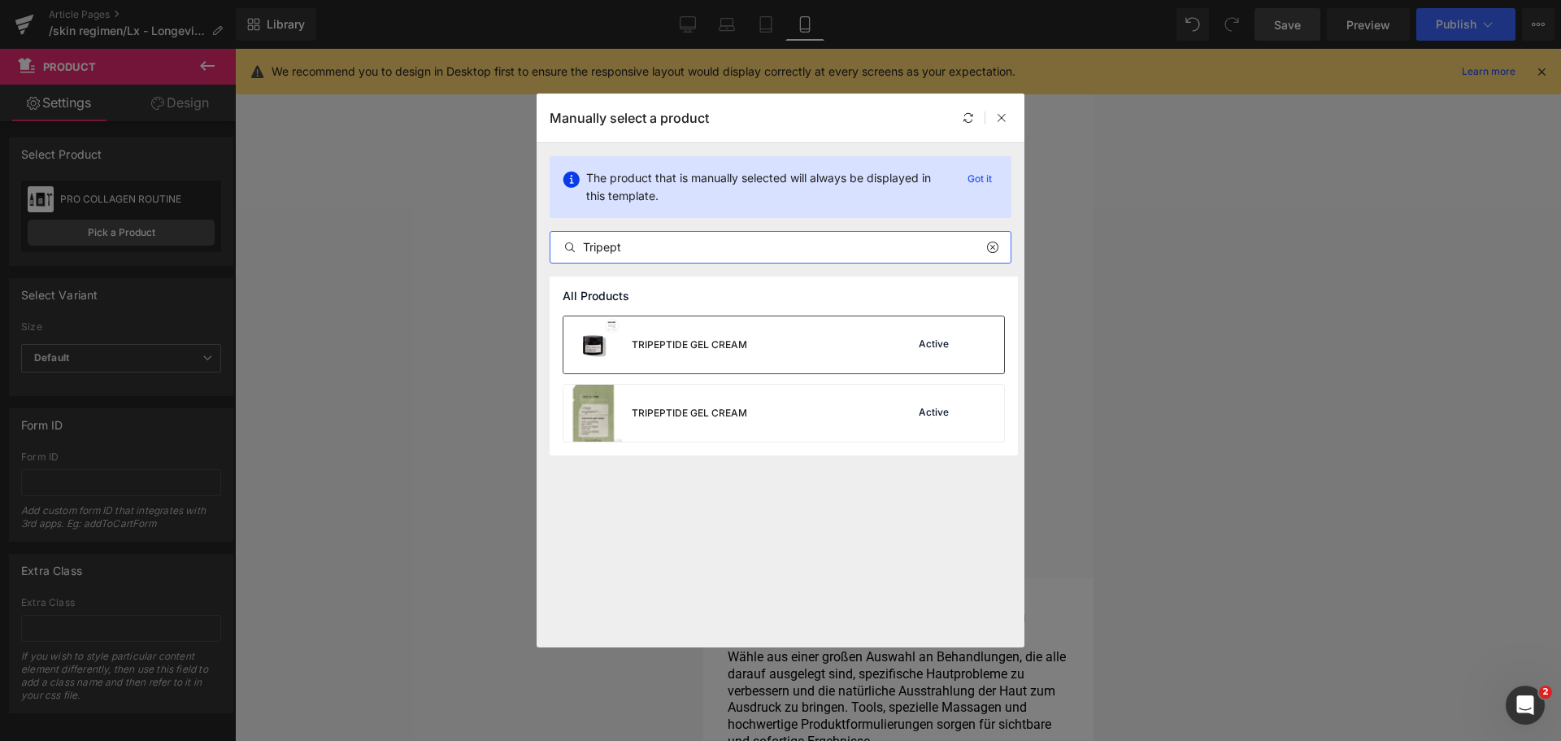
type input "Tripept"
click at [733, 348] on div "TRIPEPTIDE GEL CREAM" at bounding box center [689, 344] width 115 height 15
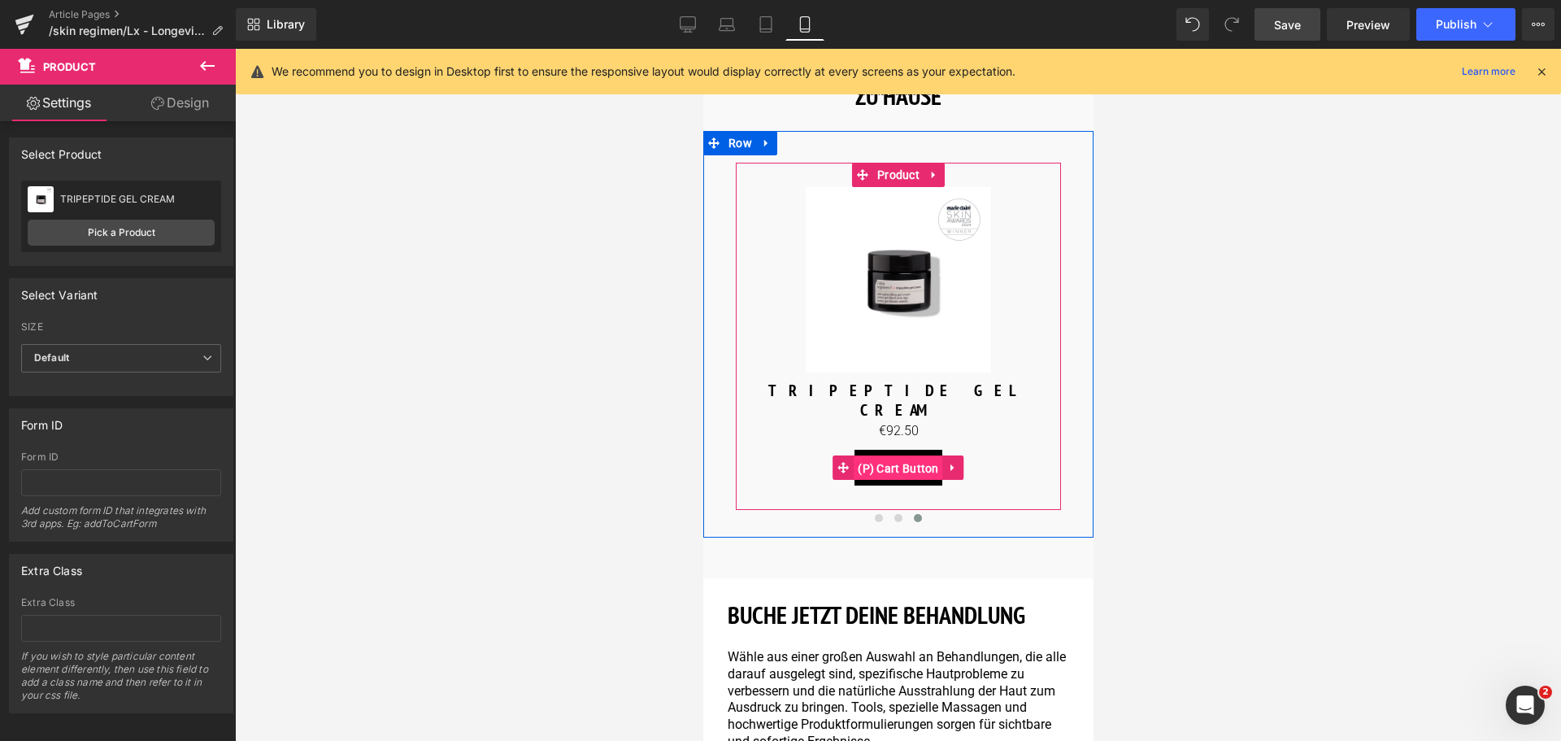
click at [895, 456] on span "(P) Cart Button" at bounding box center [897, 468] width 89 height 24
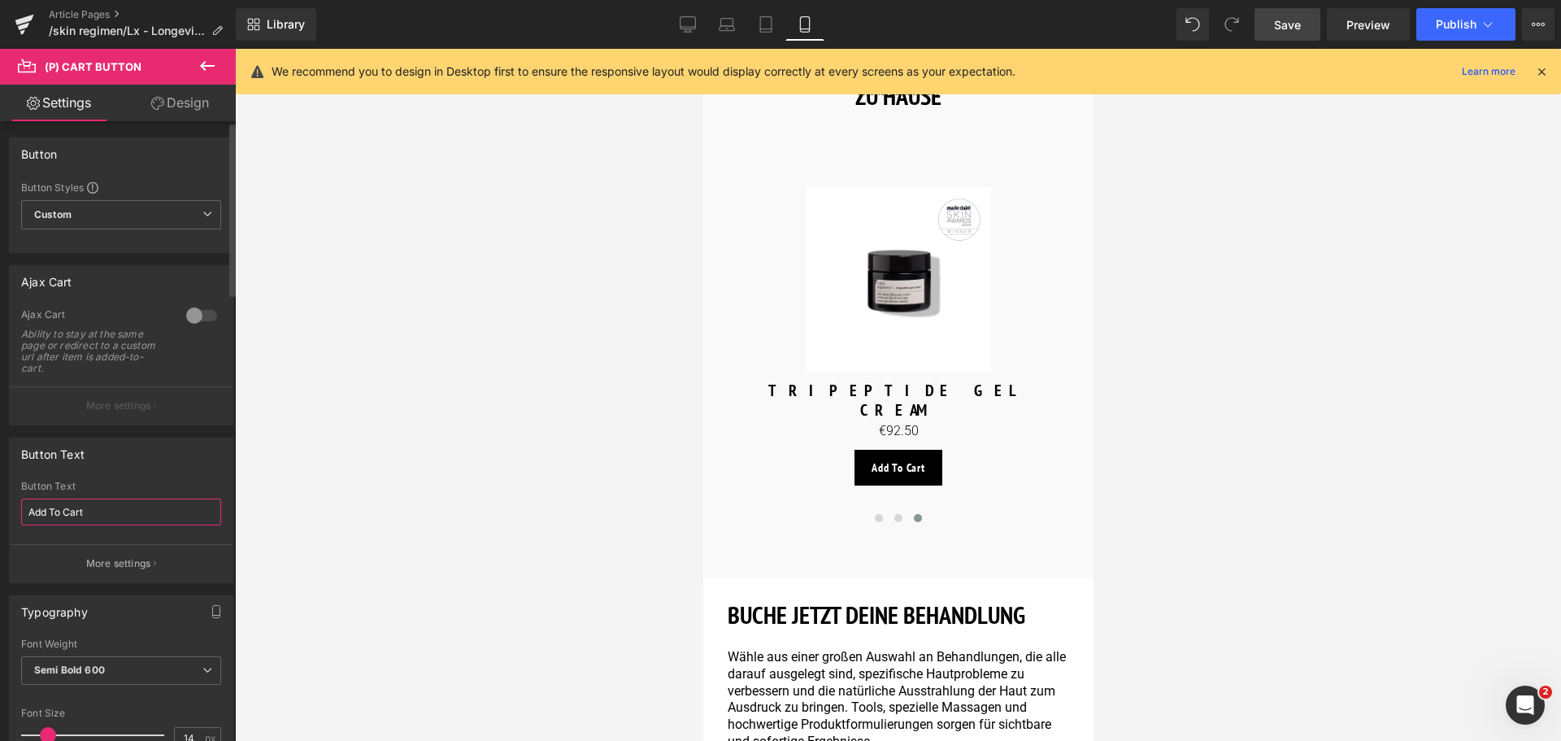
drag, startPoint x: 155, startPoint y: 523, endPoint x: 0, endPoint y: 520, distance: 155.3
click at [0, 520] on div "Button Text Add To Cart Button Text Add To Cart More settings" at bounding box center [121, 504] width 243 height 158
type input "Mehr entdecken"
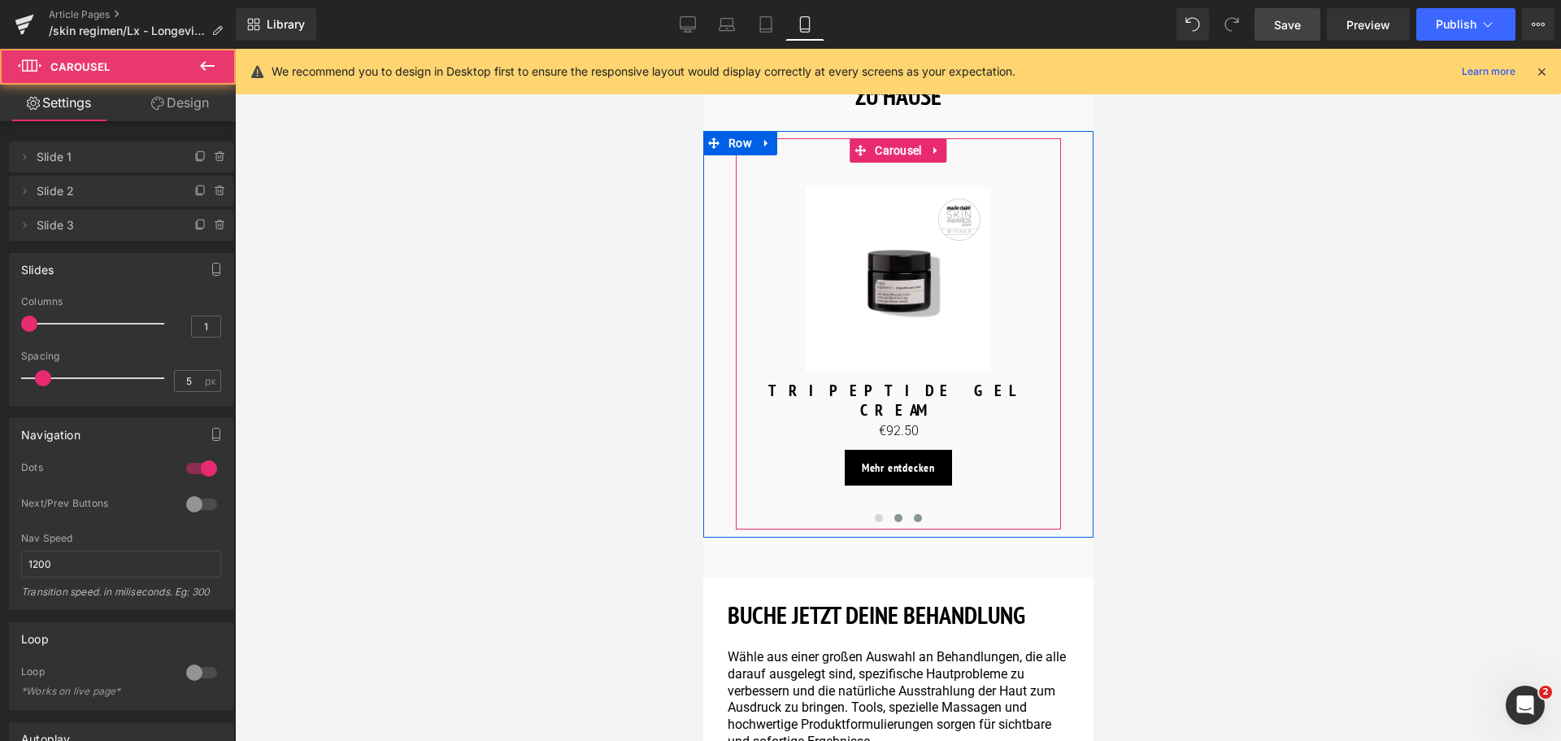
click at [894, 514] on span at bounding box center [898, 518] width 8 height 8
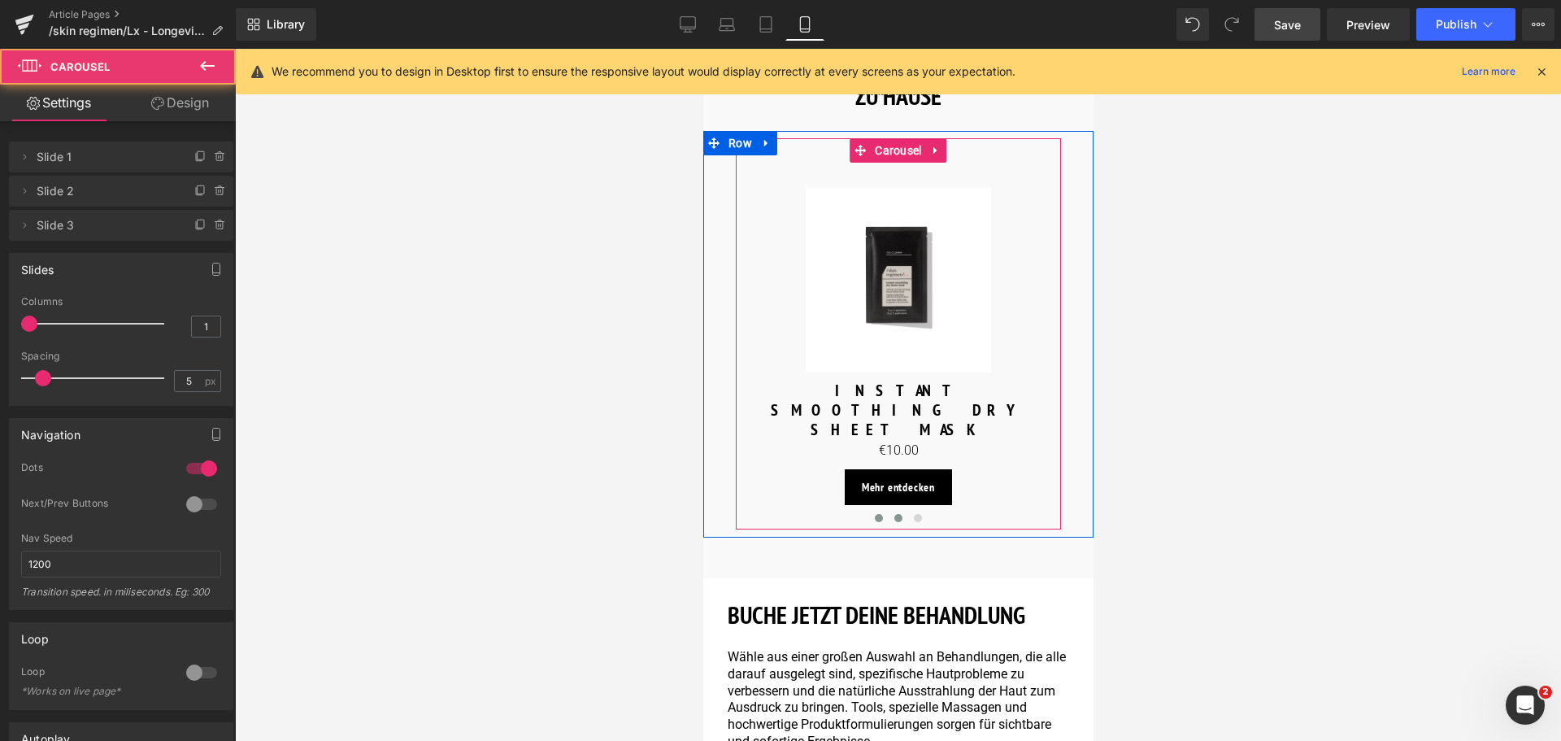
click at [876, 514] on span at bounding box center [878, 518] width 8 height 8
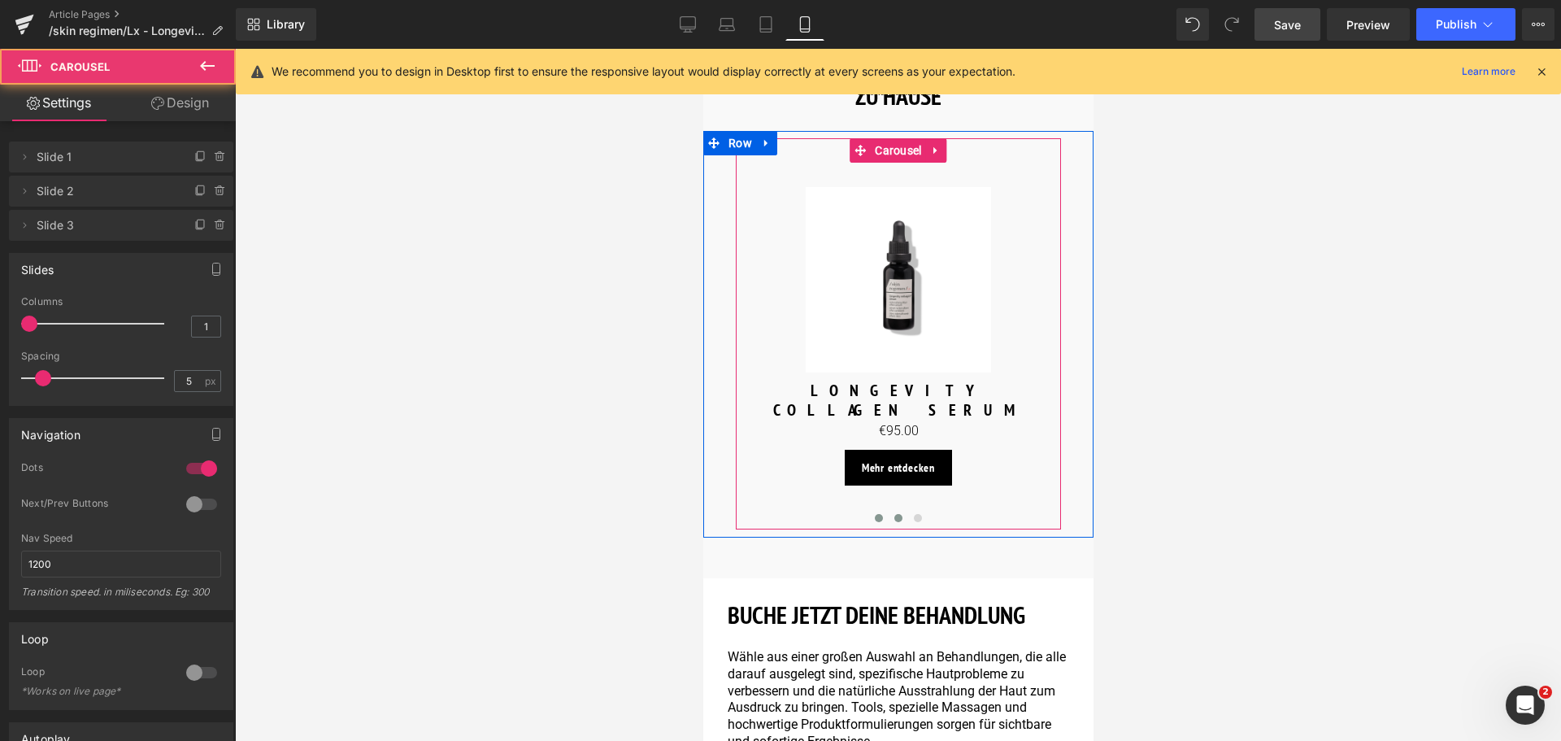
click at [894, 514] on span at bounding box center [898, 518] width 8 height 8
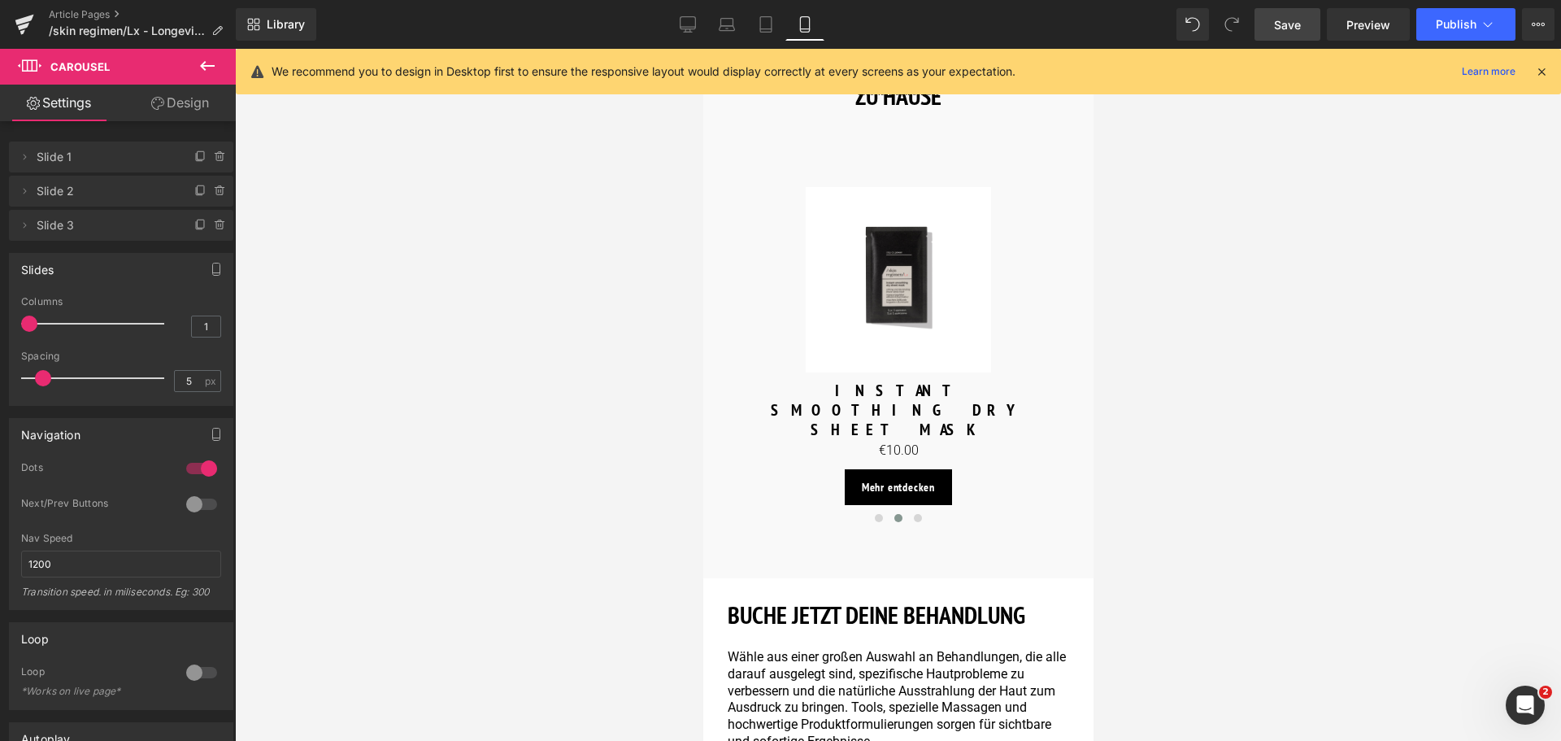
click at [1296, 19] on span "Save" at bounding box center [1287, 24] width 27 height 17
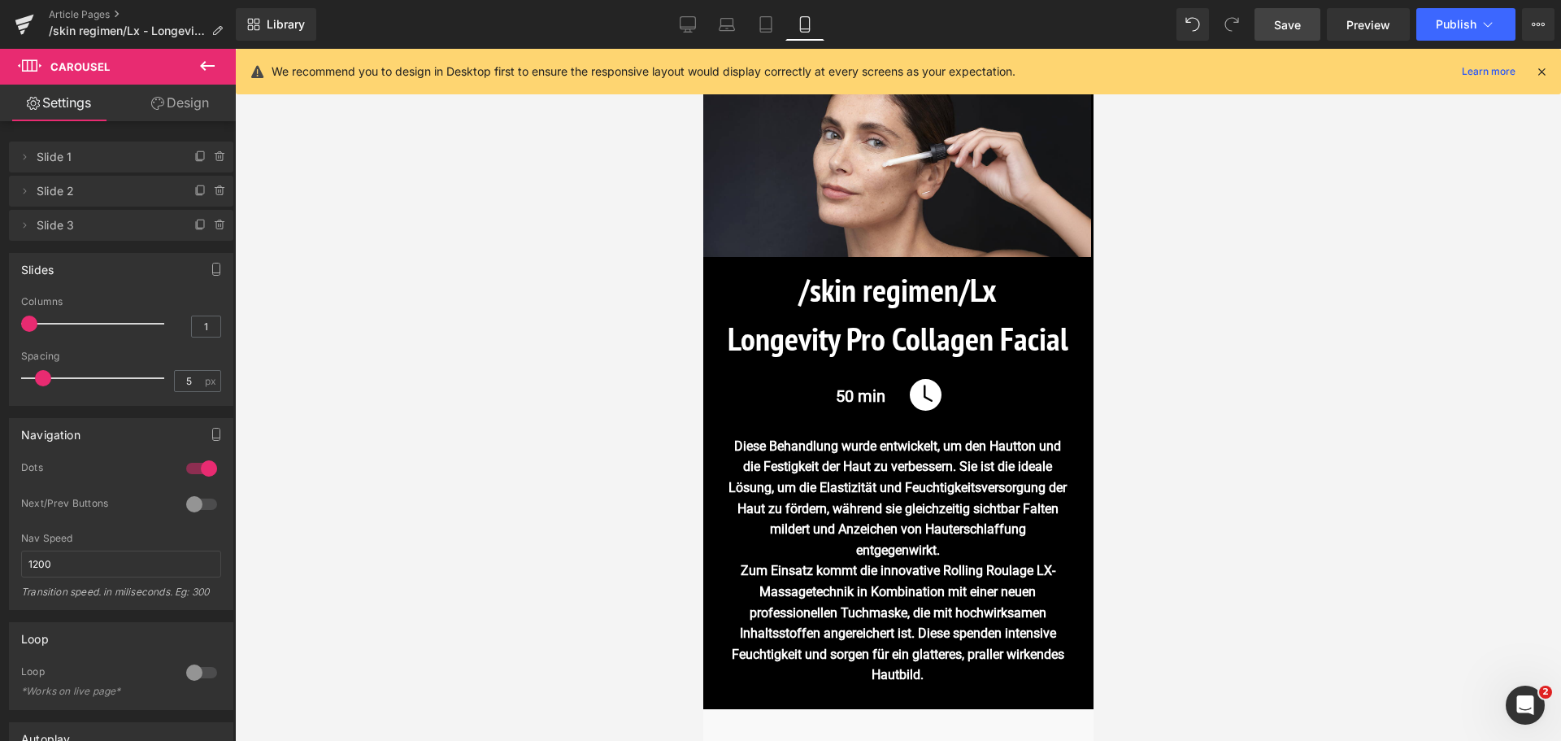
click at [1286, 20] on span "Save" at bounding box center [1287, 24] width 27 height 17
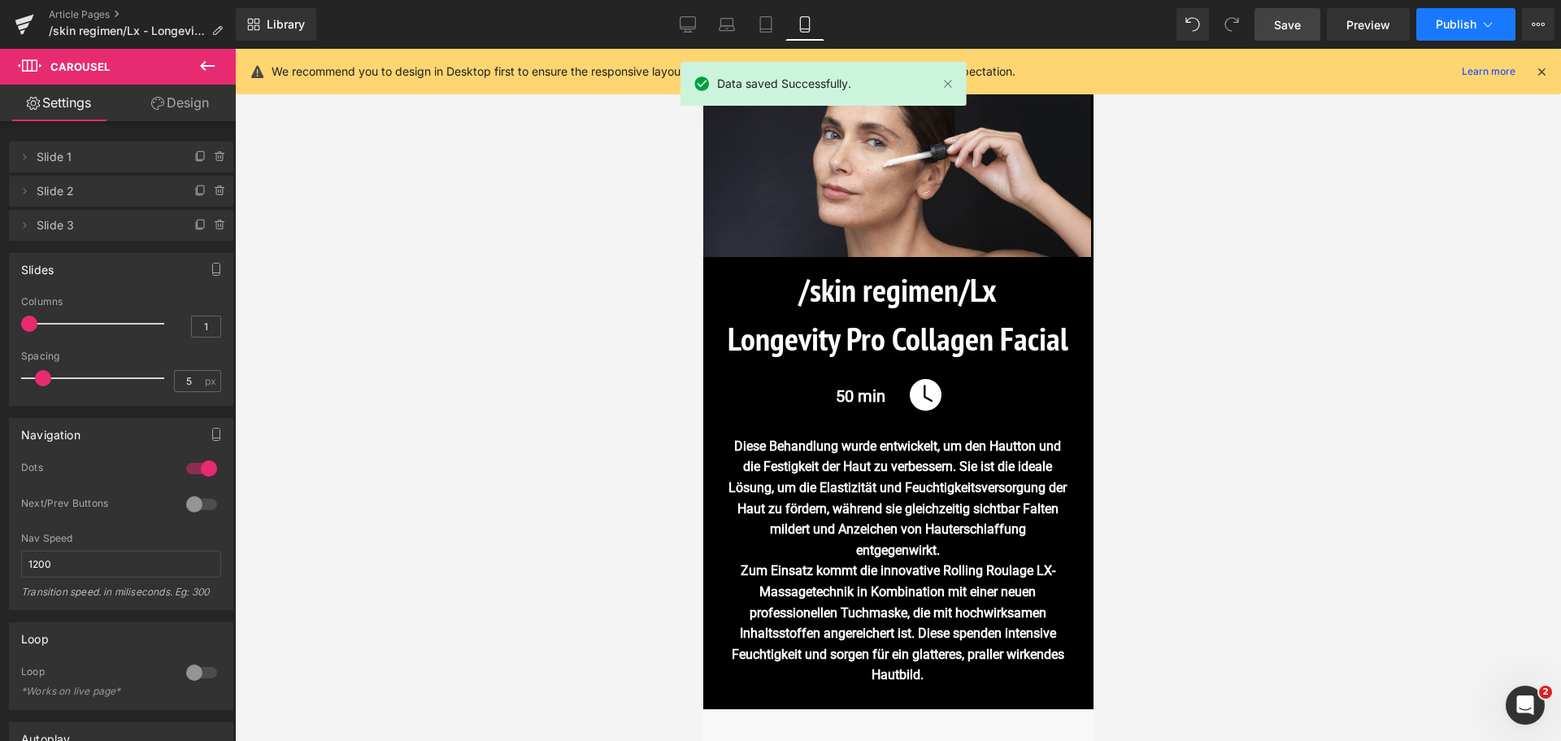
click at [1485, 27] on icon at bounding box center [1488, 24] width 16 height 16
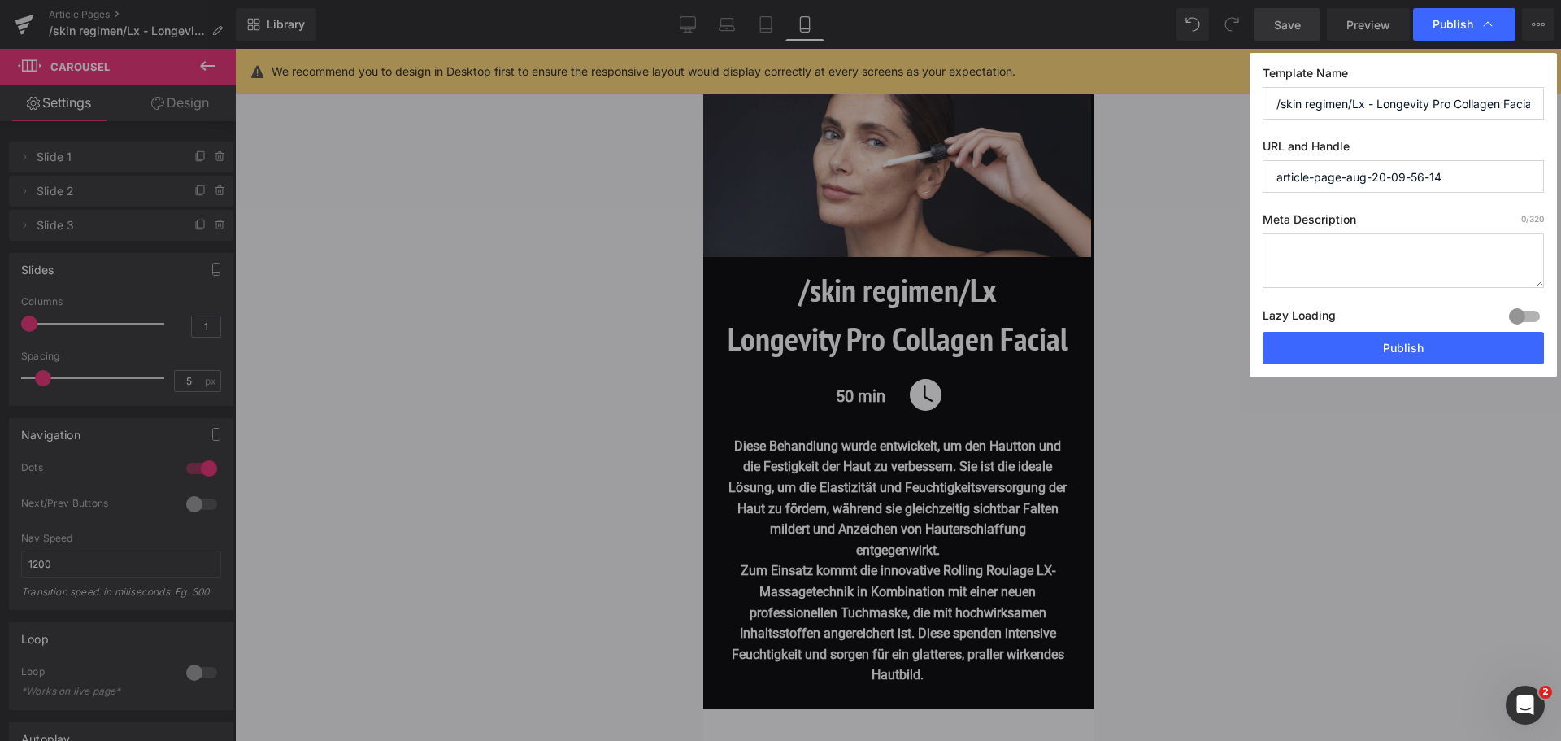
drag, startPoint x: 1463, startPoint y: 182, endPoint x: 1137, endPoint y: 184, distance: 326.0
click at [1137, 184] on div "Publish Template Name /skin regimen/Lx - Longevity Pro Collagen Facial URL and …" at bounding box center [780, 370] width 1561 height 741
paste input "skin-regimen-lx-longevity-pro-collagen-facial"
type input "skin-regimen-lx-longevity-pro-collagen-facial"
click at [1381, 346] on button "Publish" at bounding box center [1403, 348] width 281 height 33
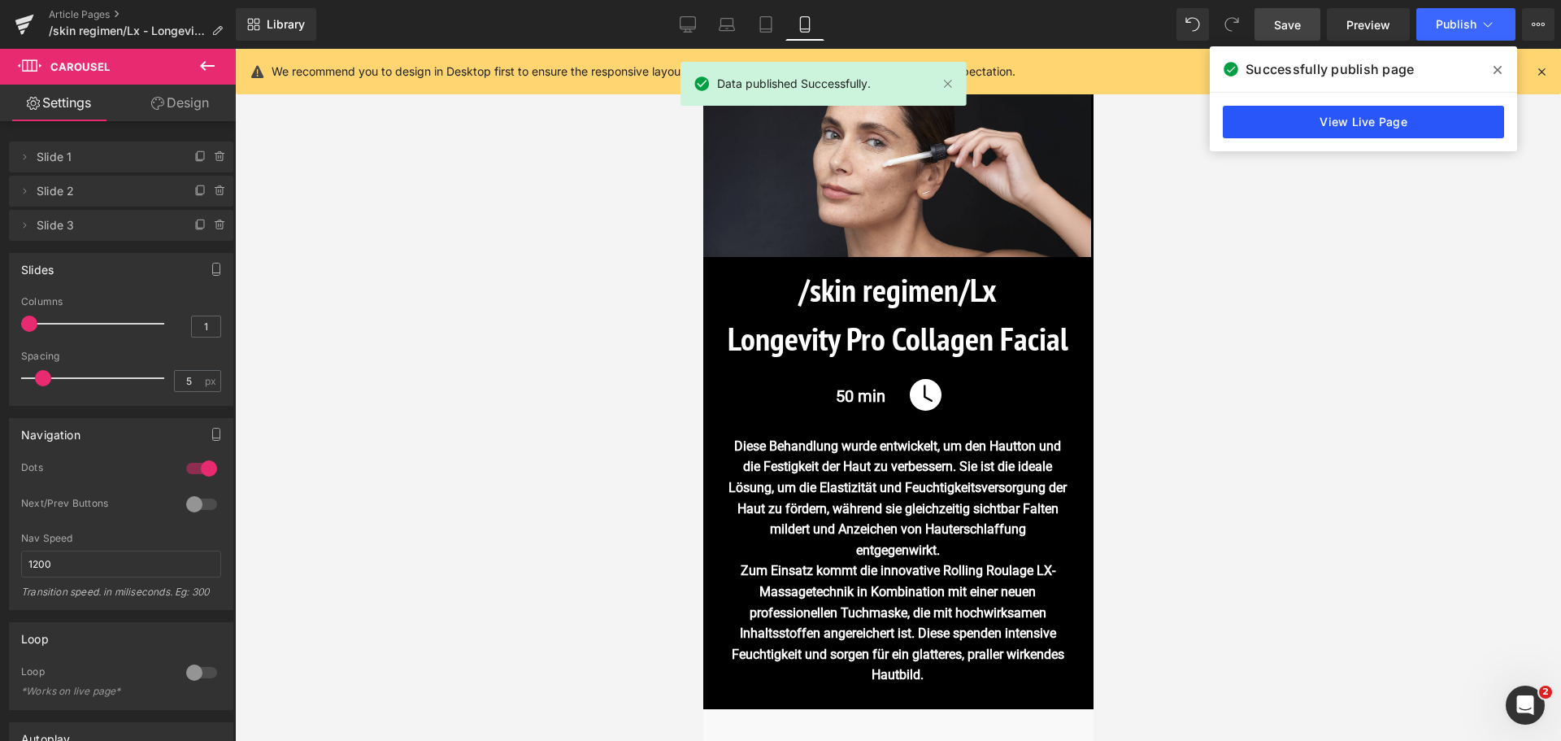
click at [1407, 124] on link "View Live Page" at bounding box center [1363, 122] width 281 height 33
